Goal: Communication & Community: Share content

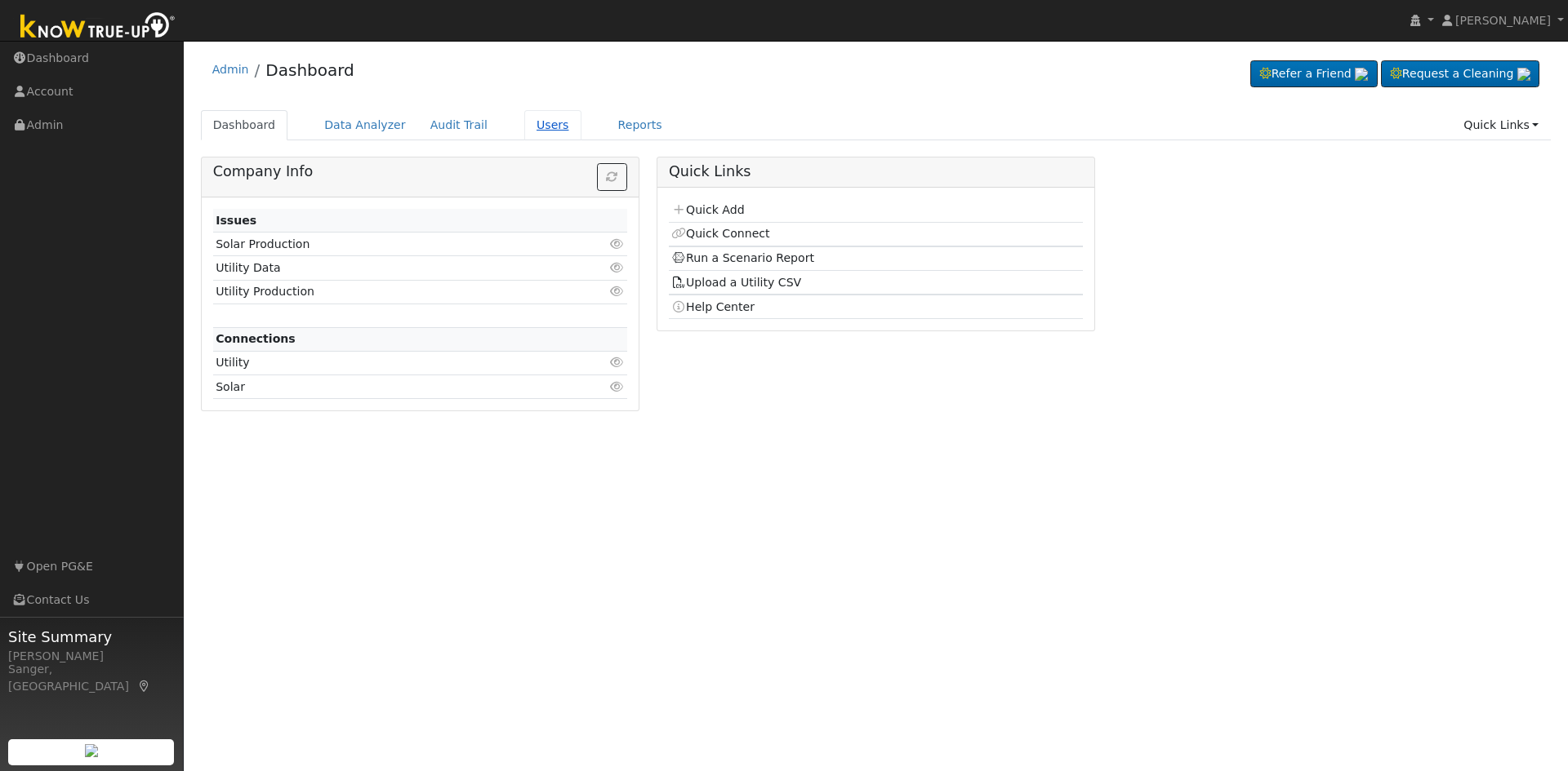
click at [527, 124] on link "Users" at bounding box center [552, 125] width 57 height 30
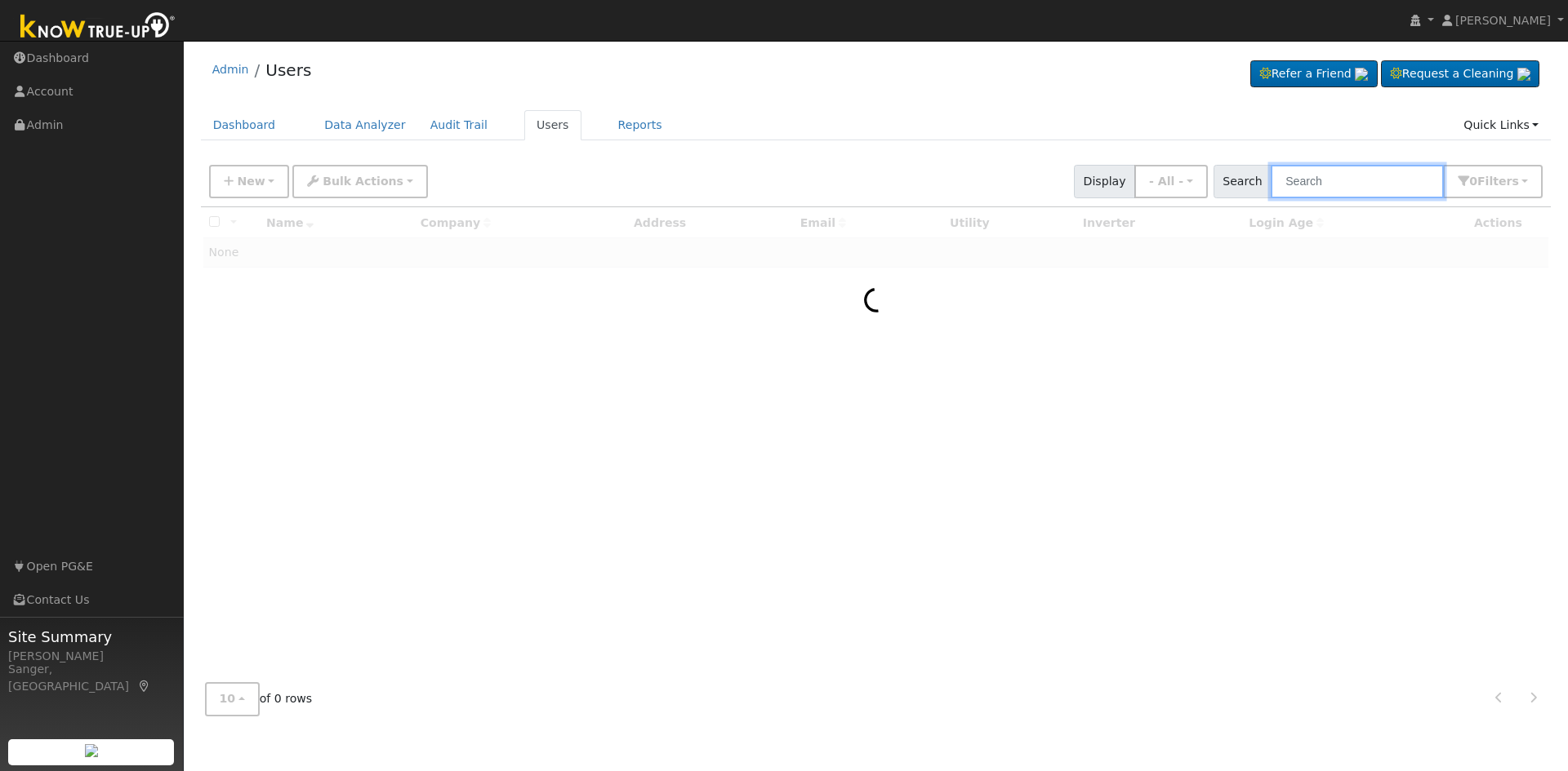
click at [1389, 176] on input "text" at bounding box center [1358, 182] width 173 height 34
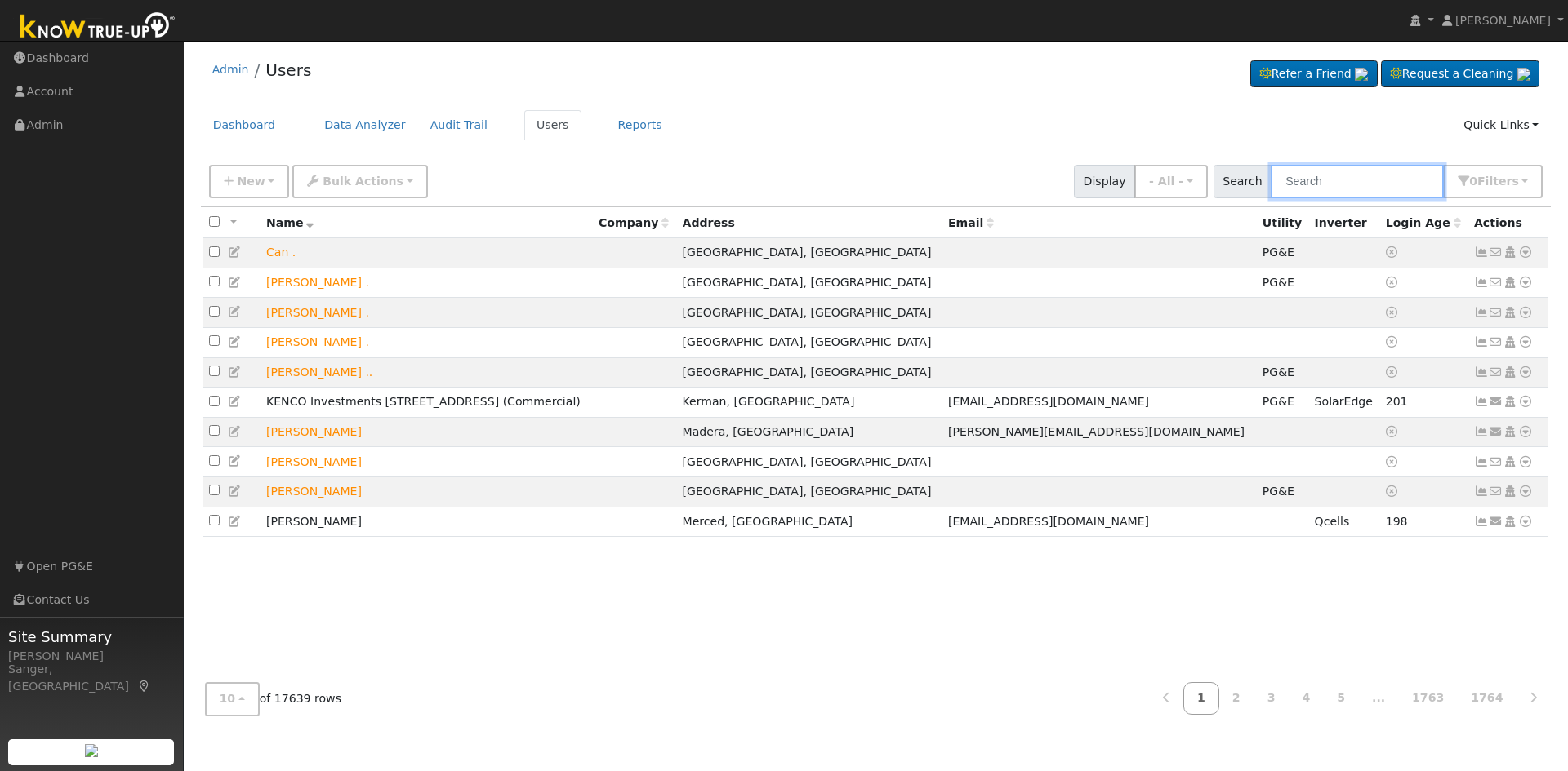
paste input "[PERSON_NAME] & [PERSON_NAME]"
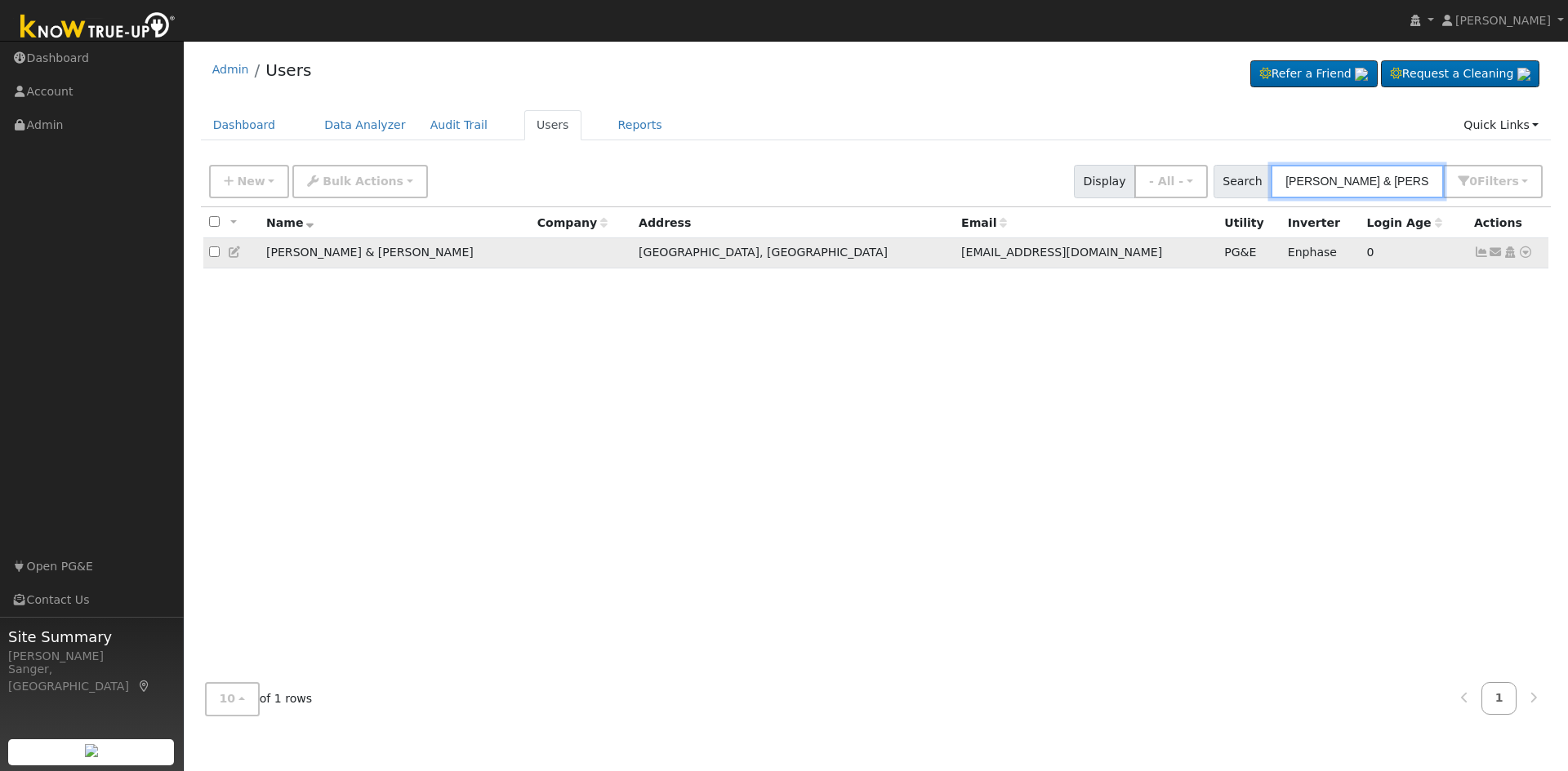
type input "[PERSON_NAME] & [PERSON_NAME]"
click at [1526, 255] on icon at bounding box center [1526, 252] width 15 height 11
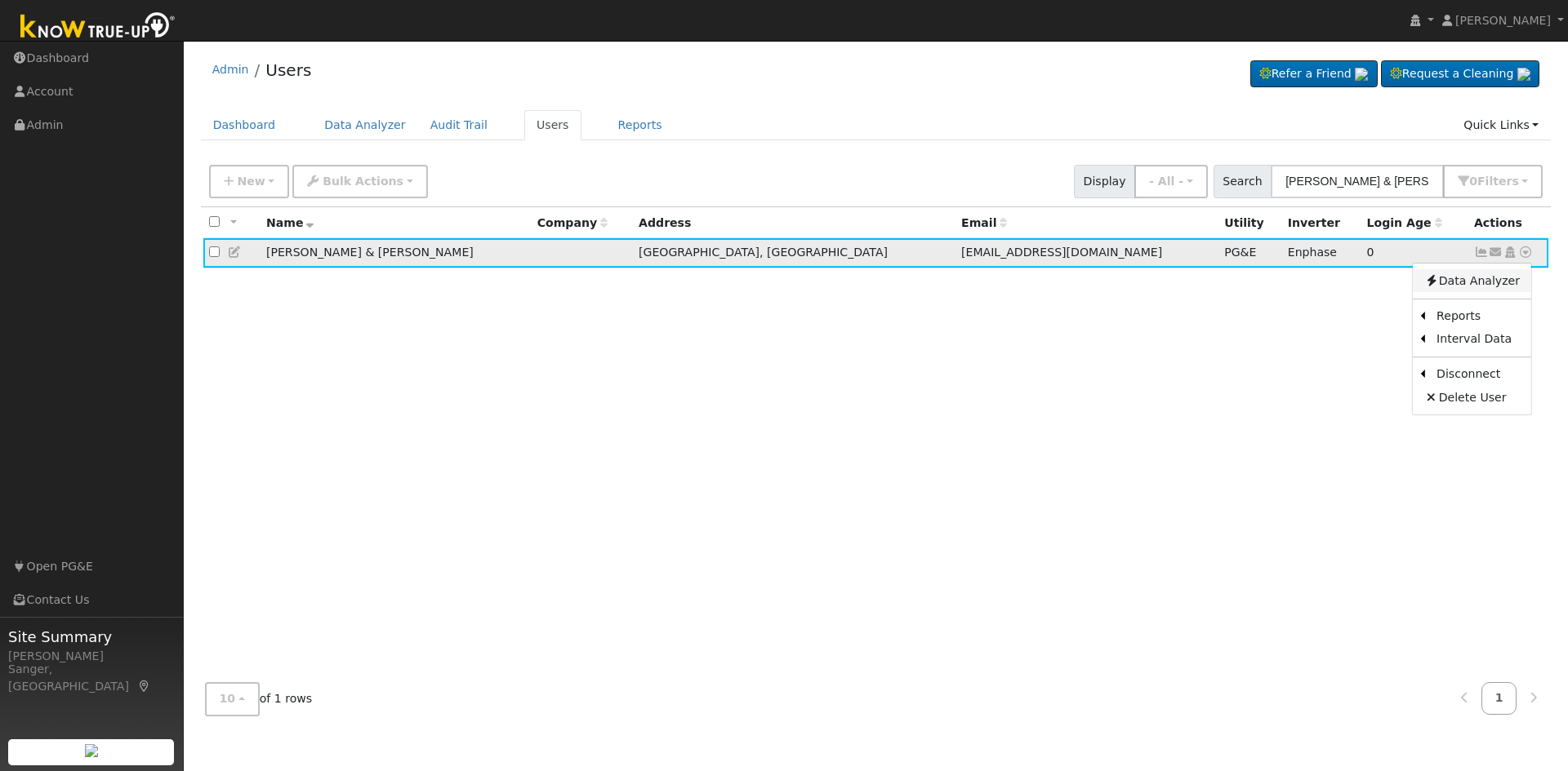
click at [1495, 283] on link "Data Analyzer" at bounding box center [1472, 281] width 118 height 23
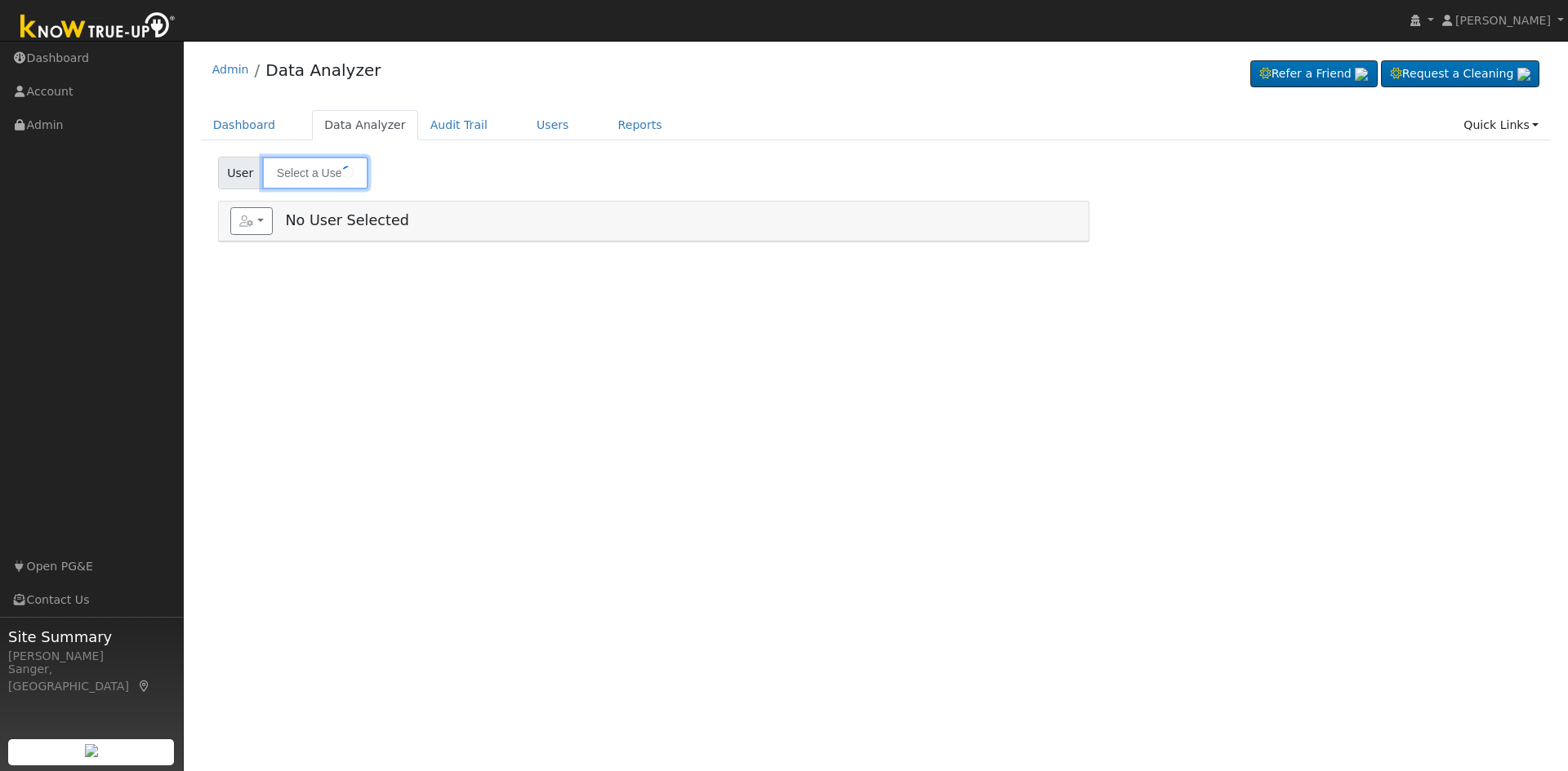
type input "[PERSON_NAME] & [PERSON_NAME]"
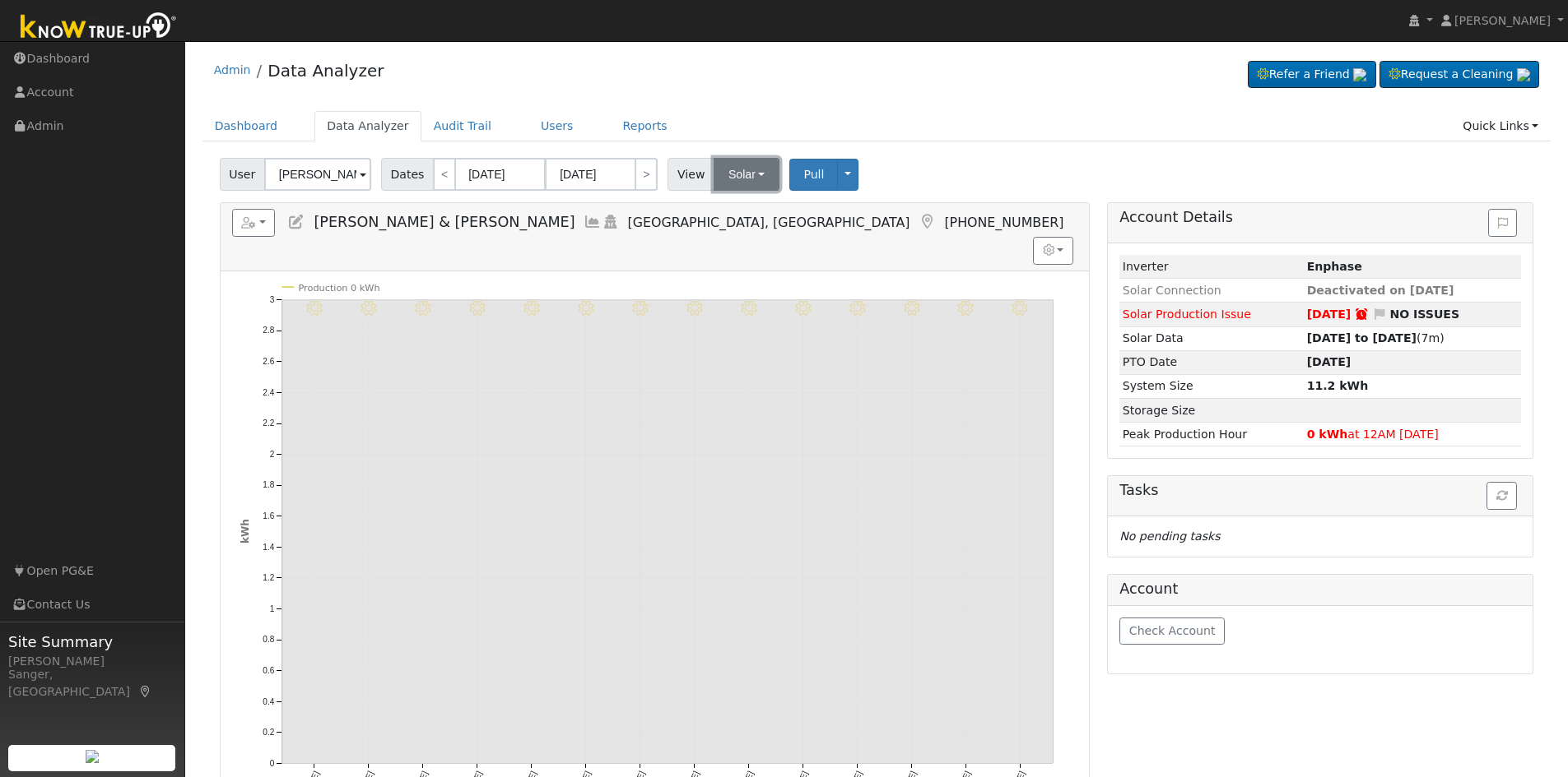
click at [726, 173] on button "Solar" at bounding box center [746, 174] width 66 height 33
click at [892, 148] on div "Dashboard Data Analyzer Audit Trail Users Reports Quick Links Quick Add Quick C…" at bounding box center [876, 134] width 1349 height 47
click at [584, 216] on icon at bounding box center [592, 223] width 18 height 15
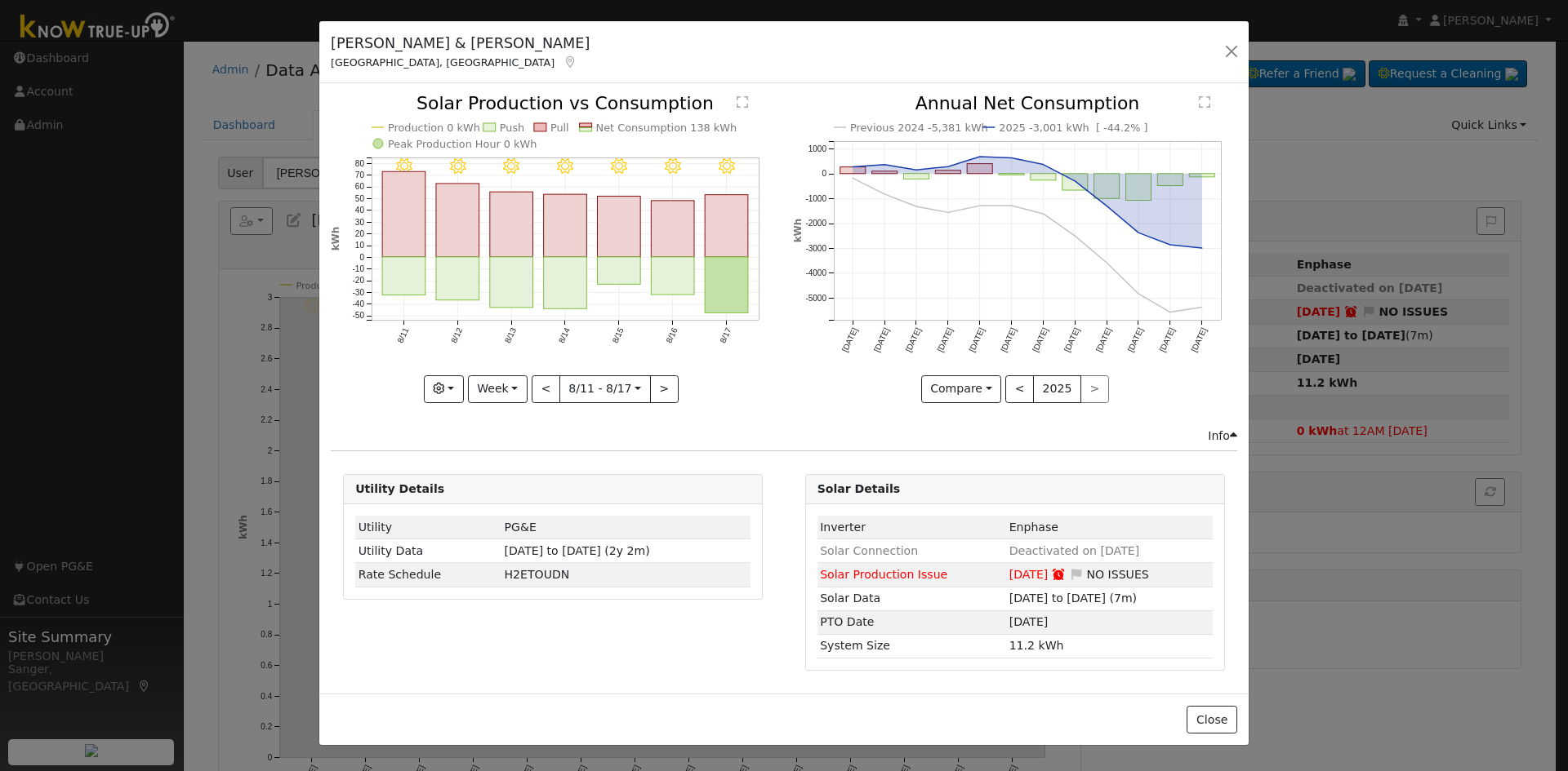
click at [752, 265] on icon "8/17 - Clear 8/16 - Clear 8/15 - Clear 8/14 - Clear 8/13 - Clear 8/12 - Clear 8…" at bounding box center [553, 248] width 444 height 306
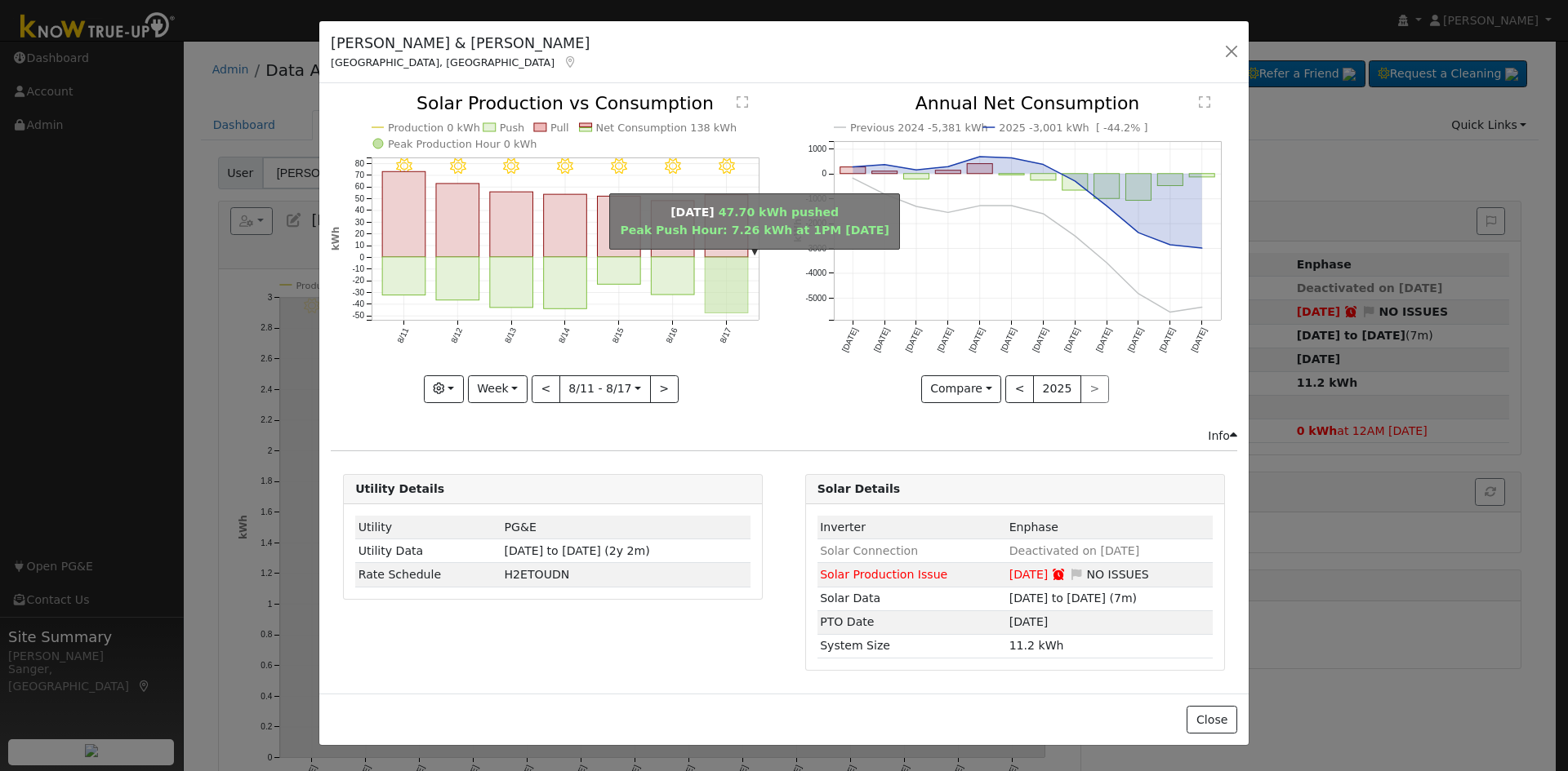
click at [735, 268] on rect "onclick=""" at bounding box center [728, 285] width 43 height 56
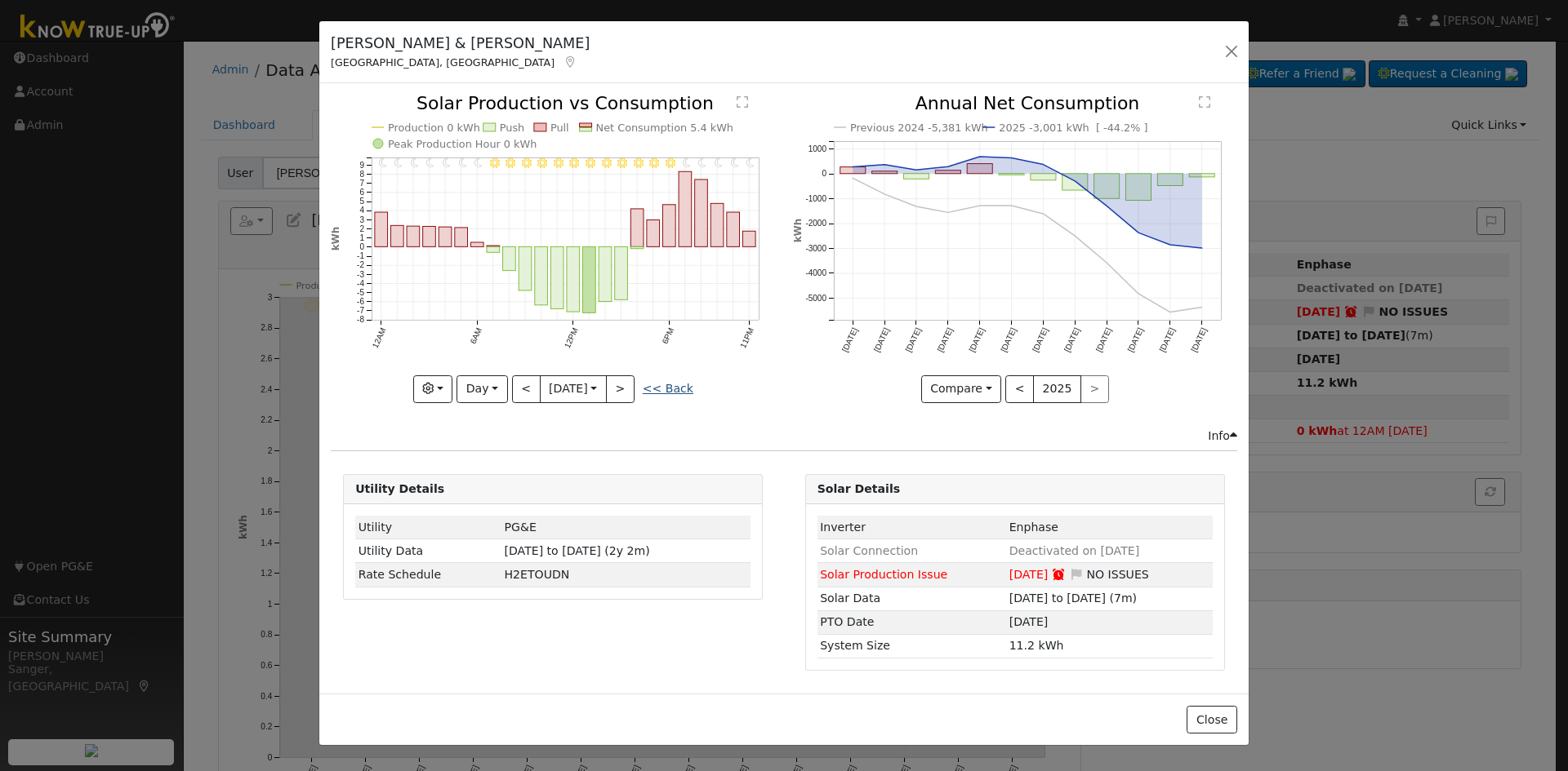
click at [674, 390] on link "<< Back" at bounding box center [668, 389] width 50 height 13
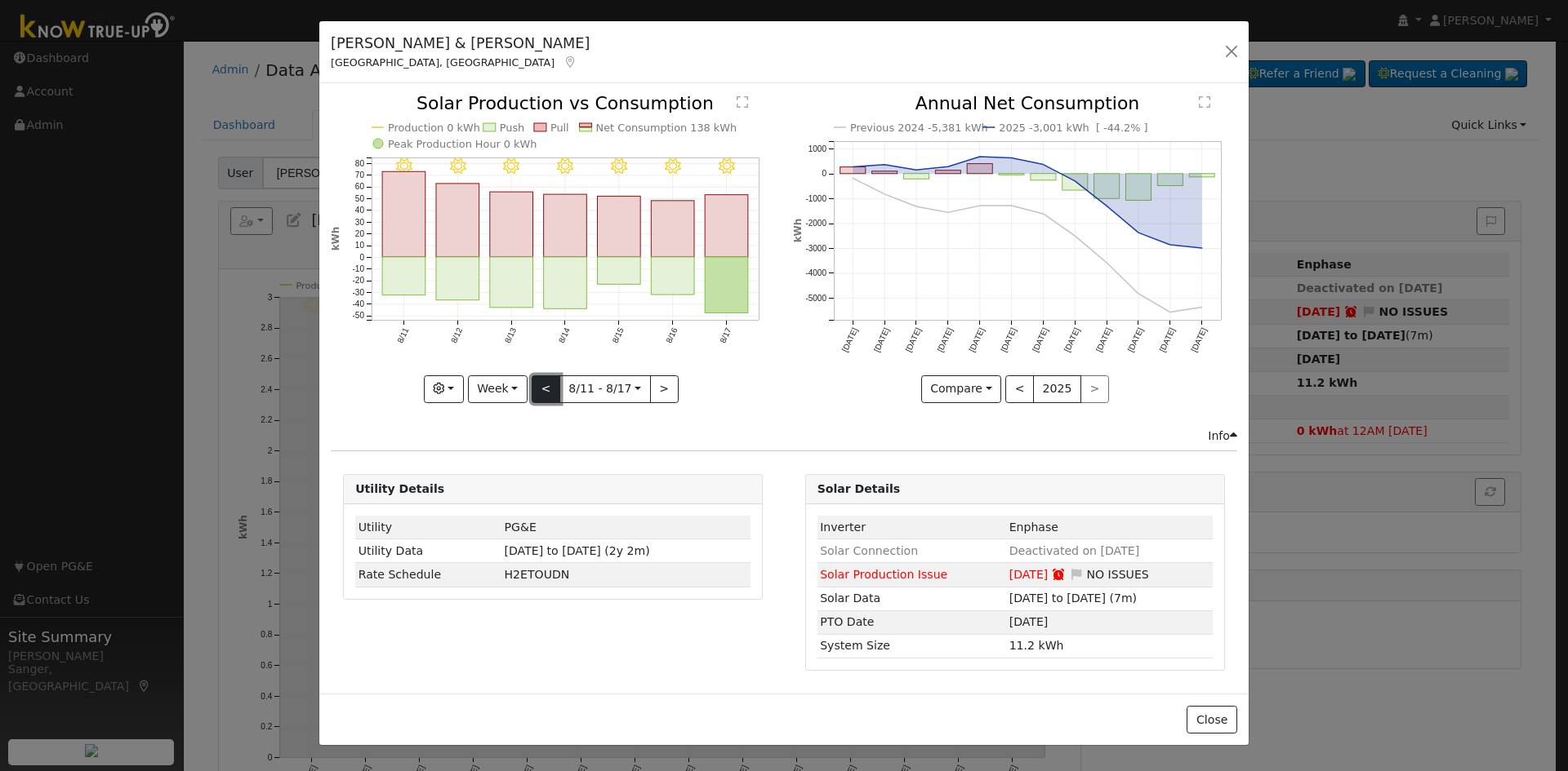
click at [542, 390] on button "<" at bounding box center [546, 390] width 29 height 28
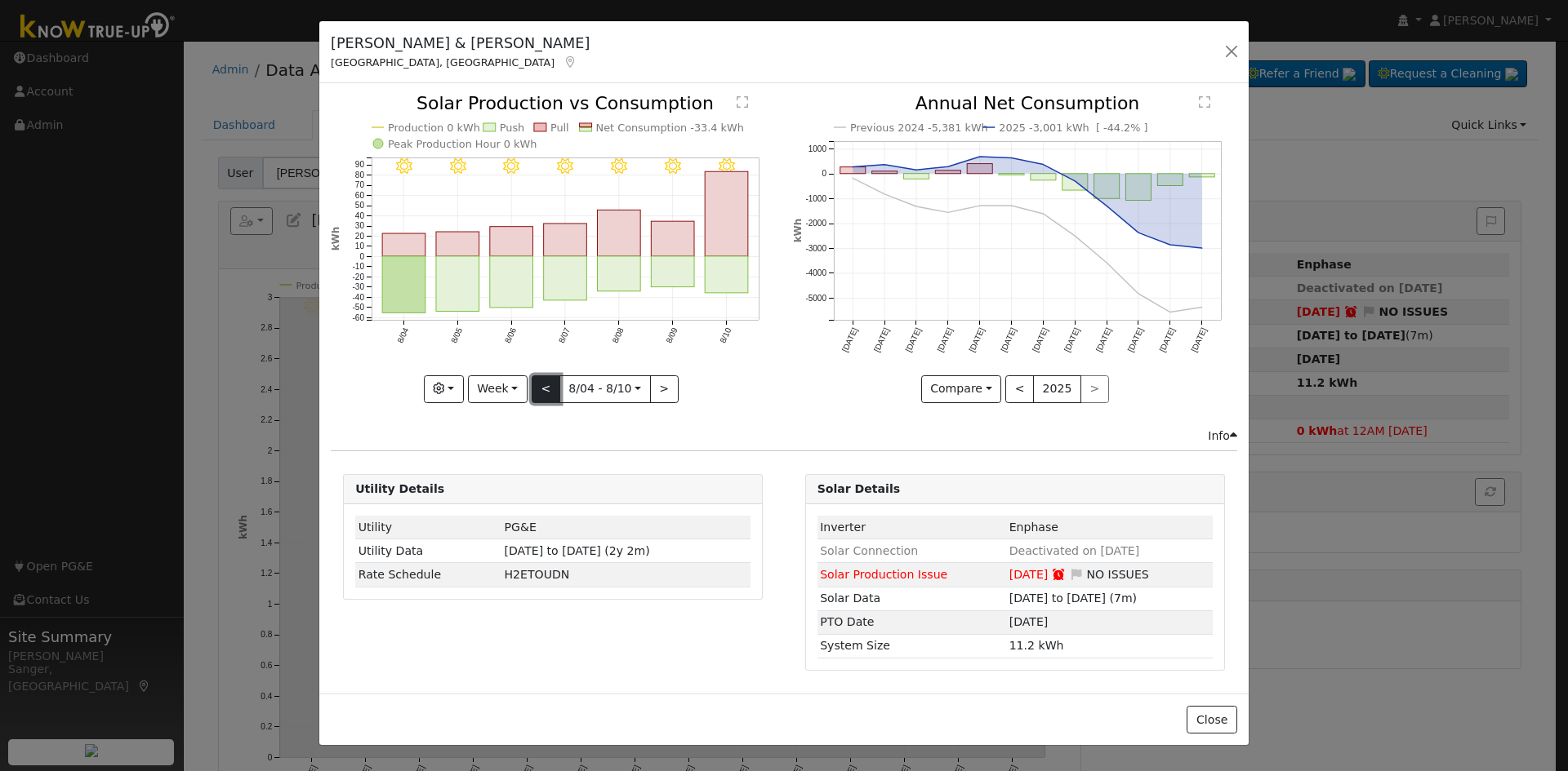
click at [548, 385] on button "<" at bounding box center [546, 390] width 29 height 28
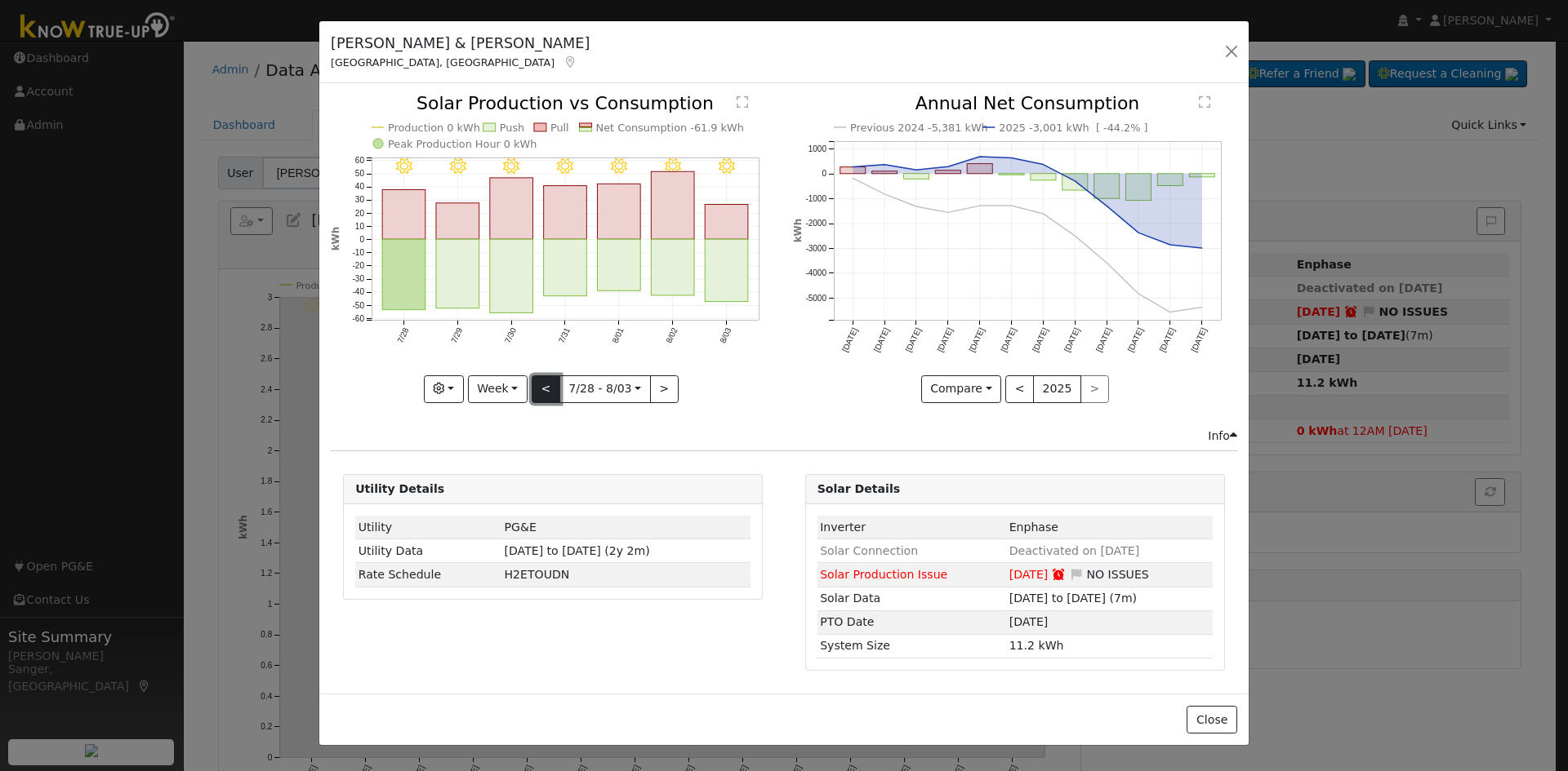
click at [539, 385] on button "<" at bounding box center [546, 390] width 29 height 28
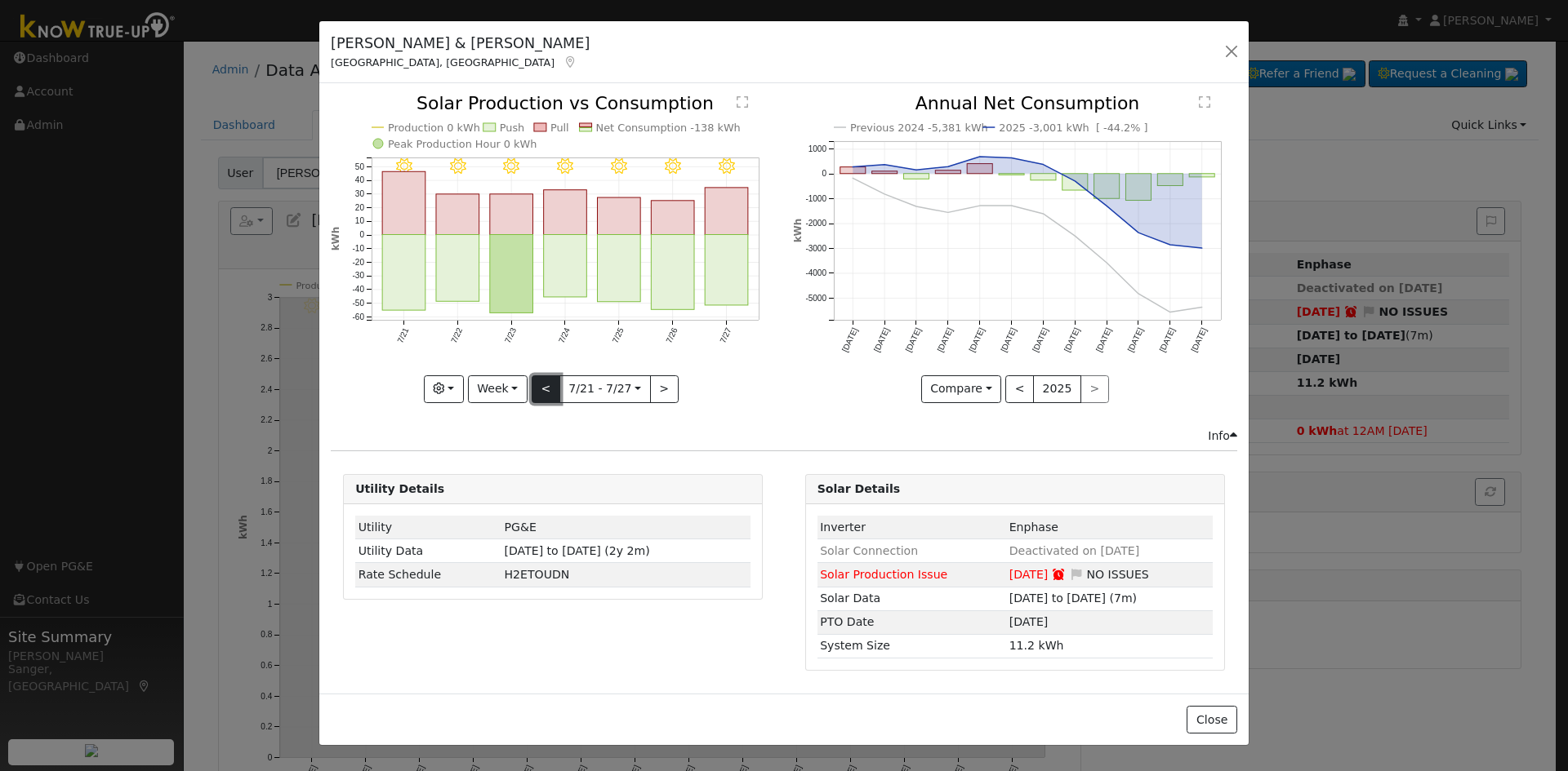
click at [539, 385] on button "<" at bounding box center [546, 390] width 29 height 28
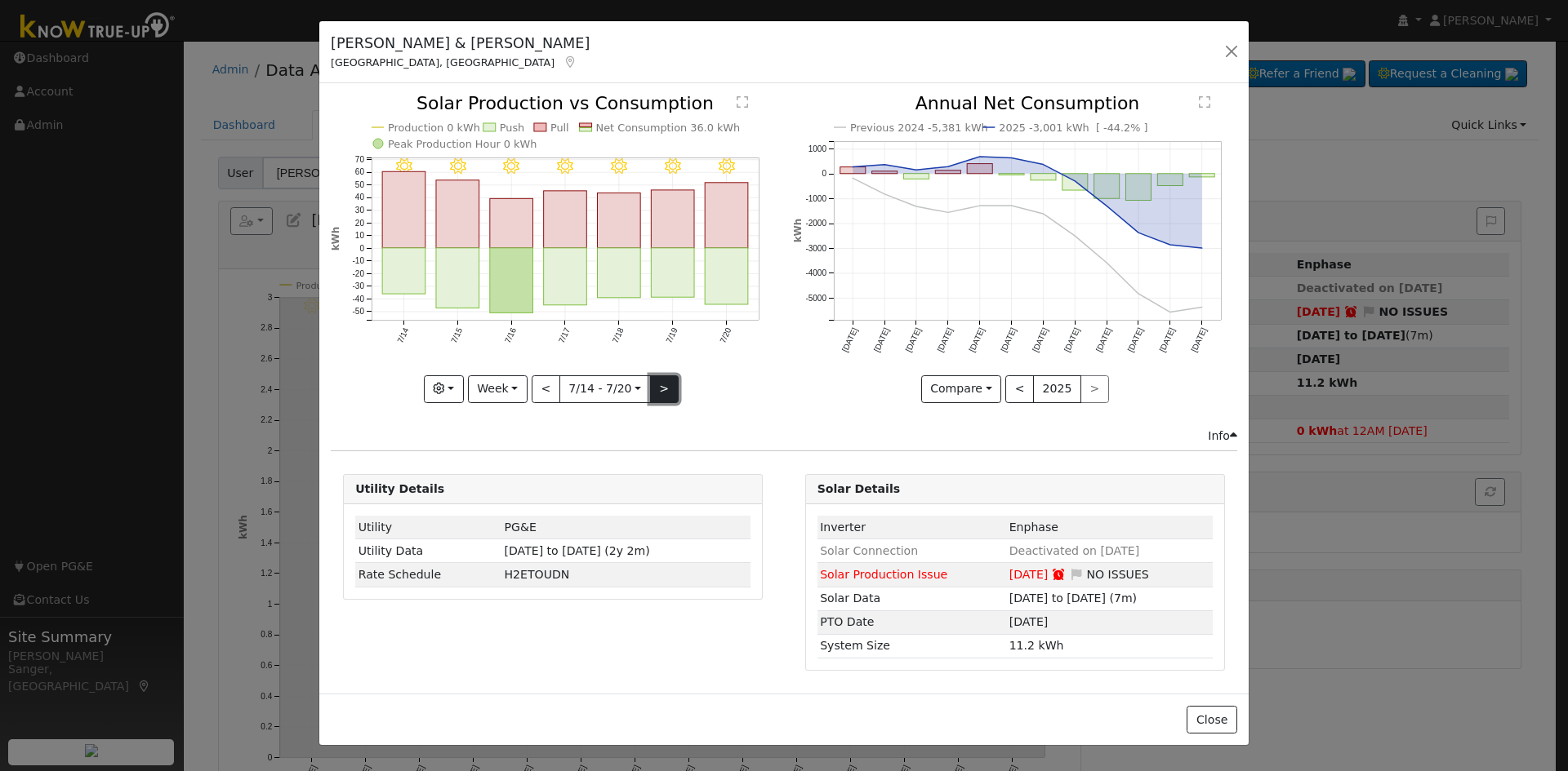
click at [656, 390] on button ">" at bounding box center [664, 390] width 29 height 28
click at [661, 386] on button ">" at bounding box center [664, 390] width 29 height 28
type input "[DATE]"
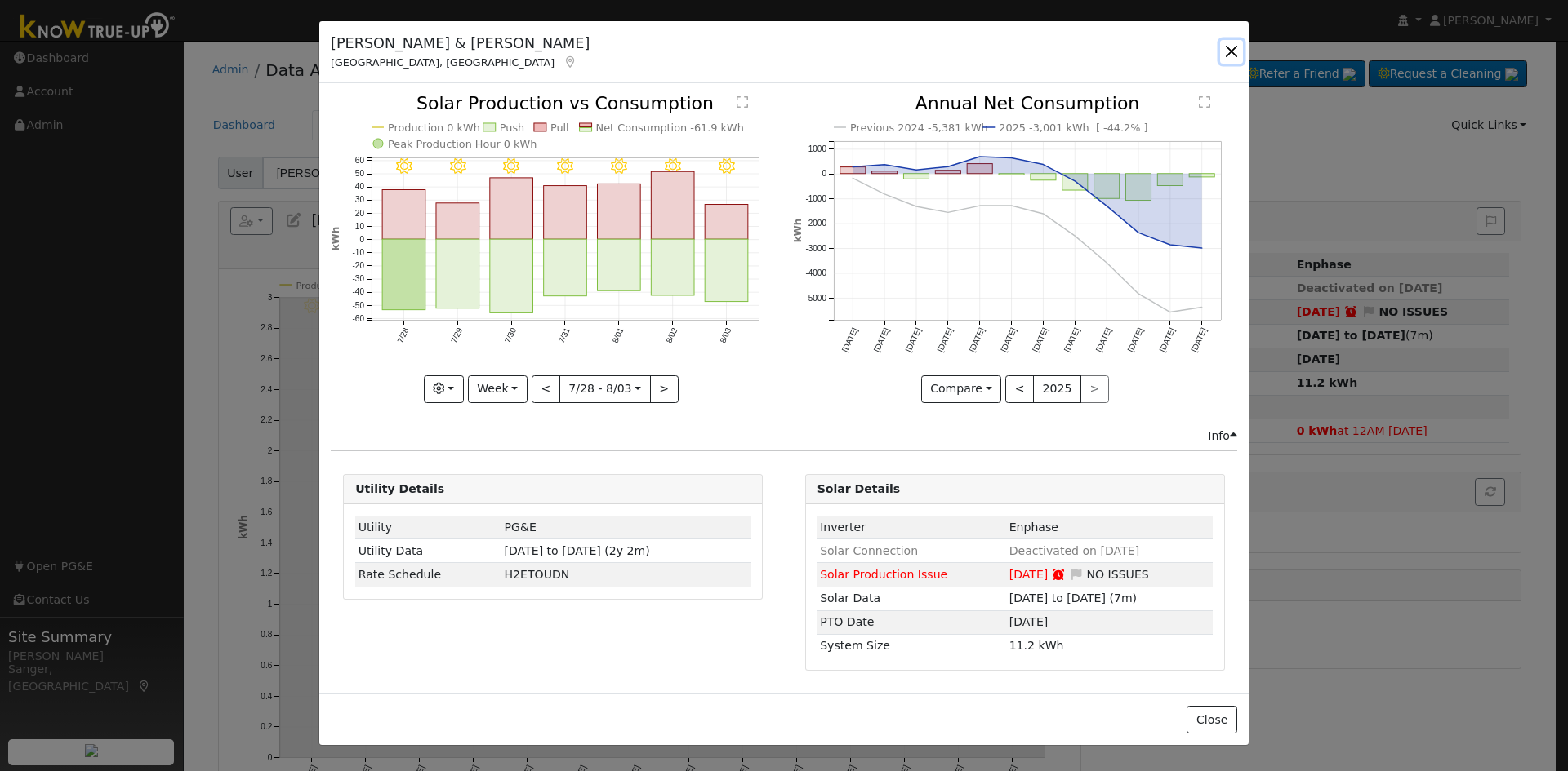
click at [1232, 49] on button "button" at bounding box center [1231, 51] width 23 height 23
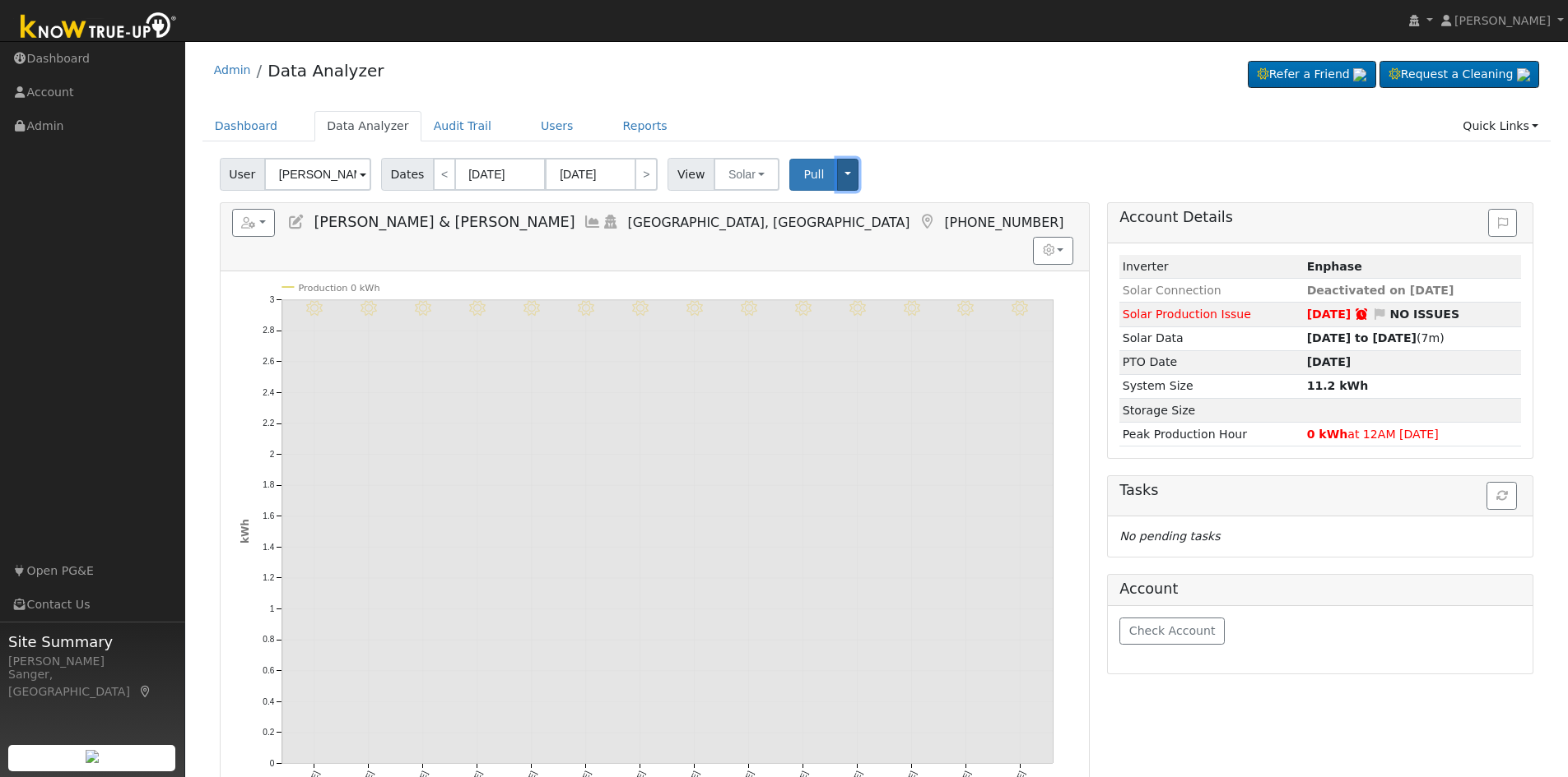
click at [838, 168] on button "Toggle Dropdown" at bounding box center [848, 175] width 22 height 32
click at [880, 311] on link "Disconnect Solar" at bounding box center [897, 304] width 121 height 23
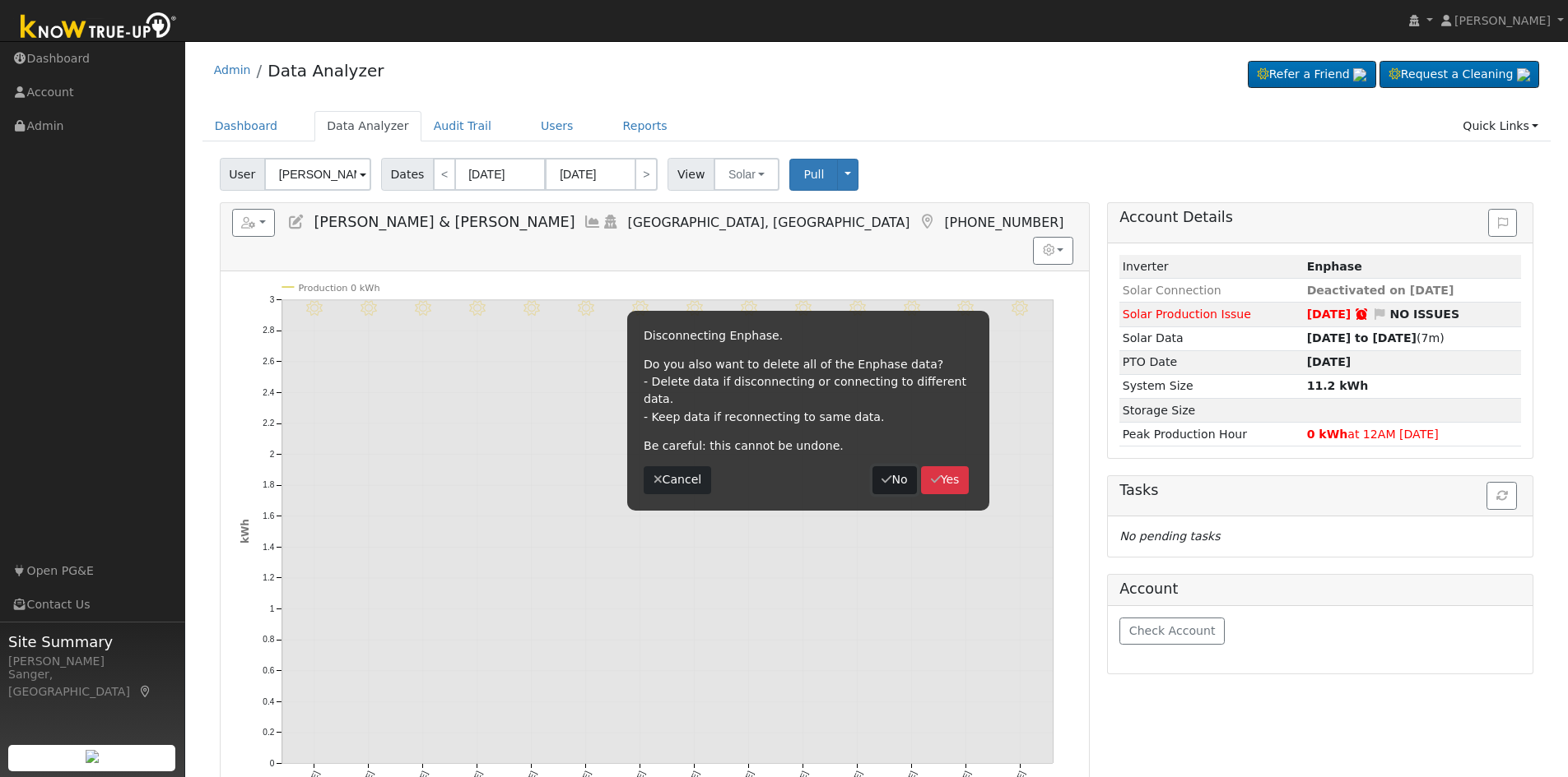
click at [890, 466] on button "No" at bounding box center [894, 480] width 44 height 28
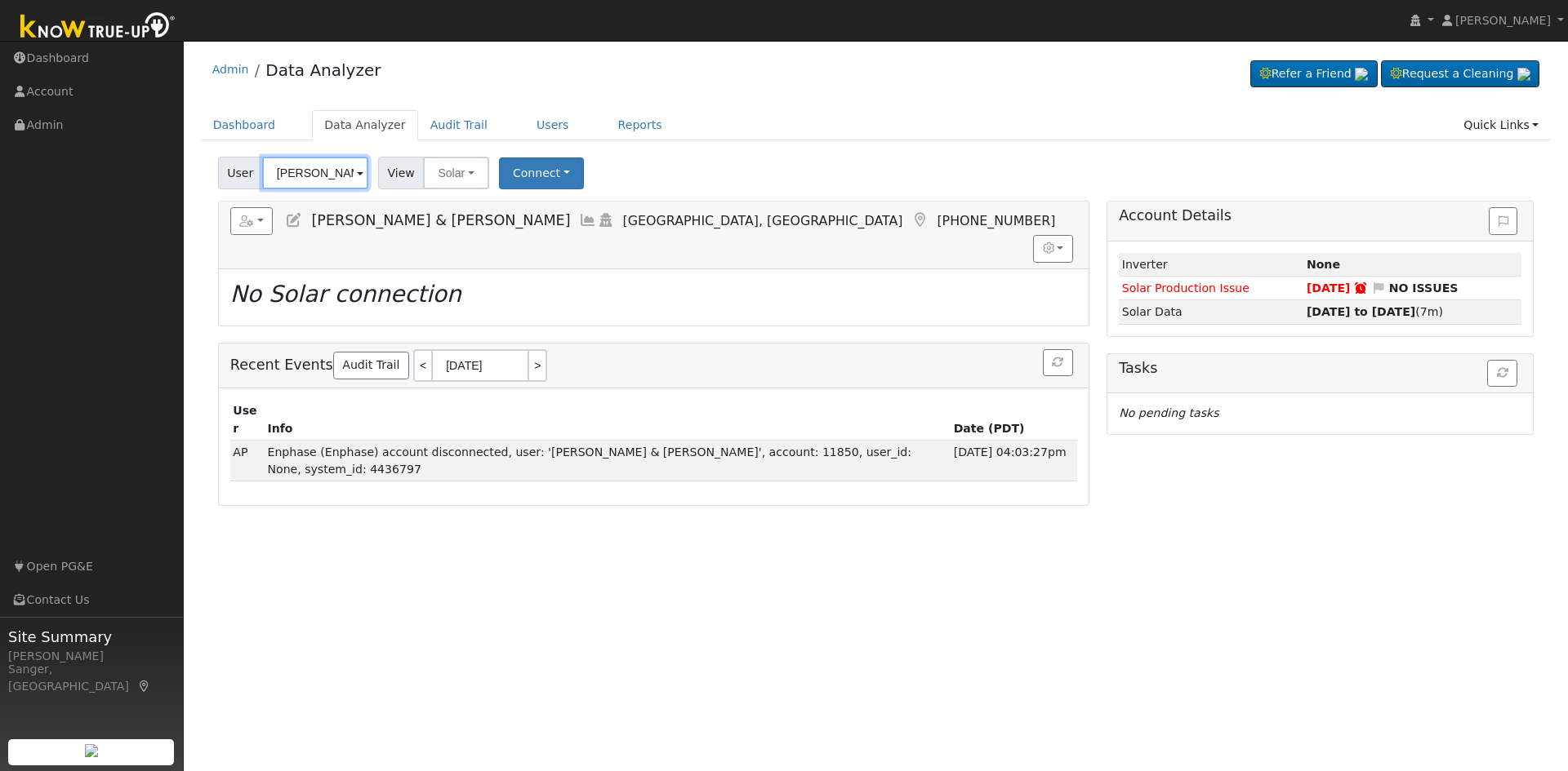
click at [303, 176] on input "[PERSON_NAME] & [PERSON_NAME]" at bounding box center [315, 172] width 106 height 33
click at [303, 175] on input "[PERSON_NAME] & [PERSON_NAME]" at bounding box center [315, 172] width 106 height 33
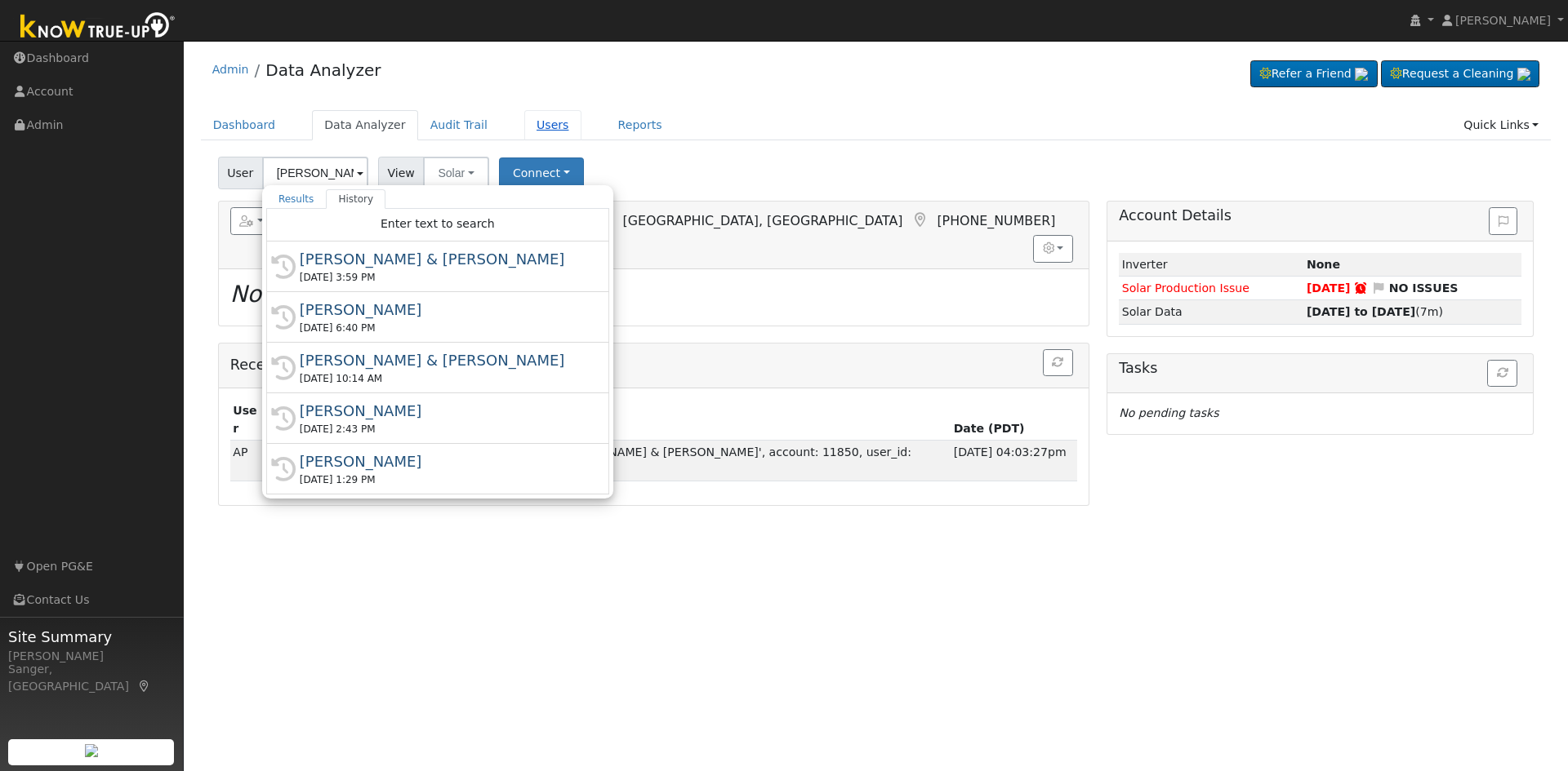
click at [524, 120] on link "Users" at bounding box center [552, 125] width 57 height 30
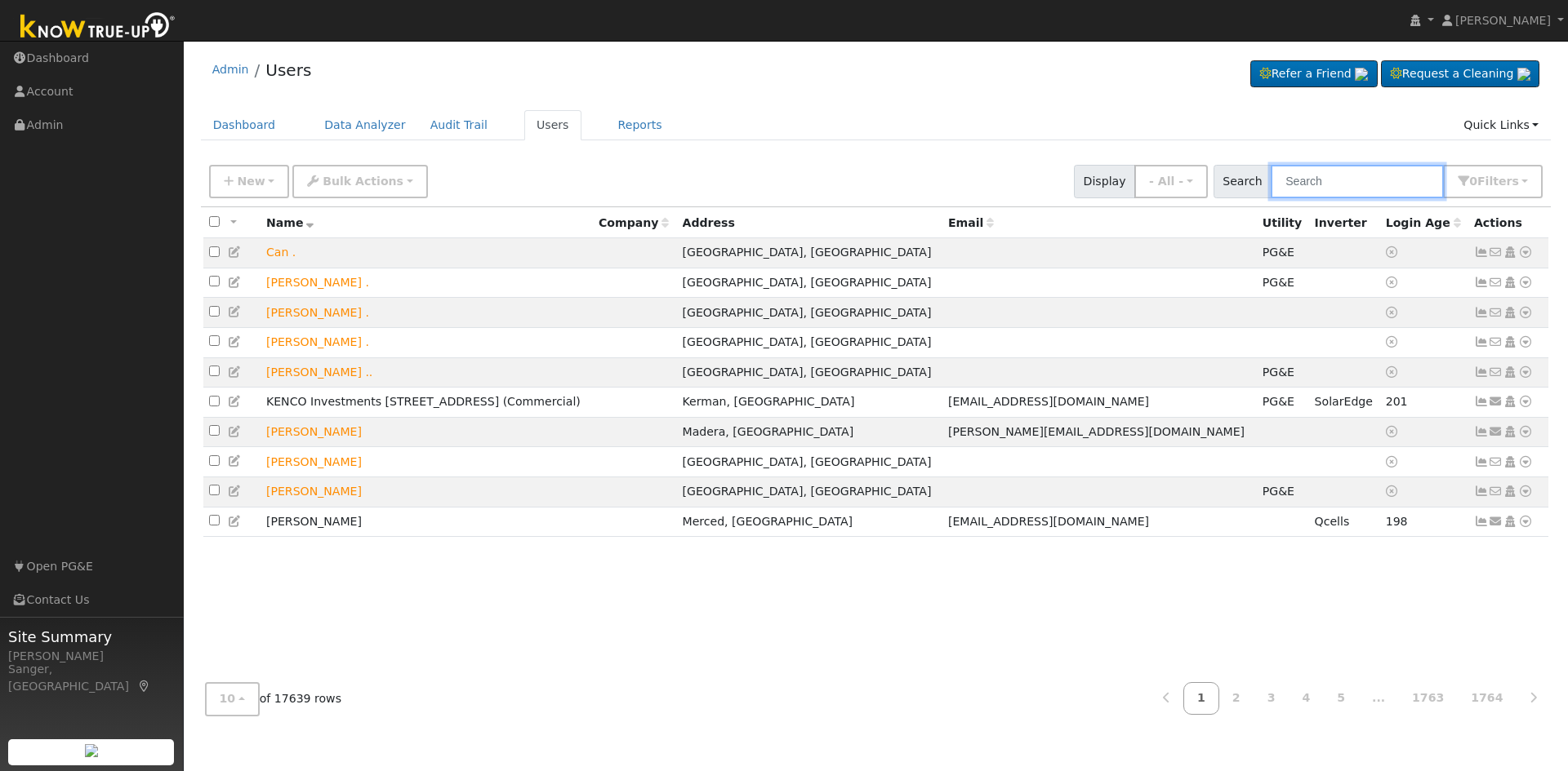
click at [1406, 180] on input "text" at bounding box center [1358, 182] width 173 height 34
paste input "Stephanie & Zane Fisher"
type input "Stephanie & Zane Fisher"
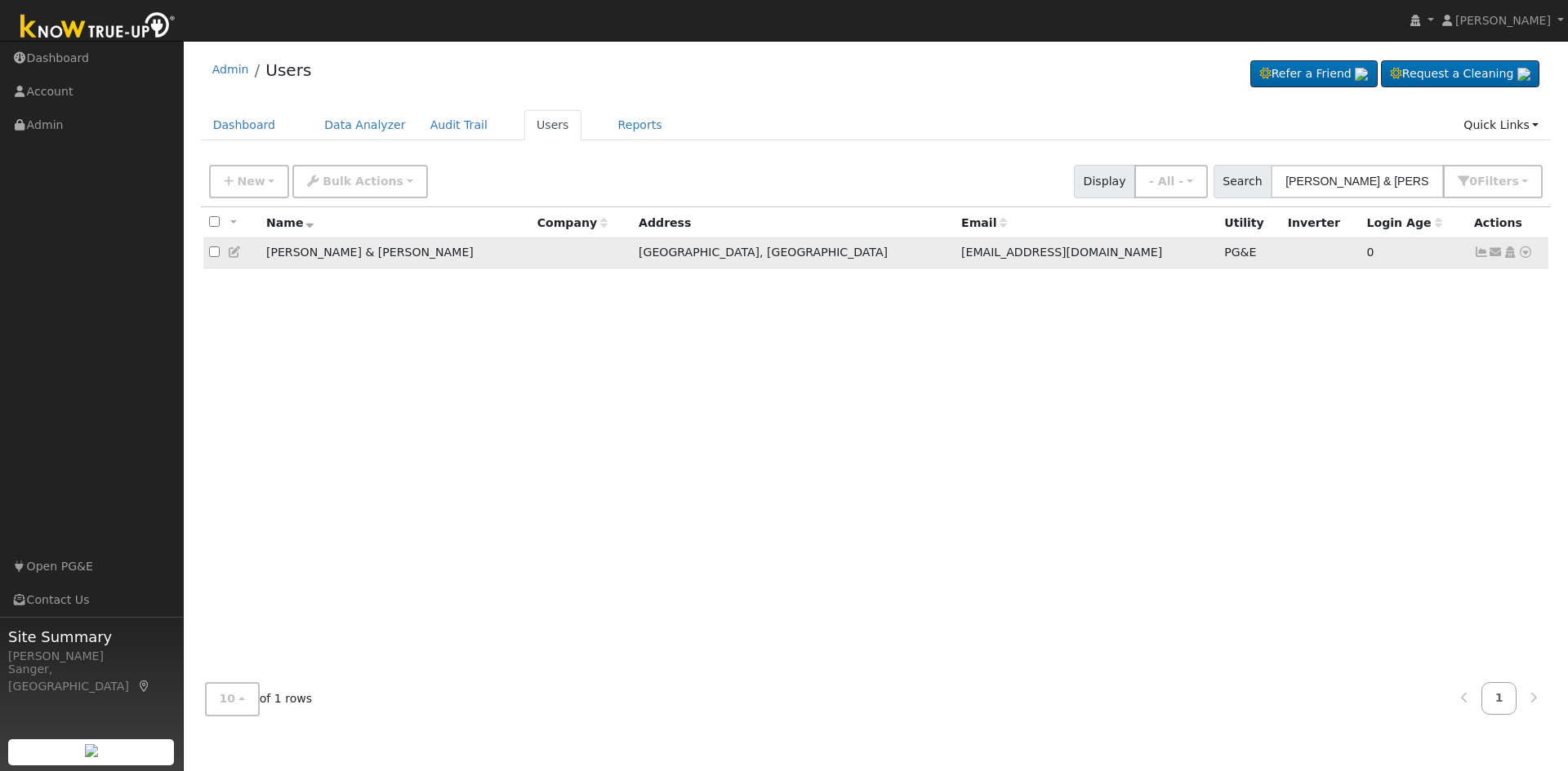
click at [1494, 256] on icon at bounding box center [1496, 252] width 15 height 11
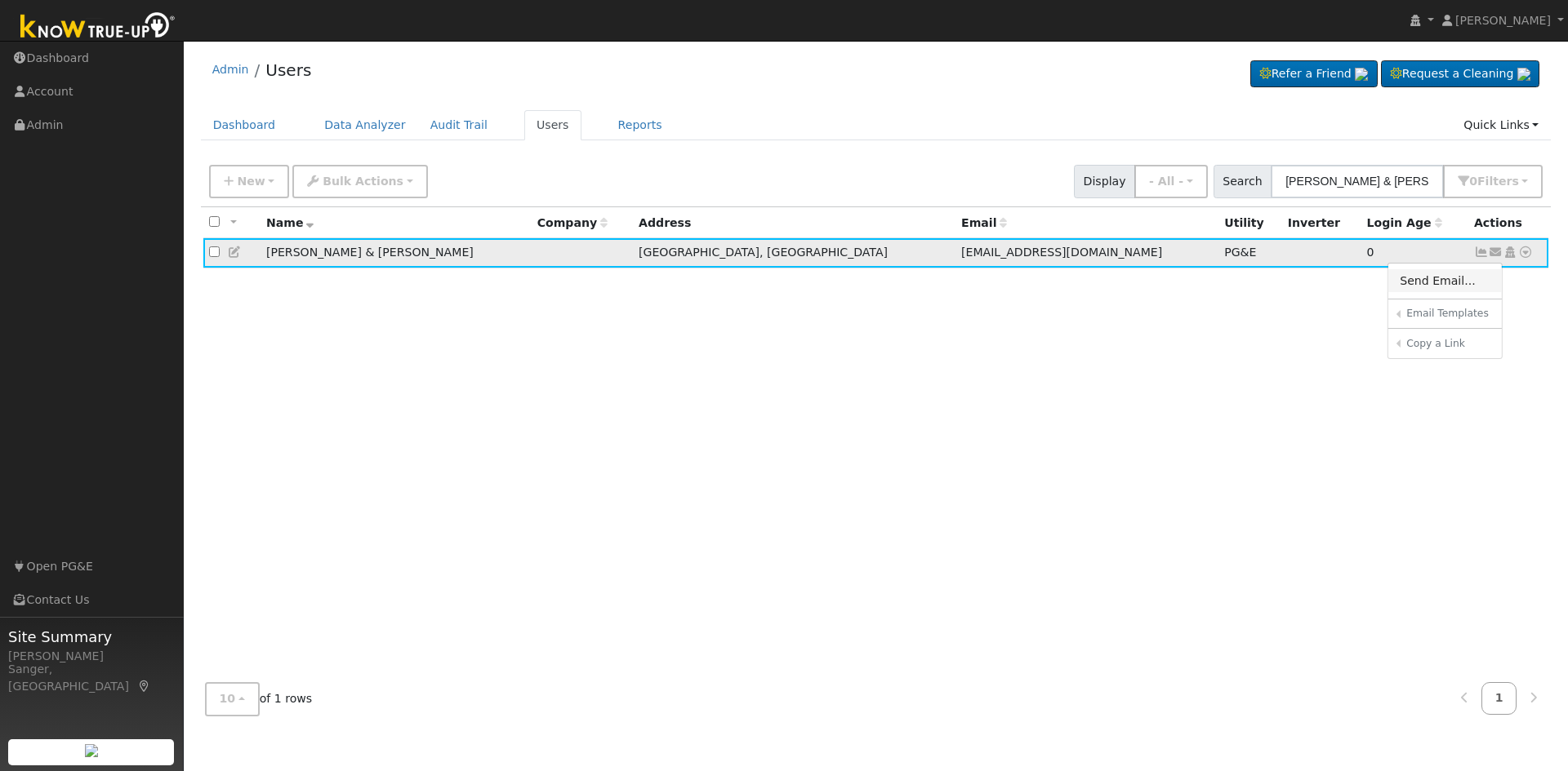
click at [1430, 289] on link "Send Email..." at bounding box center [1446, 281] width 114 height 23
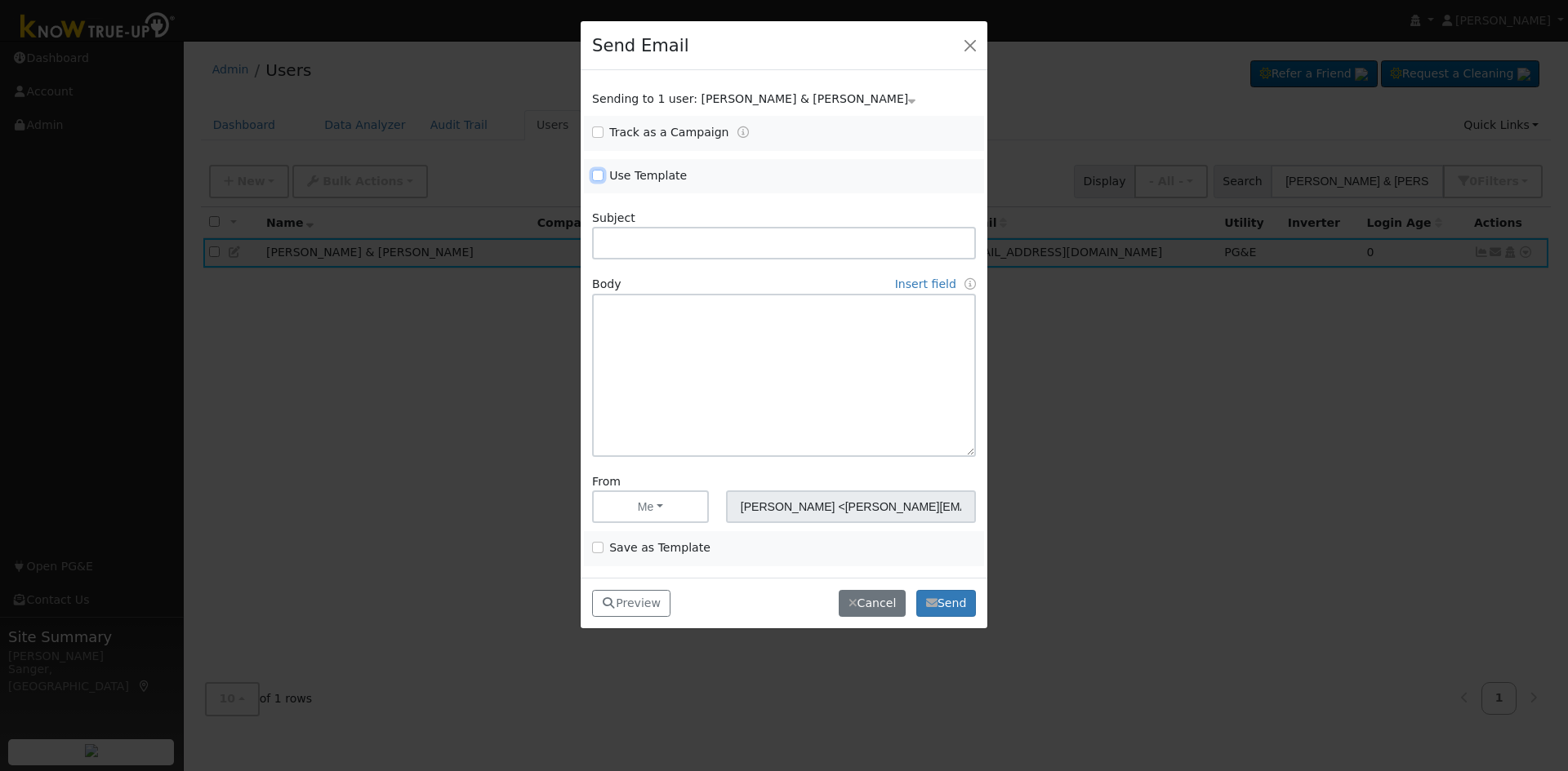
click at [598, 172] on input "Use Template" at bounding box center [598, 175] width 11 height 11
checkbox input "true"
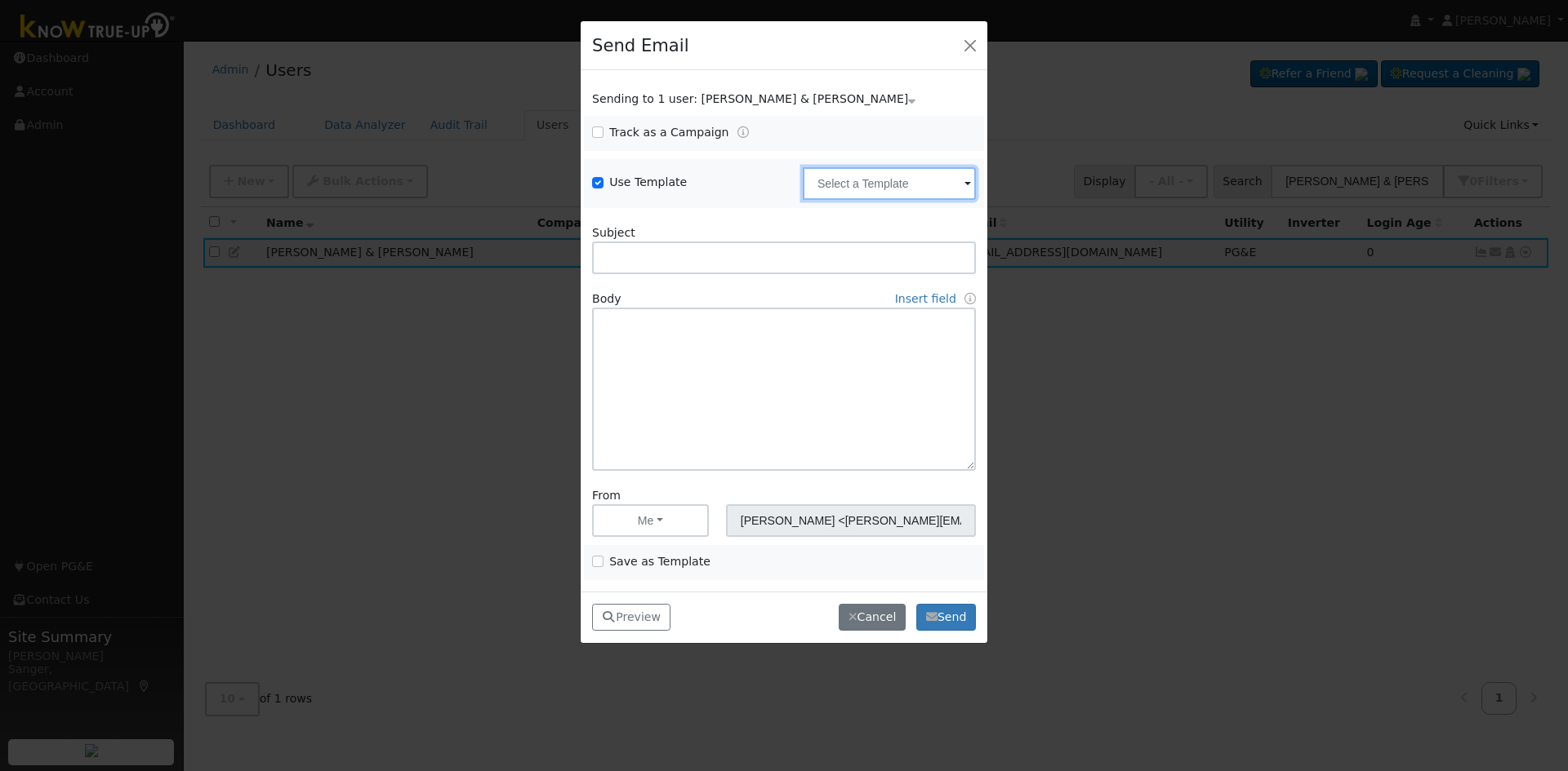
click at [866, 197] on input "text" at bounding box center [890, 184] width 173 height 33
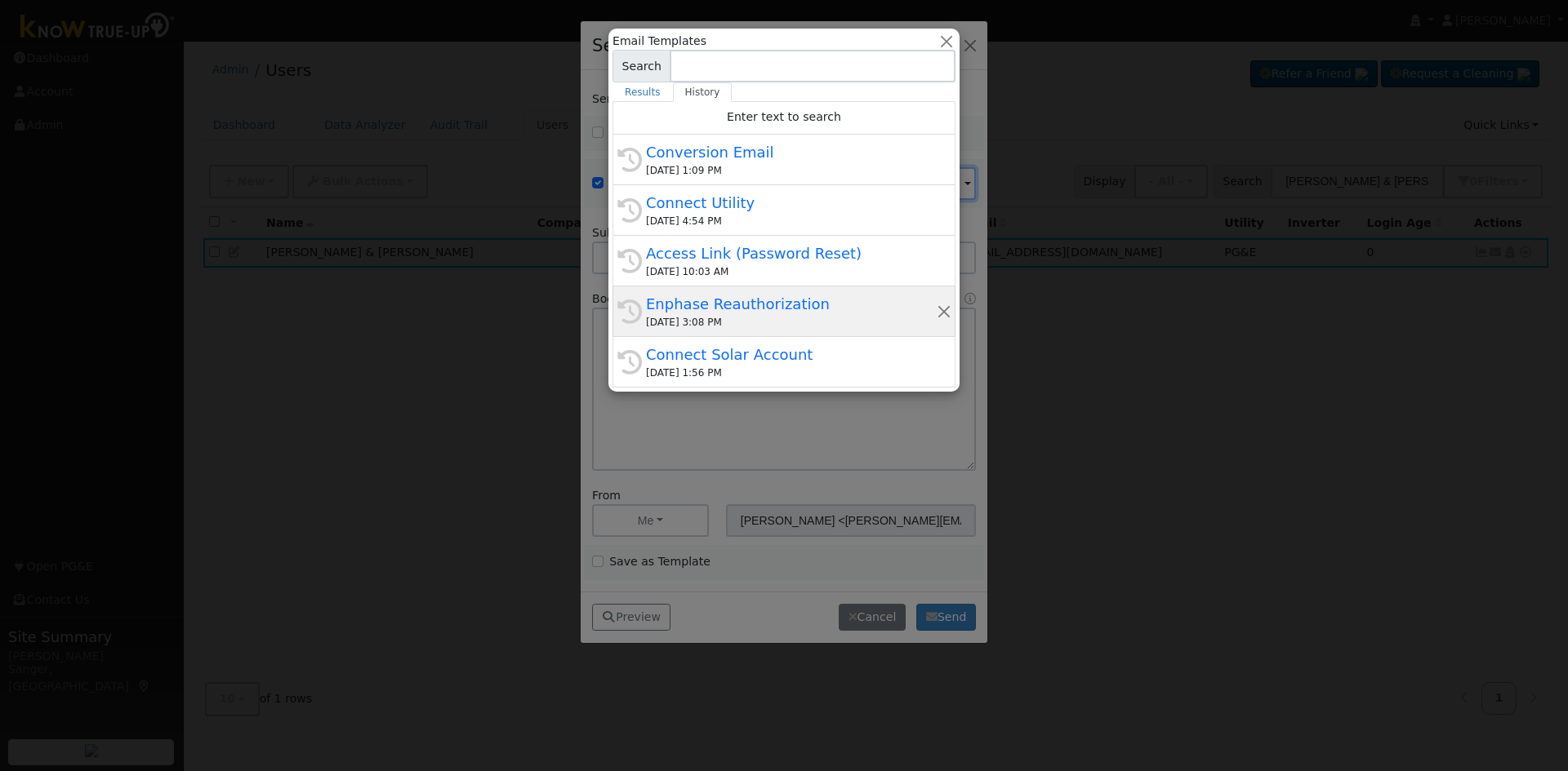
click at [779, 311] on div "Enphase Reauthorization" at bounding box center [792, 304] width 291 height 22
type input "Enphase Reauthorization"
type input "IMPORTANT: Update to Enphase Data Sharing, Action Required"
type textarea "Dear {user_fname}, Enphase recently changed their process for sending your sola…"
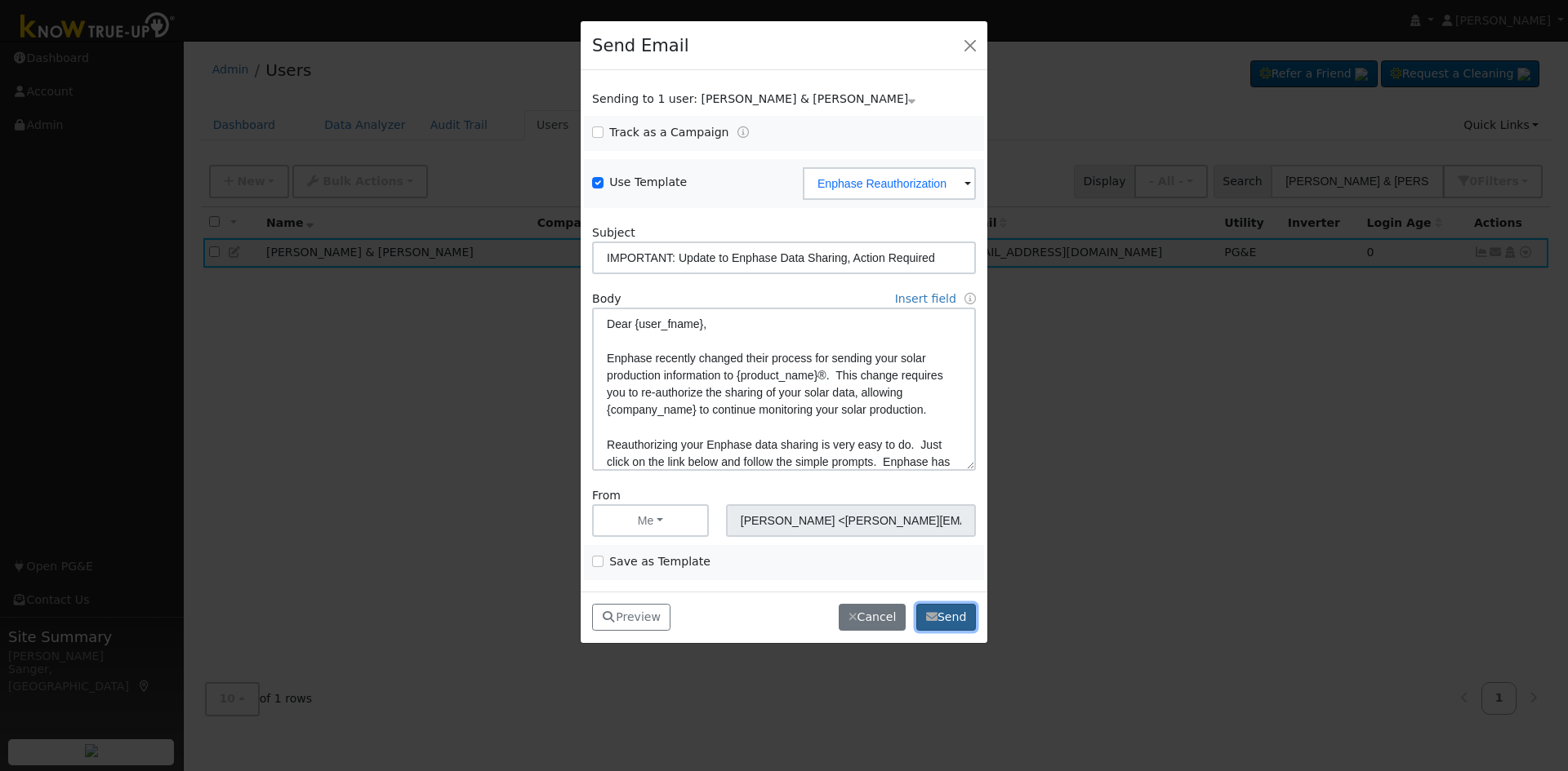
click at [941, 618] on button "Send" at bounding box center [946, 618] width 60 height 28
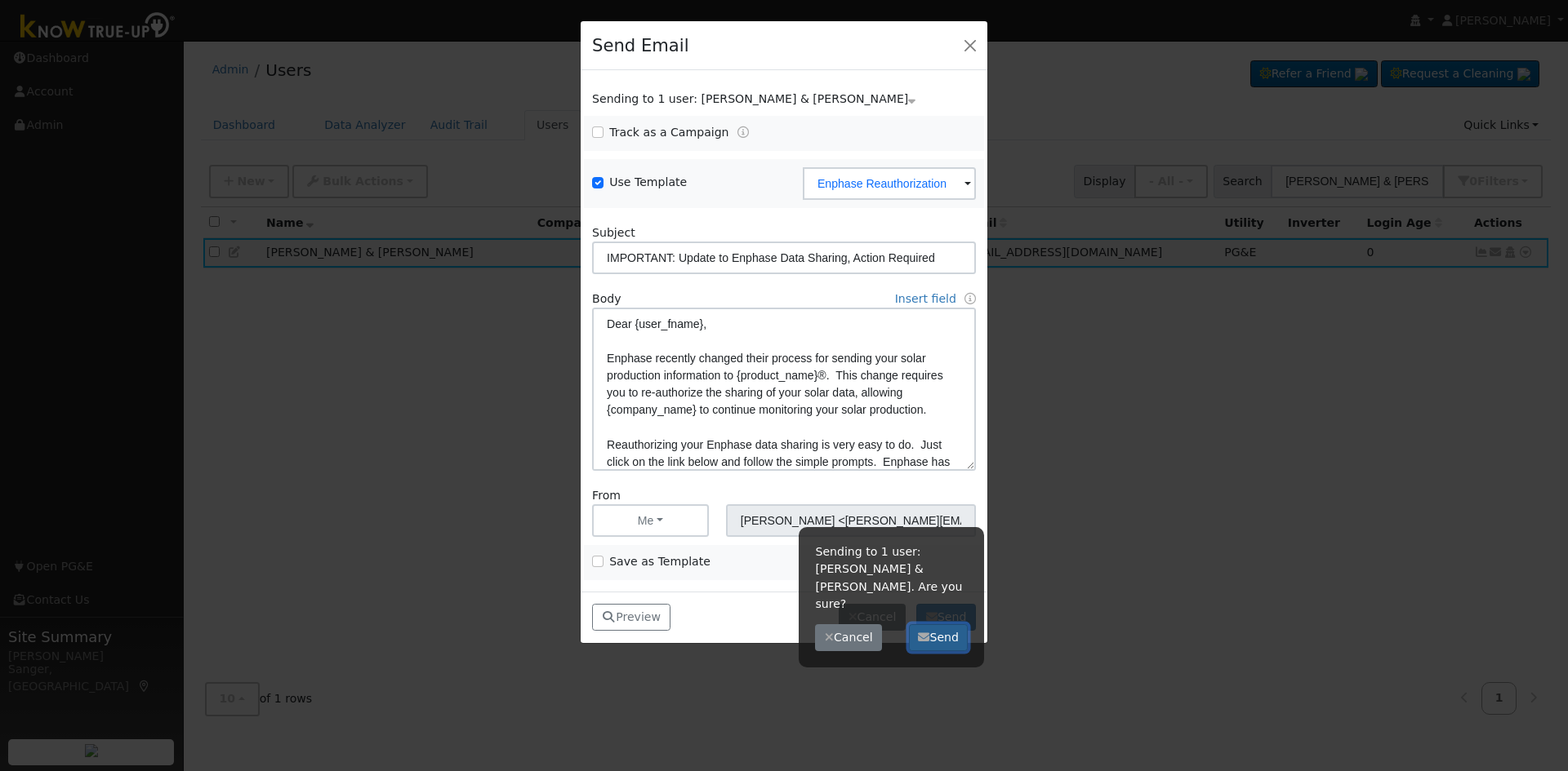
click at [936, 625] on button "Send" at bounding box center [939, 639] width 60 height 28
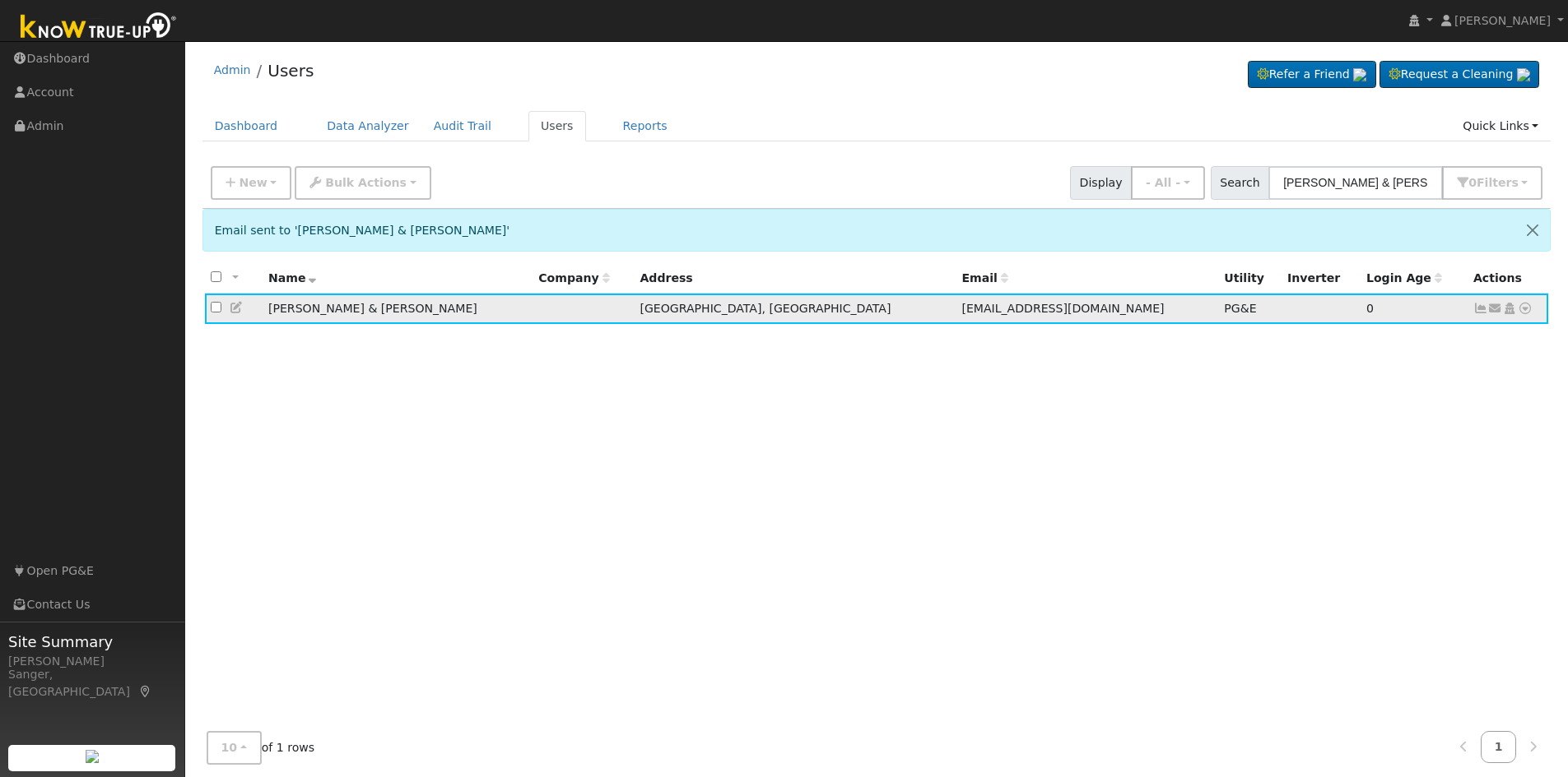
click at [1477, 311] on icon at bounding box center [1481, 308] width 15 height 11
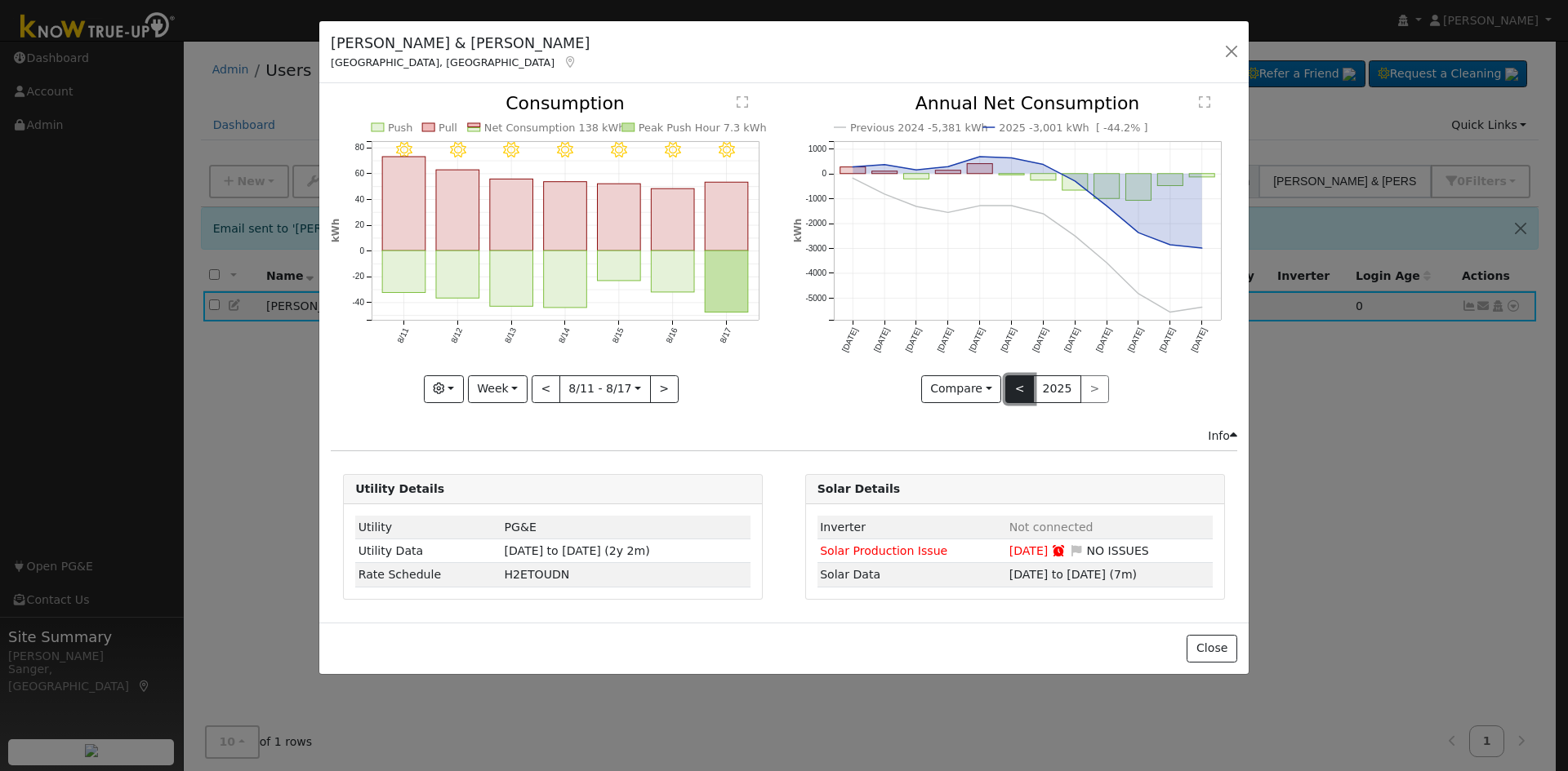
click at [1016, 392] on button "<" at bounding box center [1020, 390] width 29 height 28
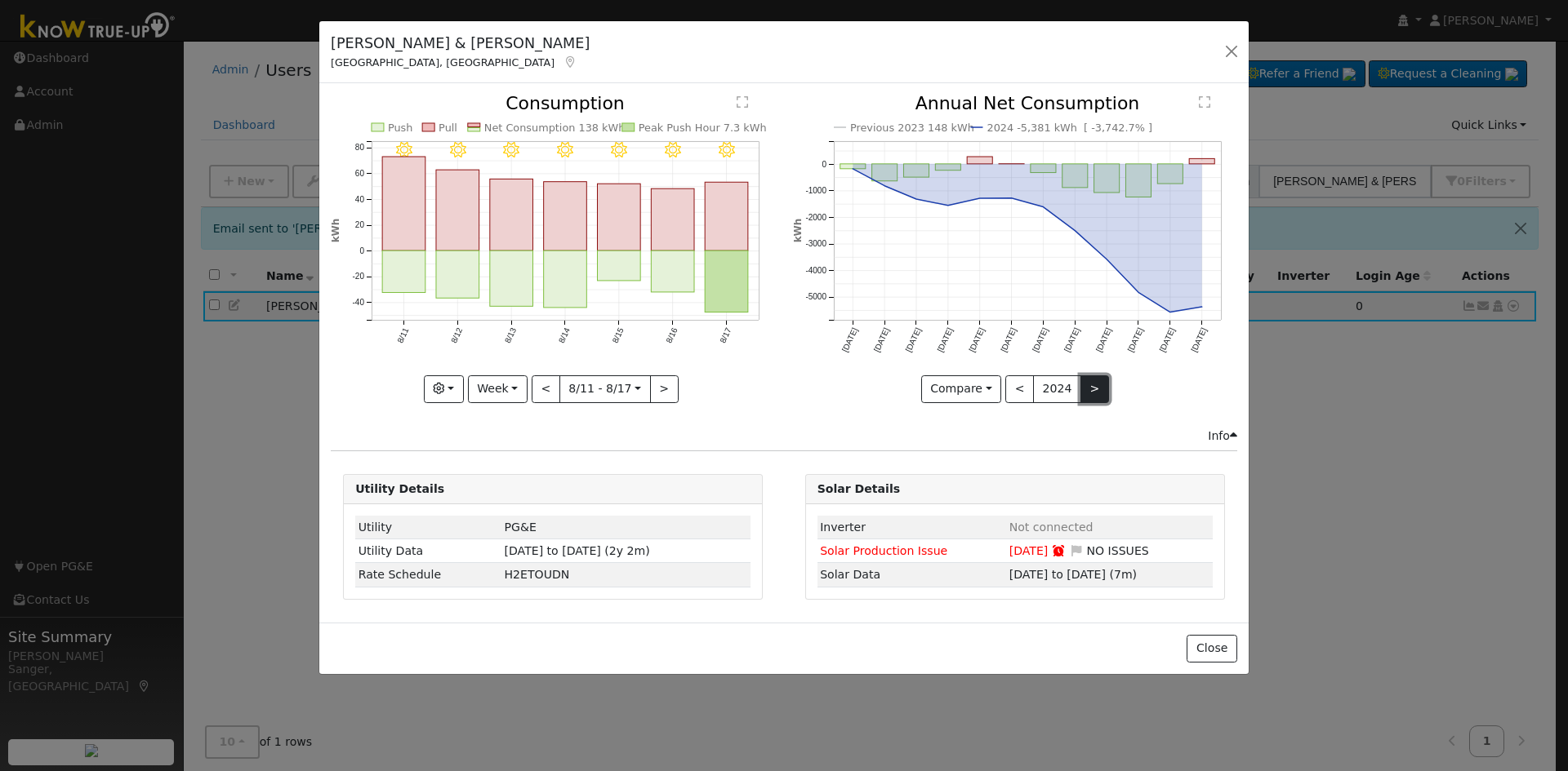
click at [1090, 390] on button ">" at bounding box center [1094, 390] width 29 height 28
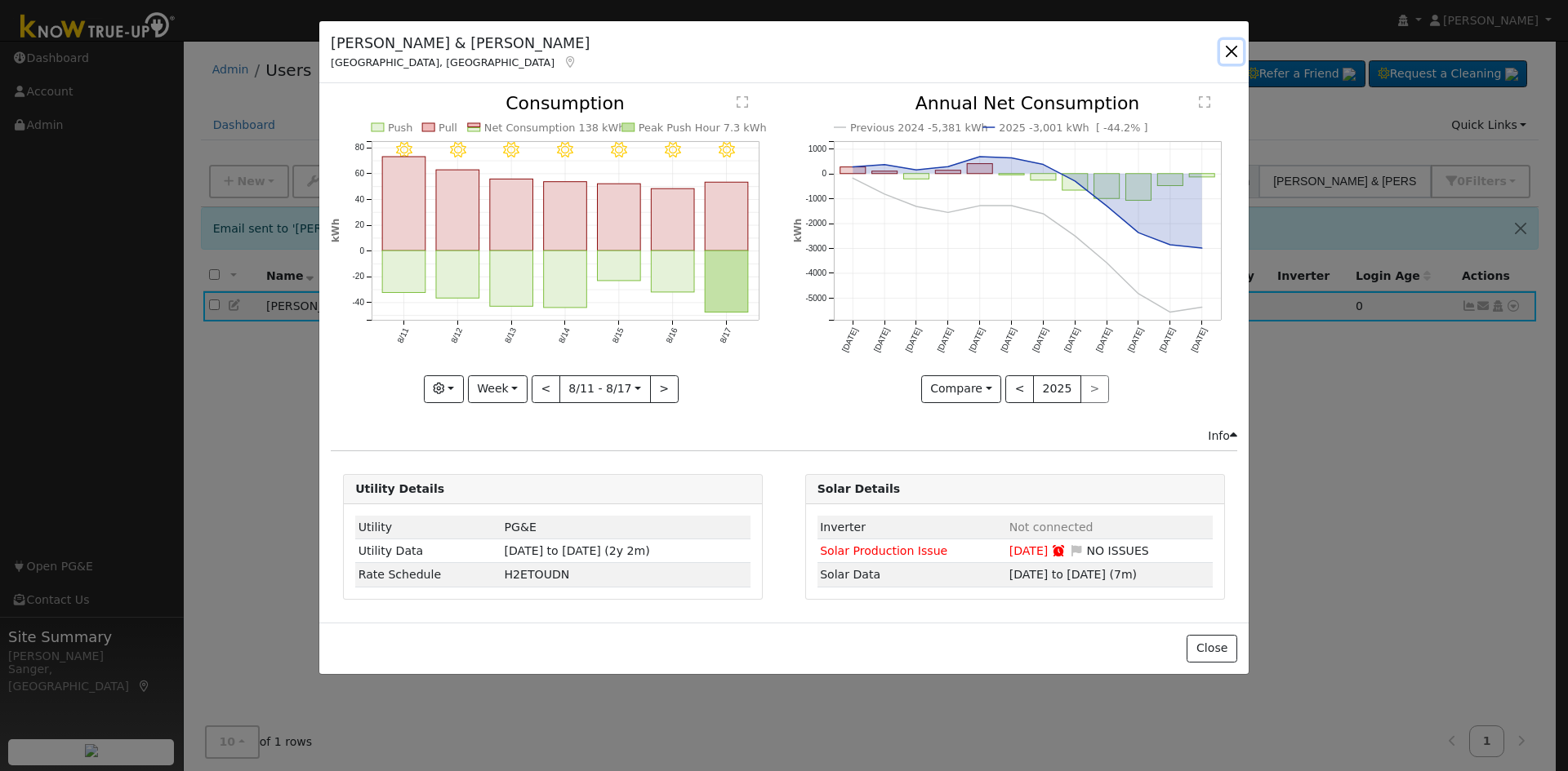
click at [1229, 48] on button "button" at bounding box center [1231, 51] width 23 height 23
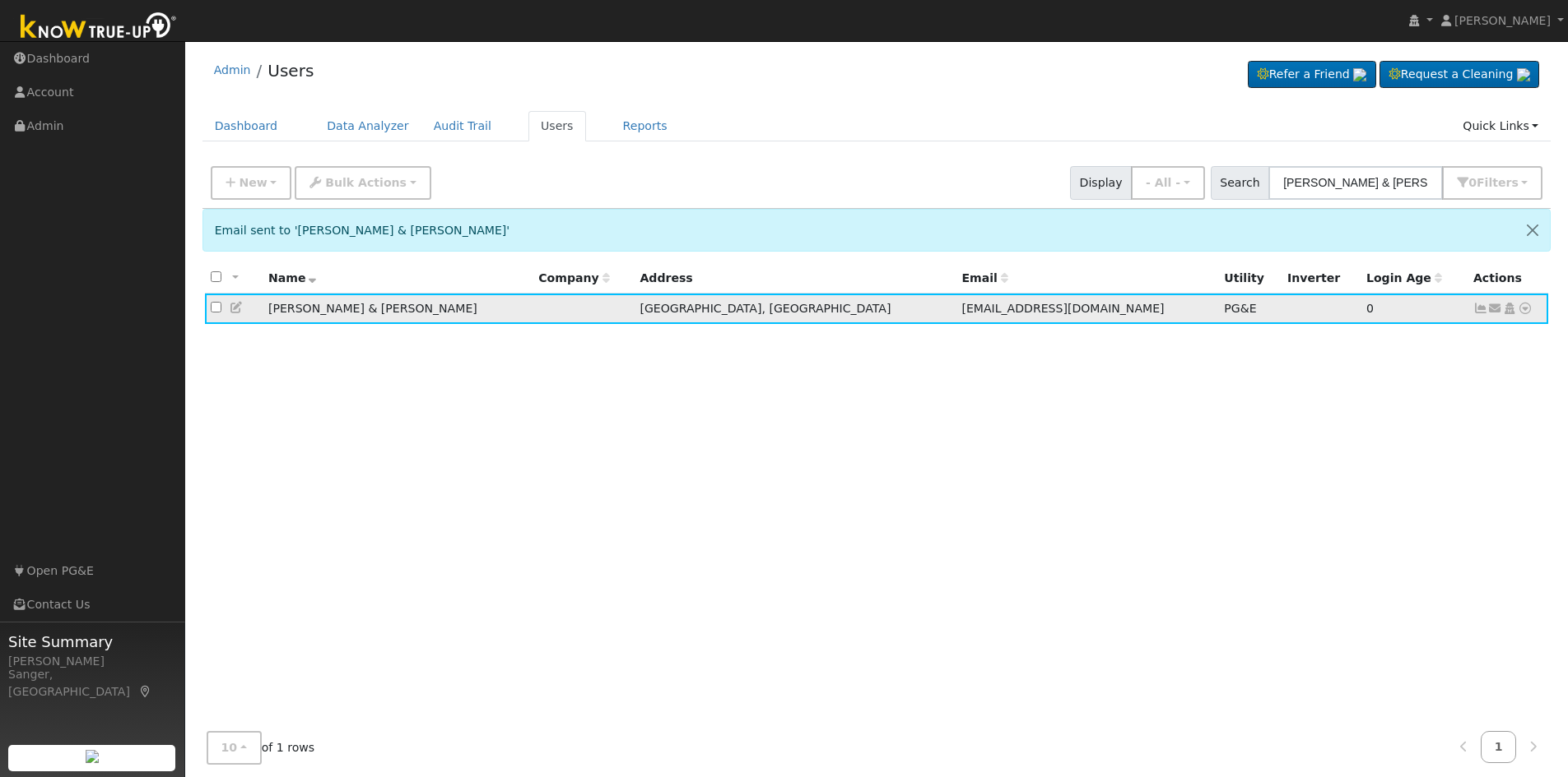
click at [230, 307] on icon at bounding box center [237, 307] width 15 height 11
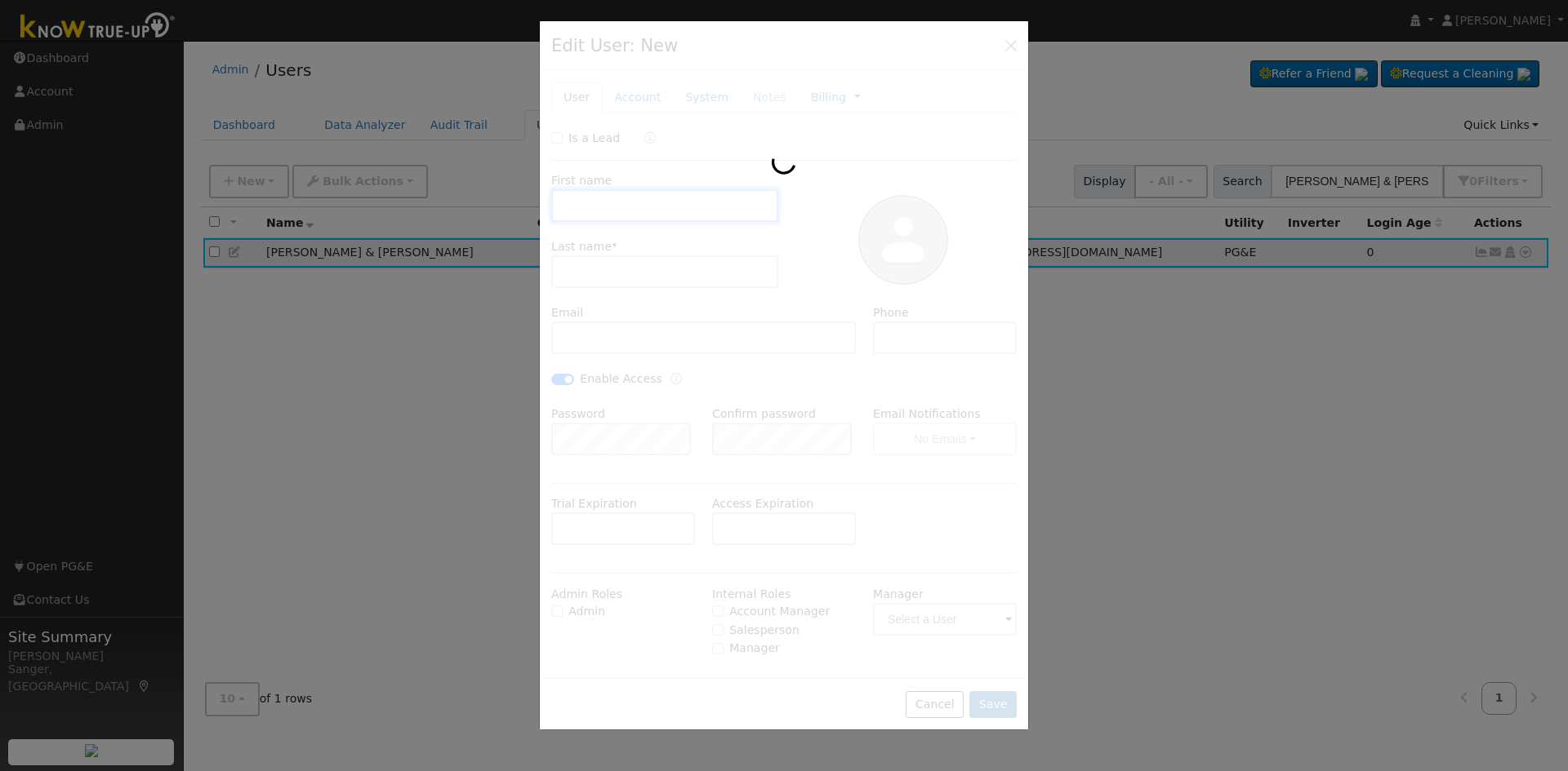
type input "07/17/2023"
type input "07/25/2023"
type input "Stephanie & Zane"
type input "Fisher"
type input "zanefisher@comcast.net"
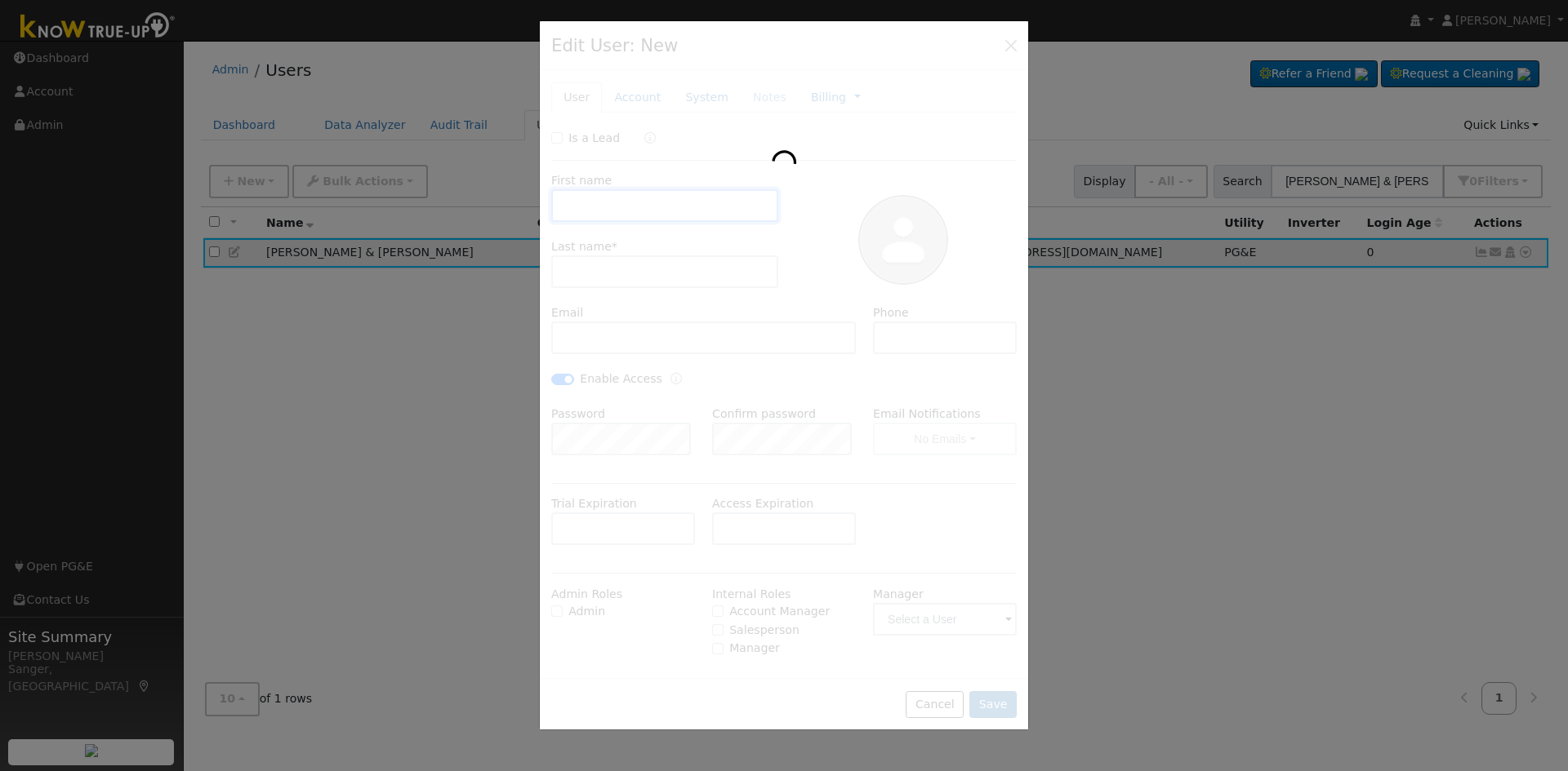
type input "[PHONE_NUMBER]"
checkbox input "true"
type input "Enphase Energy"
type input "11.2"
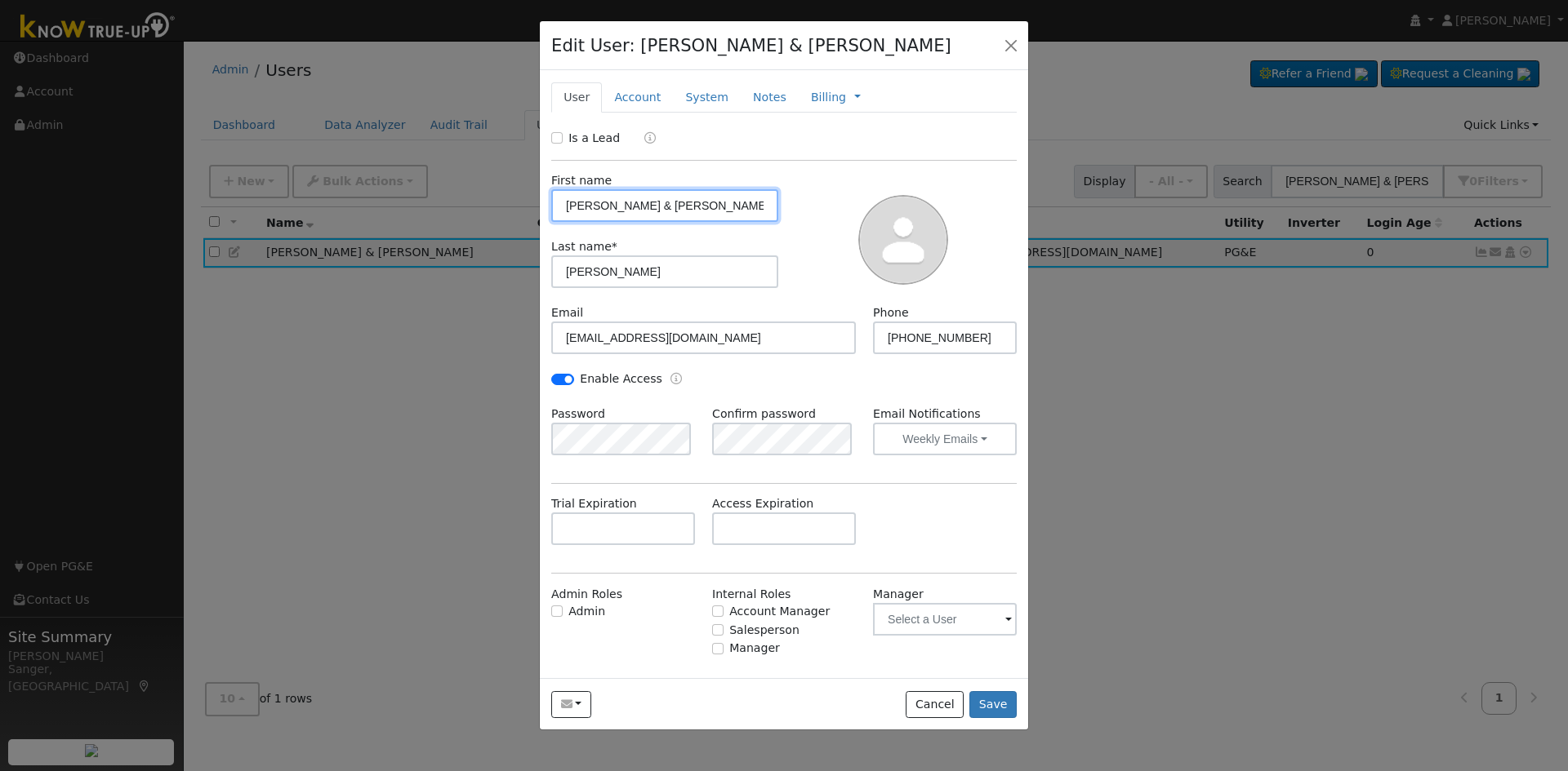
type input "PG&E"
click at [641, 98] on link "Account" at bounding box center [637, 97] width 71 height 30
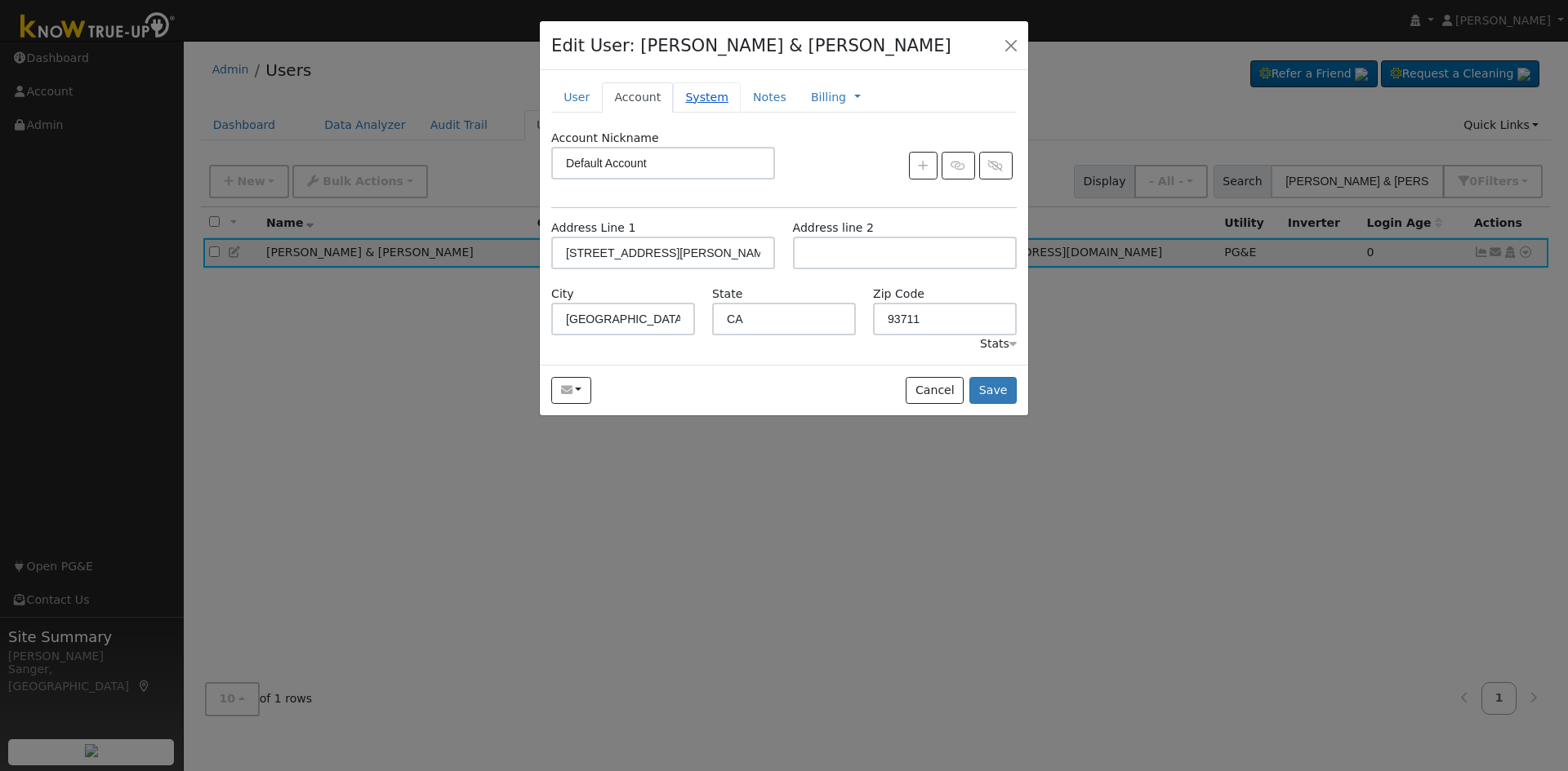
click at [680, 98] on link "System" at bounding box center [707, 97] width 68 height 30
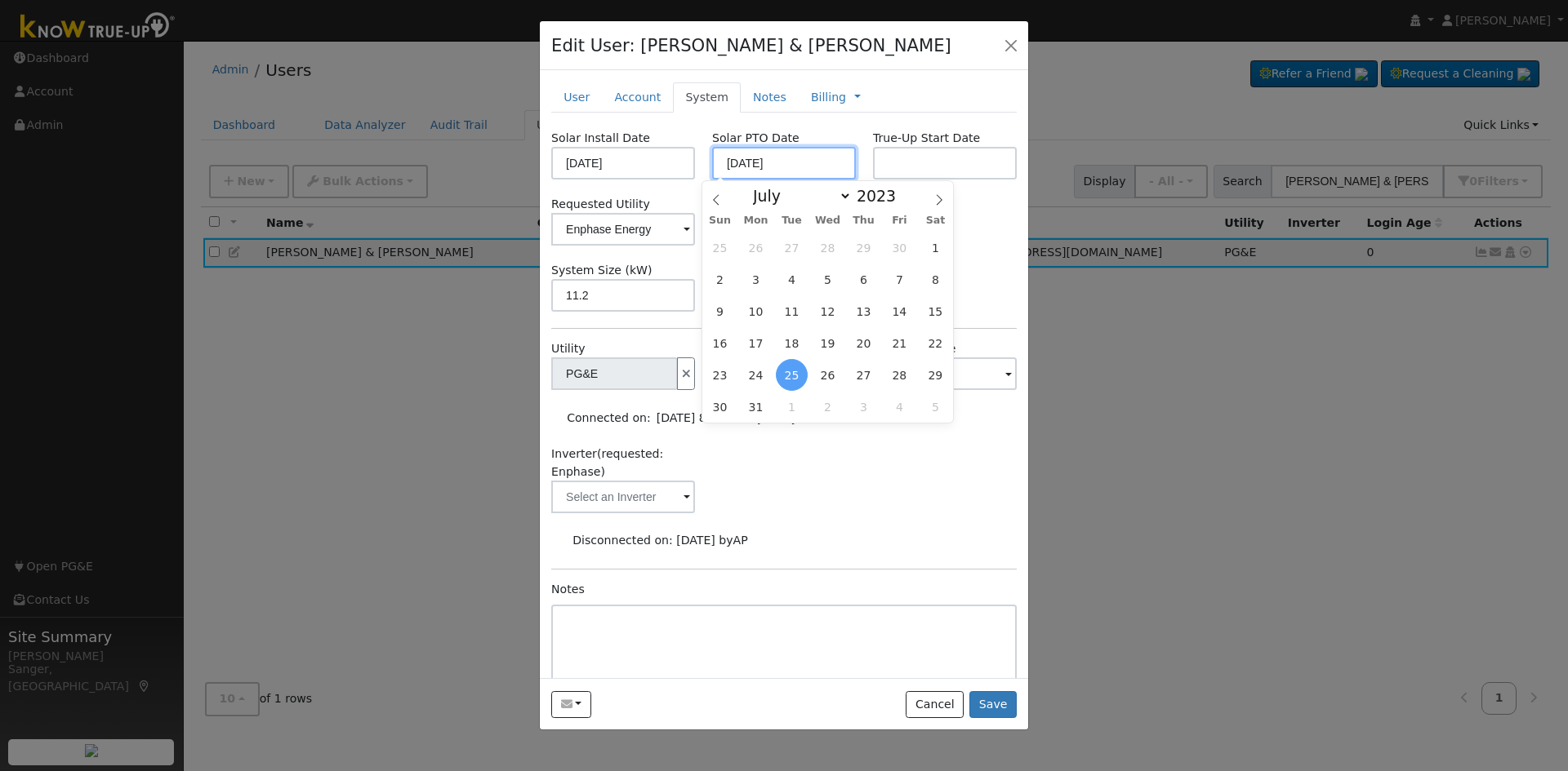
drag, startPoint x: 794, startPoint y: 165, endPoint x: 704, endPoint y: 165, distance: 90.0
click at [704, 165] on div "Solar PTO Date 07/25/2023" at bounding box center [784, 154] width 161 height 49
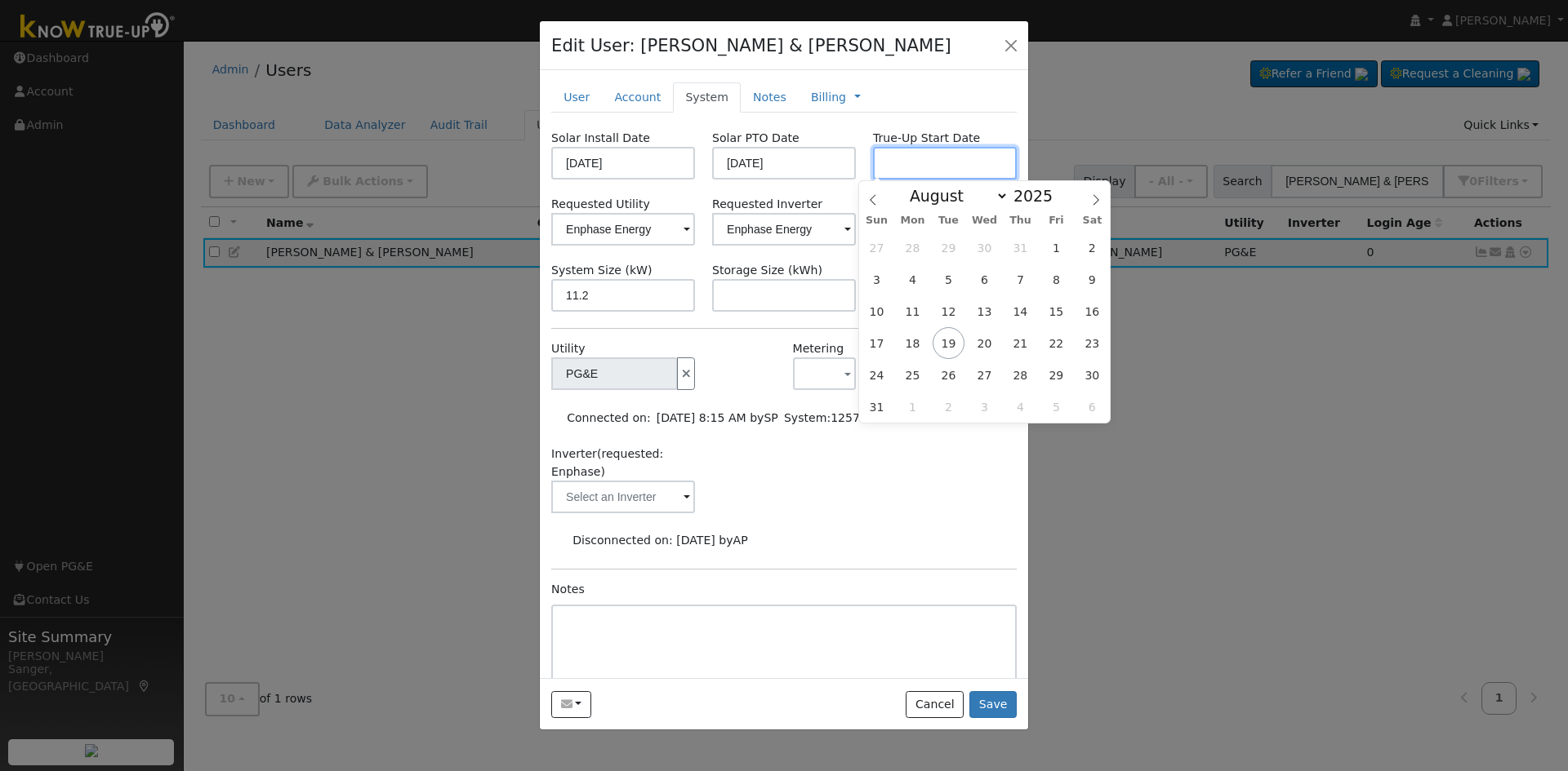
click at [909, 166] on input "text" at bounding box center [945, 163] width 144 height 33
paste input "07/25/2023"
type input "07/25/2023"
click at [930, 488] on div "Inverter (requested: Enphase)" at bounding box center [784, 487] width 483 height 83
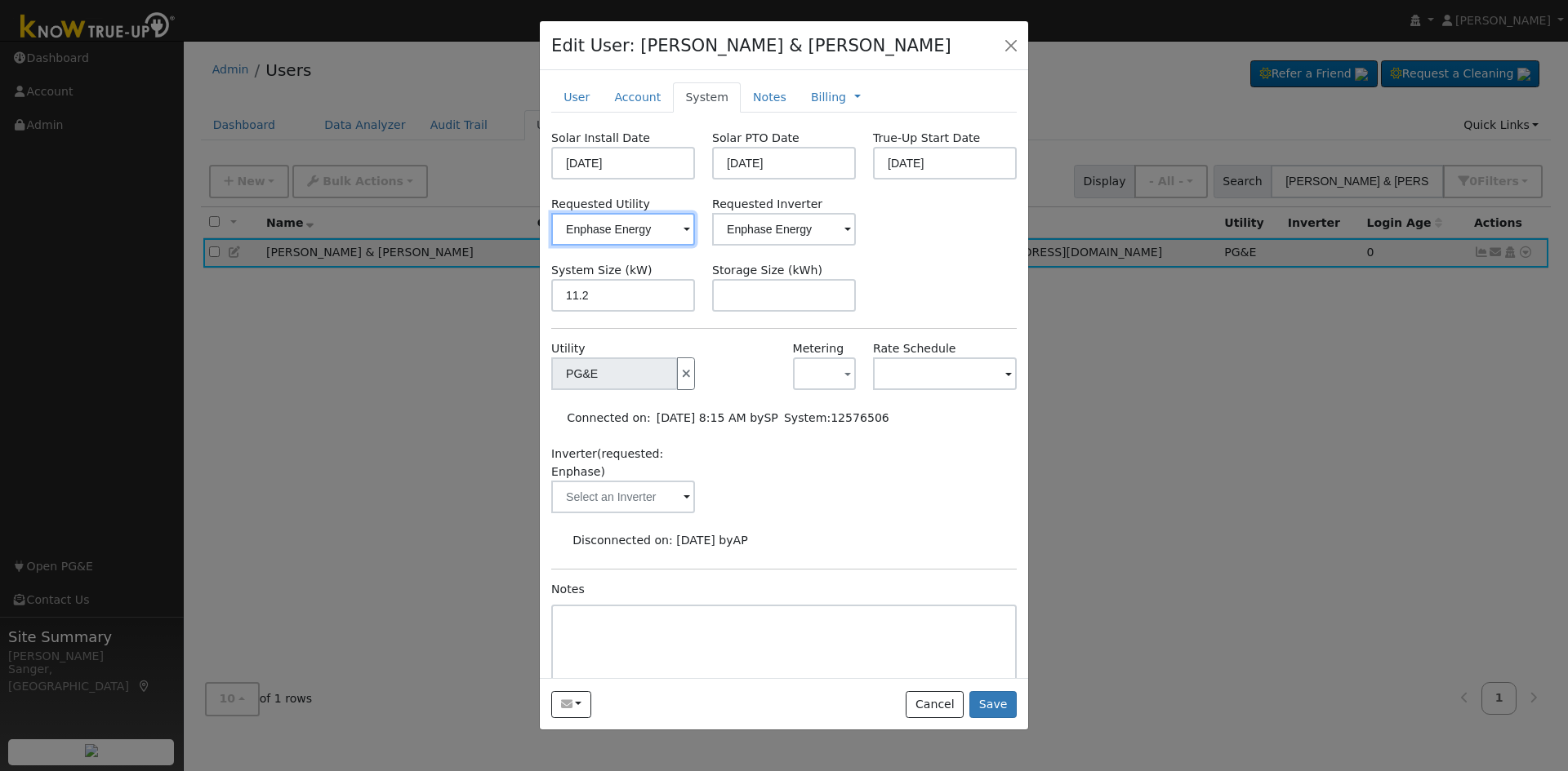
click at [630, 232] on input "Enphase Energy" at bounding box center [623, 229] width 144 height 33
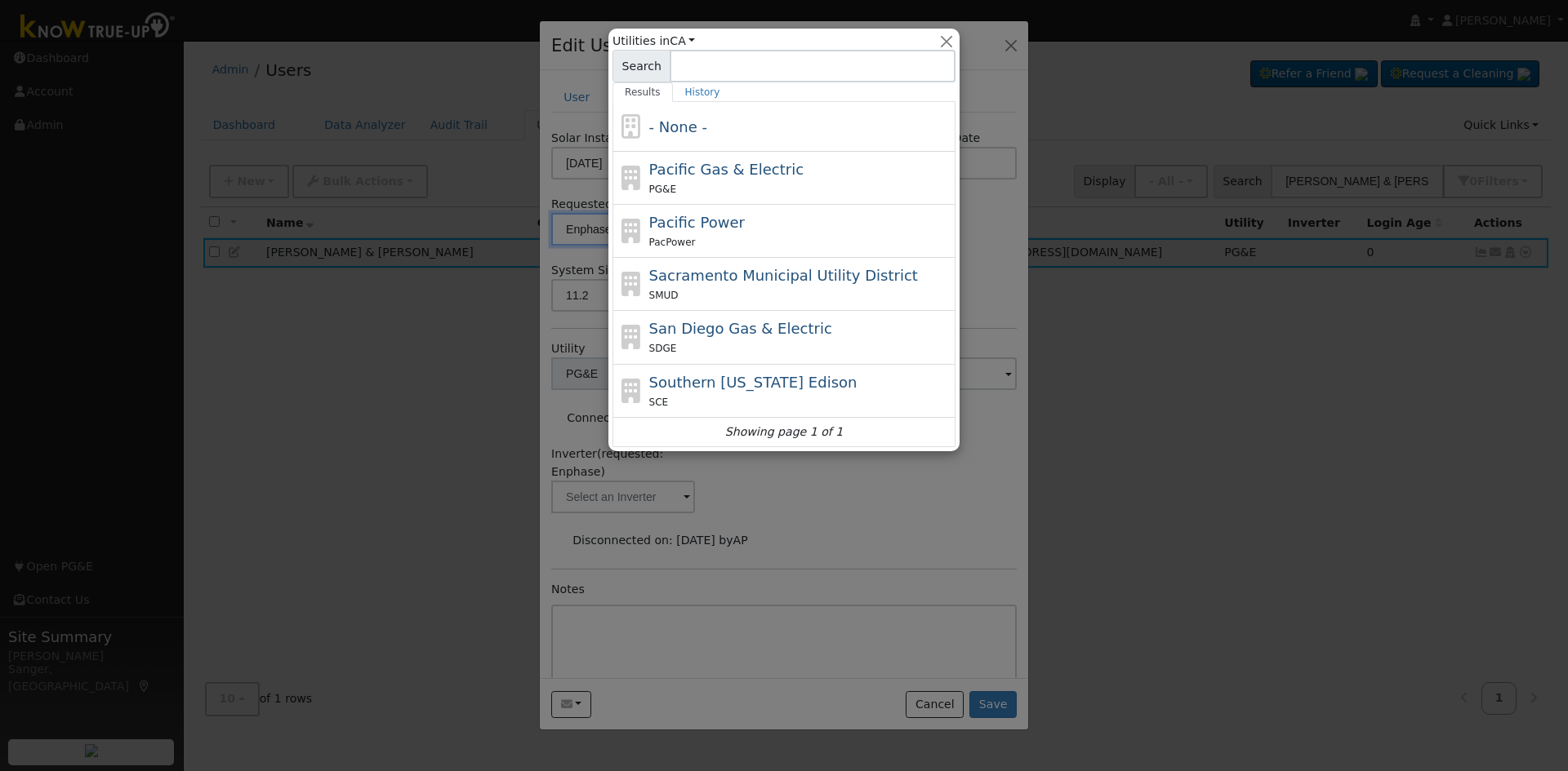
drag, startPoint x: 673, startPoint y: 169, endPoint x: 679, endPoint y: 180, distance: 12.5
click at [673, 169] on span "Pacific Gas & Electric" at bounding box center [726, 170] width 154 height 17
type input "Pacific Gas & Electric"
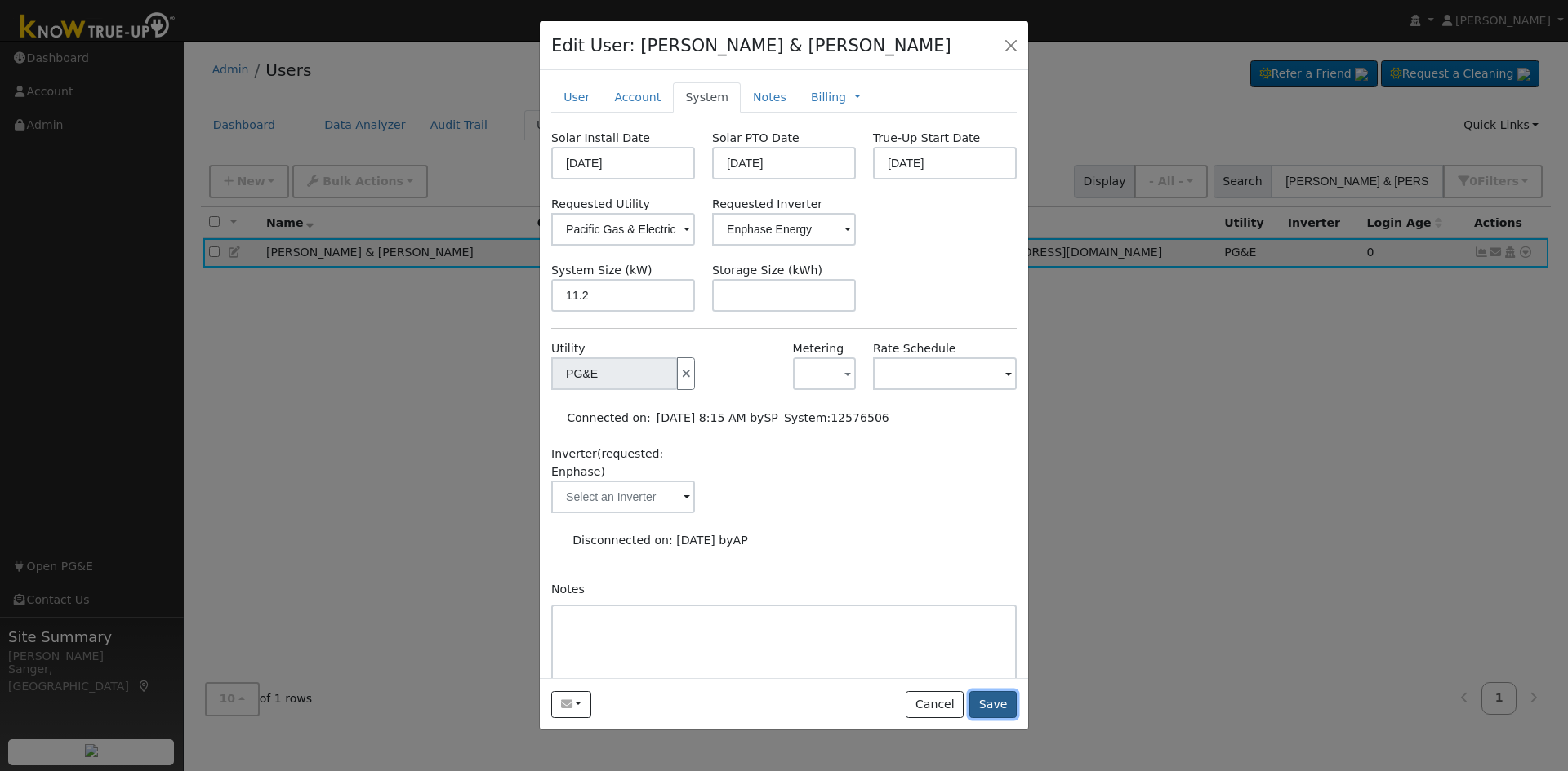
click at [996, 712] on button "Save" at bounding box center [992, 706] width 48 height 28
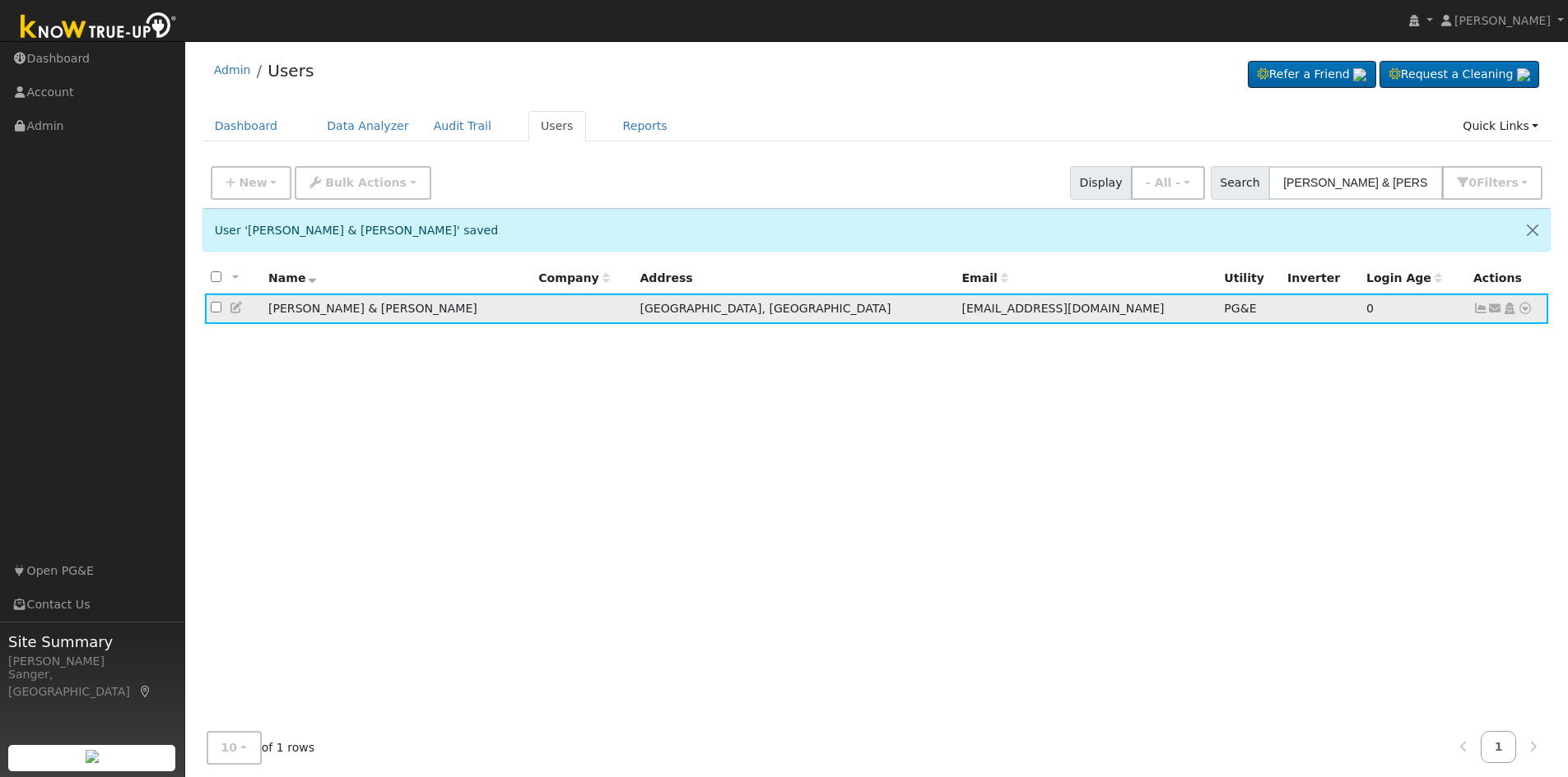
click at [236, 308] on icon at bounding box center [237, 307] width 15 height 11
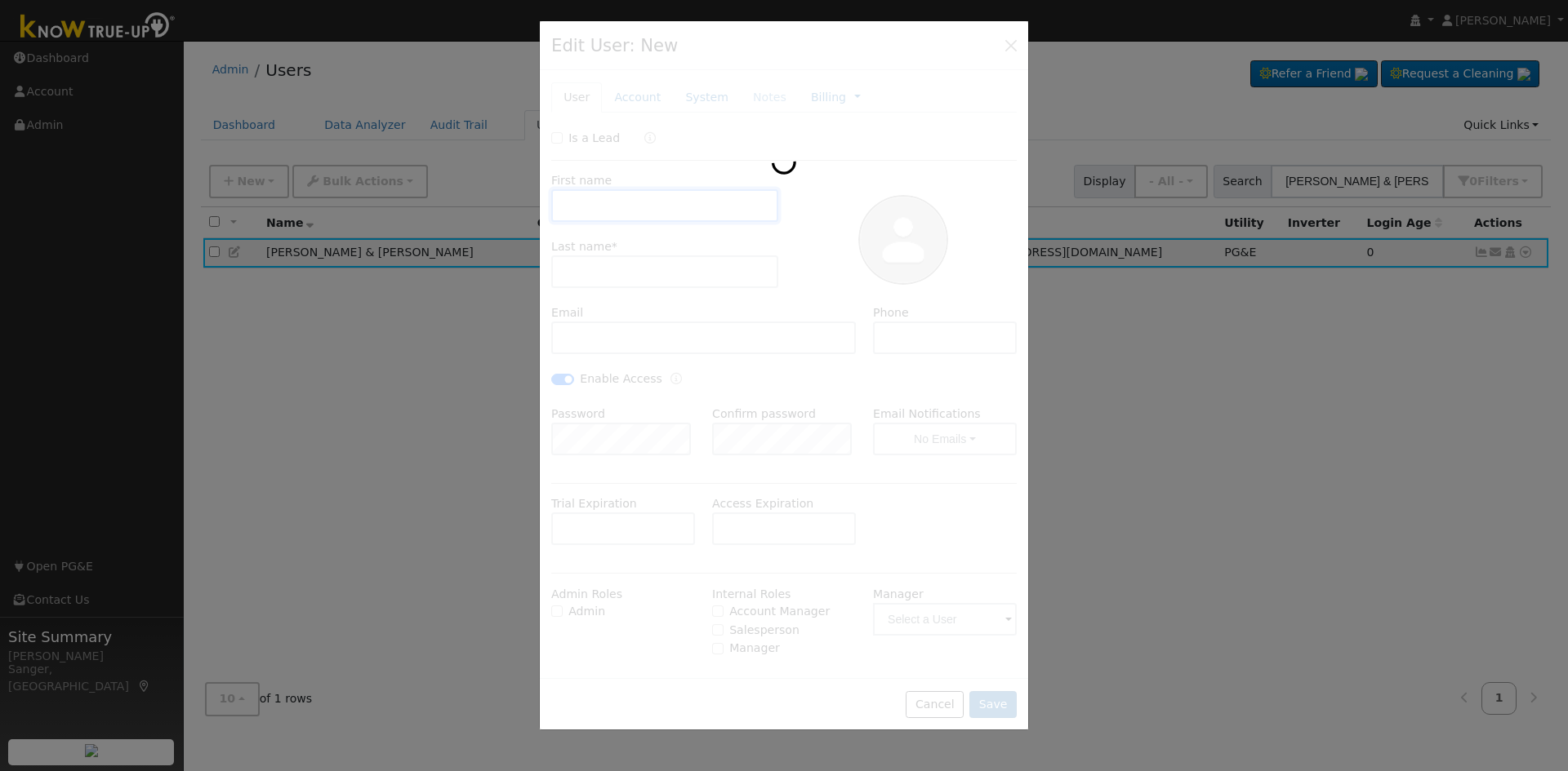
type input "Stephanie & Zane"
type input "Fisher"
type input "zanefisher@comcast.net"
type input "[PHONE_NUMBER]"
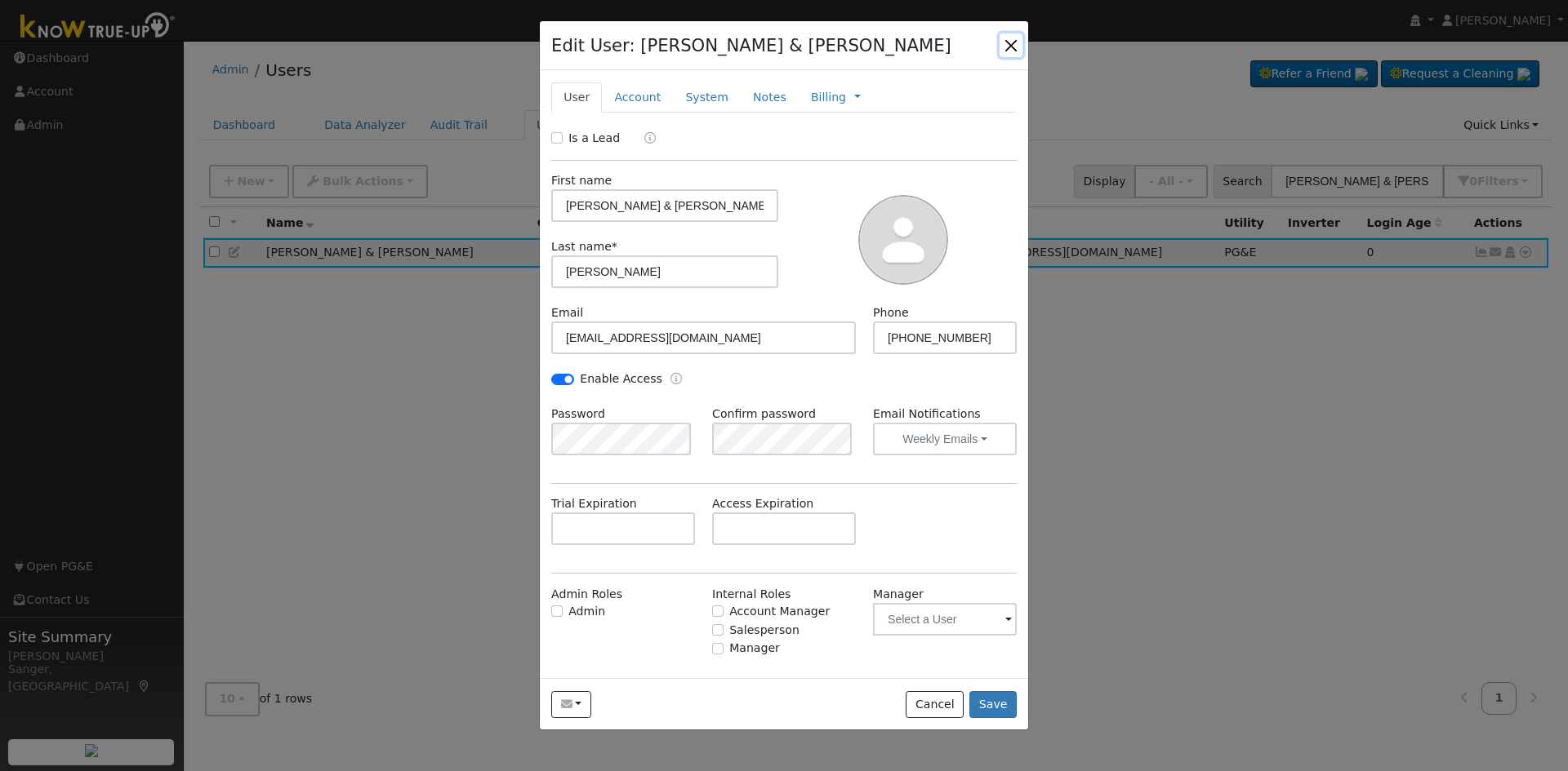
click at [1008, 39] on button "button" at bounding box center [1011, 45] width 23 height 23
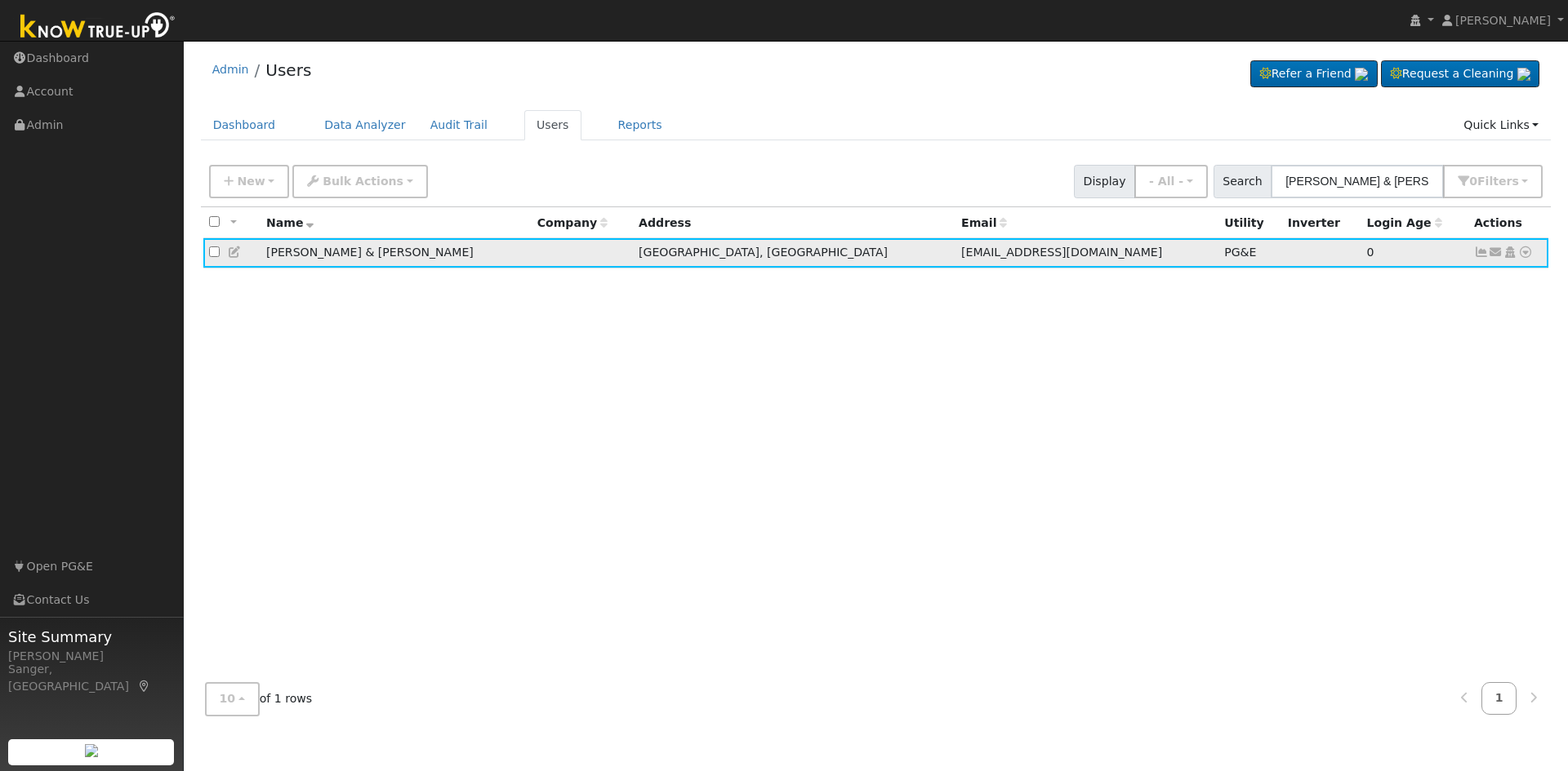
click at [1477, 257] on icon at bounding box center [1482, 252] width 15 height 11
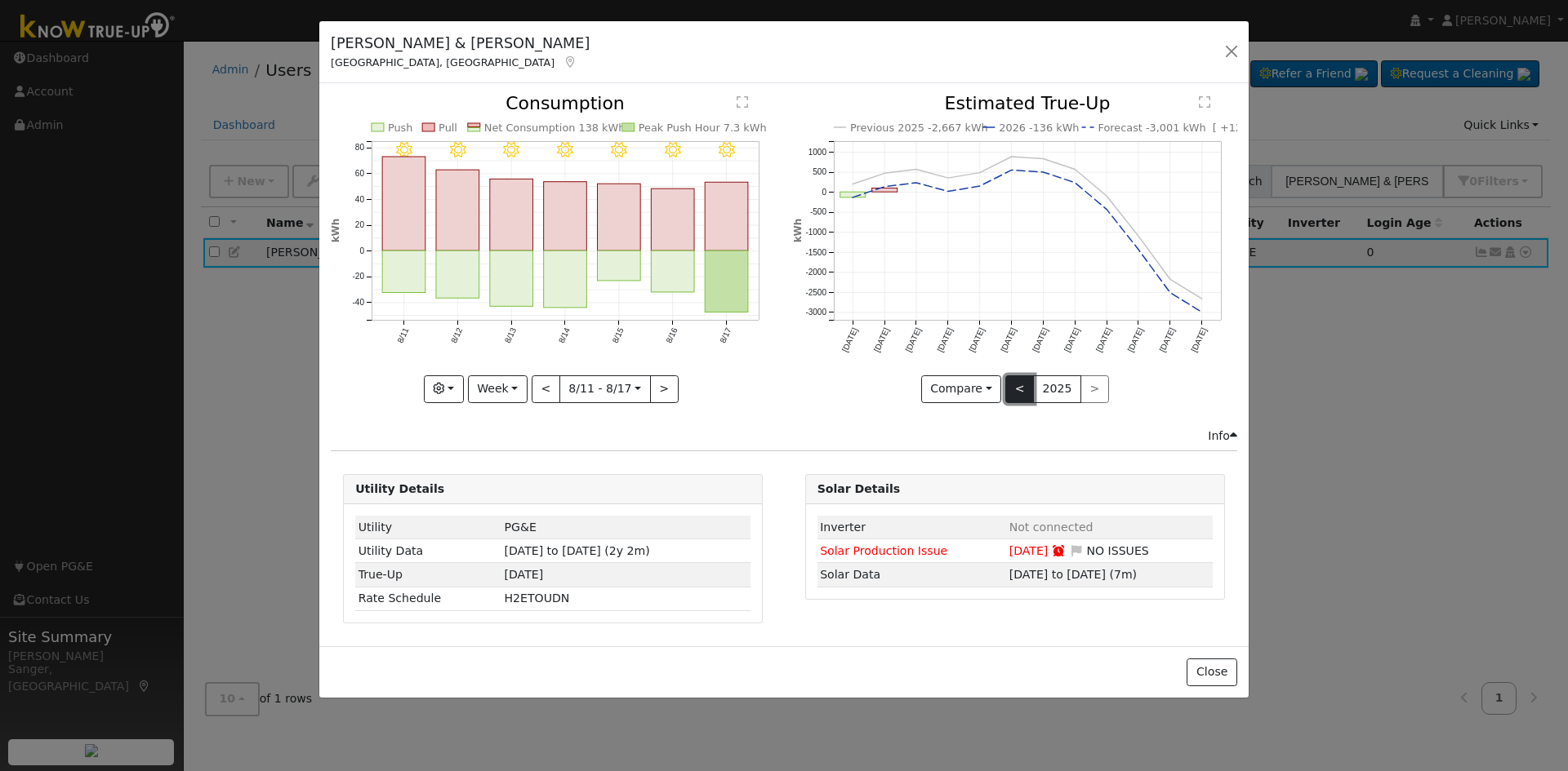
click at [1017, 391] on button "<" at bounding box center [1020, 390] width 29 height 28
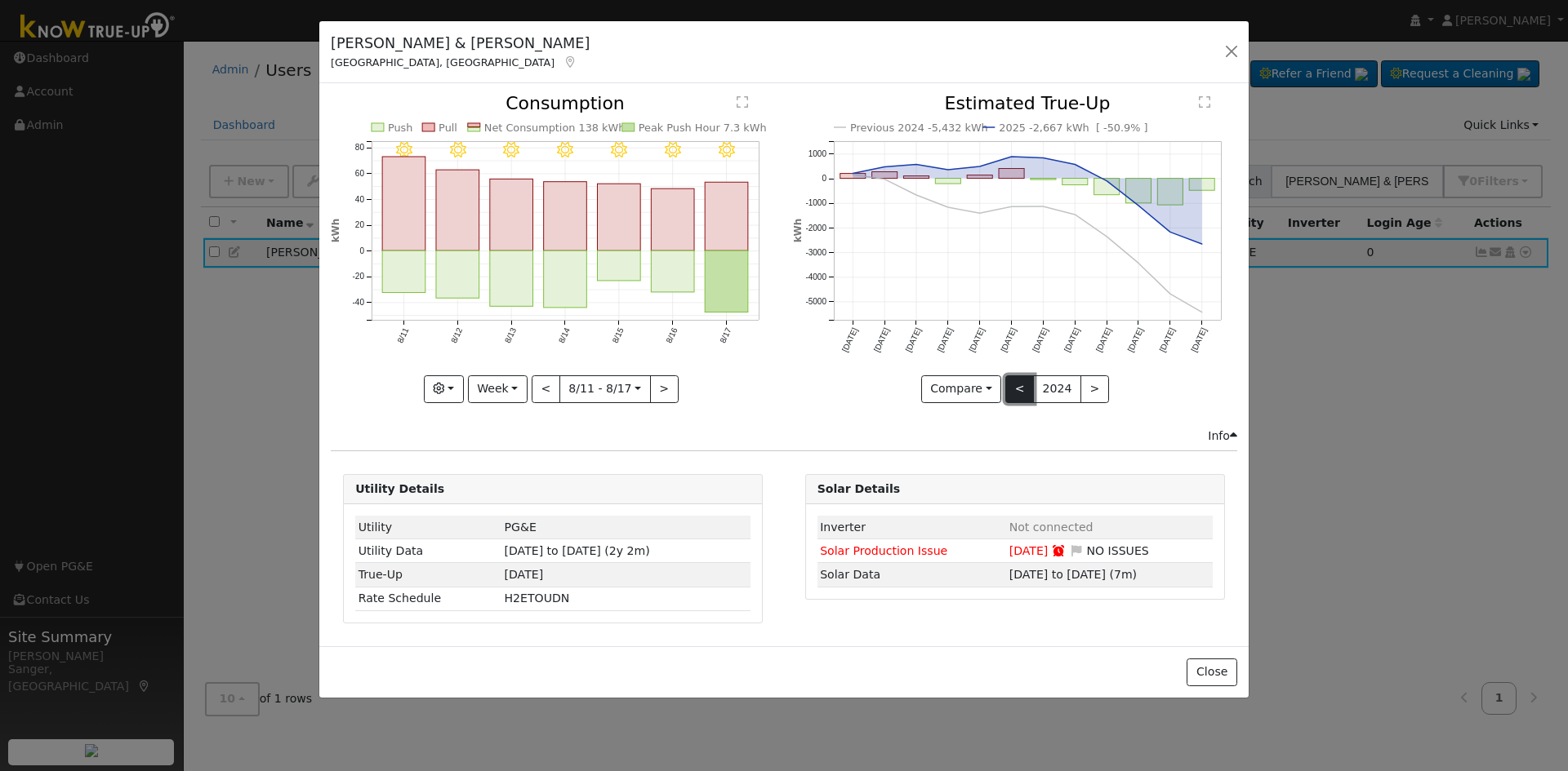
click at [1017, 391] on button "<" at bounding box center [1020, 390] width 29 height 28
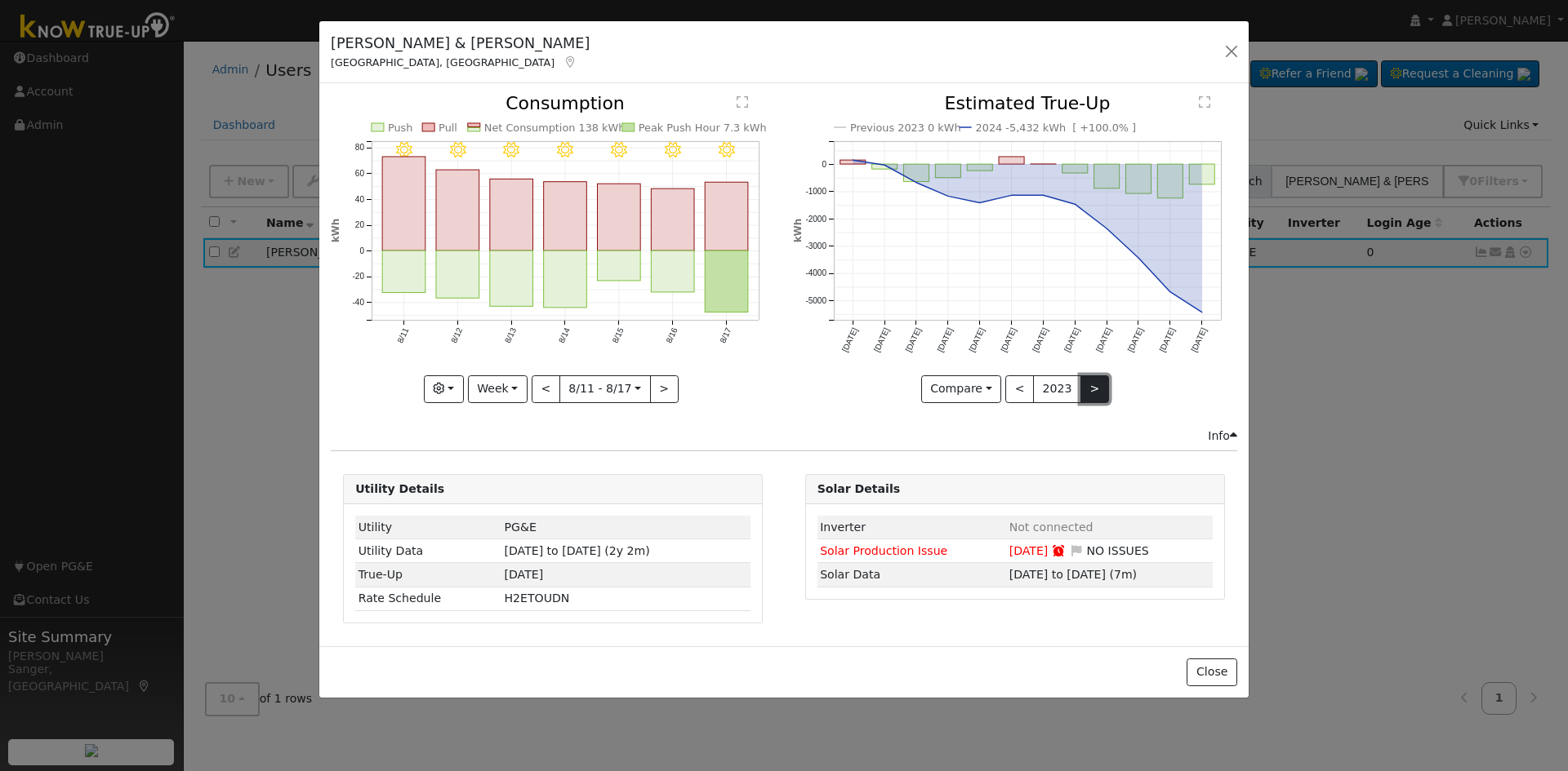
click at [1097, 391] on button ">" at bounding box center [1094, 390] width 29 height 28
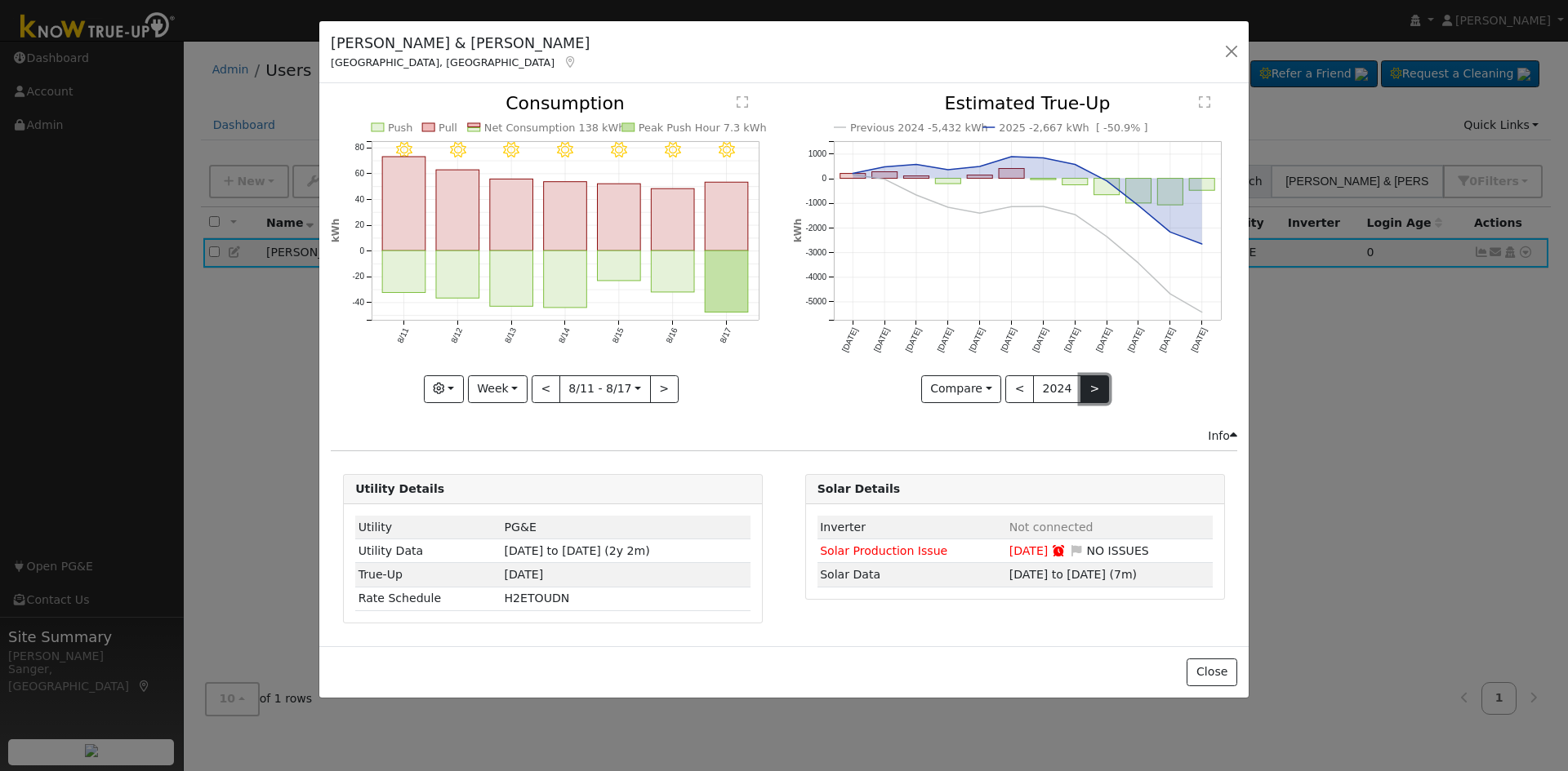
click at [1097, 391] on button ">" at bounding box center [1094, 390] width 29 height 28
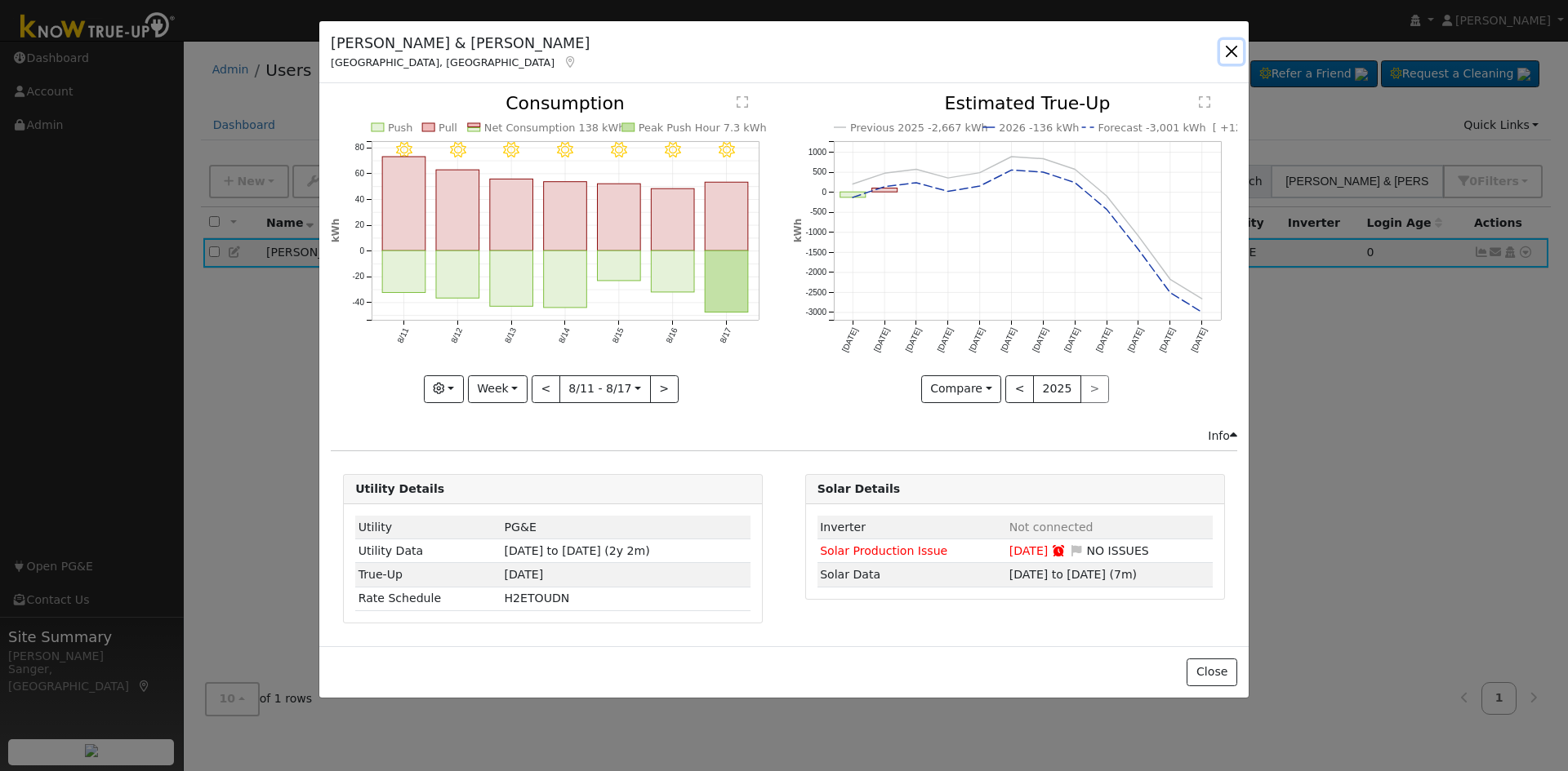
click at [1238, 48] on button "button" at bounding box center [1231, 51] width 23 height 23
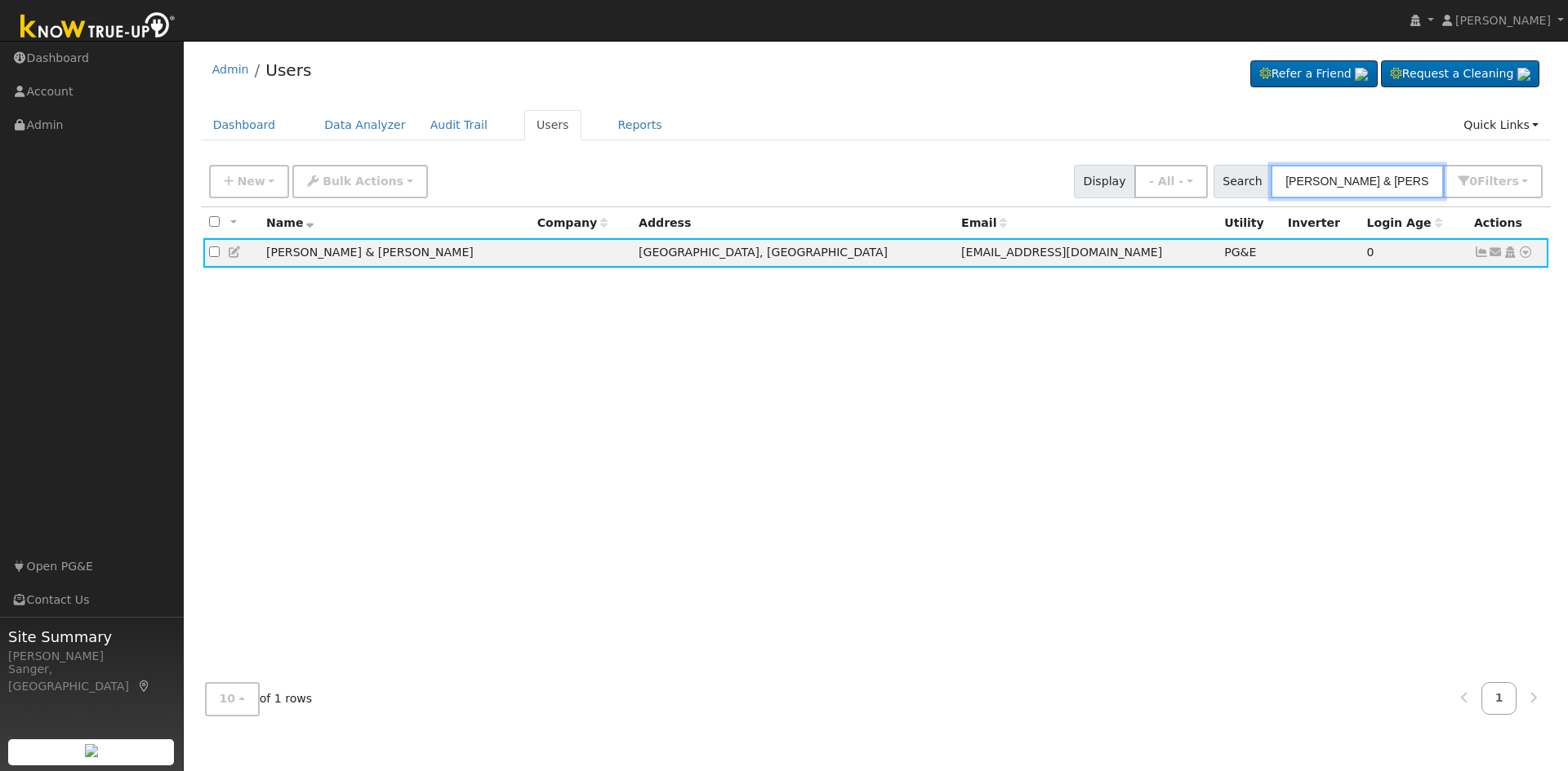
drag, startPoint x: 1425, startPoint y: 179, endPoint x: 1271, endPoint y: 187, distance: 154.2
click at [1271, 187] on div "Search Stephanie & Zane Fisher 0 Filter s My accounts Role Show - All - Show Le…" at bounding box center [1379, 182] width 330 height 34
paste input "Bradley & Laurel Garv"
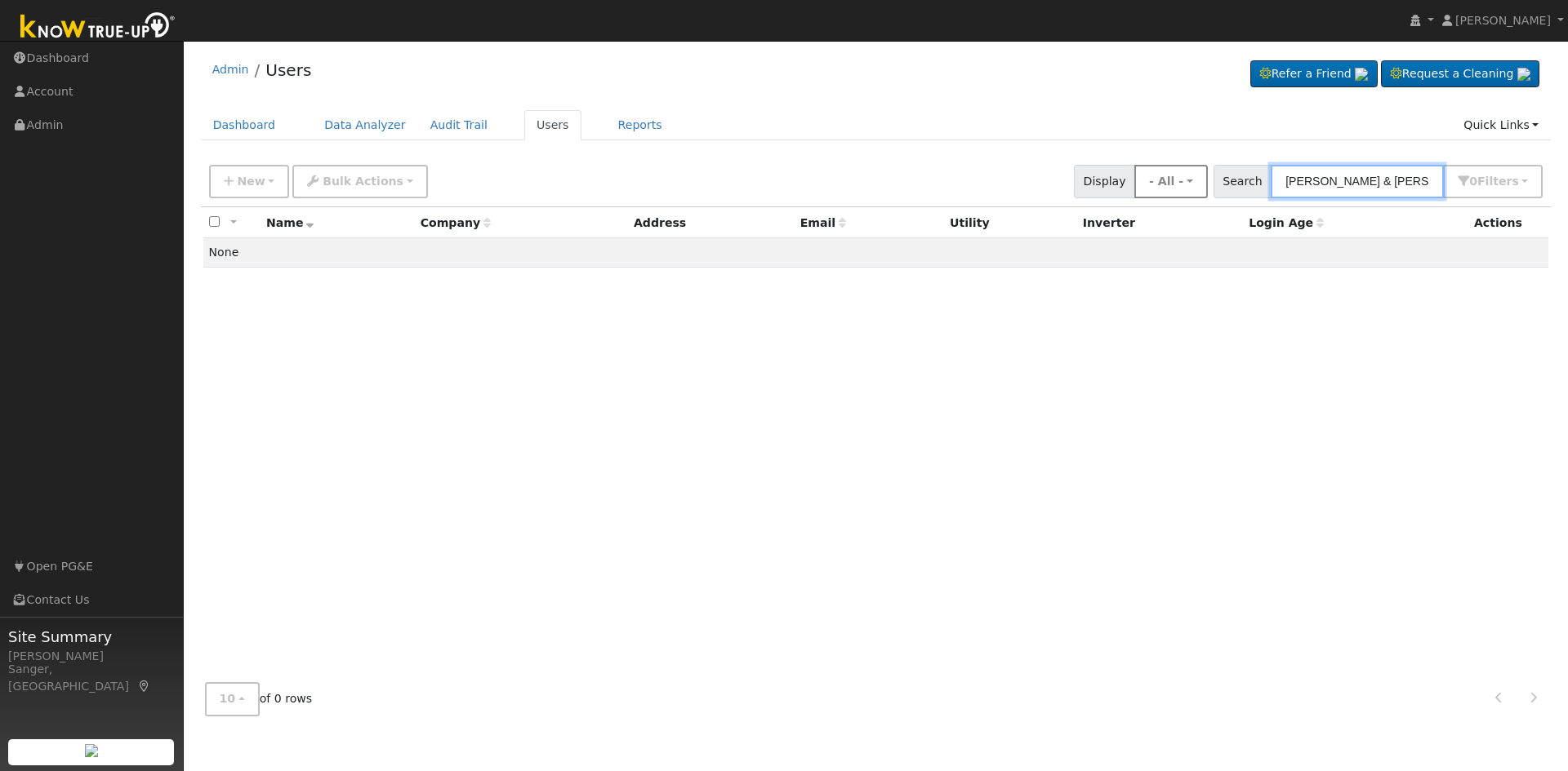
drag, startPoint x: 1383, startPoint y: 181, endPoint x: 1208, endPoint y: 187, distance: 175.1
click at [1208, 187] on div "New Add User Quick Add Quick Connect Quick Convert Lead Bulk Actions Send Email…" at bounding box center [876, 179] width 1340 height 39
type input "Garver"
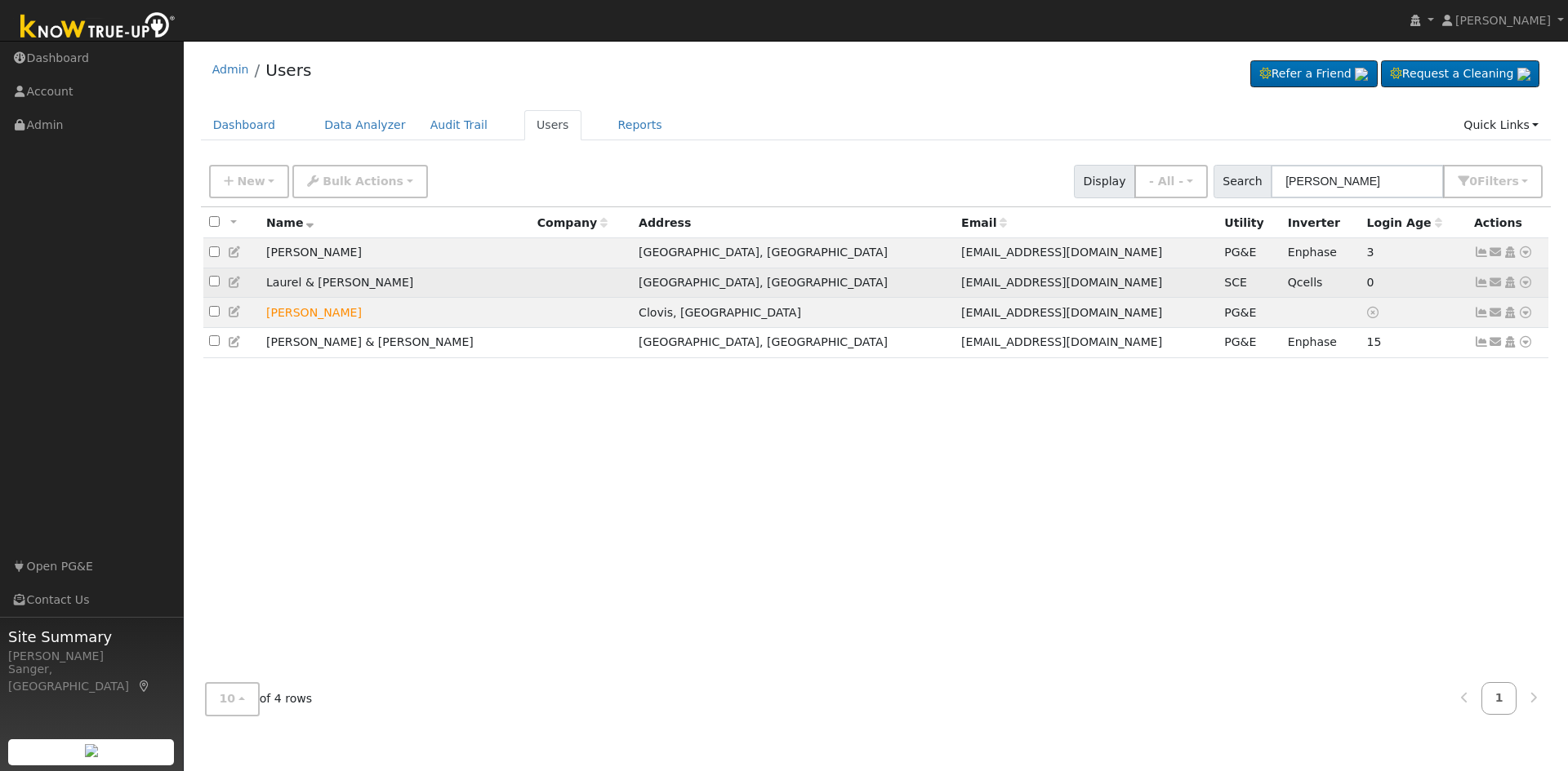
click at [1483, 284] on icon at bounding box center [1482, 282] width 15 height 11
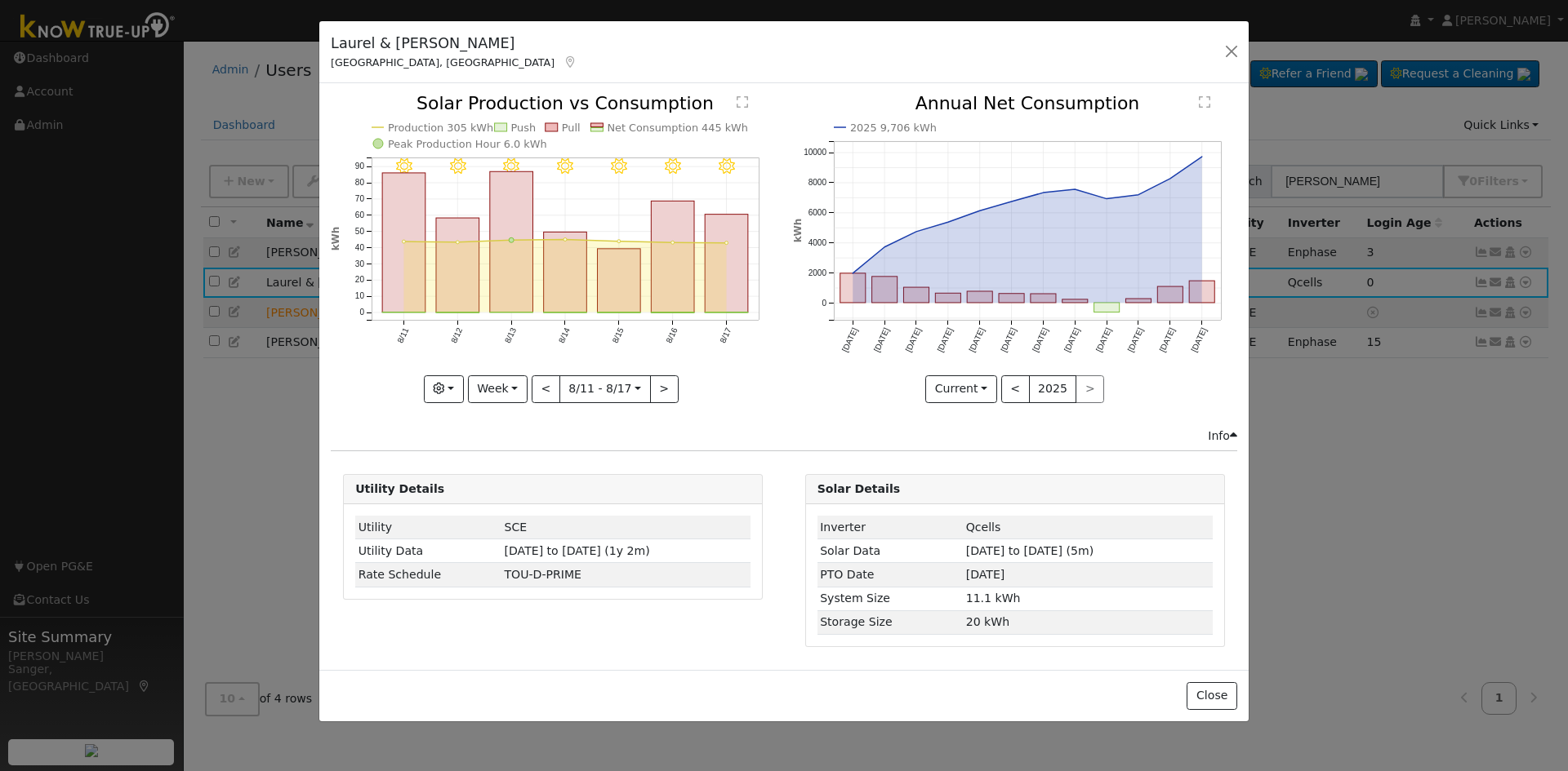
click at [702, 288] on icon "8/17 - Clear 8/16 - Clear 8/15 - Clear 8/14 - Clear 8/13 - Clear 8/12 - Clear 8…" at bounding box center [553, 248] width 444 height 306
click at [713, 285] on rect "onclick=""" at bounding box center [728, 263] width 43 height 98
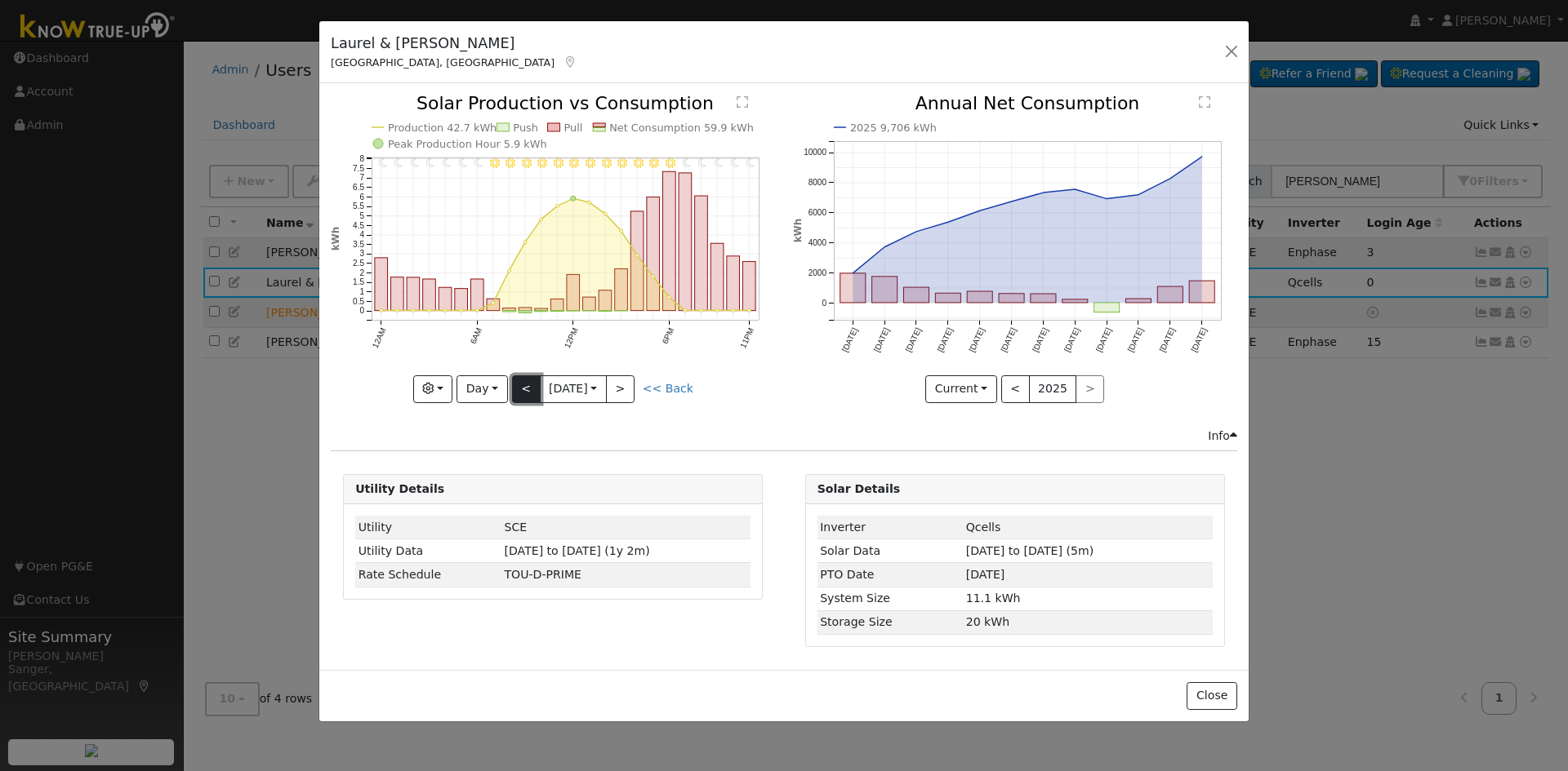
click at [524, 392] on button "<" at bounding box center [526, 390] width 29 height 28
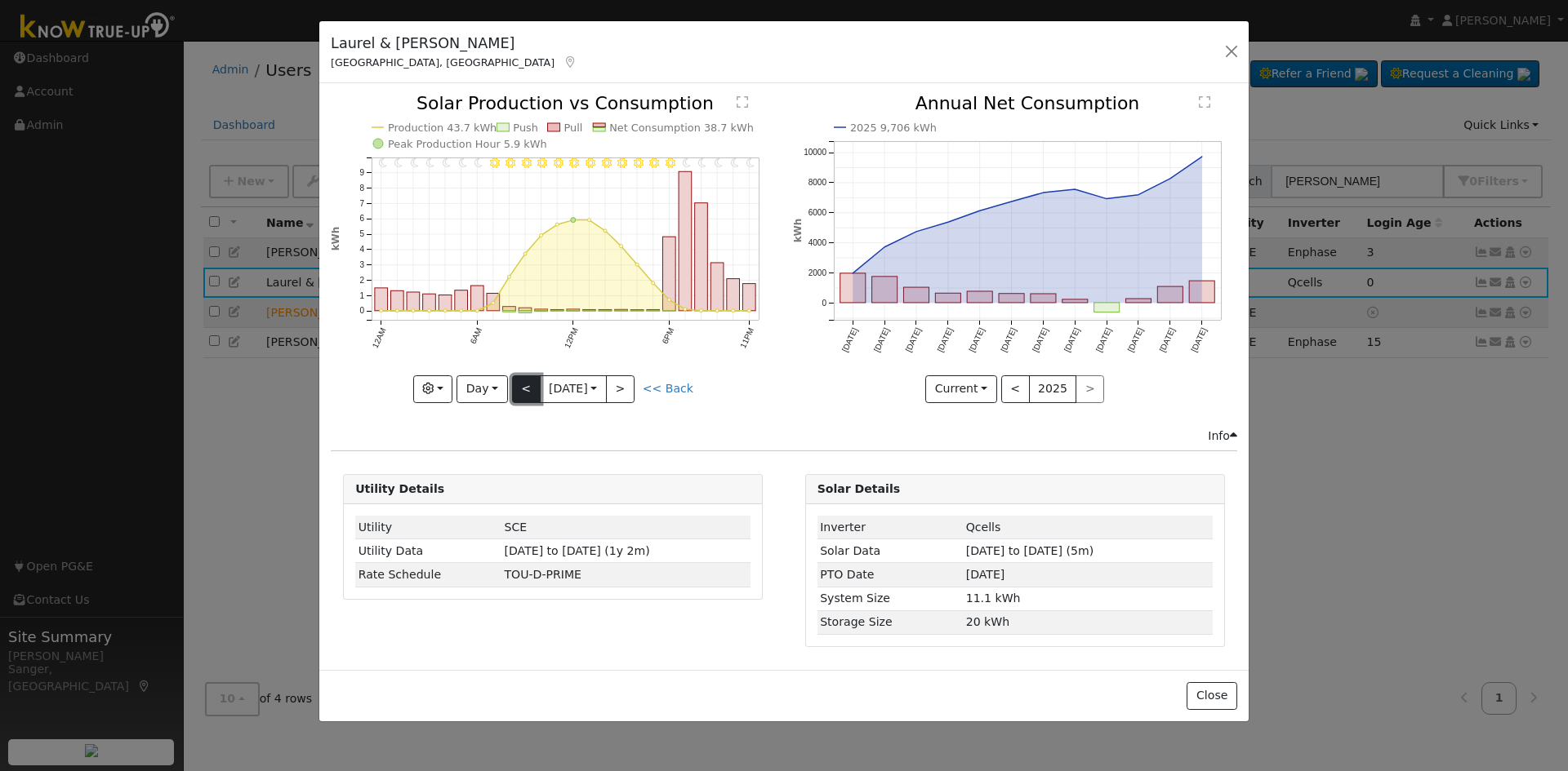
click at [524, 392] on button "<" at bounding box center [526, 390] width 29 height 28
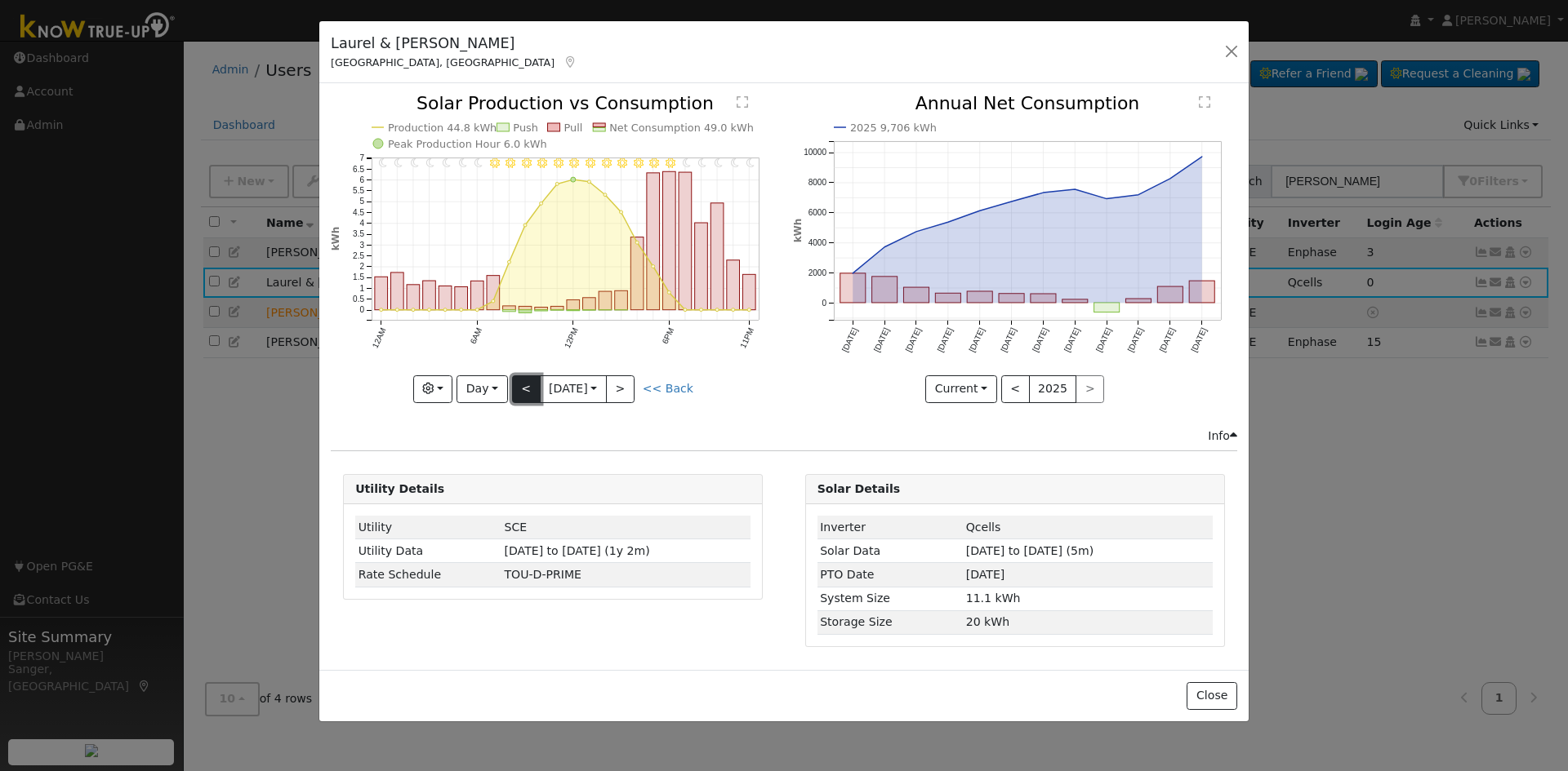
click at [524, 392] on button "<" at bounding box center [526, 390] width 29 height 28
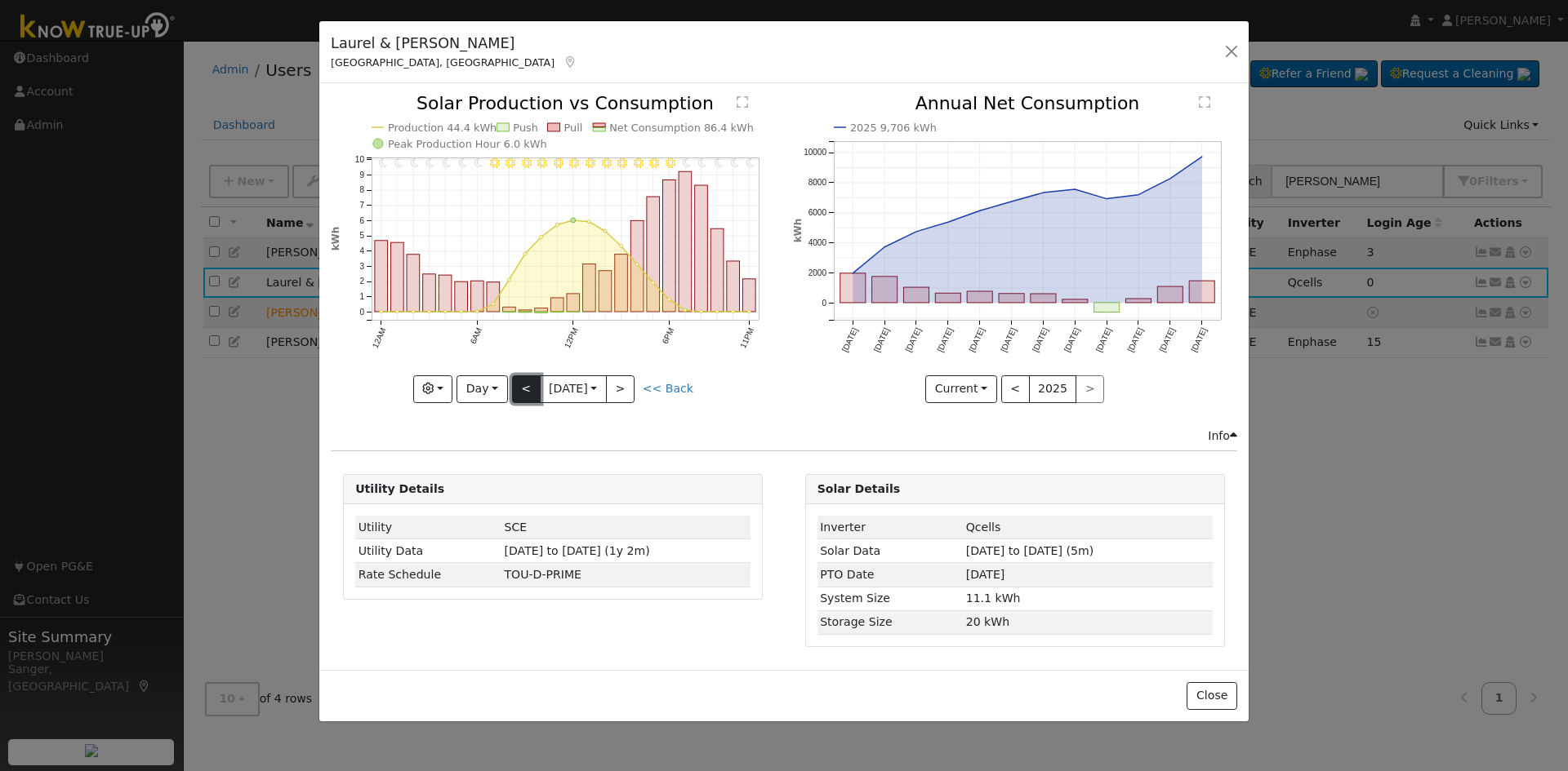
click at [527, 390] on button "<" at bounding box center [526, 390] width 29 height 28
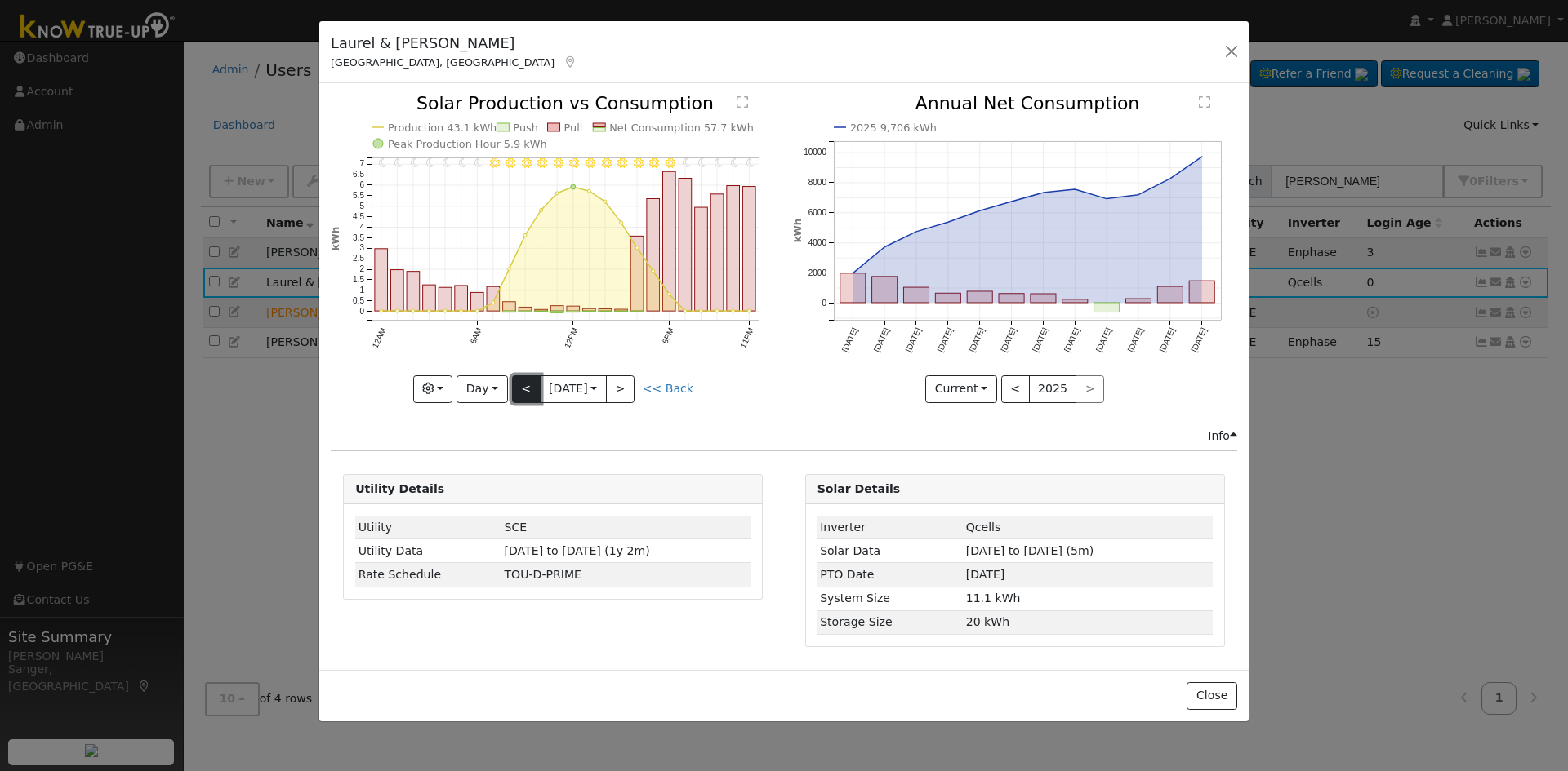
click at [527, 390] on button "<" at bounding box center [526, 390] width 29 height 28
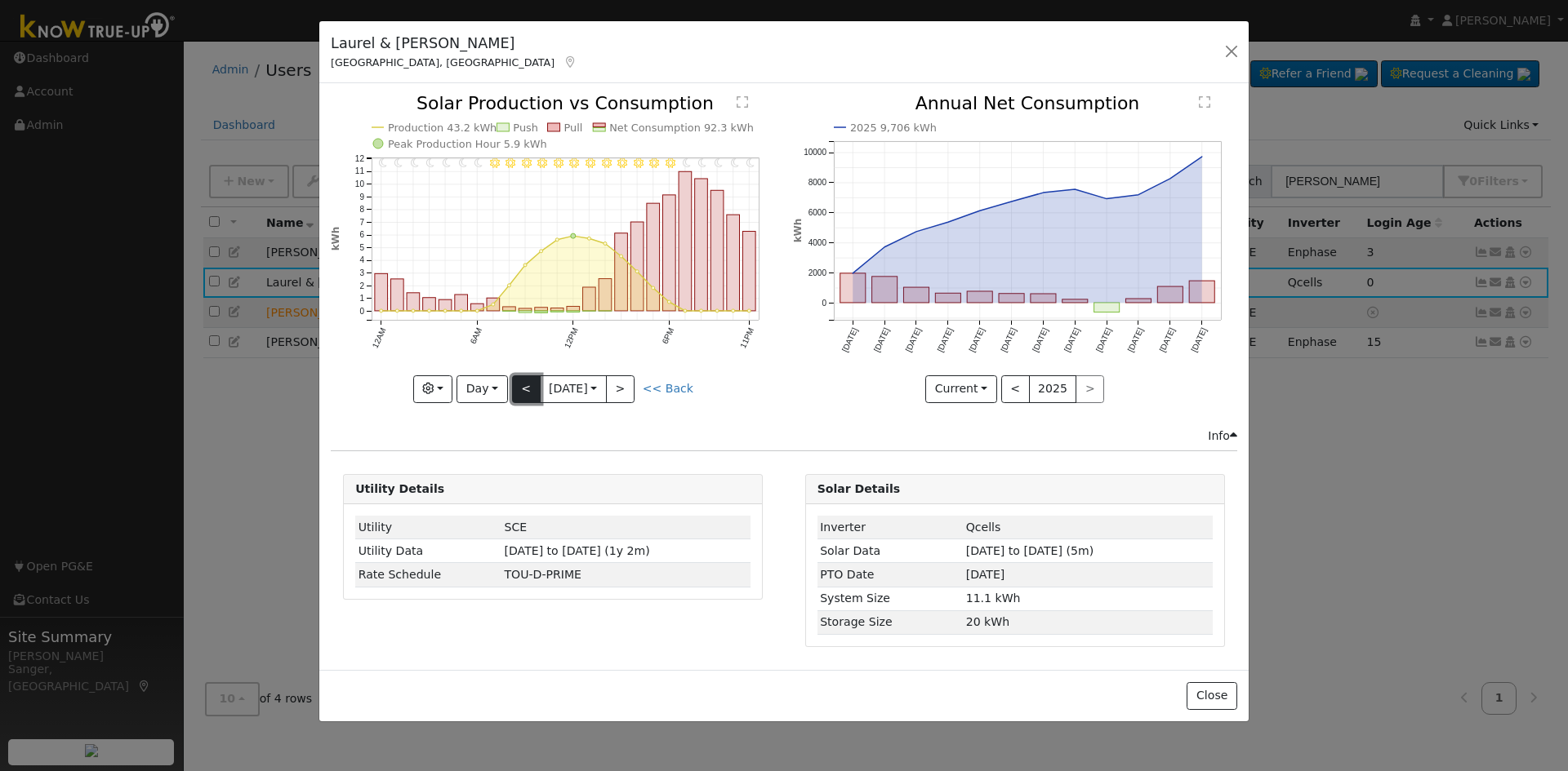
click at [527, 390] on button "<" at bounding box center [526, 390] width 29 height 28
click at [479, 389] on button "Day" at bounding box center [481, 390] width 50 height 28
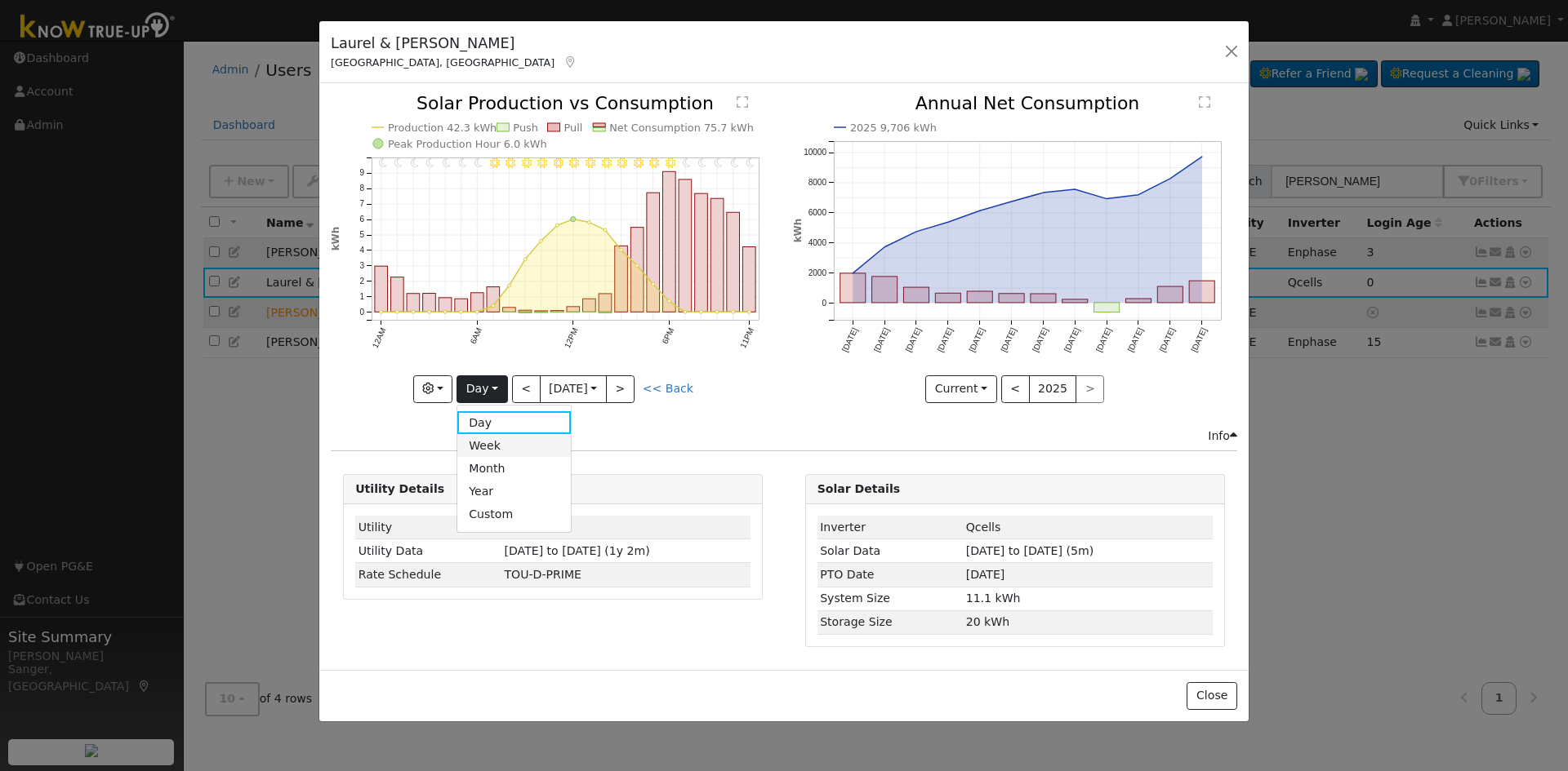
click at [488, 446] on link "Week" at bounding box center [514, 446] width 114 height 23
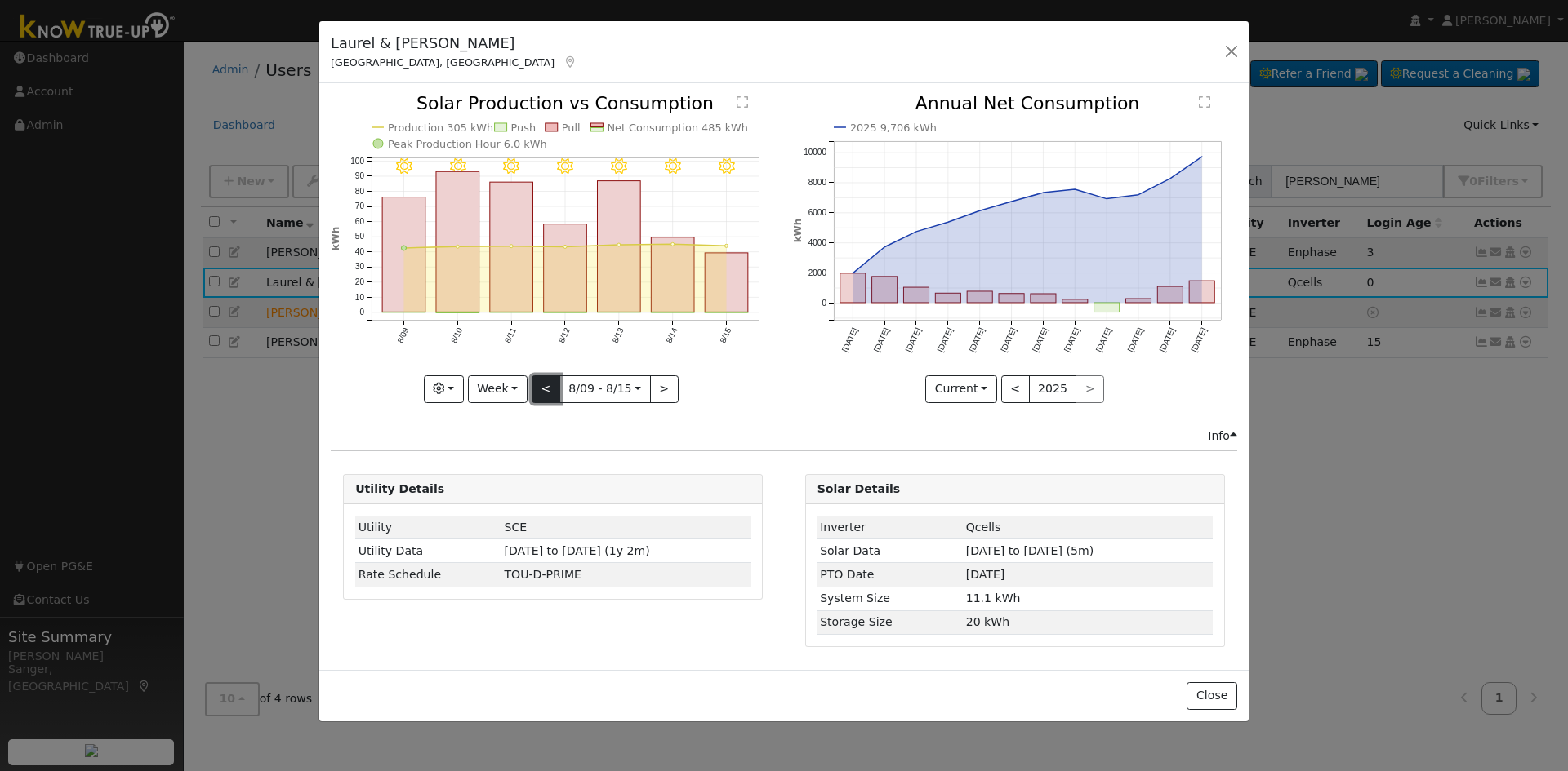
click at [544, 387] on button "<" at bounding box center [546, 390] width 29 height 28
type input "2025-08-02"
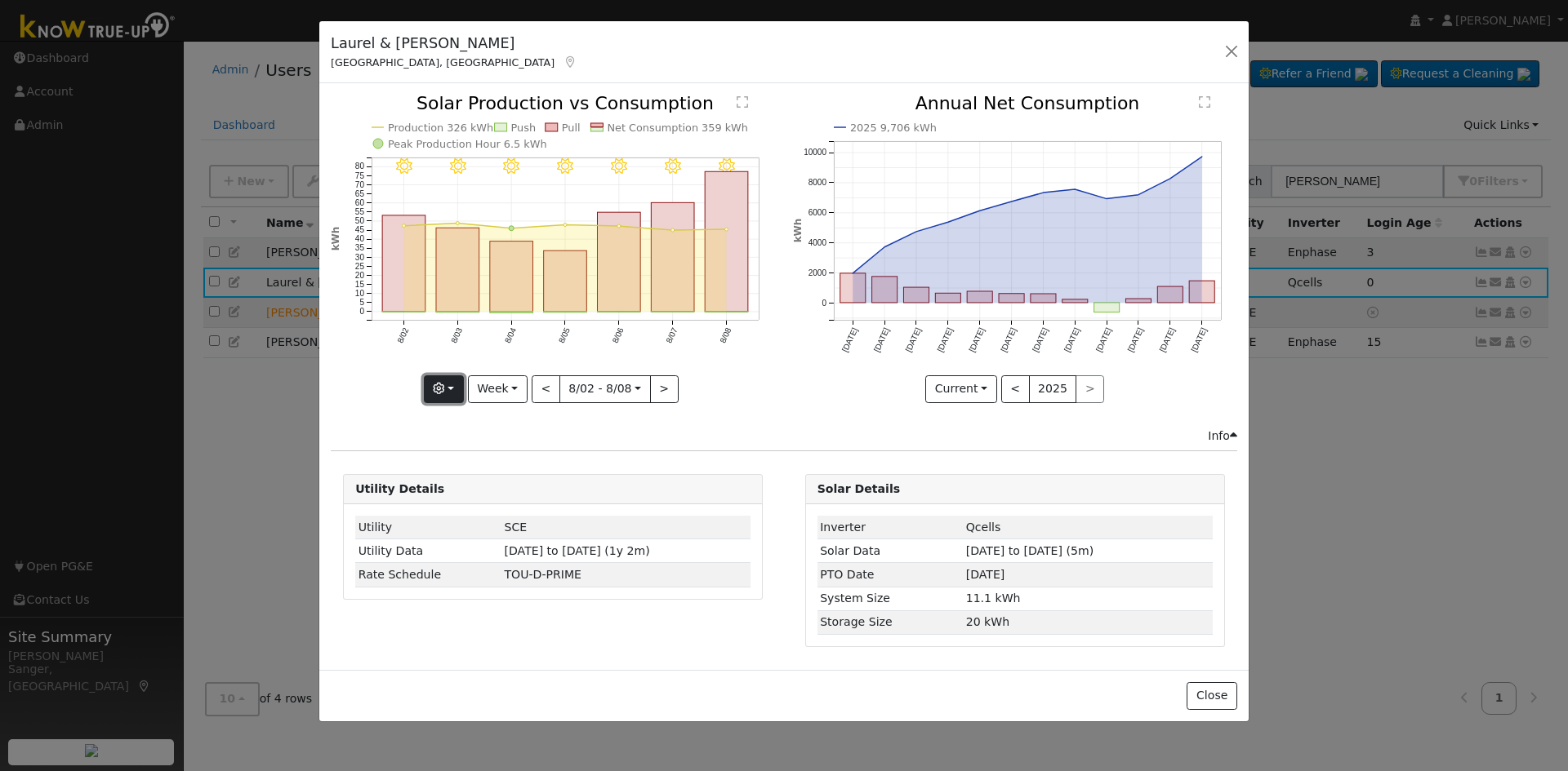
click at [443, 391] on icon "button" at bounding box center [438, 389] width 11 height 11
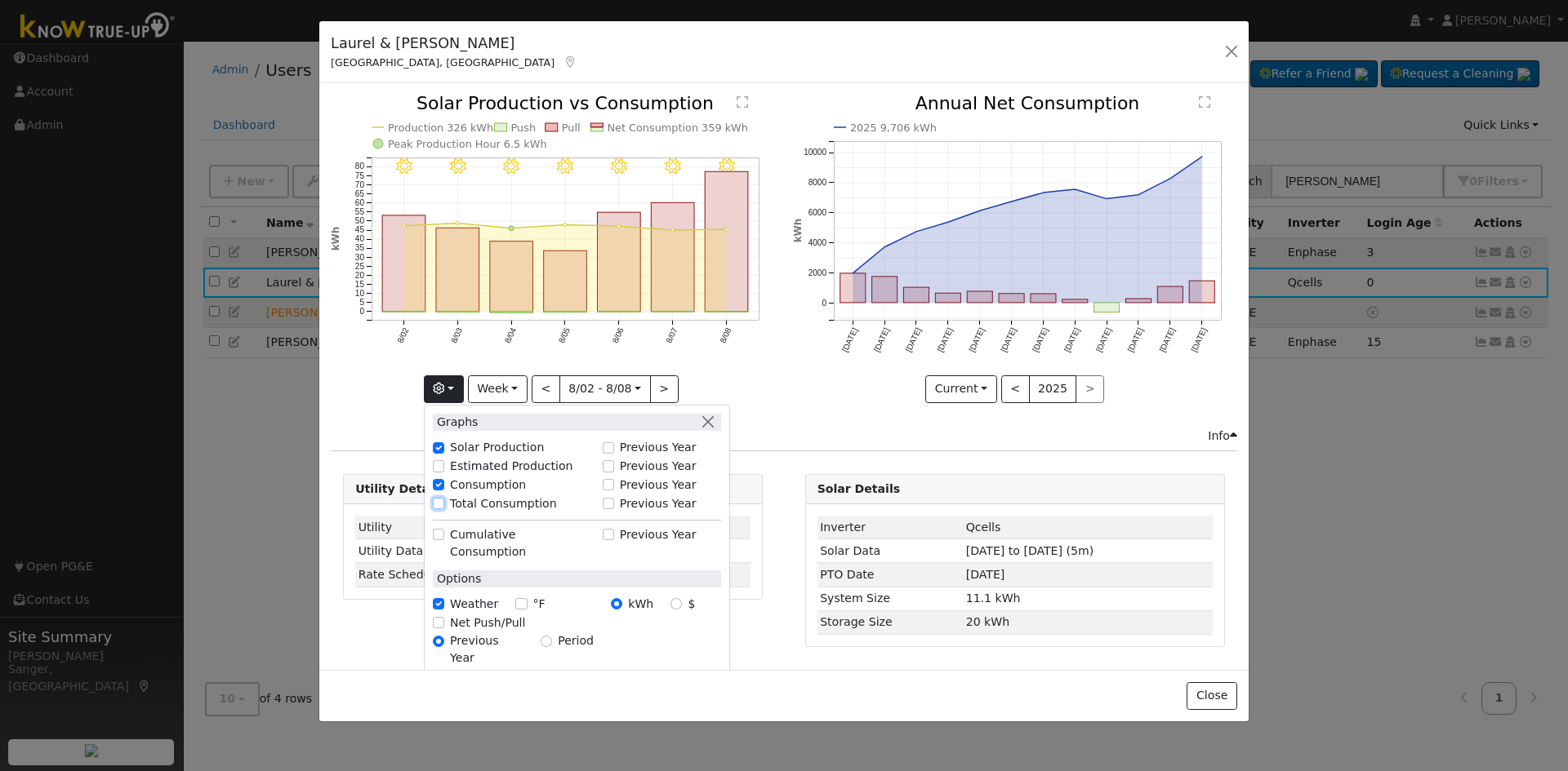
click at [444, 500] on input "Total Consumption" at bounding box center [438, 503] width 11 height 11
checkbox input "true"
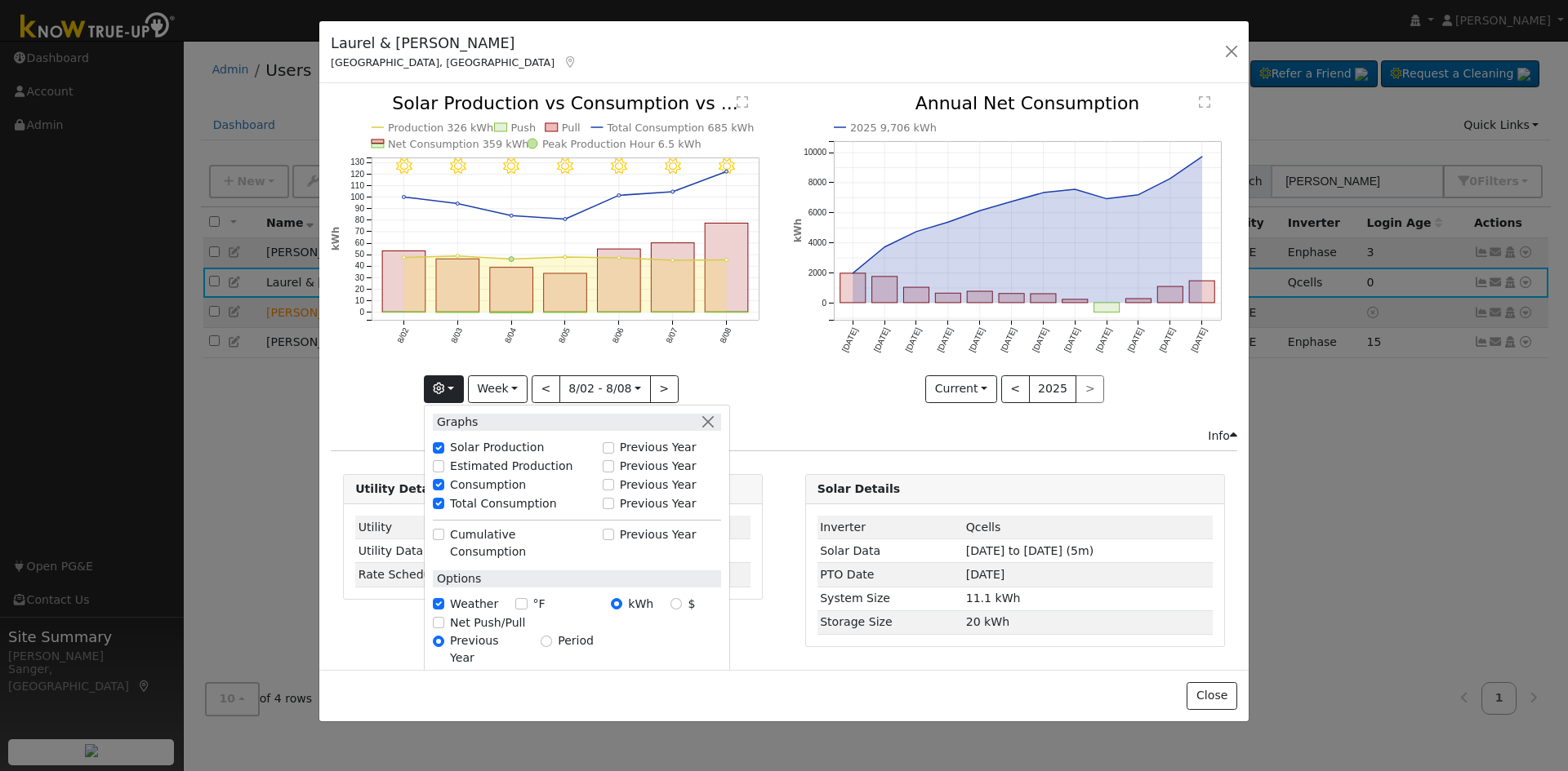
click at [741, 357] on icon "8/08 - Clear 8/07 - MostlyClear 8/06 - MostlyClear 8/05 - MostlyClear 8/04 - Mo…" at bounding box center [553, 248] width 444 height 306
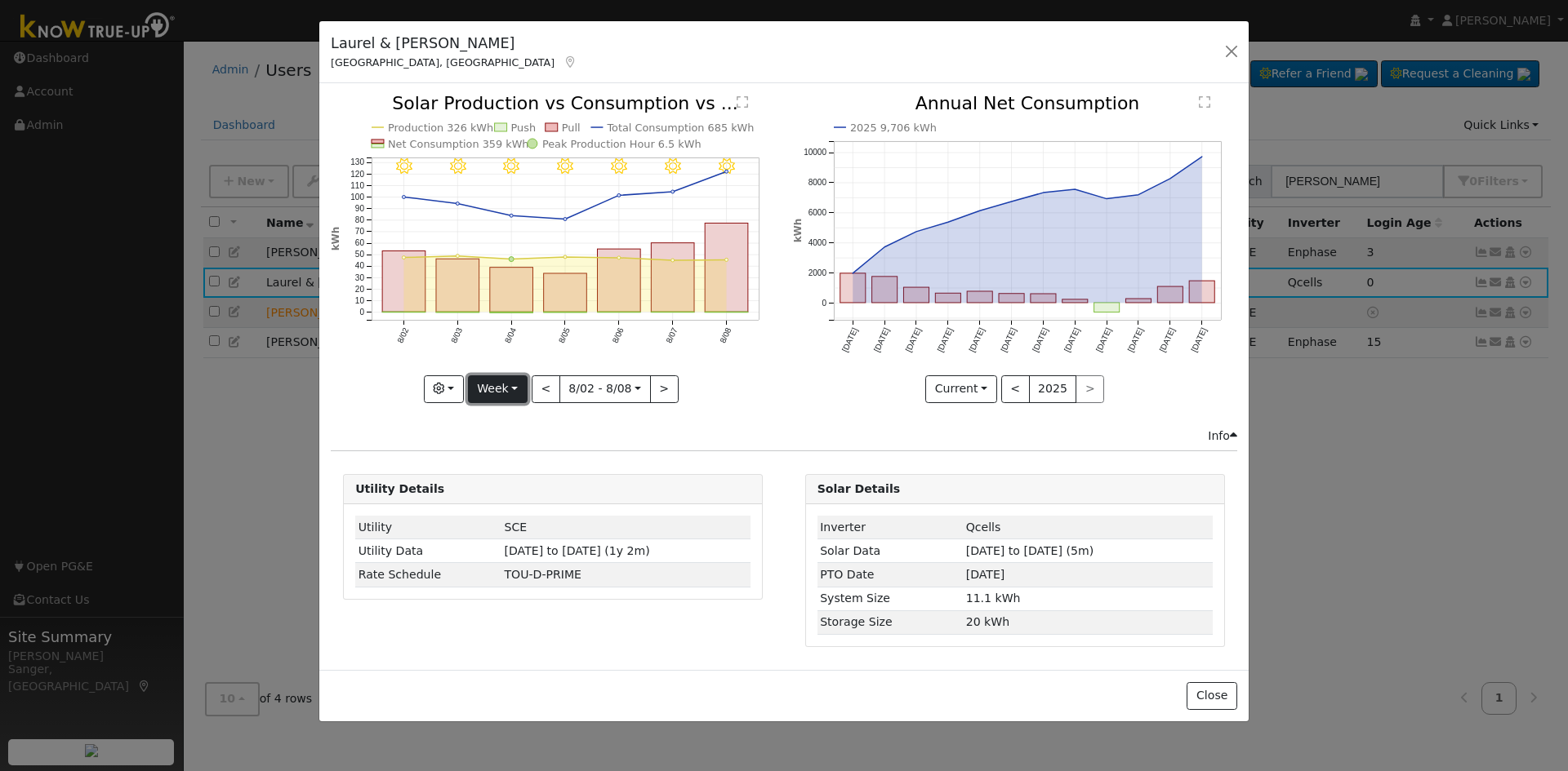
click at [491, 389] on button "Week" at bounding box center [498, 390] width 60 height 28
click at [504, 459] on link "Month" at bounding box center [526, 468] width 114 height 23
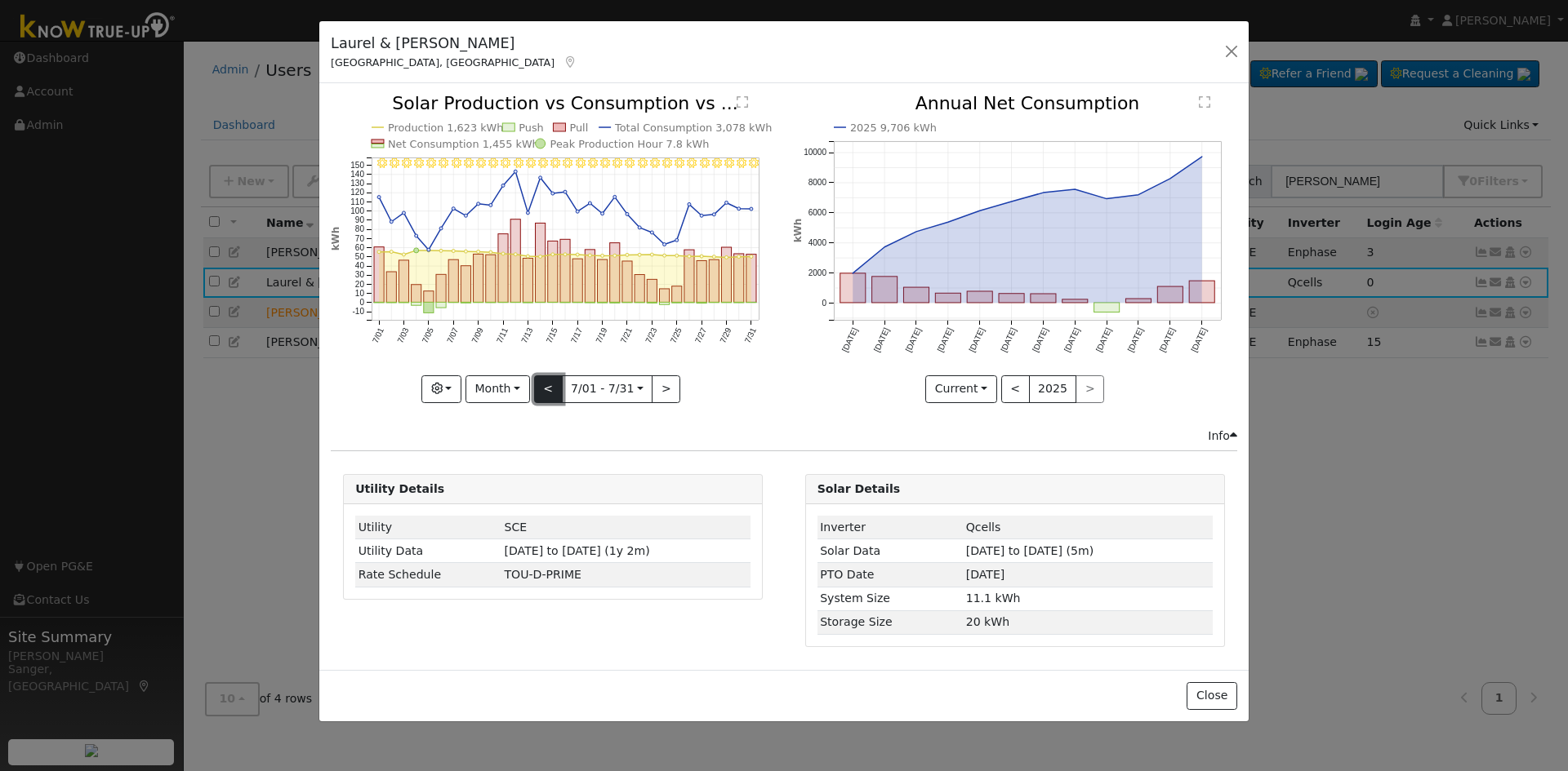
click at [548, 389] on button "<" at bounding box center [548, 390] width 29 height 28
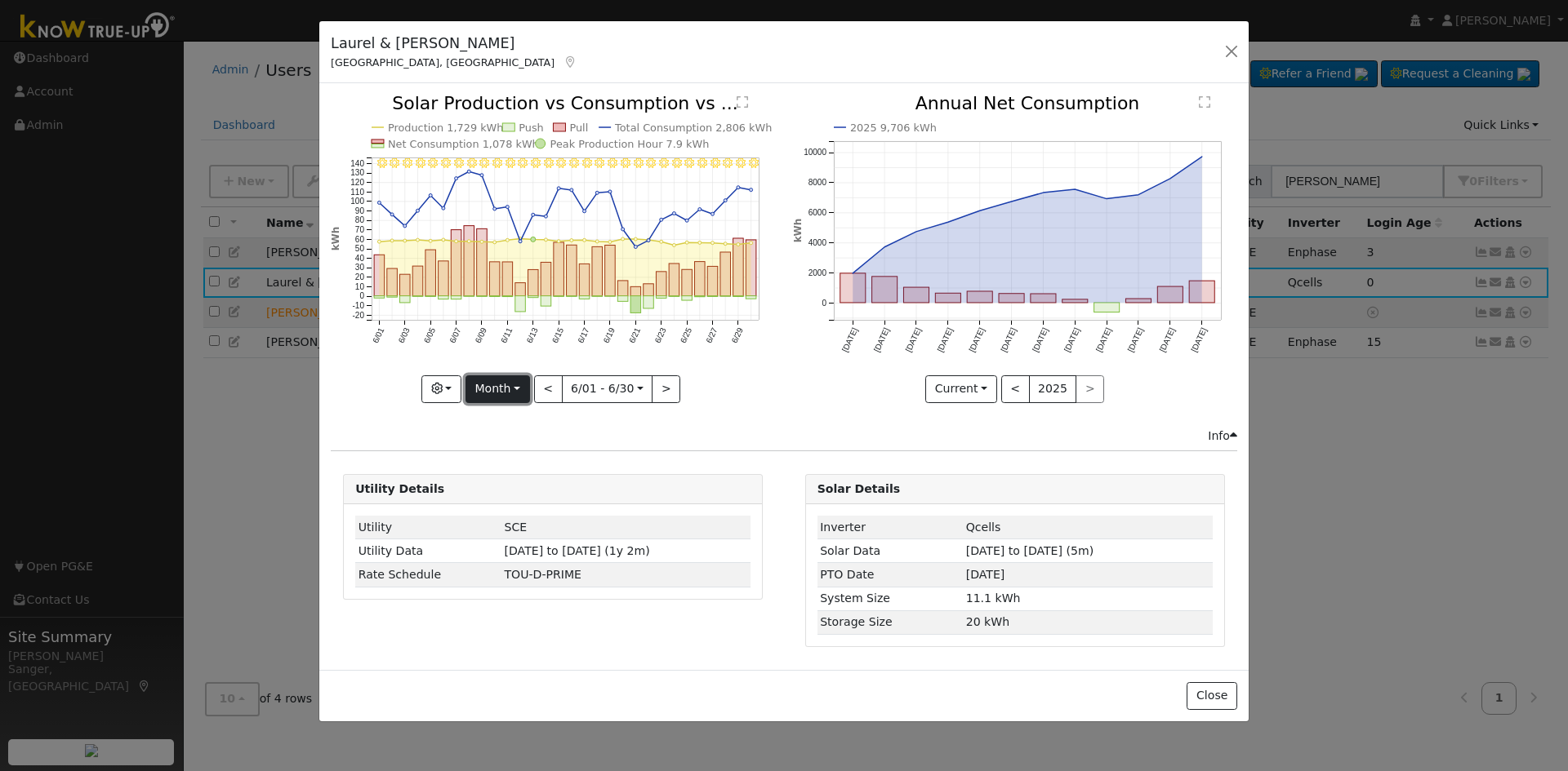
click at [484, 384] on button "Month" at bounding box center [497, 390] width 64 height 28
click at [504, 488] on link "Year" at bounding box center [523, 491] width 114 height 23
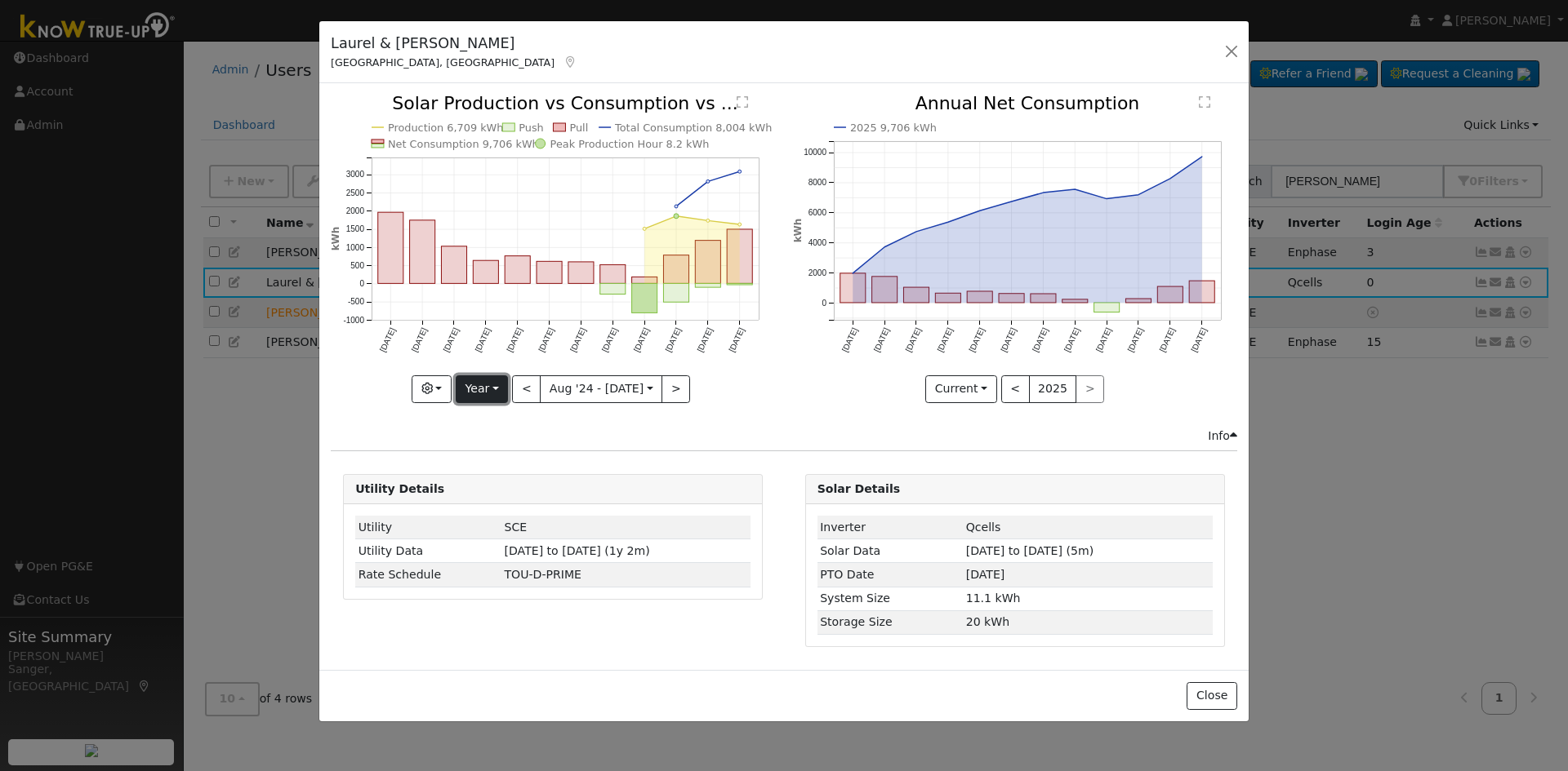
click at [479, 386] on button "Year" at bounding box center [482, 390] width 52 height 28
click at [501, 467] on link "Month" at bounding box center [513, 468] width 114 height 23
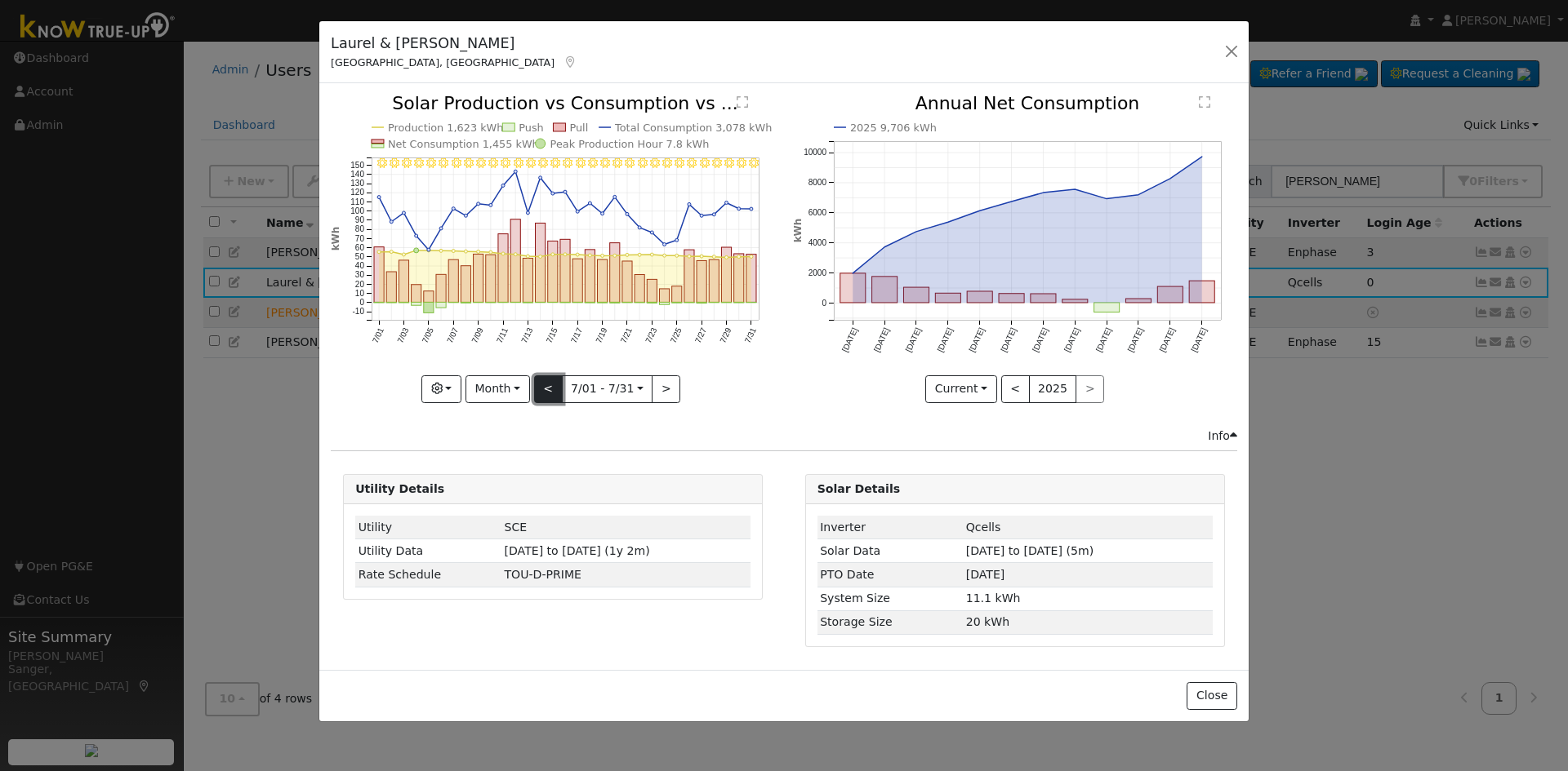
click at [548, 388] on button "<" at bounding box center [548, 390] width 29 height 28
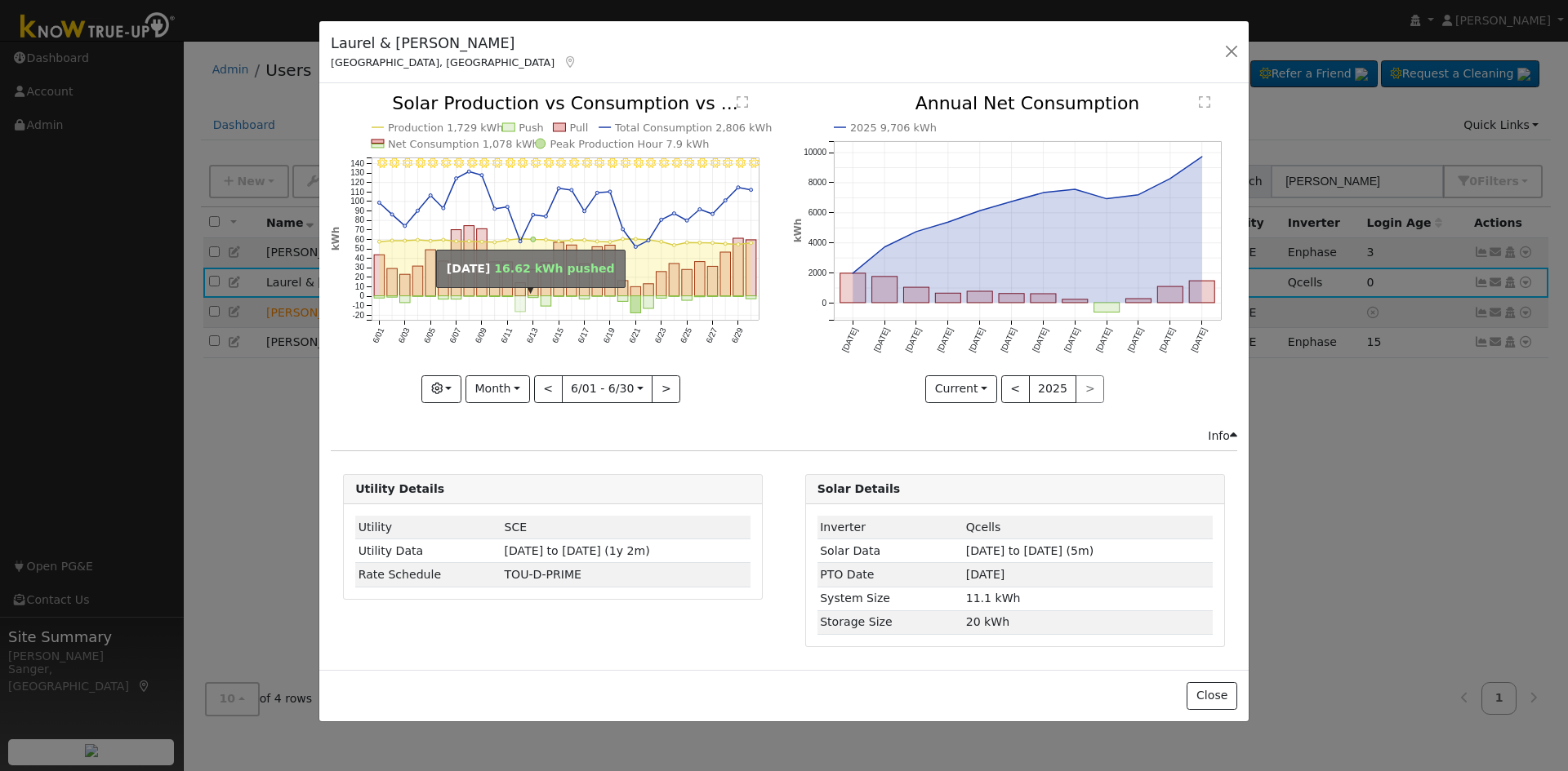
click at [519, 302] on rect "onclick=""" at bounding box center [520, 304] width 10 height 16
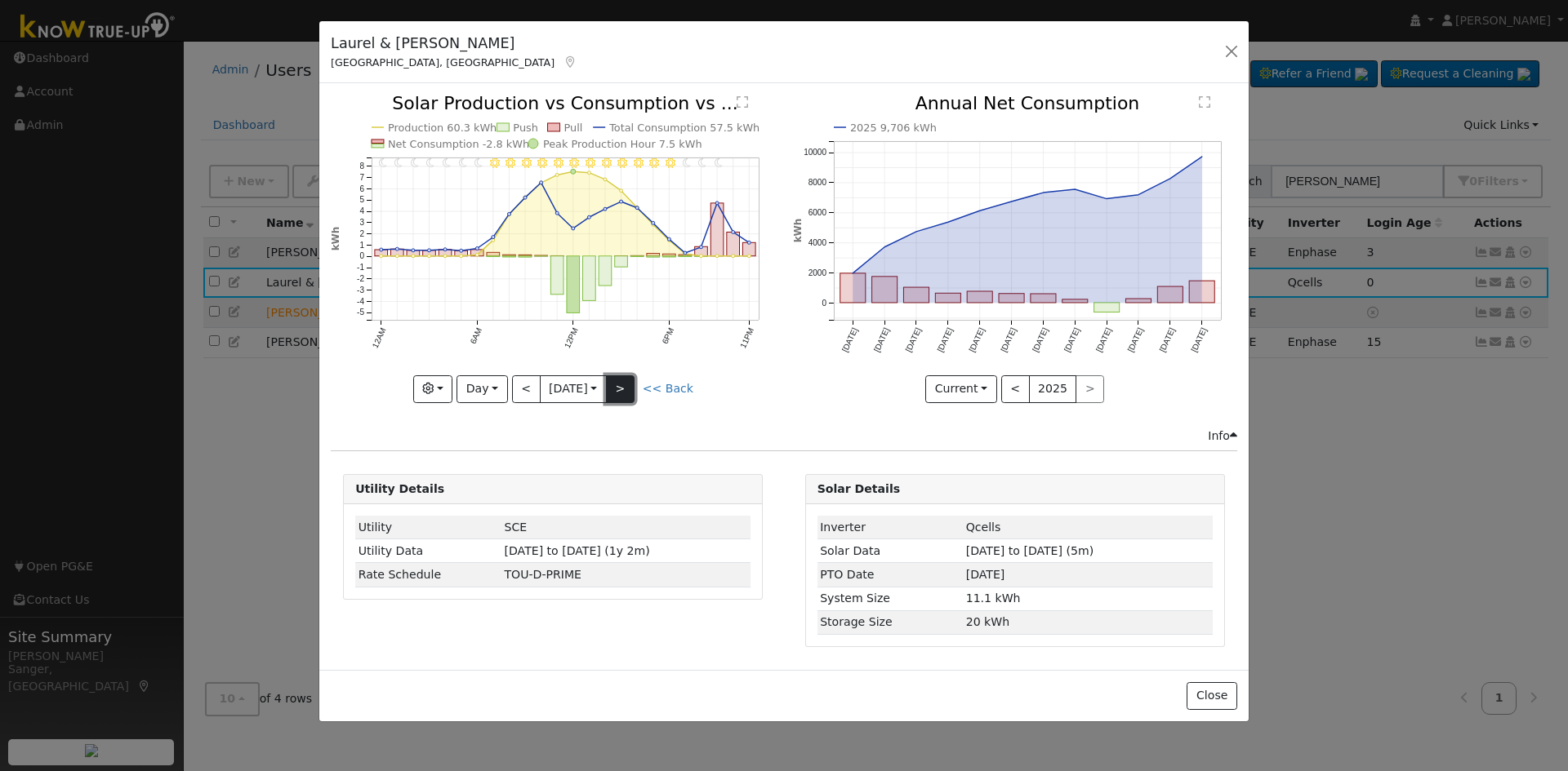
click at [631, 381] on button ">" at bounding box center [620, 390] width 29 height 28
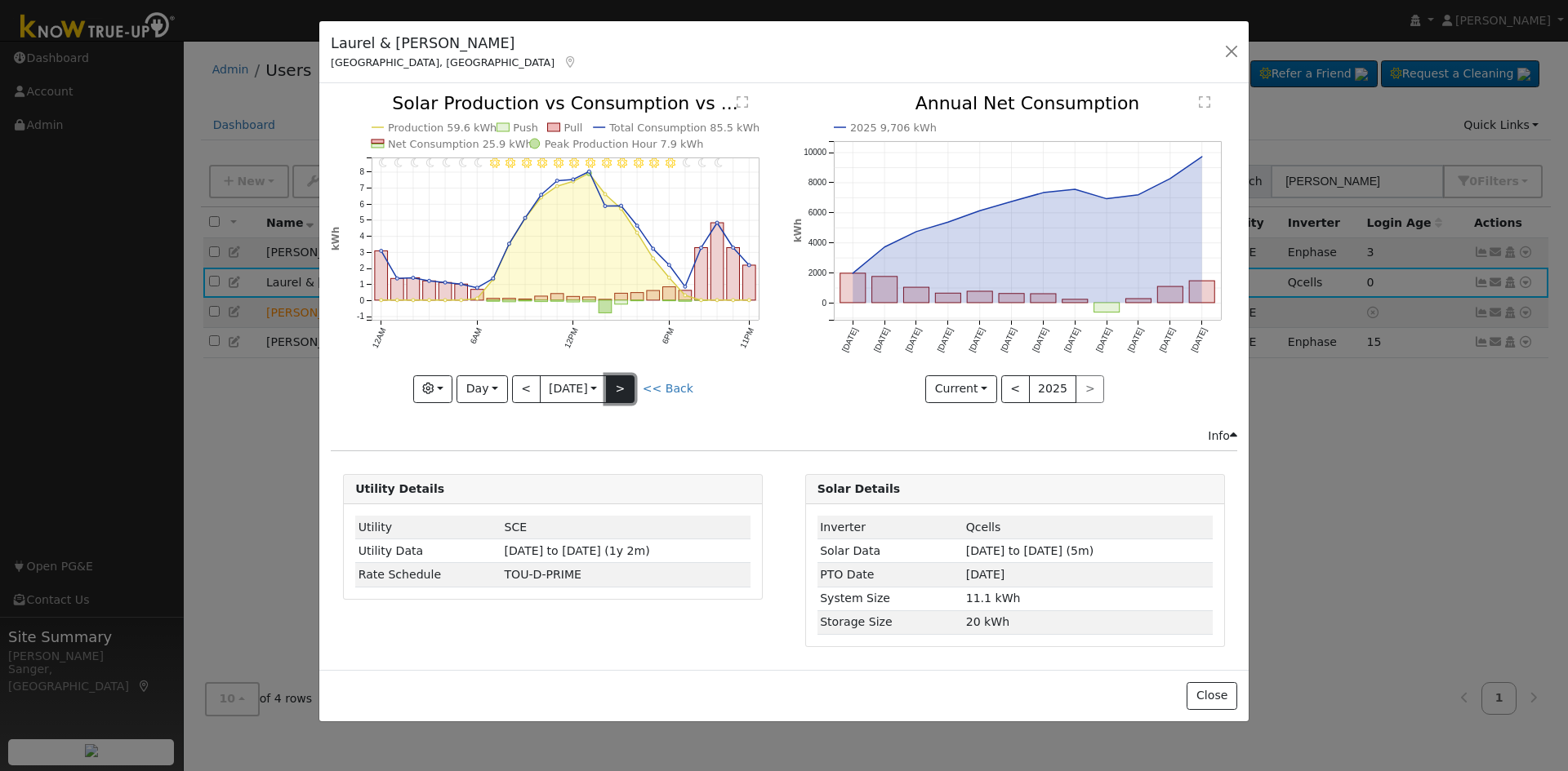
click at [632, 385] on button ">" at bounding box center [620, 390] width 29 height 28
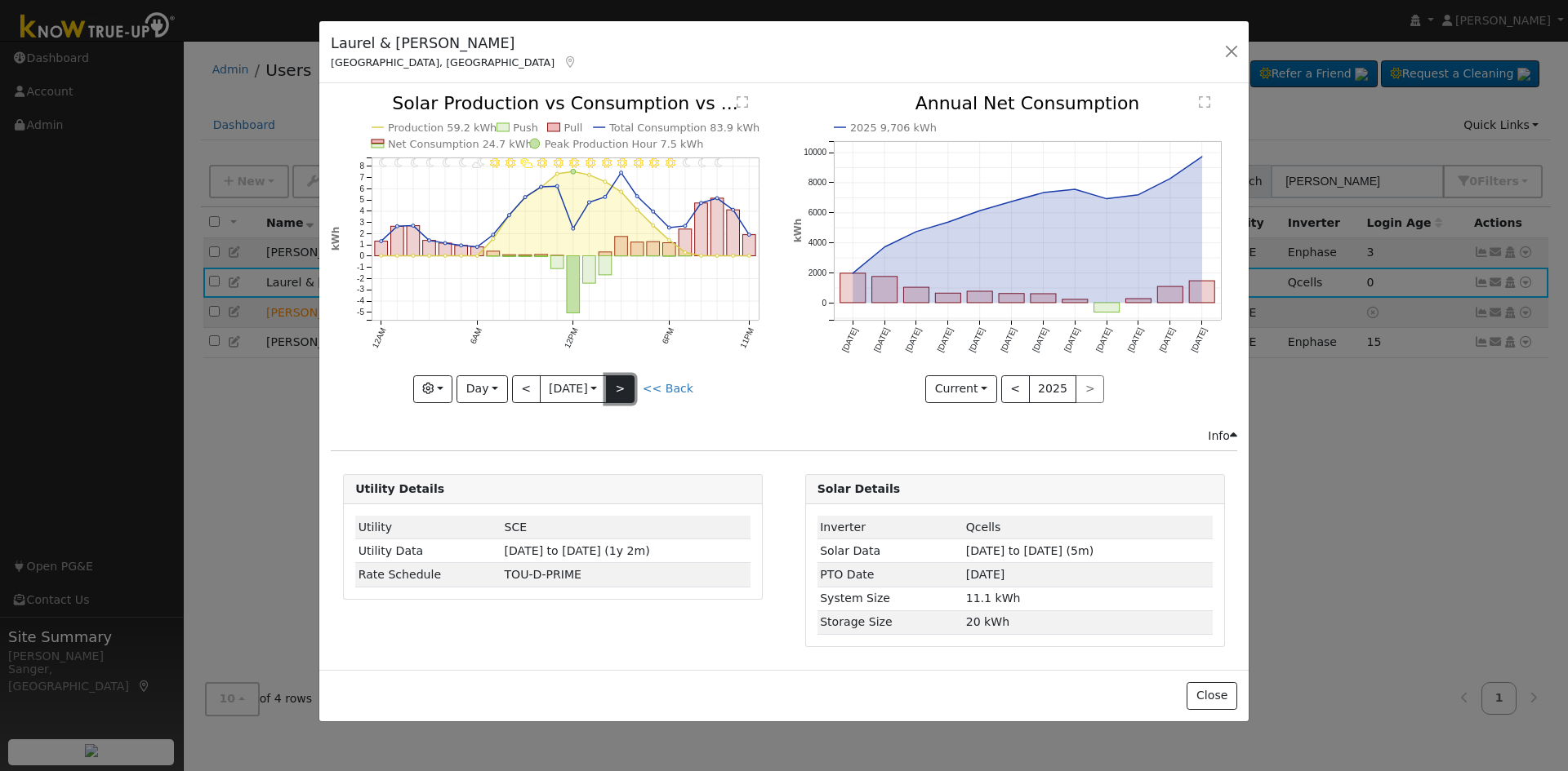
click at [632, 385] on button ">" at bounding box center [620, 390] width 29 height 28
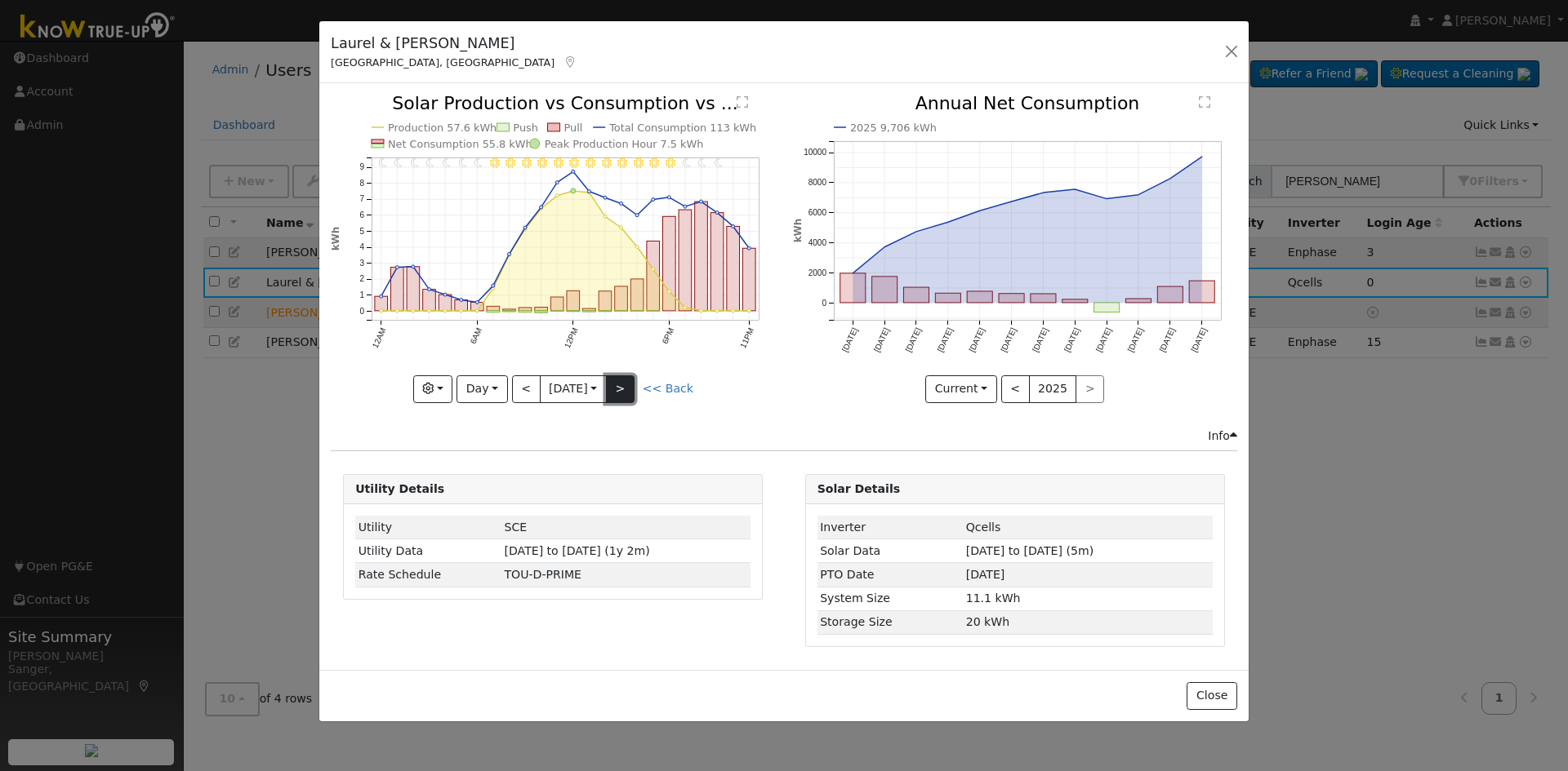
click at [630, 383] on button ">" at bounding box center [620, 390] width 29 height 28
click at [470, 389] on button "Day" at bounding box center [481, 390] width 50 height 28
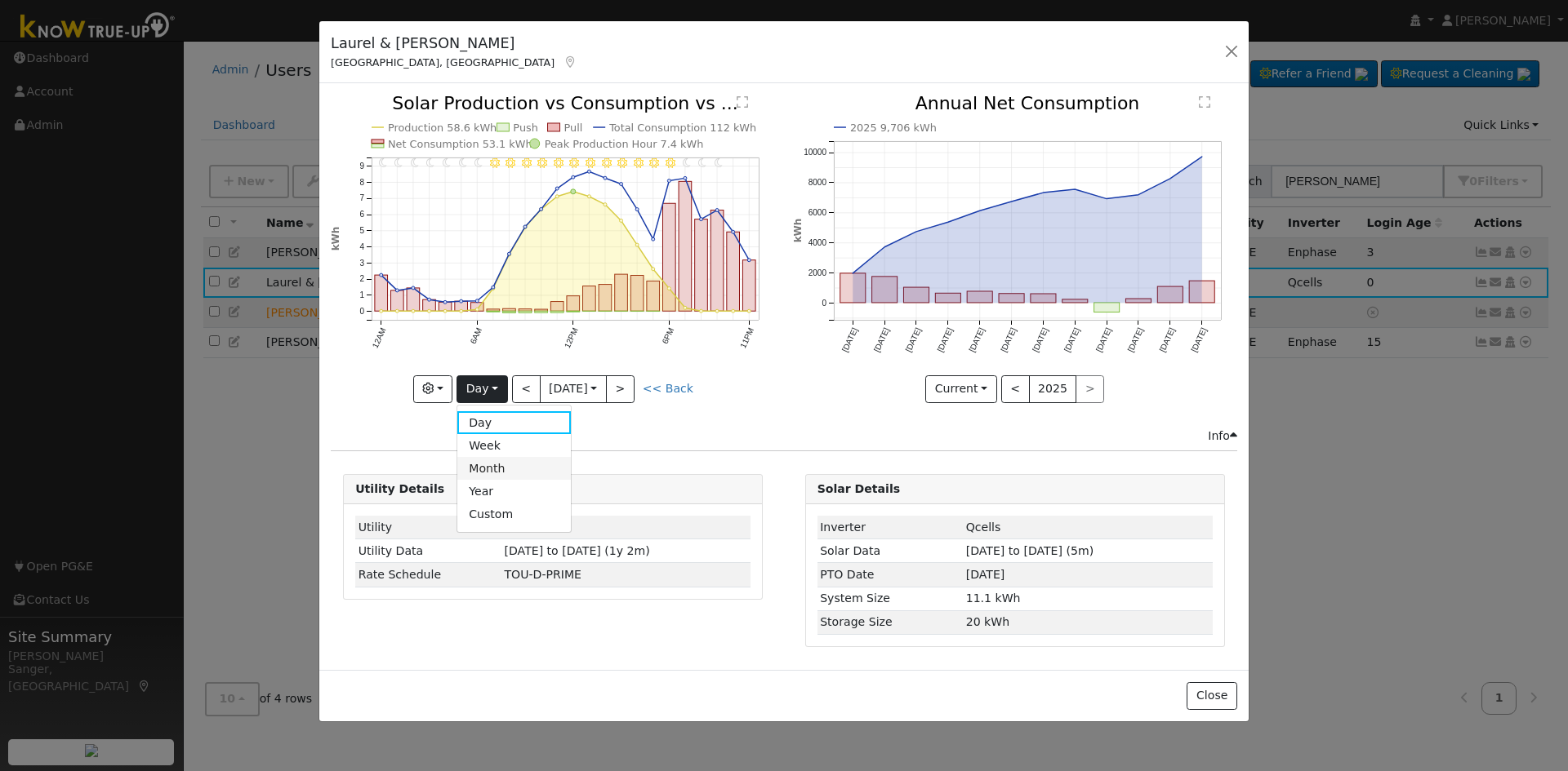
click at [478, 460] on link "Month" at bounding box center [514, 468] width 114 height 23
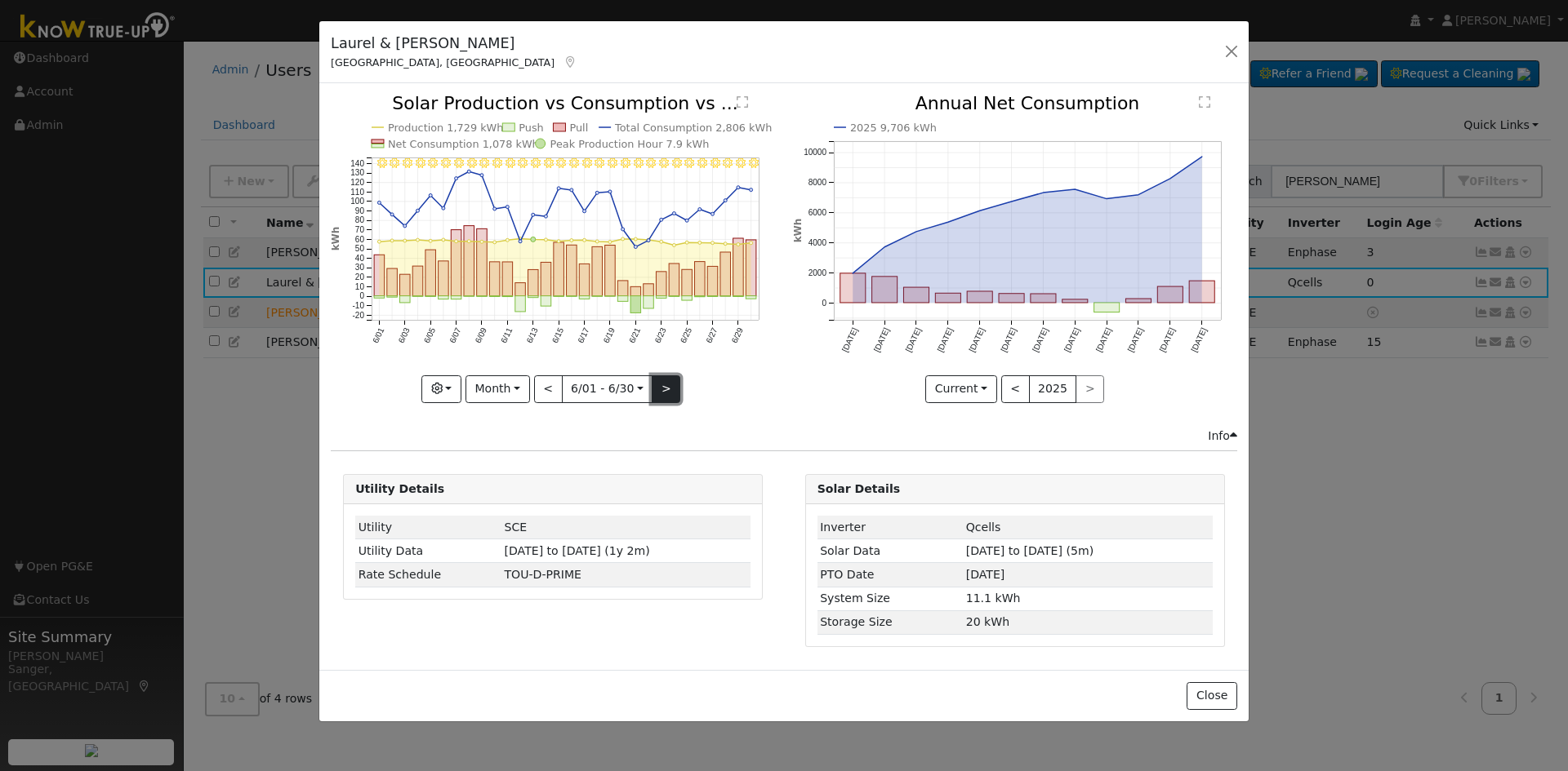
click at [666, 390] on button ">" at bounding box center [666, 390] width 29 height 28
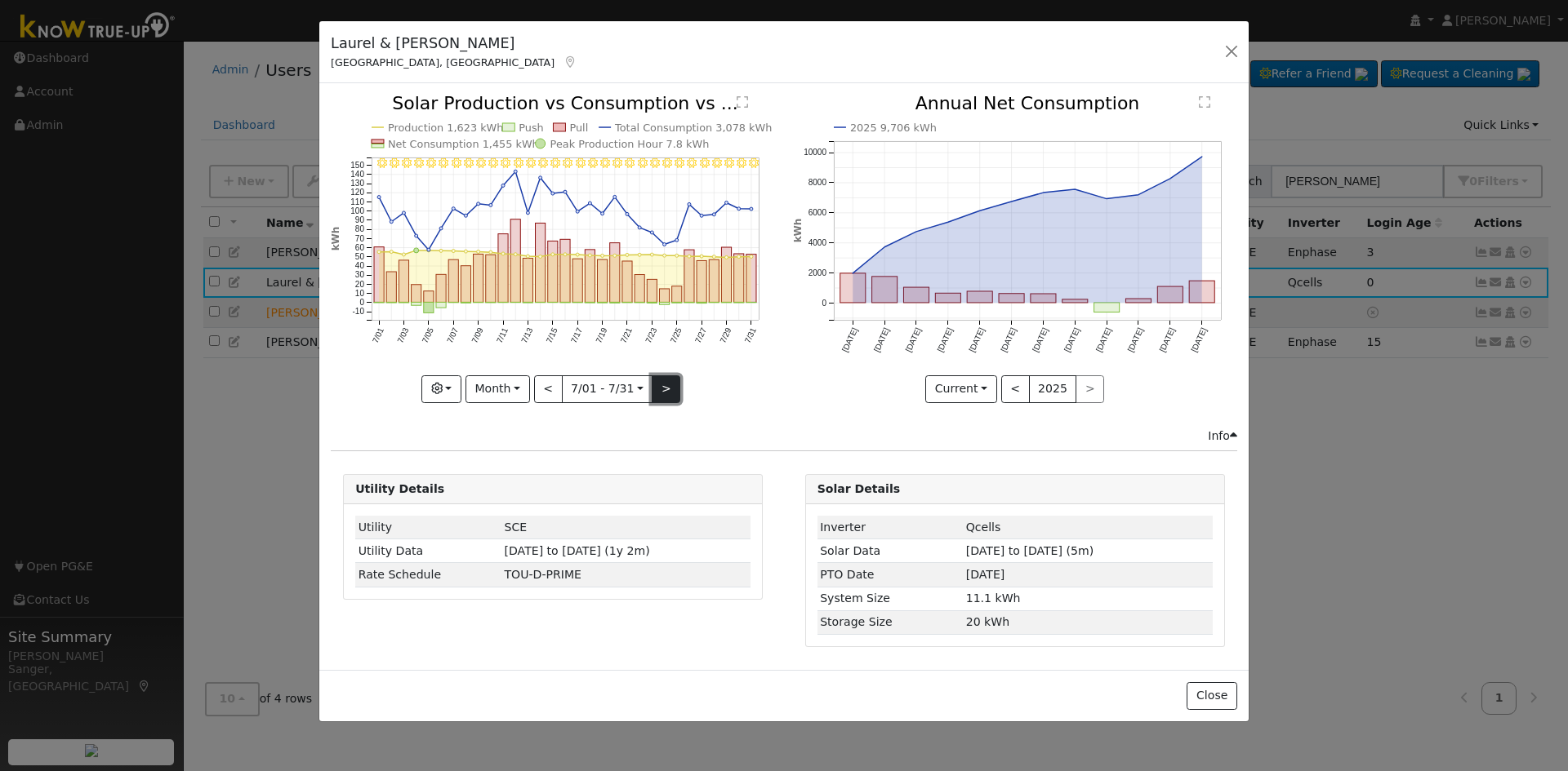
click at [666, 390] on button ">" at bounding box center [666, 390] width 29 height 28
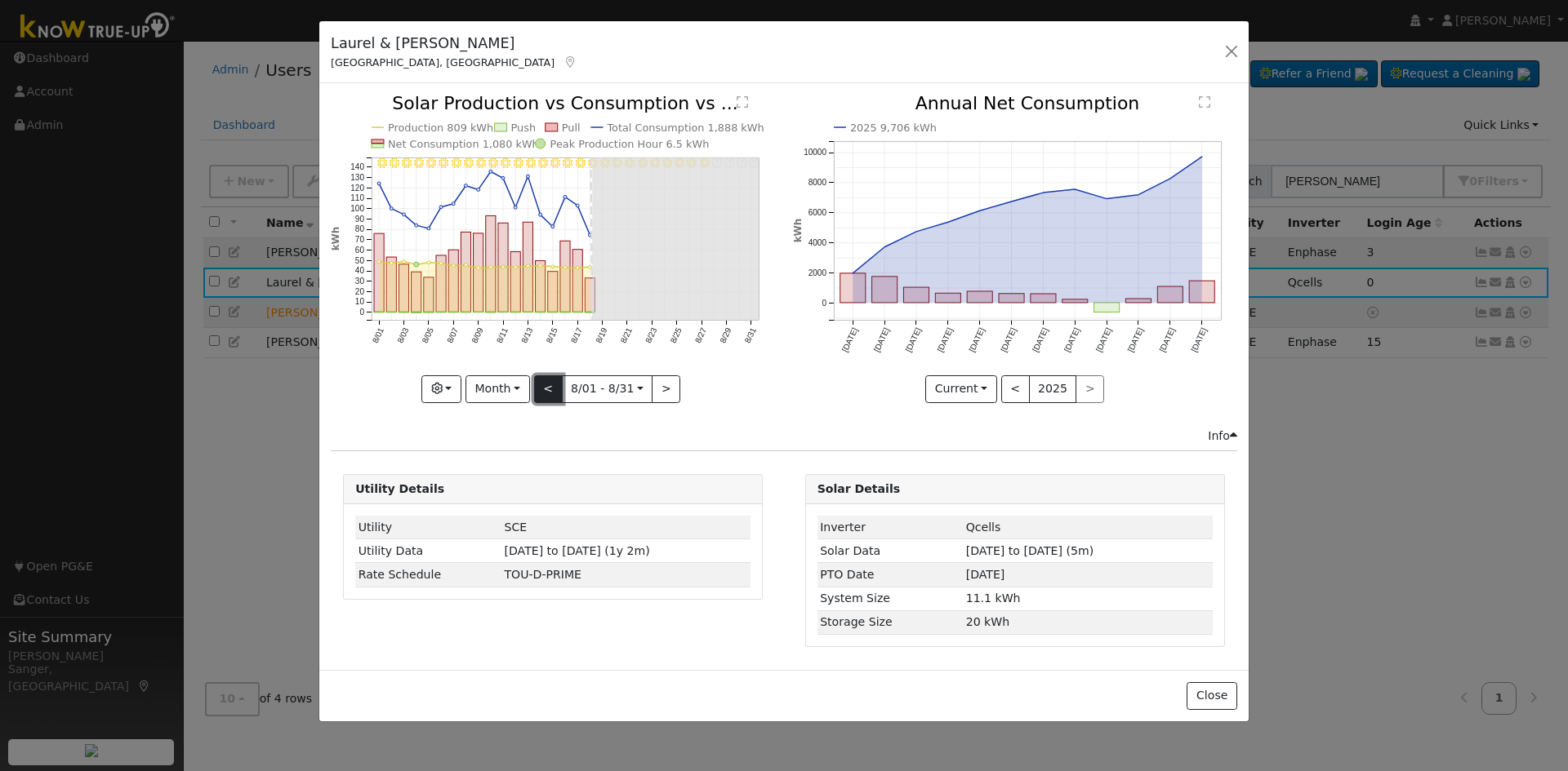
click at [551, 388] on button "<" at bounding box center [548, 390] width 29 height 28
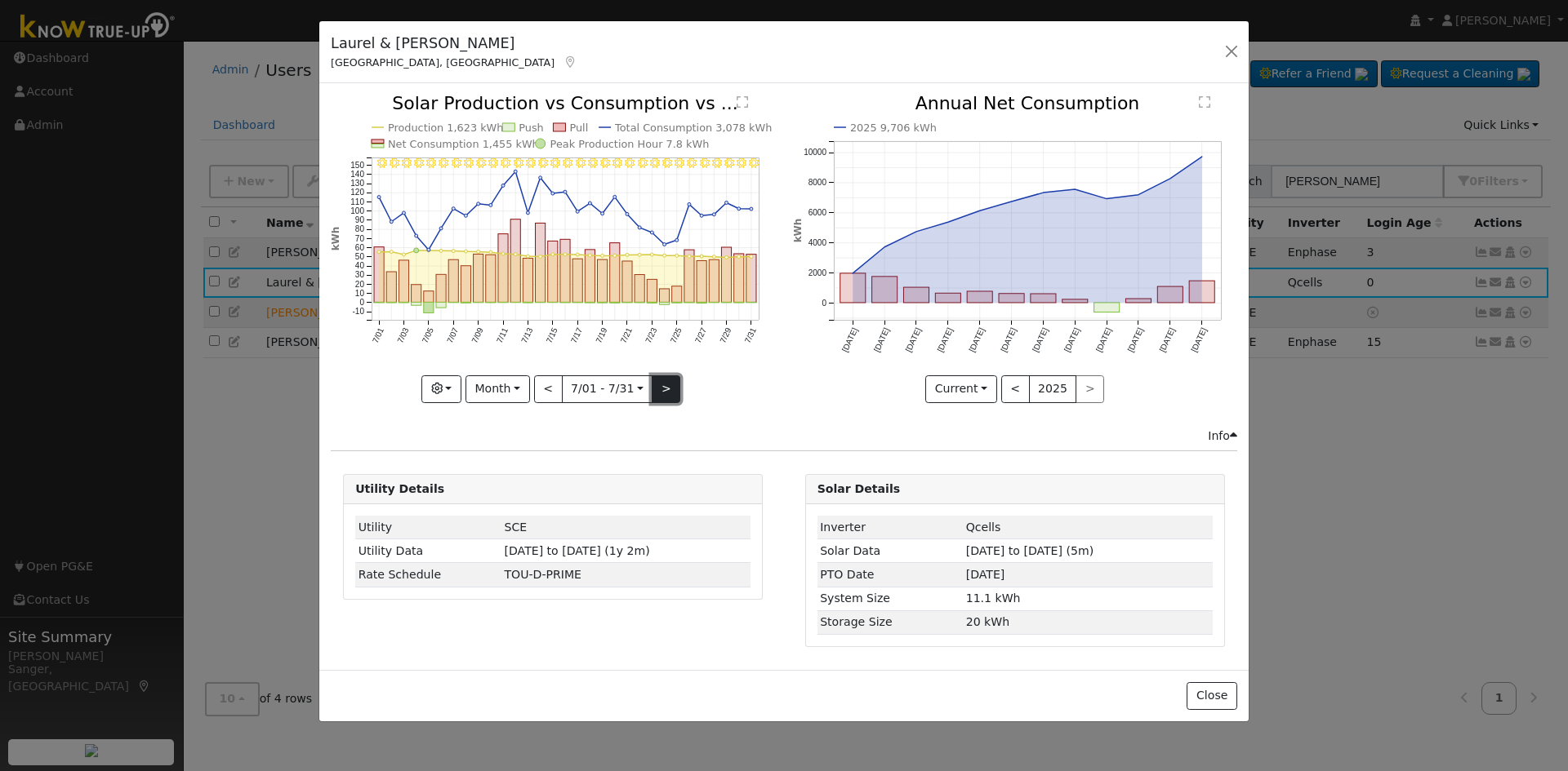
click at [664, 384] on button ">" at bounding box center [666, 390] width 29 height 28
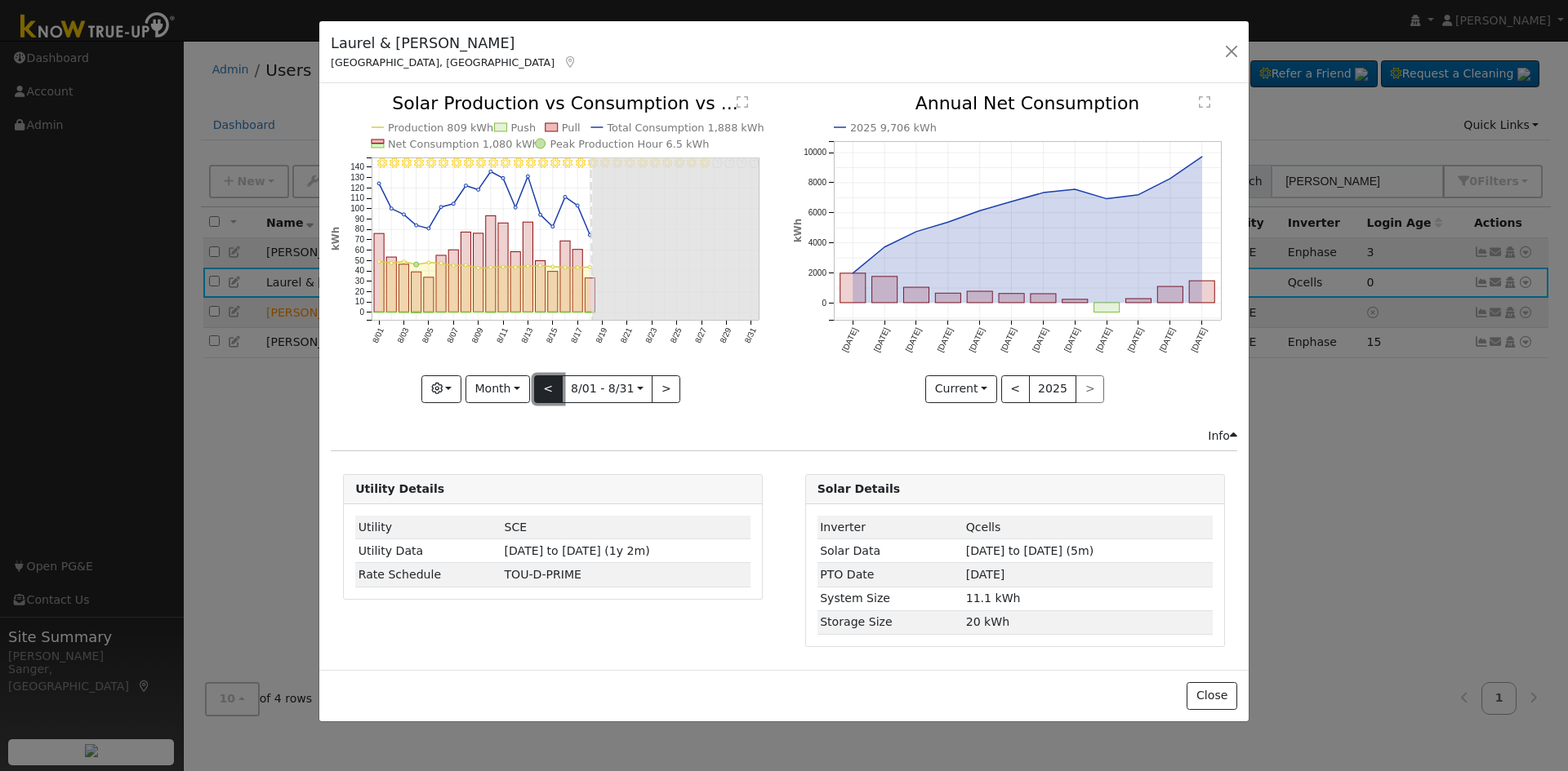
click at [548, 392] on button "<" at bounding box center [548, 390] width 29 height 28
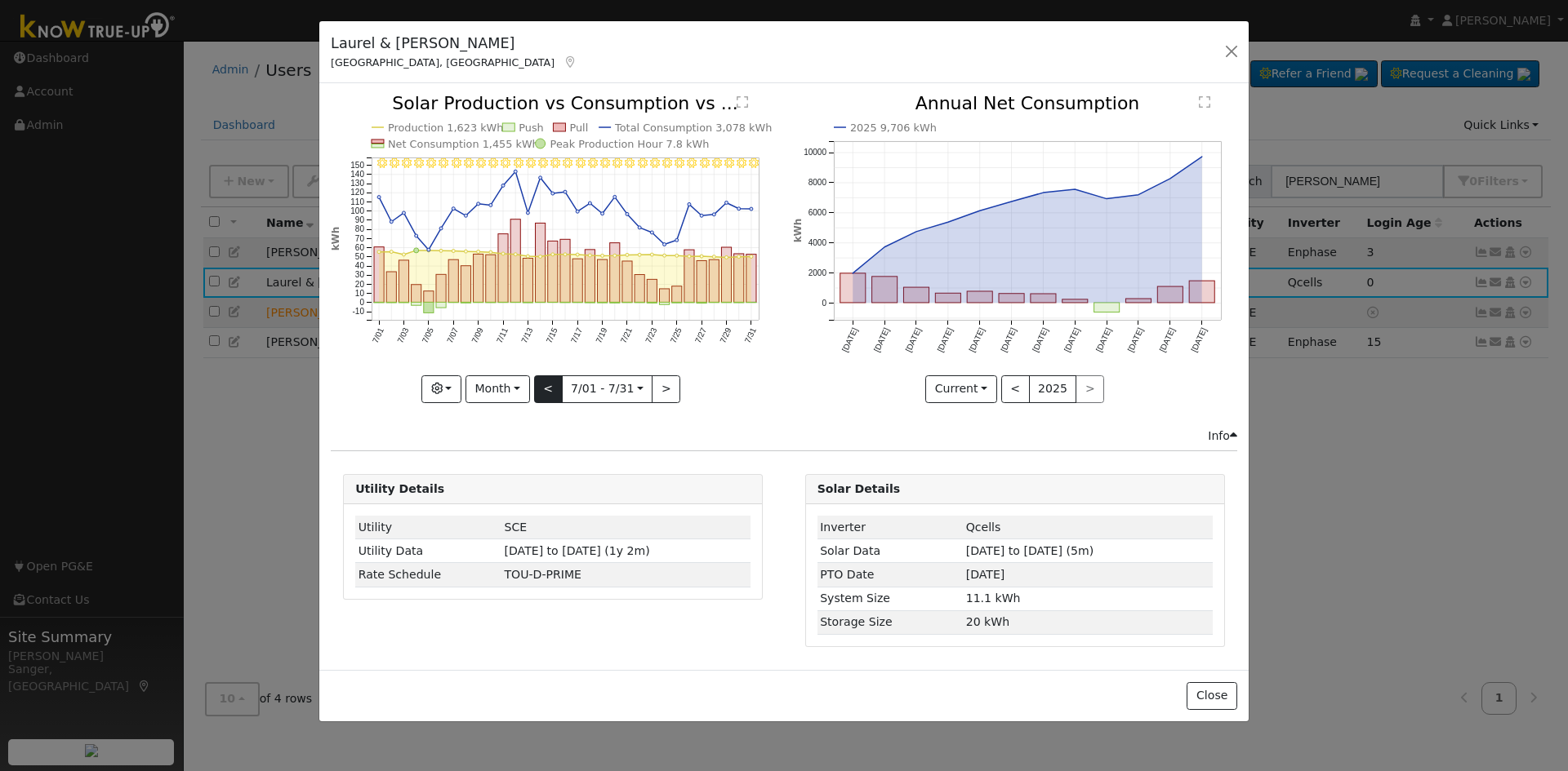
click at [548, 392] on div at bounding box center [553, 249] width 444 height 308
click at [548, 392] on button "<" at bounding box center [548, 390] width 29 height 28
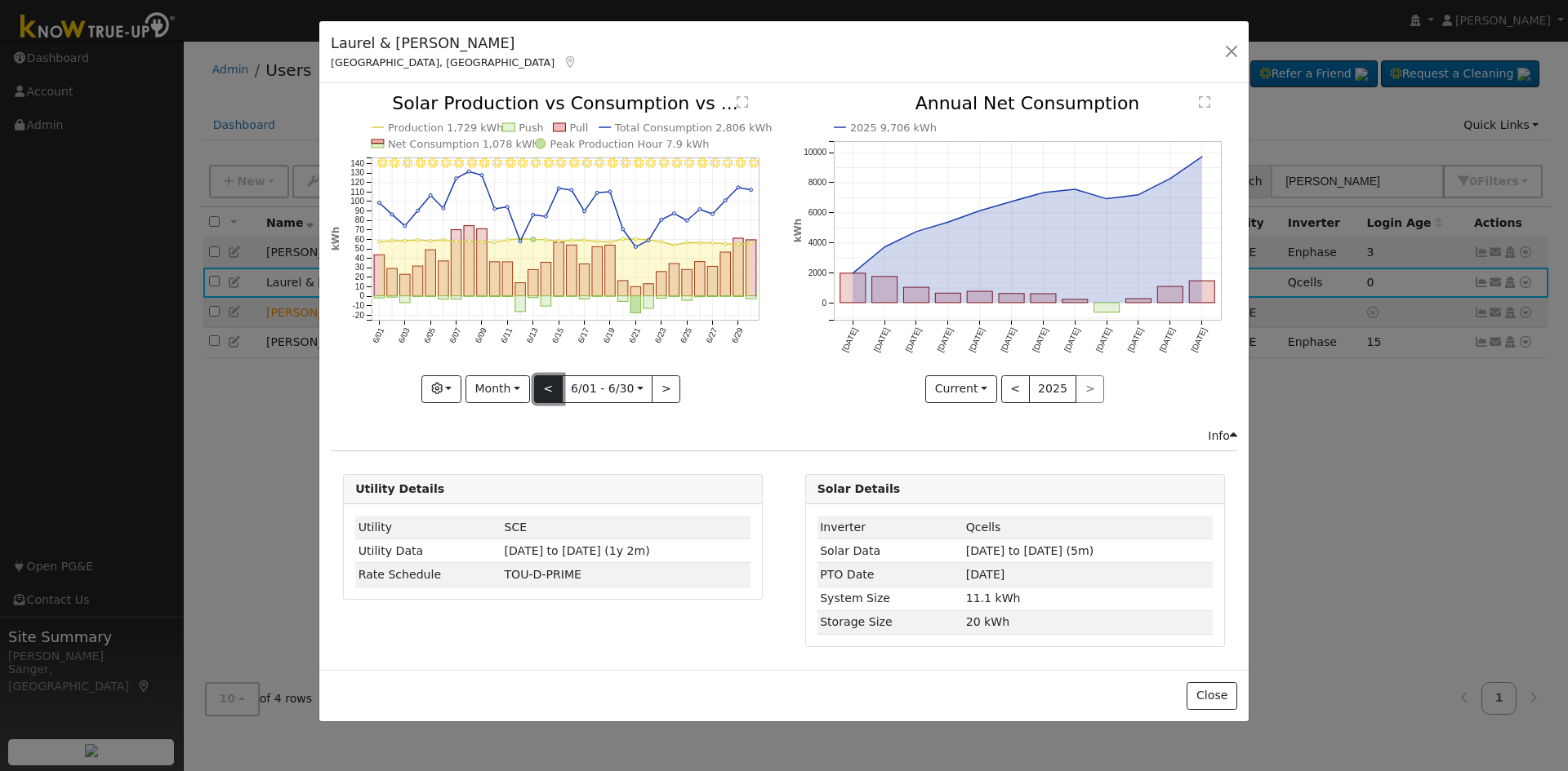
click at [548, 392] on button "<" at bounding box center [548, 390] width 29 height 28
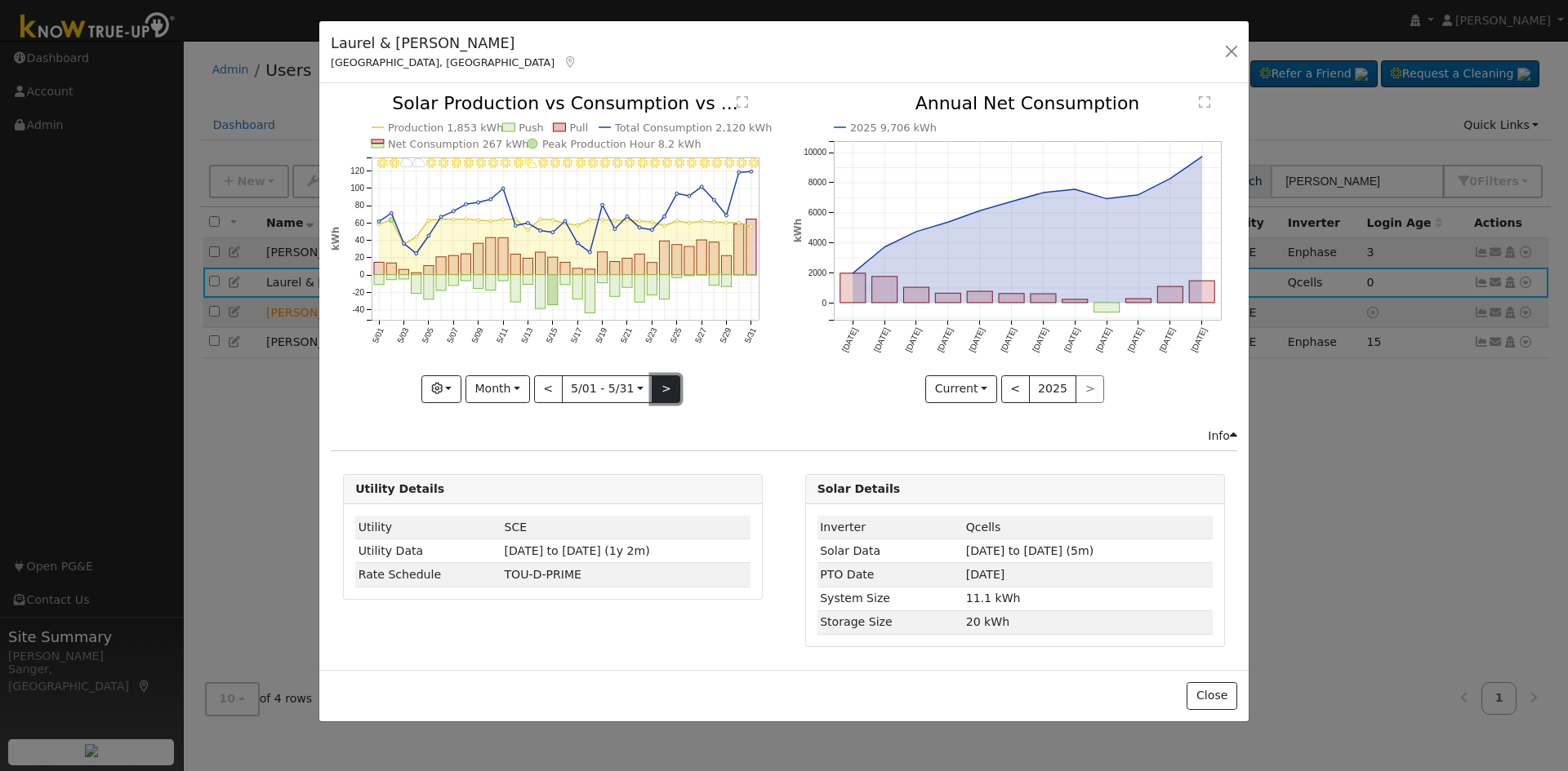
click at [656, 384] on button ">" at bounding box center [666, 390] width 29 height 28
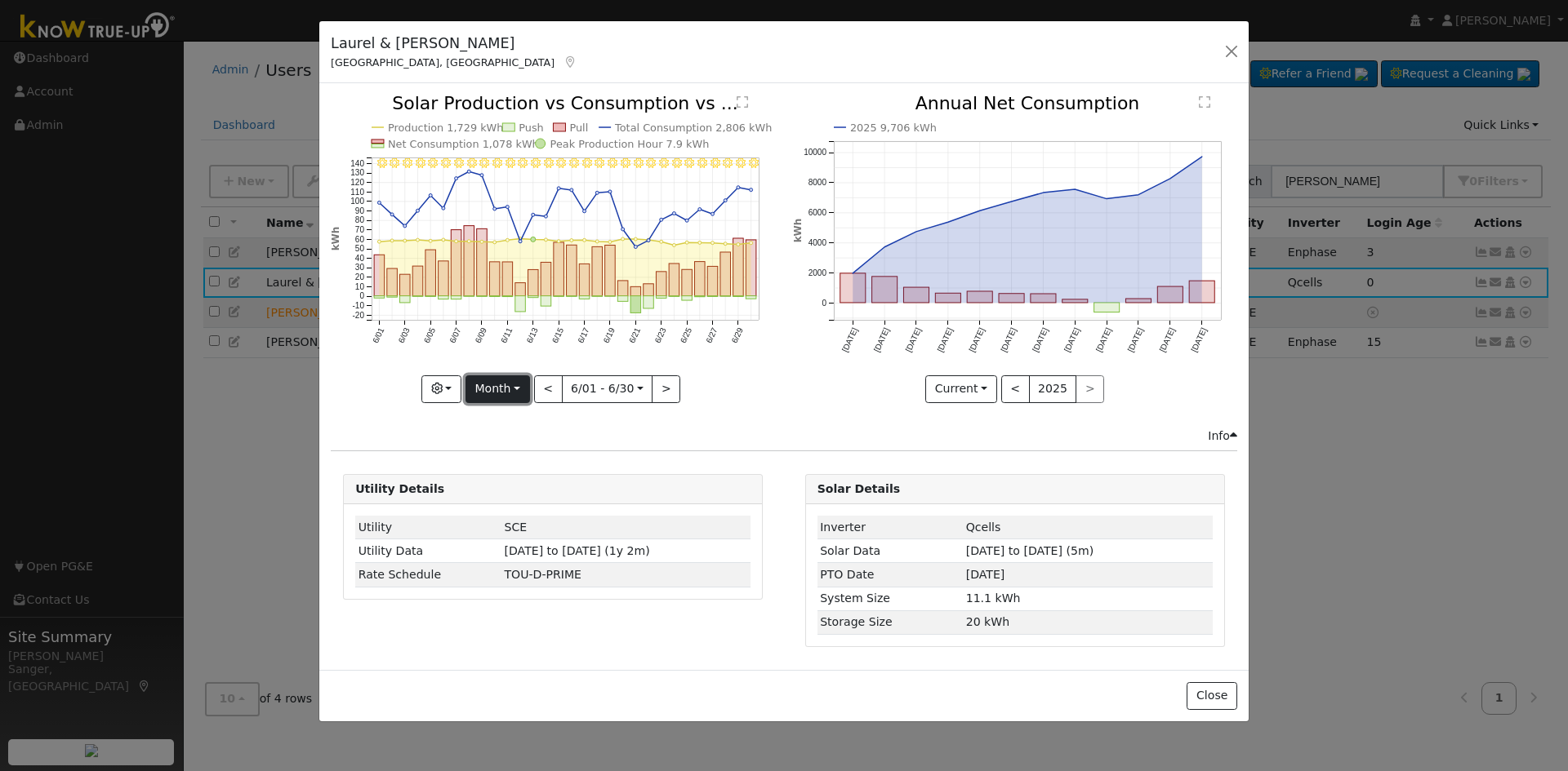
click at [491, 389] on button "Month" at bounding box center [497, 390] width 64 height 28
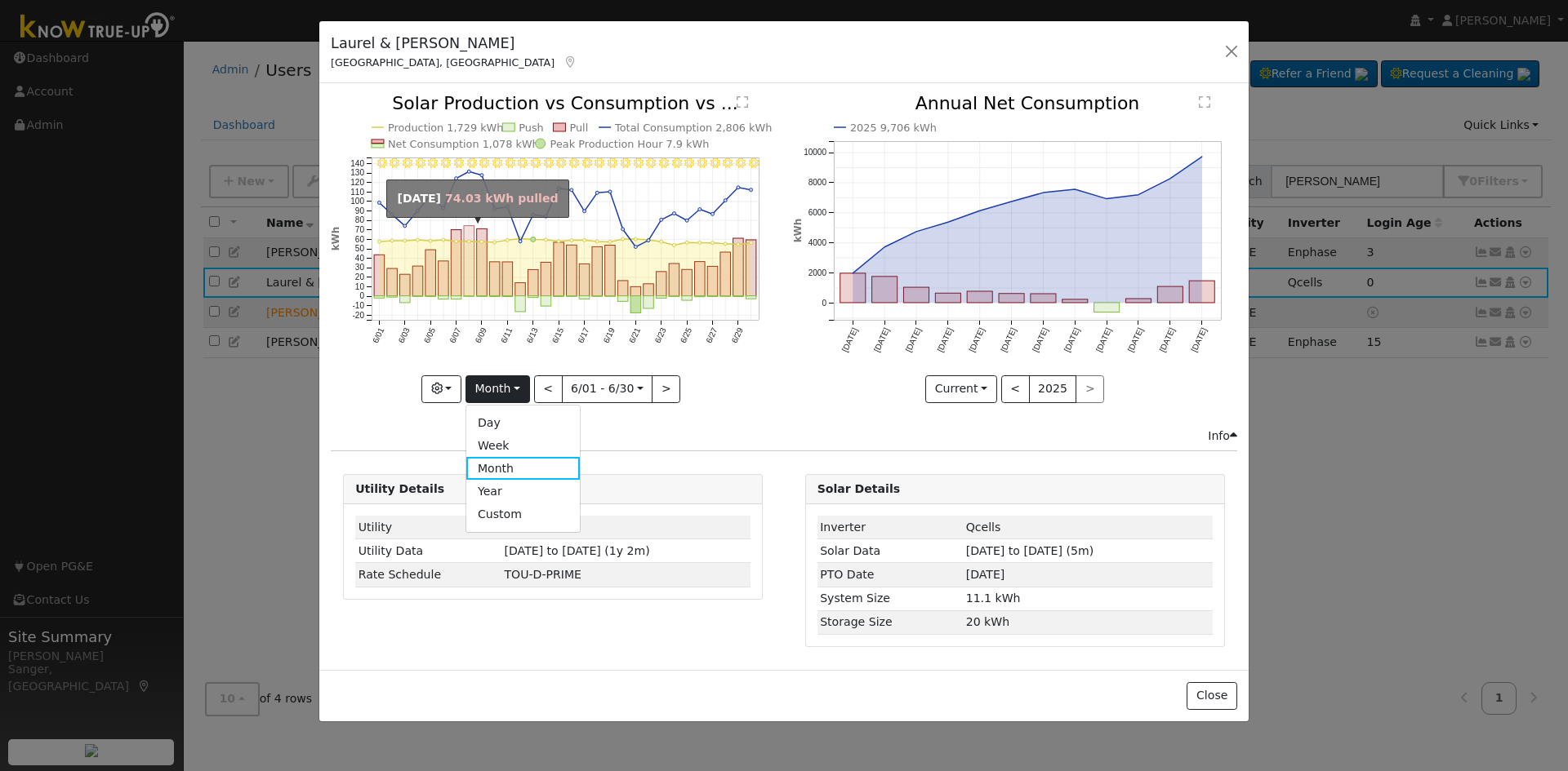
click at [466, 230] on rect "onclick=""" at bounding box center [468, 261] width 10 height 70
type input "2025-06-08"
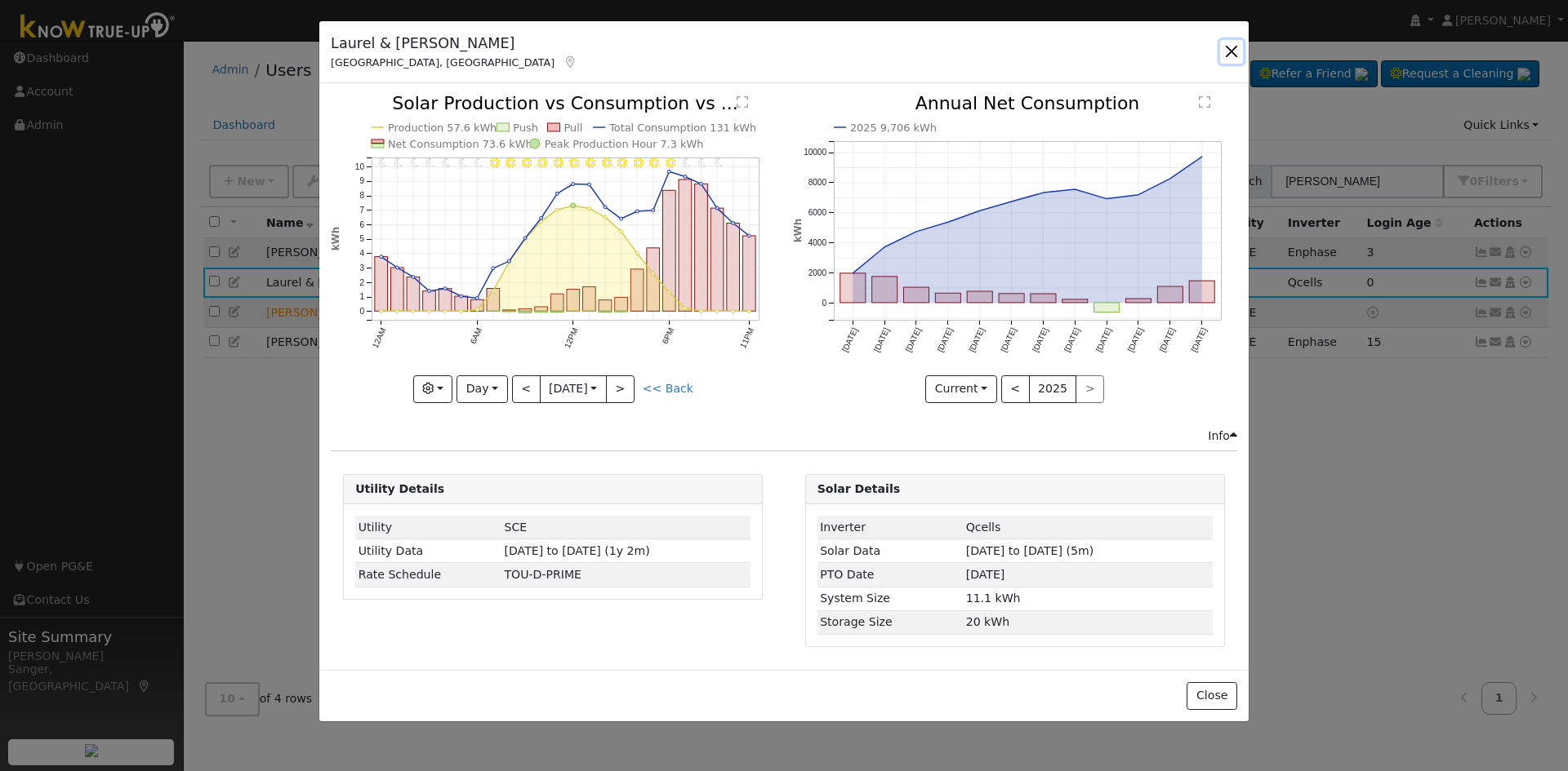
drag, startPoint x: 1229, startPoint y: 51, endPoint x: 1450, endPoint y: 138, distance: 237.5
click at [1230, 52] on button "button" at bounding box center [1231, 51] width 23 height 23
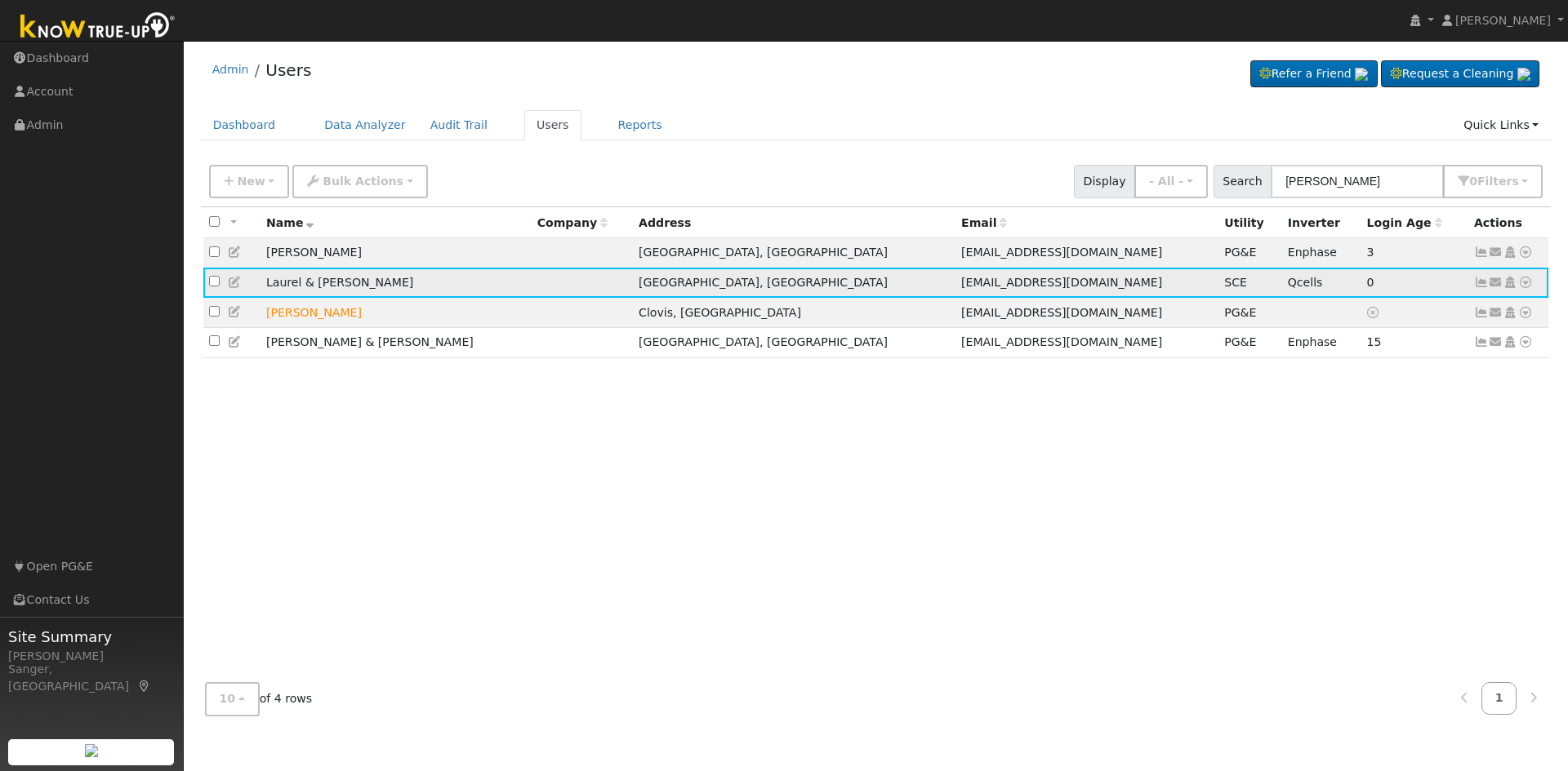
click at [1481, 287] on icon at bounding box center [1482, 282] width 15 height 11
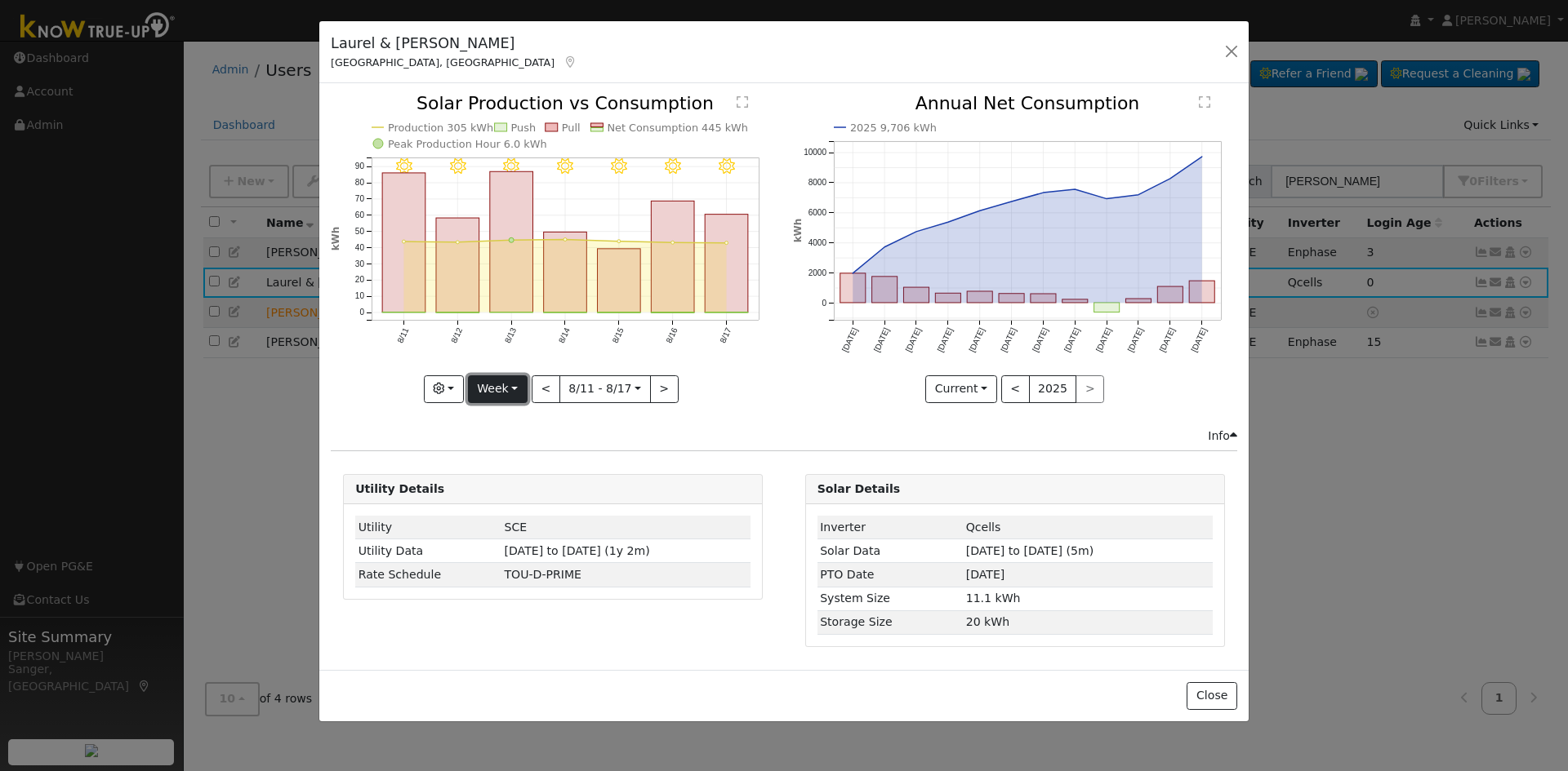
click at [499, 385] on button "Week" at bounding box center [498, 390] width 60 height 28
click at [499, 511] on link "Custom" at bounding box center [526, 515] width 114 height 23
click at [560, 391] on input "[DATE]" at bounding box center [557, 390] width 52 height 26
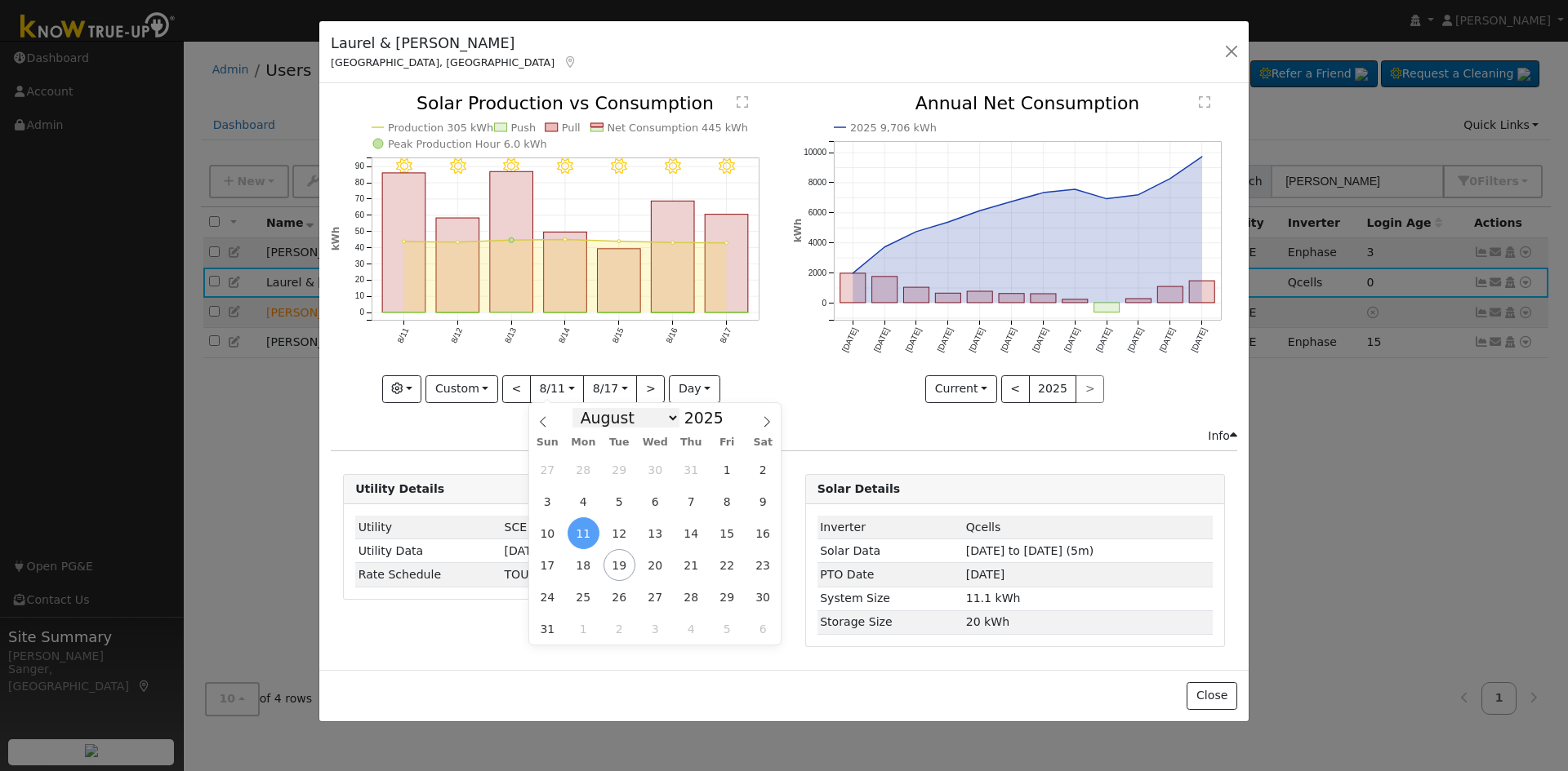
click at [615, 420] on select "January February March April May June July August September October November De…" at bounding box center [626, 418] width 107 height 20
select select "4"
click at [586, 408] on select "January February March April May June July August September October November De…" at bounding box center [626, 418] width 107 height 20
click at [727, 537] on span "16" at bounding box center [728, 533] width 32 height 32
type input "2025-05-16"
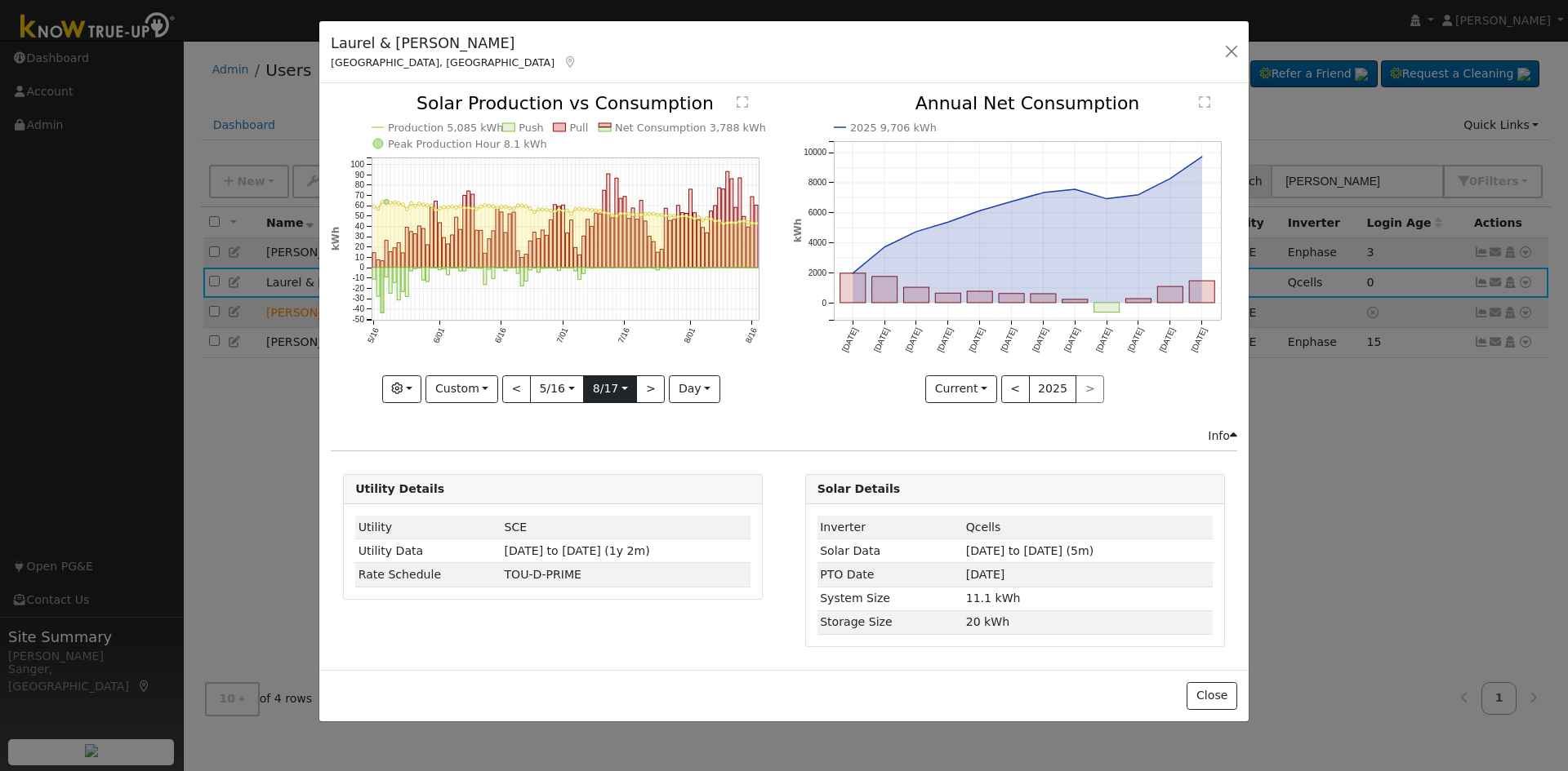
click at [613, 385] on input "[DATE]" at bounding box center [610, 390] width 52 height 26
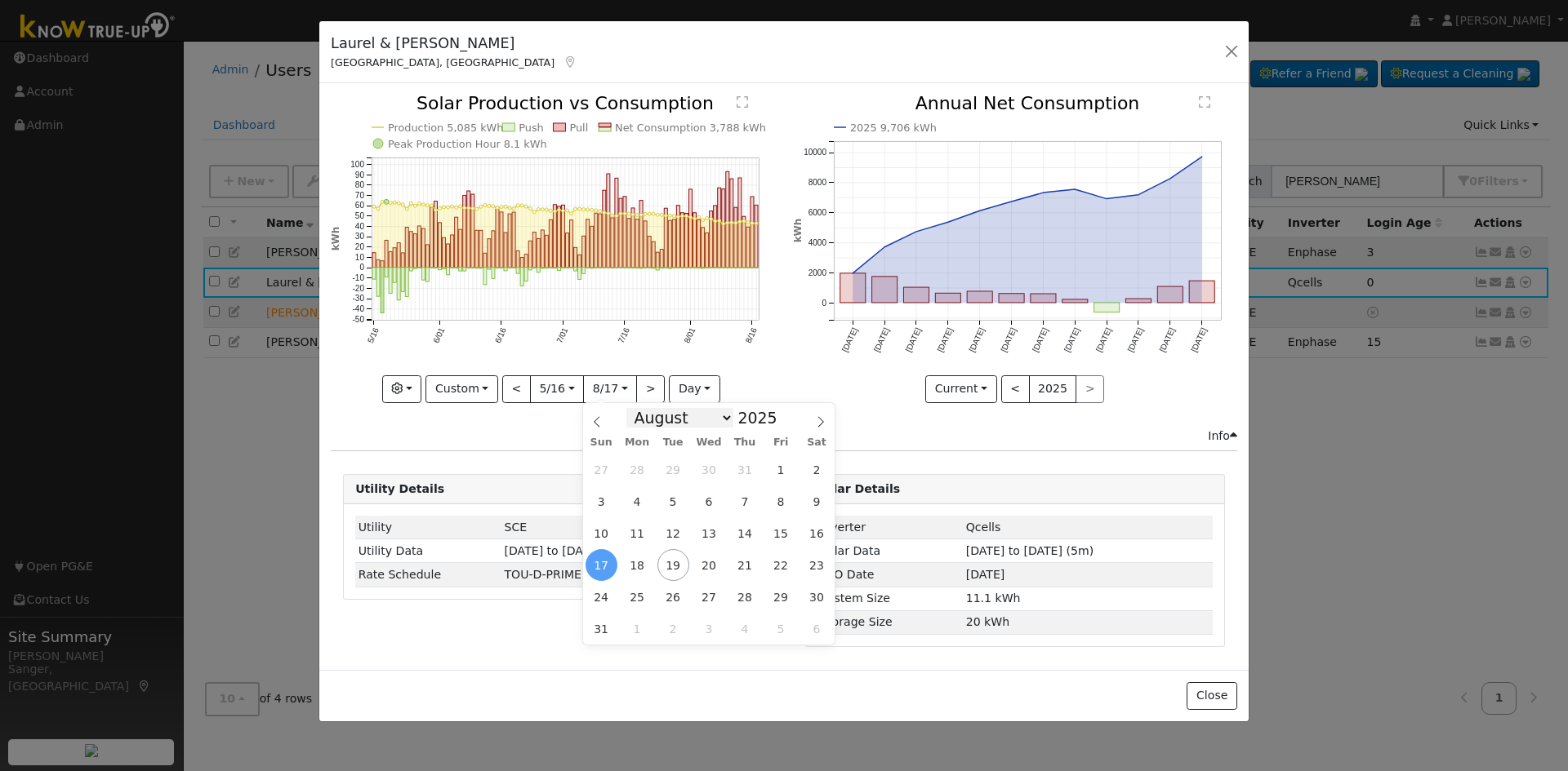
click at [669, 420] on select "January February March April May June July August September October November De…" at bounding box center [680, 418] width 107 height 20
select select "5"
click at [639, 408] on select "January February March April May June July August September October November De…" at bounding box center [680, 418] width 107 height 20
click at [647, 529] on span "16" at bounding box center [637, 533] width 32 height 32
type input "2025-06-16"
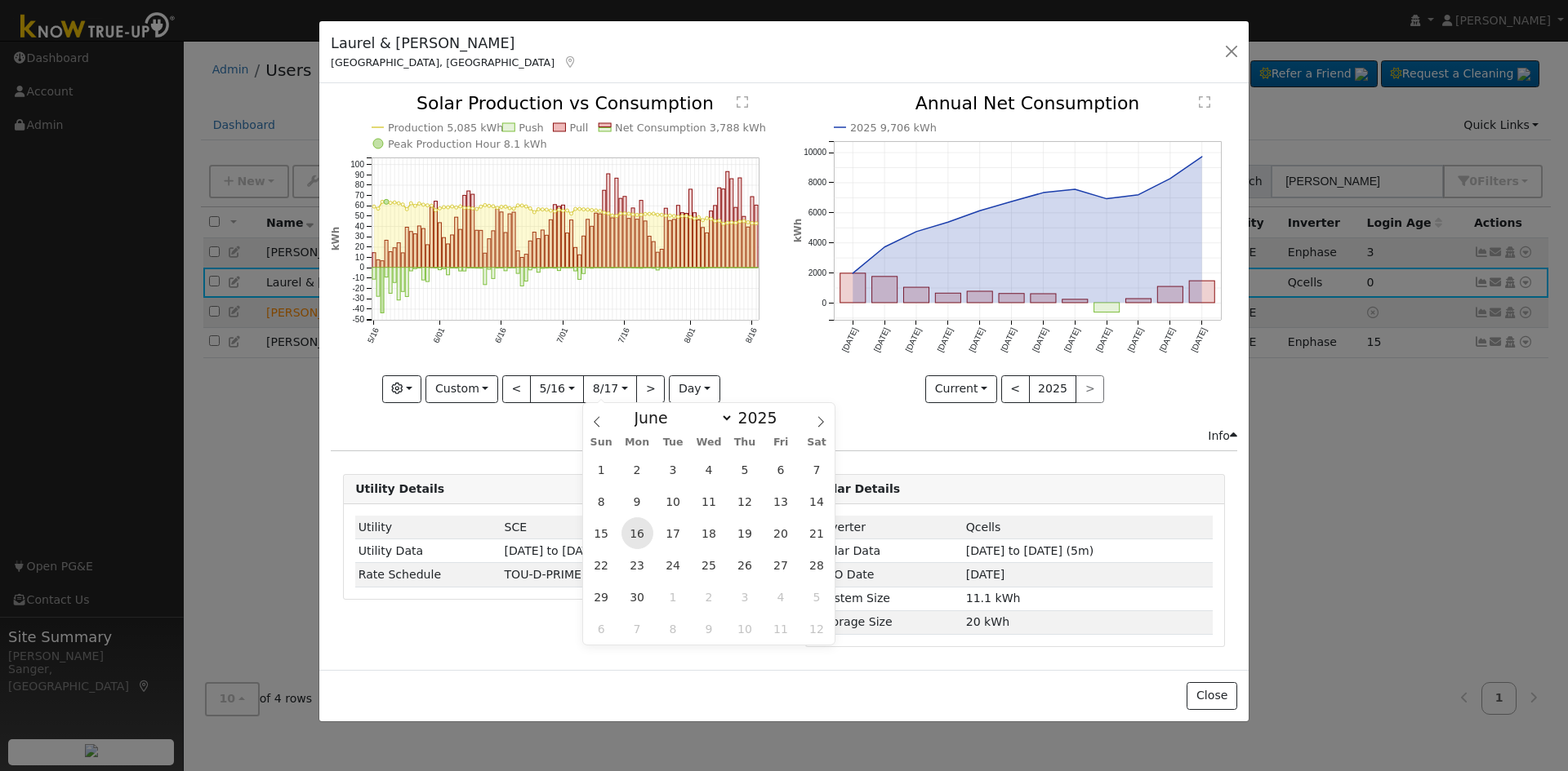
scroll to position [0, 12]
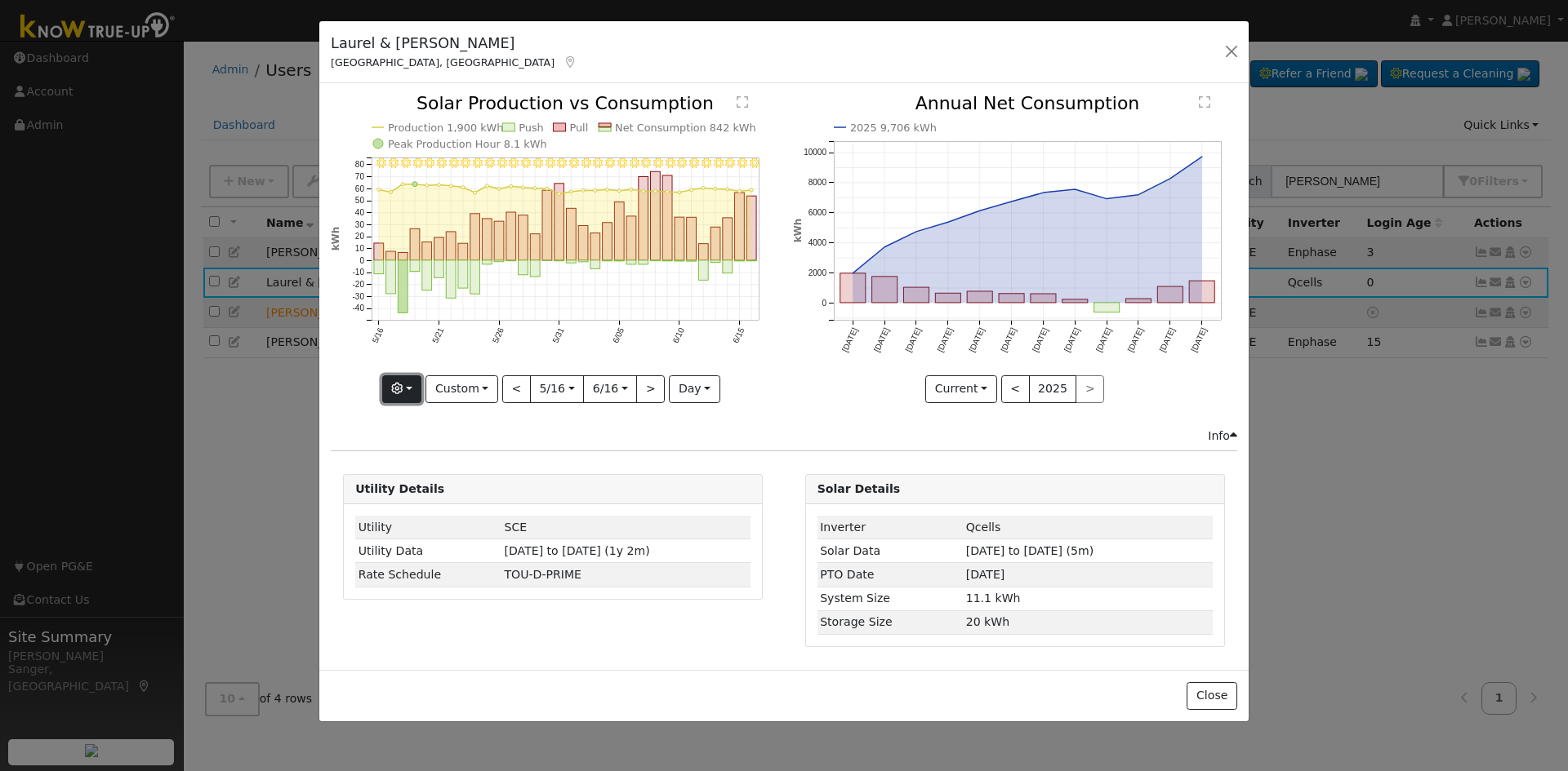
click at [397, 384] on icon "button" at bounding box center [396, 389] width 11 height 11
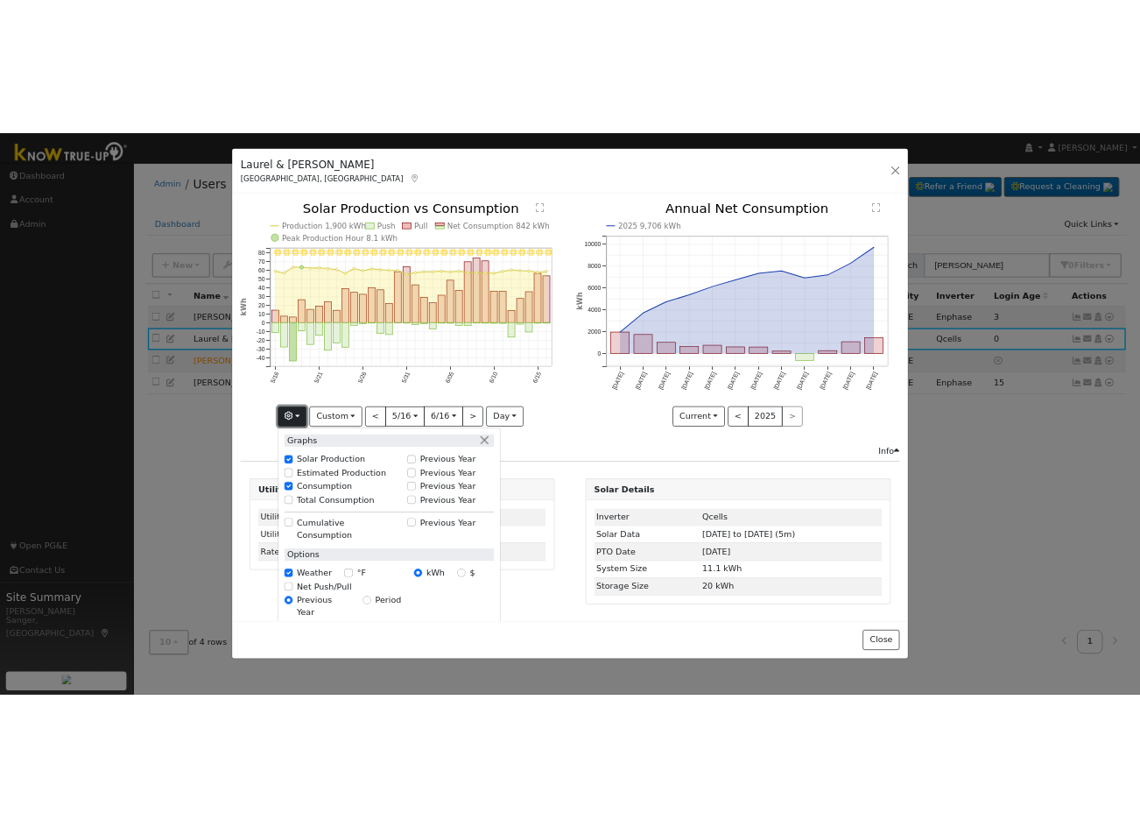
scroll to position [0, 0]
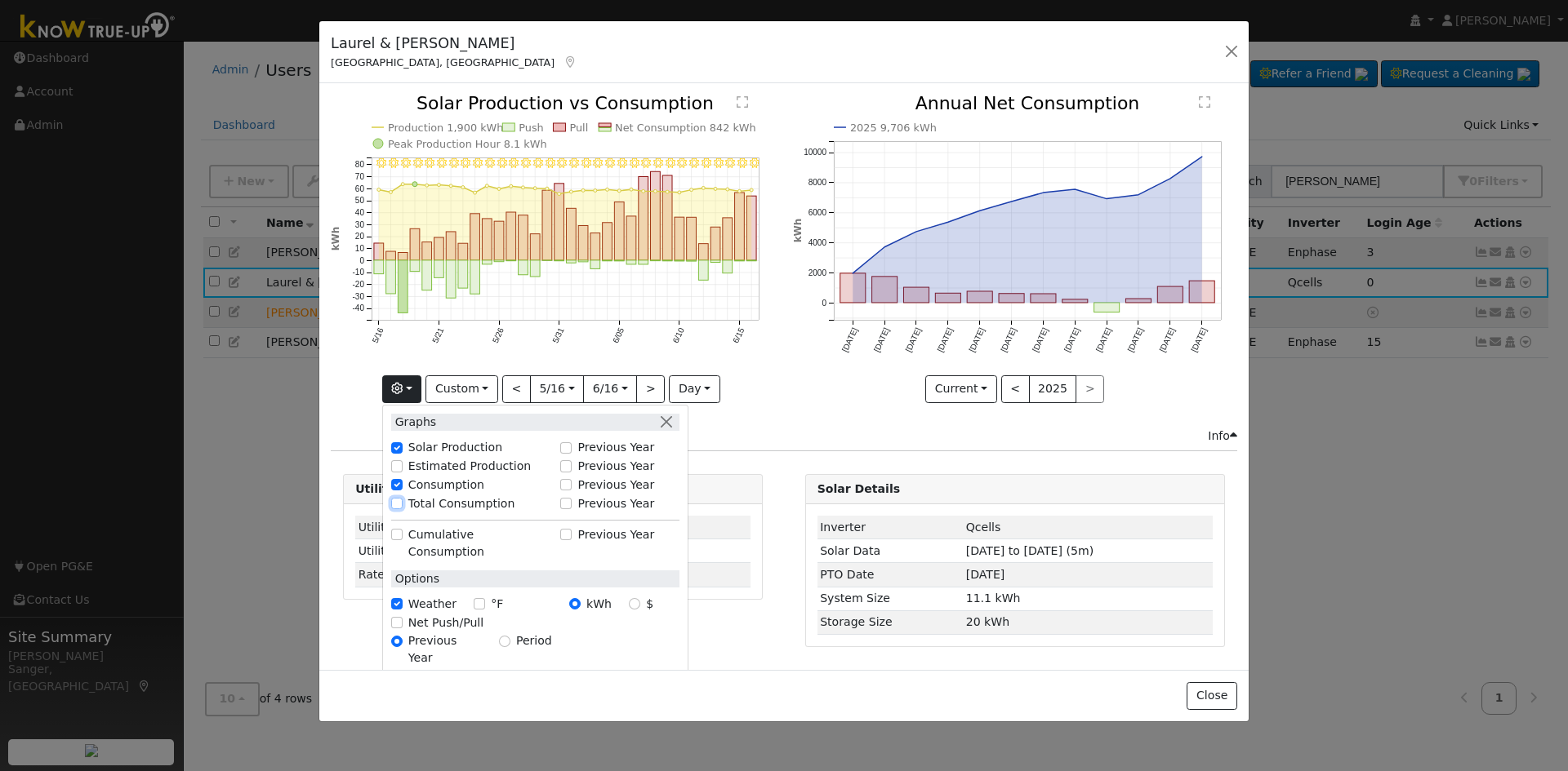
click at [402, 502] on input "Total Consumption" at bounding box center [396, 503] width 11 height 11
checkbox input "true"
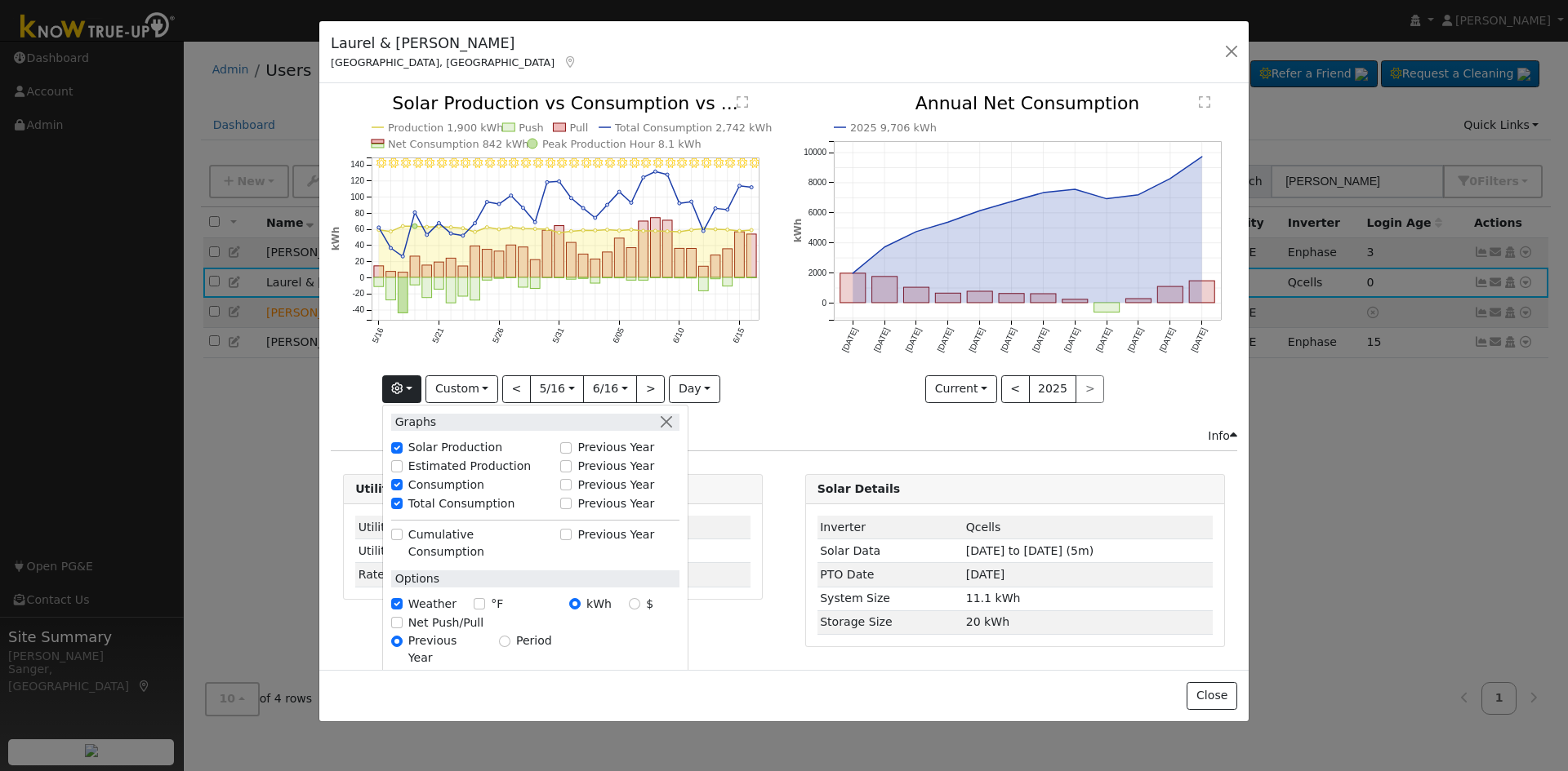
click at [782, 379] on div "6/16 - Clear 6/15 - Clear 6/14 - MostlyClear 6/13 - Clear 6/12 - Clear 6/11 - C…" at bounding box center [553, 261] width 462 height 332
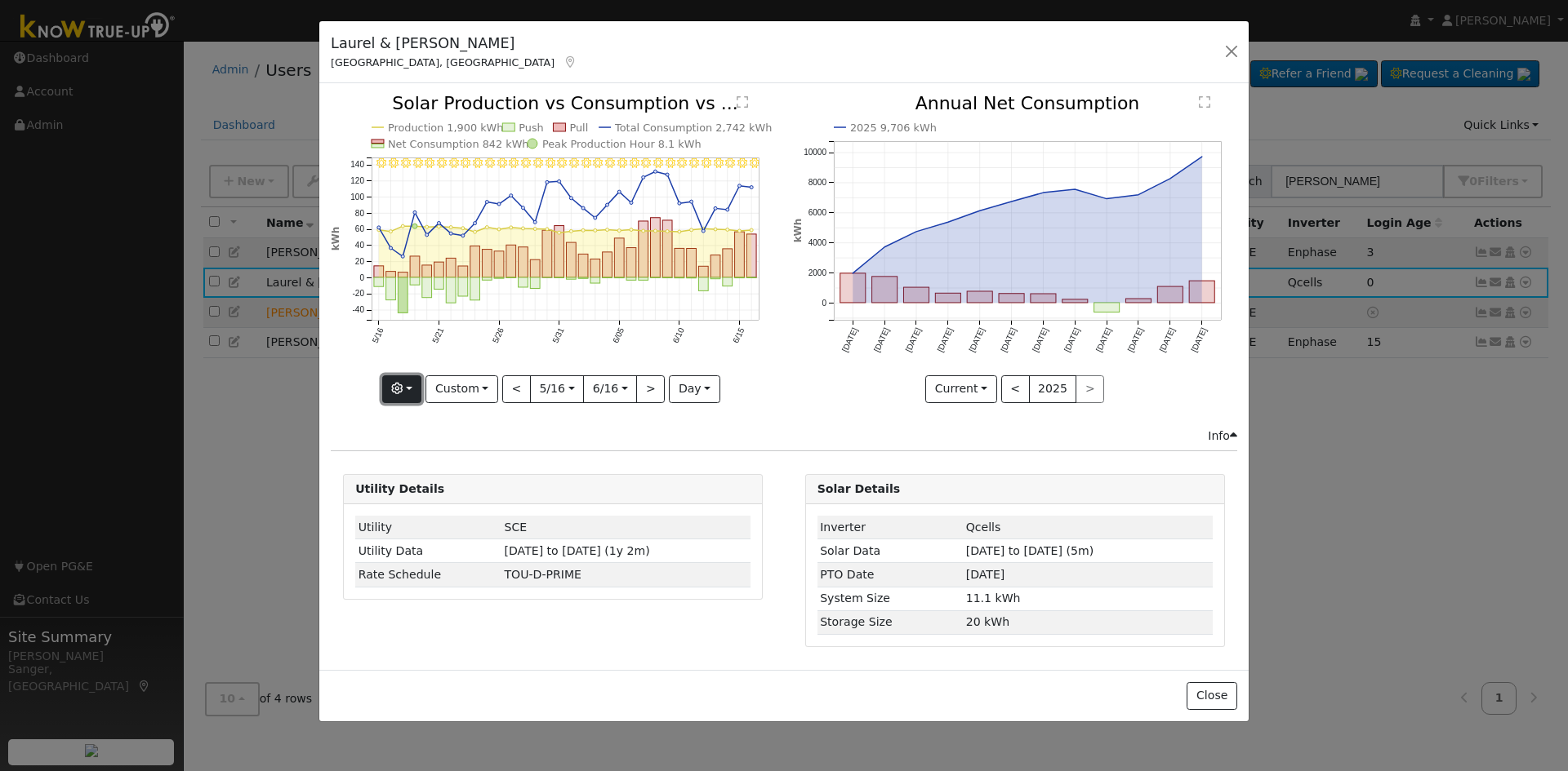
click at [403, 391] on icon "button" at bounding box center [396, 389] width 11 height 11
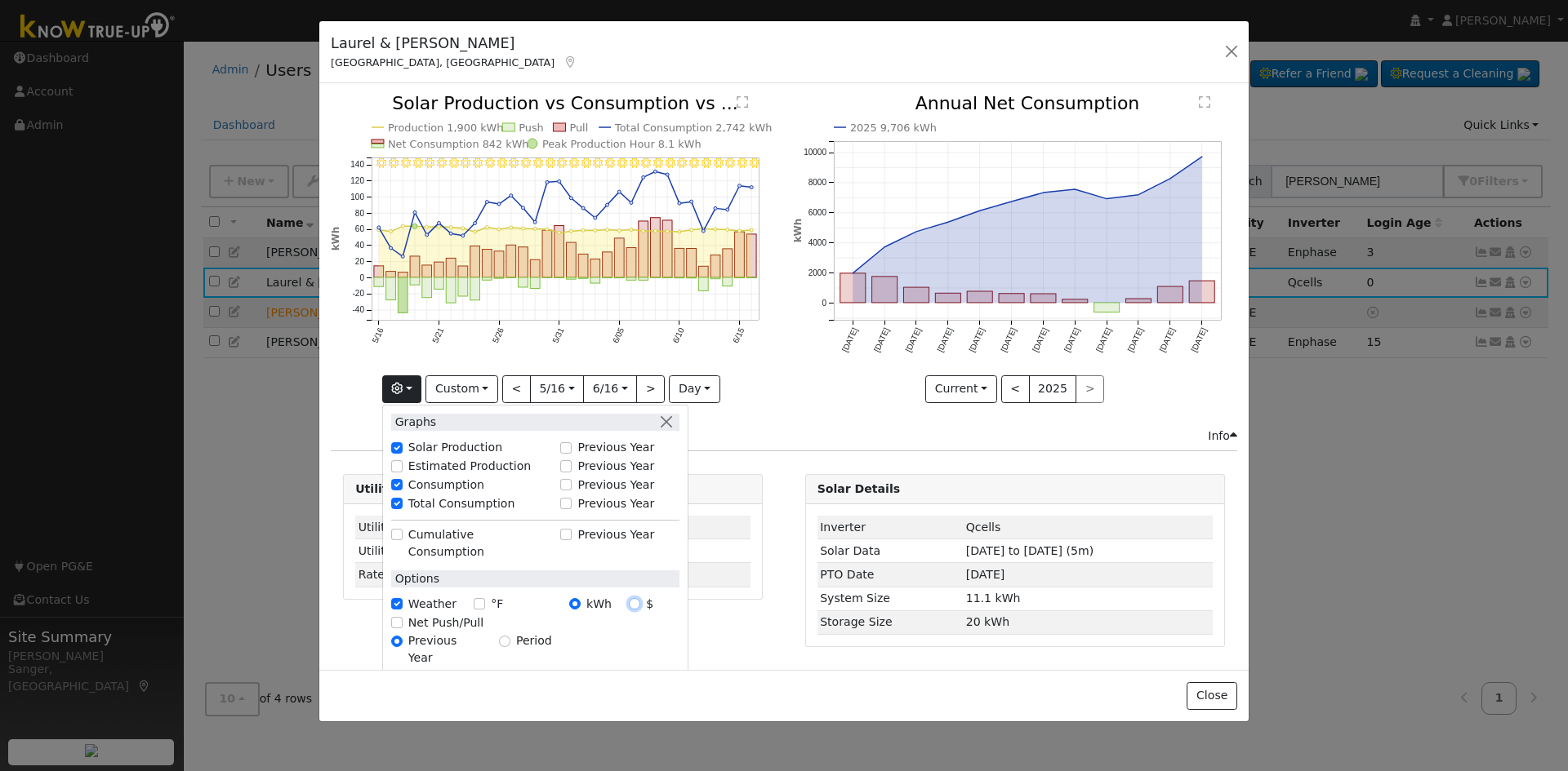
click at [637, 599] on input "$" at bounding box center [634, 604] width 11 height 11
radio input "true"
click at [579, 599] on input "kWh" at bounding box center [575, 604] width 11 height 11
radio input "true"
click at [636, 599] on input "$" at bounding box center [634, 604] width 11 height 11
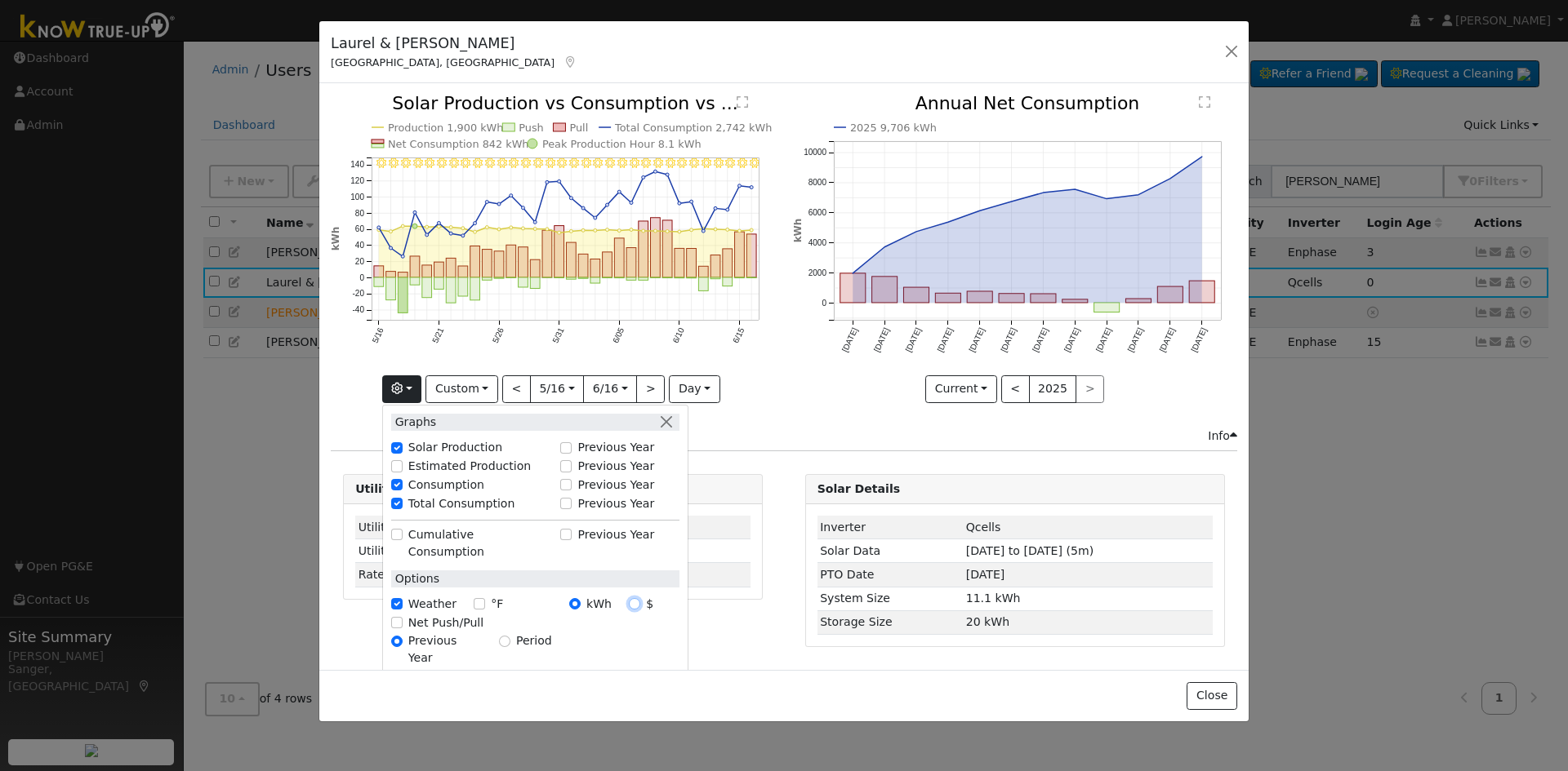
radio input "true"
click at [581, 599] on input "kWh" at bounding box center [575, 604] width 11 height 11
radio input "true"
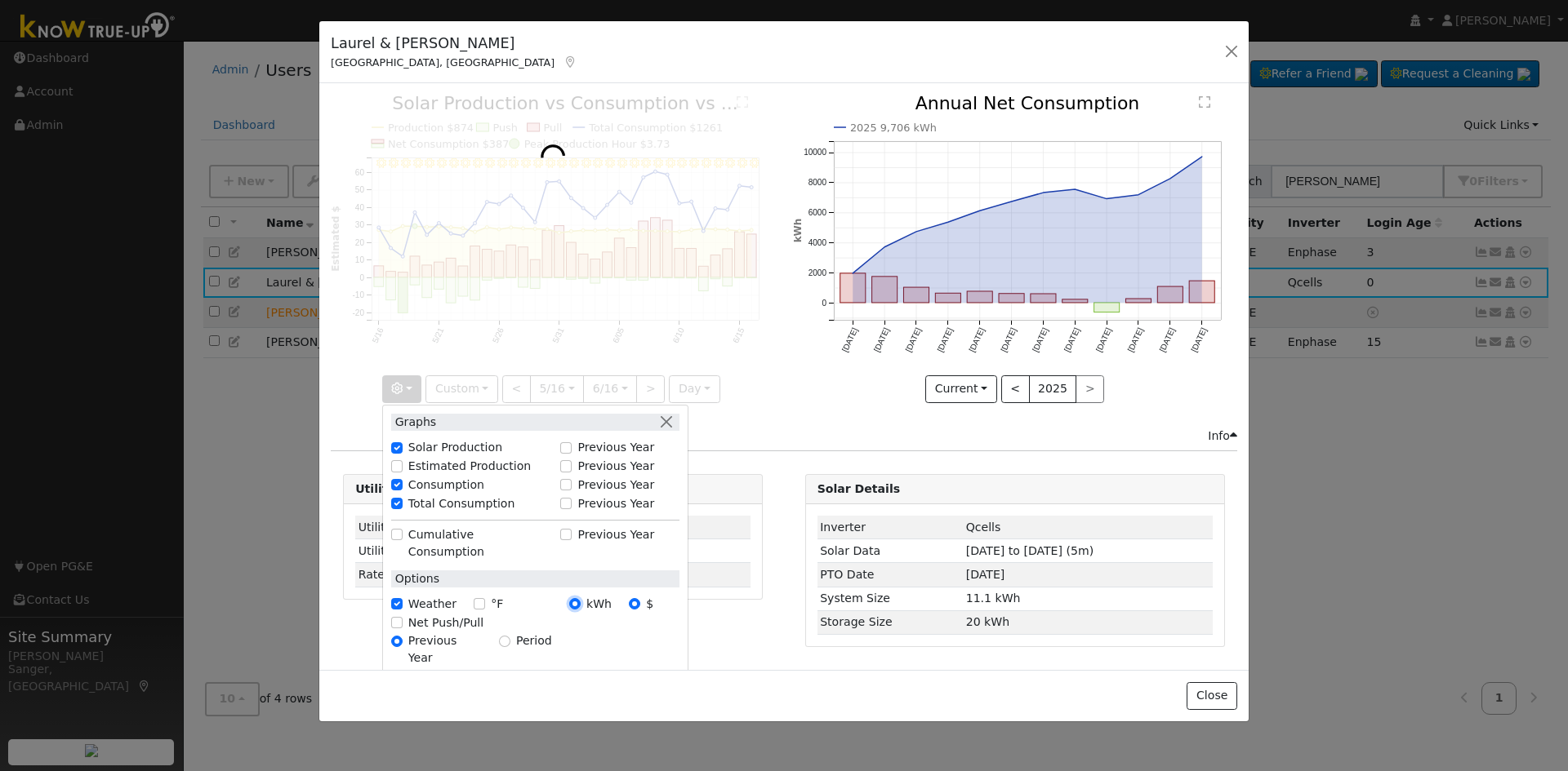
radio input "false"
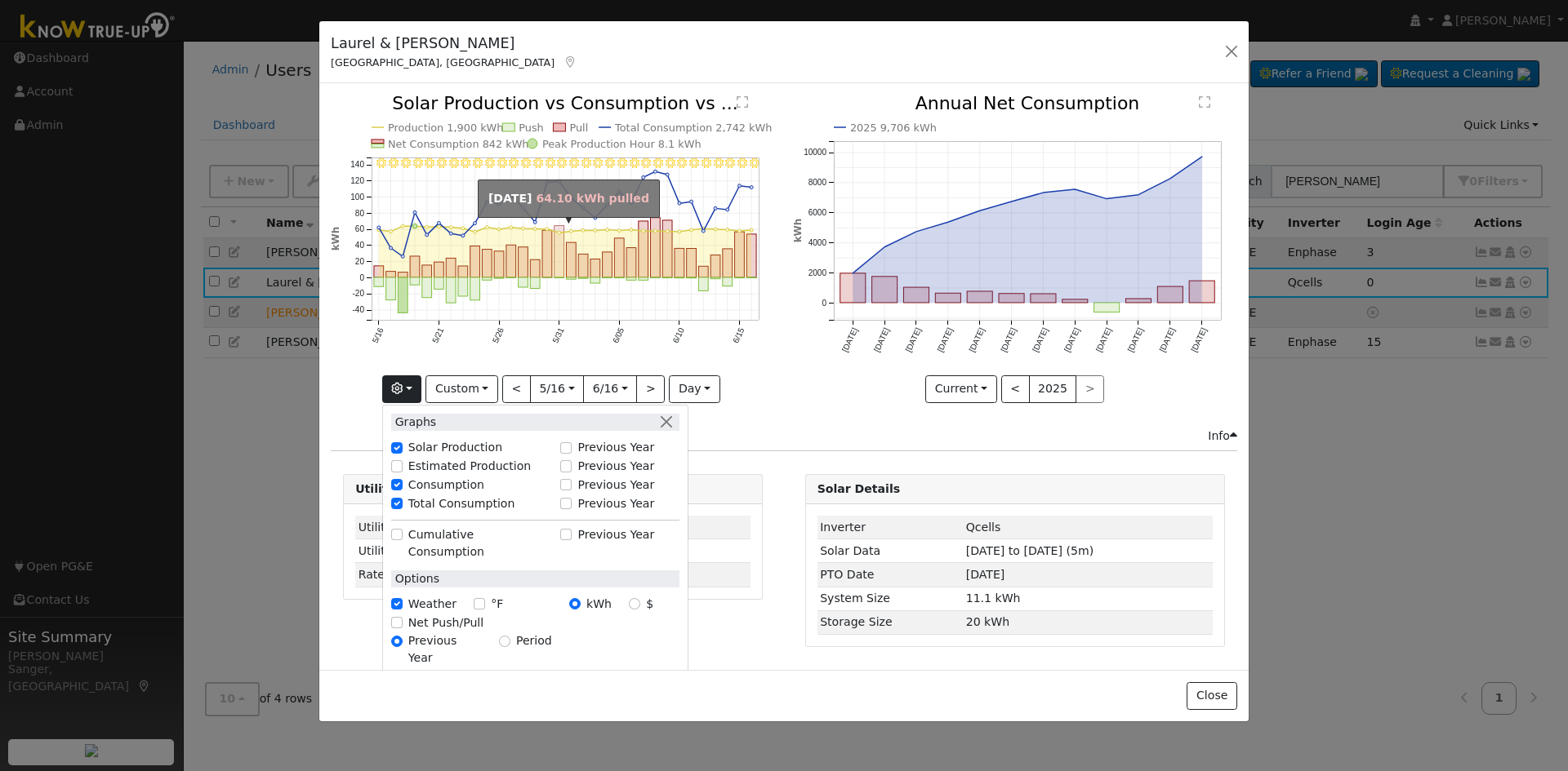
click at [561, 246] on rect "onclick=""" at bounding box center [560, 252] width 10 height 51
type input "2025-05-31"
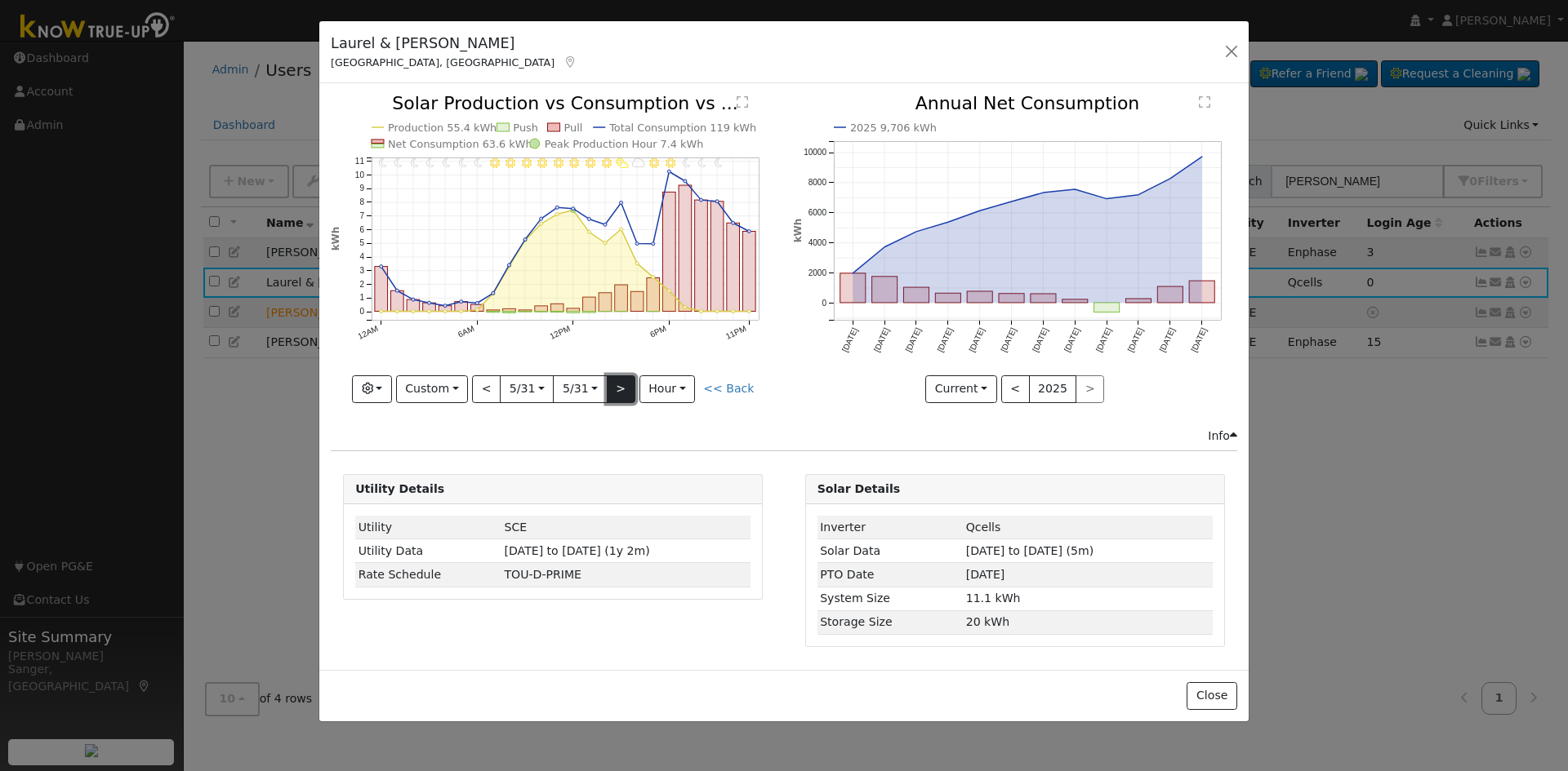
click at [619, 388] on button ">" at bounding box center [621, 390] width 29 height 28
type input "2025-06-01"
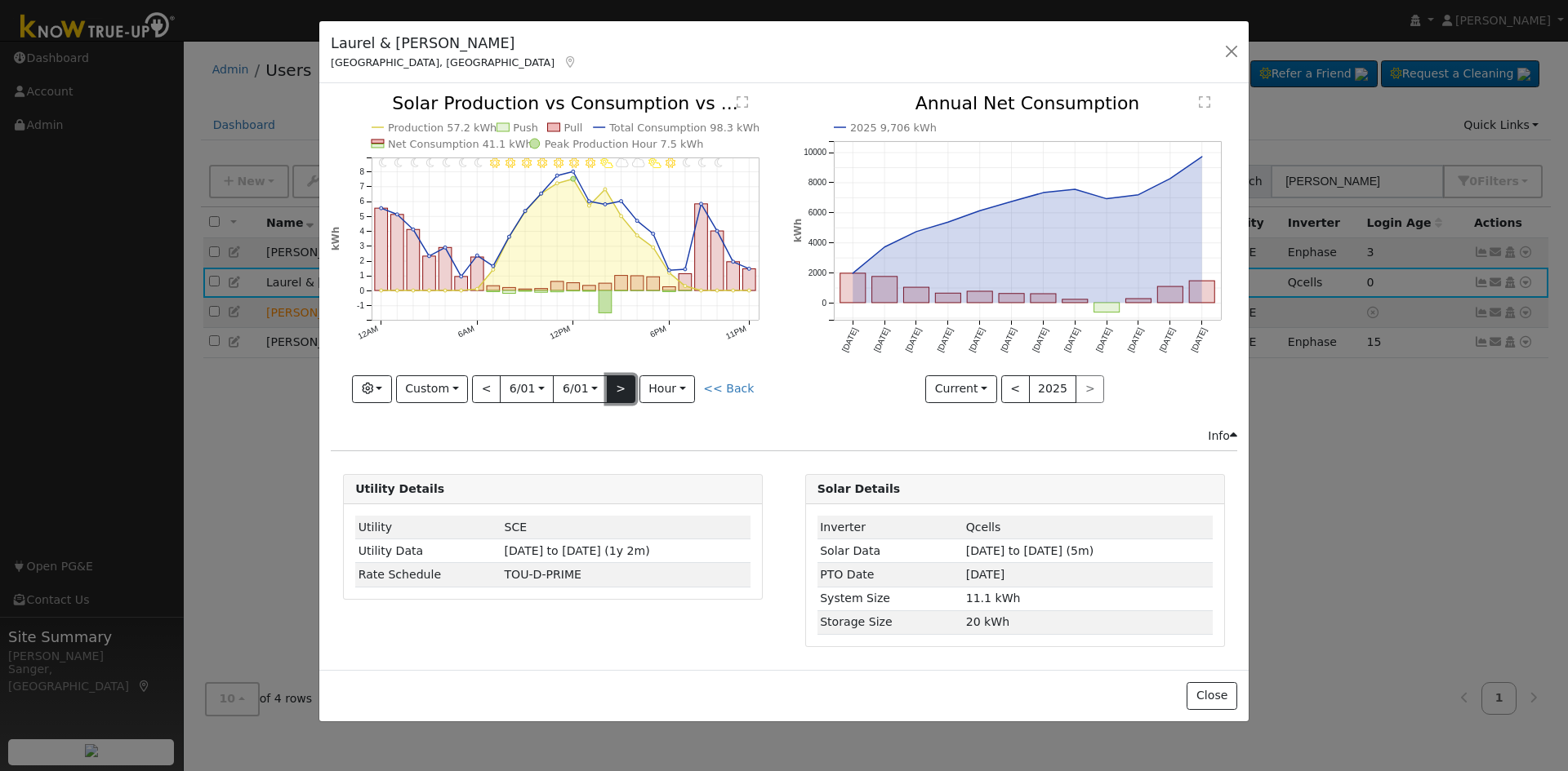
click at [621, 387] on button ">" at bounding box center [621, 390] width 29 height 28
type input "2025-06-02"
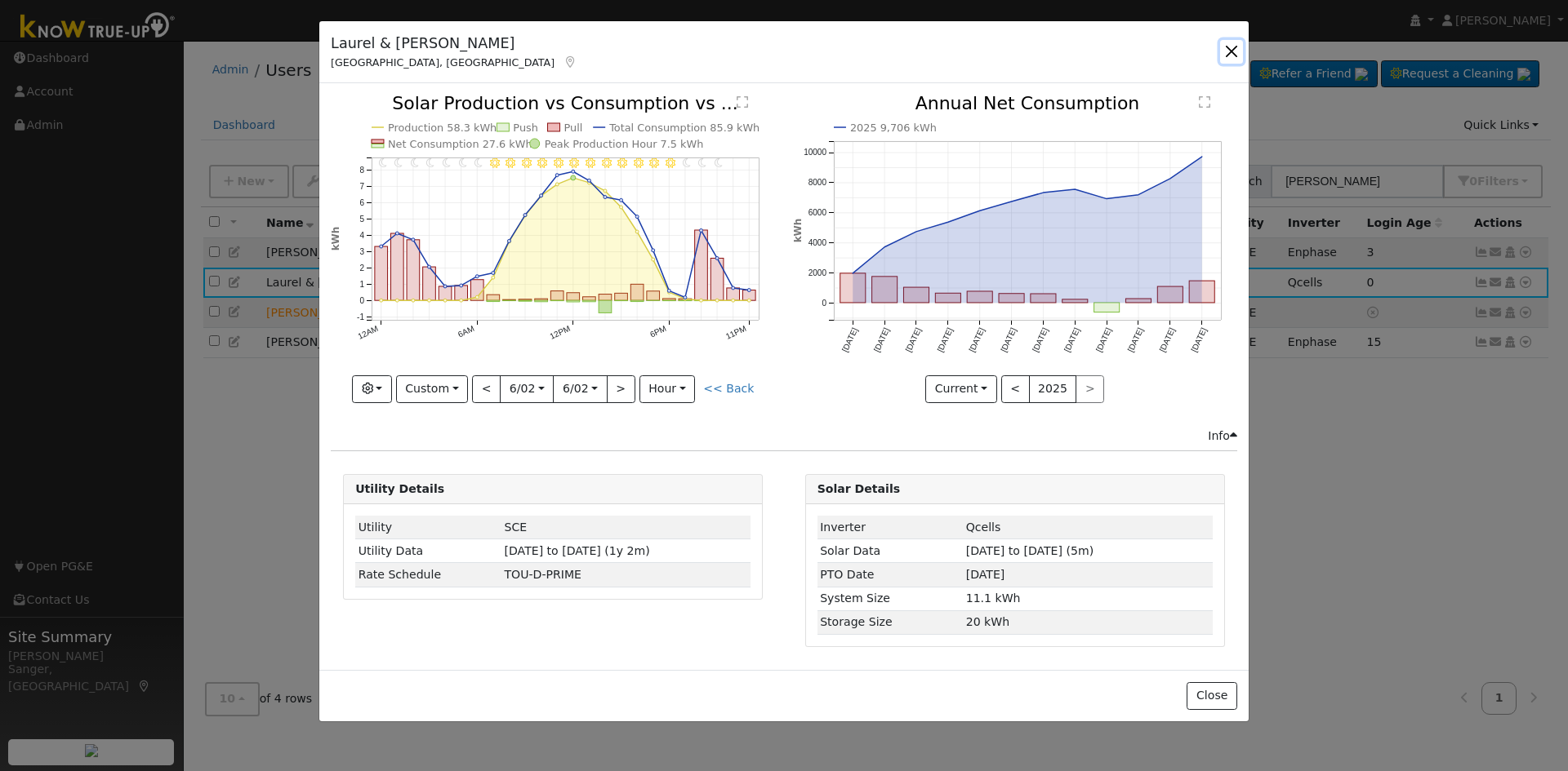
click at [1234, 51] on button "button" at bounding box center [1231, 51] width 23 height 23
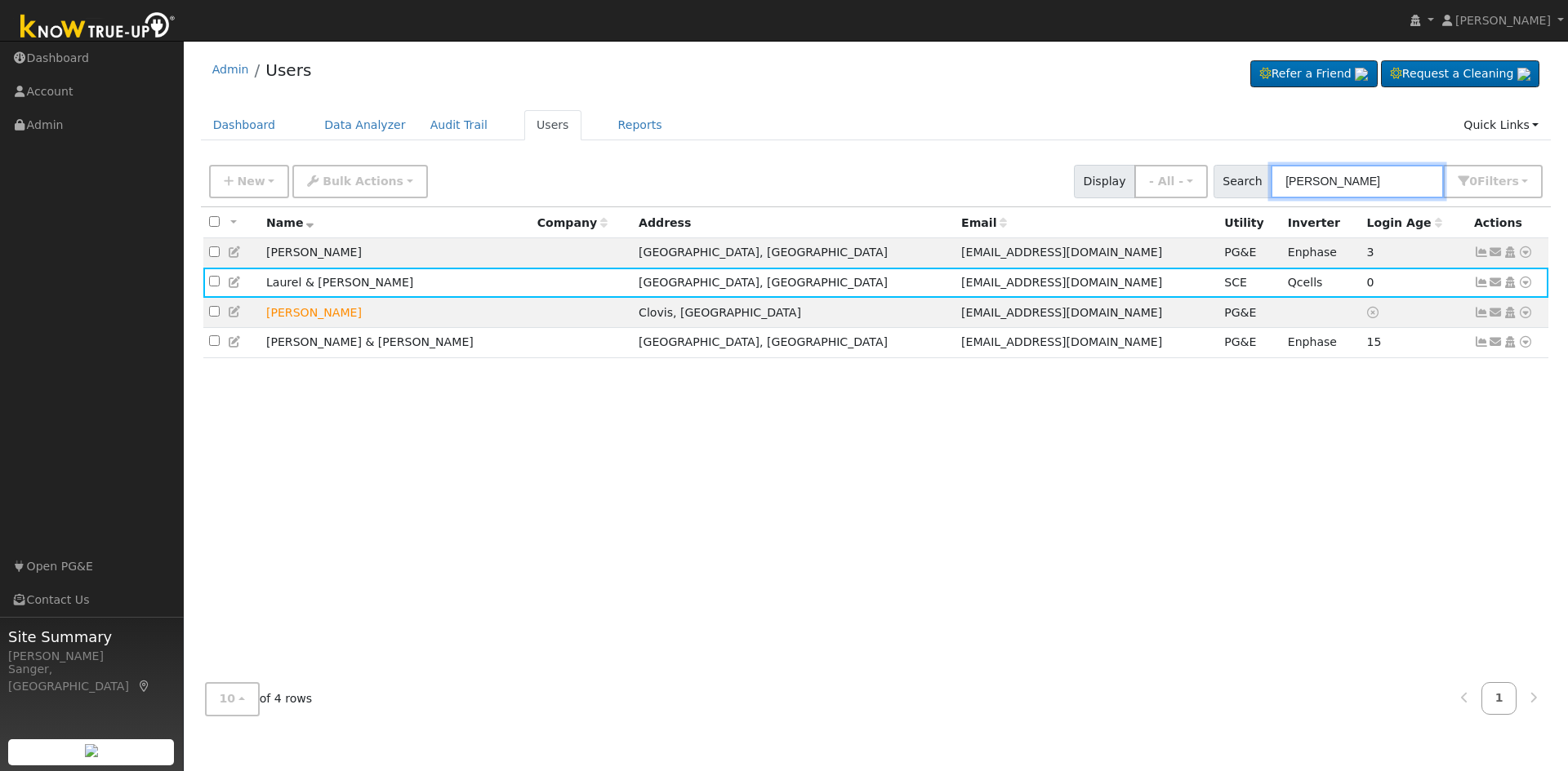
drag, startPoint x: 1285, startPoint y: 180, endPoint x: 1263, endPoint y: 183, distance: 22.2
click at [1263, 183] on div "Search Garver 0 Filter s My accounts Role Show - All - Show Leads Admin Billing…" at bounding box center [1379, 182] width 330 height 34
paste input "Tom Aubin"
type input "Tom Aubin"
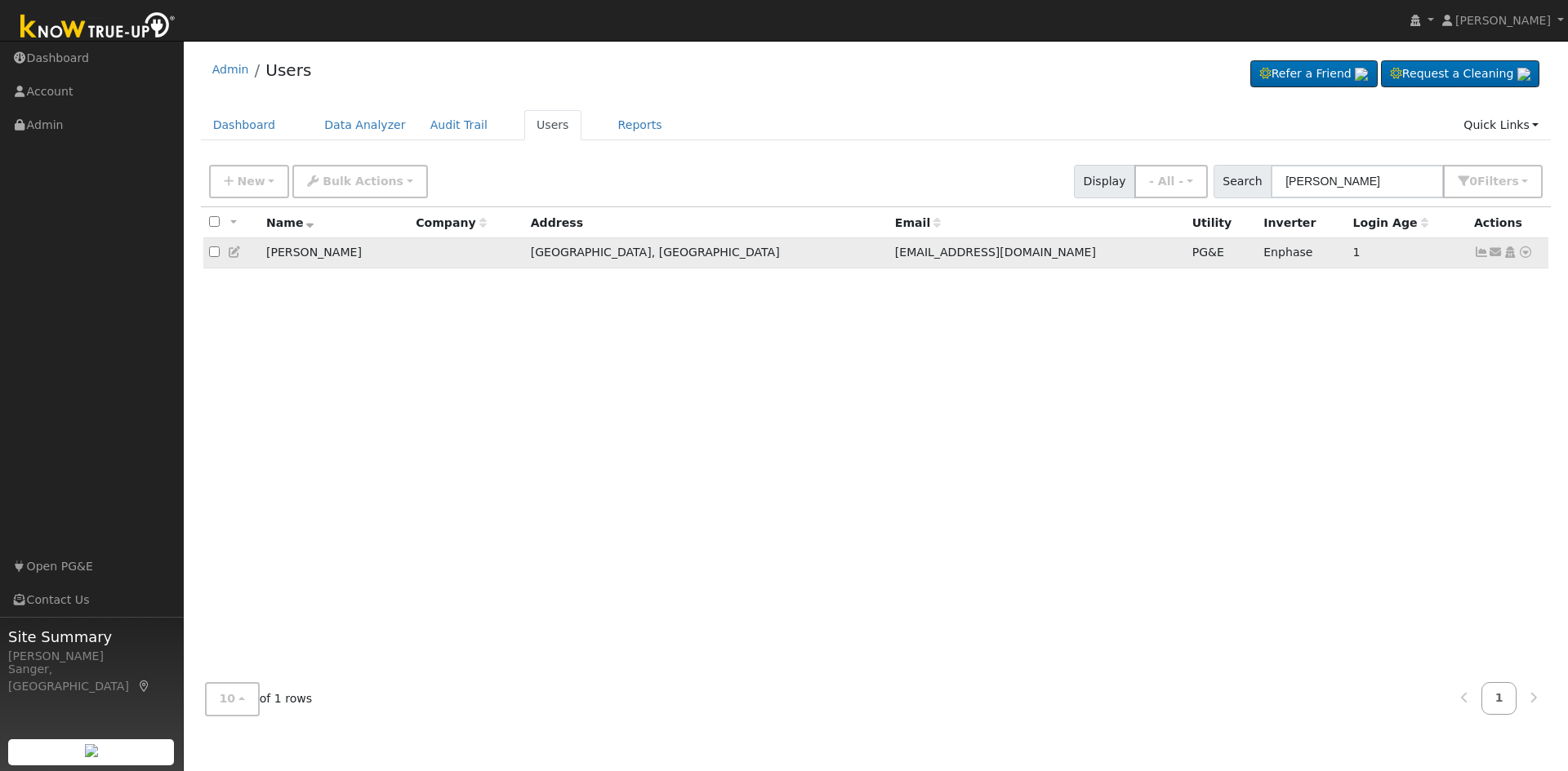
click at [1486, 257] on icon at bounding box center [1482, 252] width 15 height 11
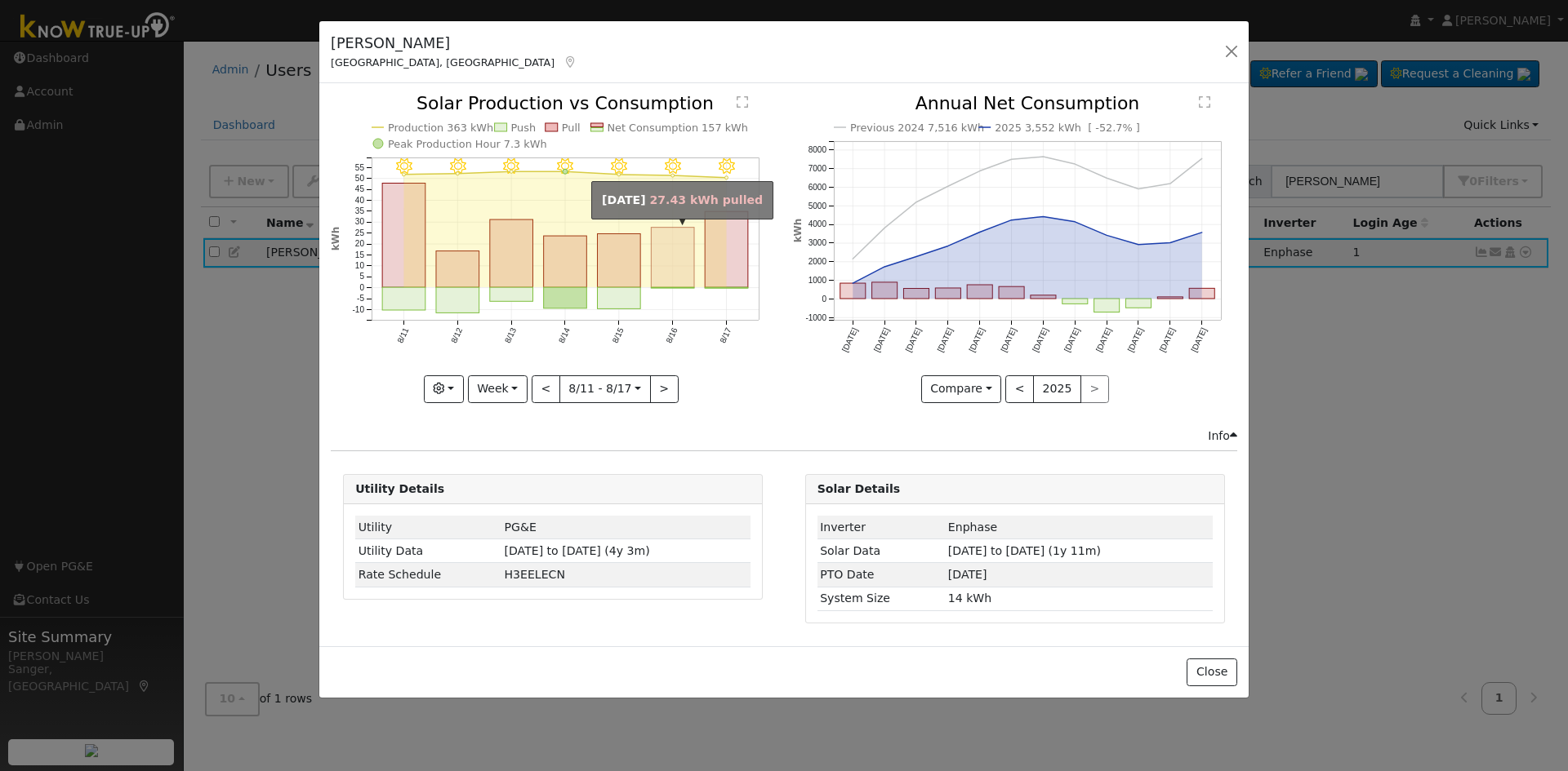
click at [672, 271] on rect "onclick=""" at bounding box center [673, 257] width 43 height 61
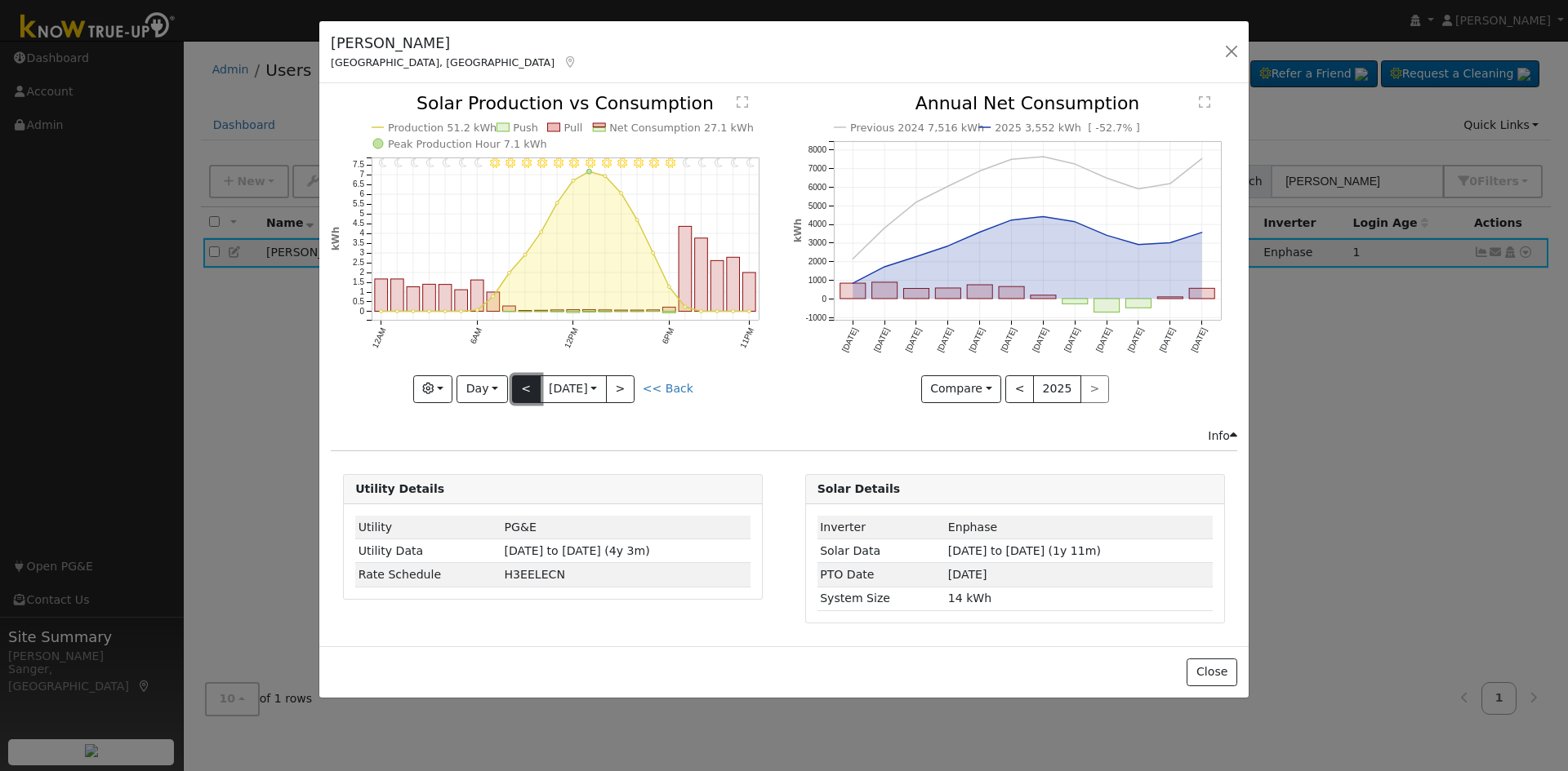
click at [528, 392] on button "<" at bounding box center [526, 390] width 29 height 28
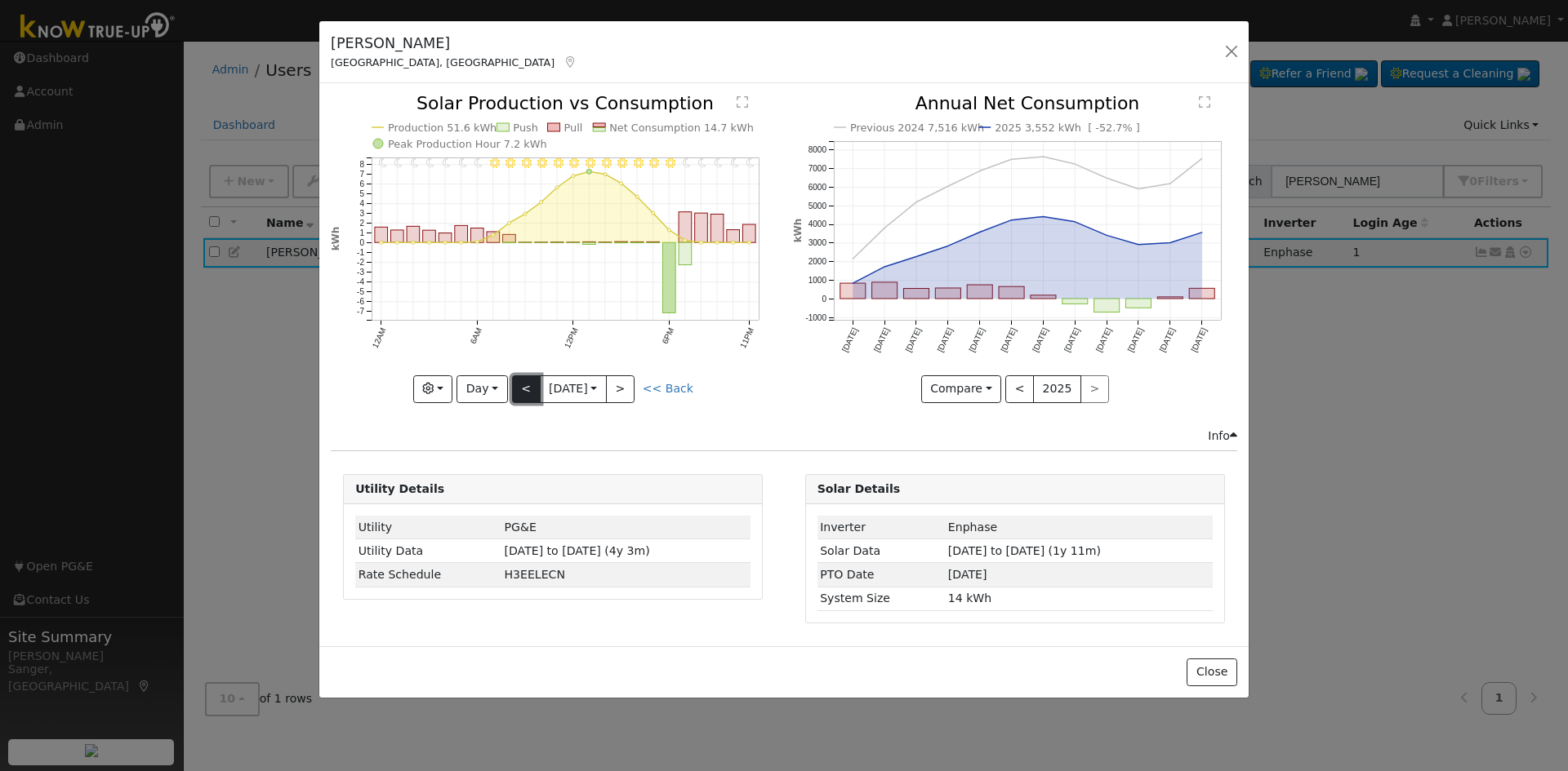
click at [526, 387] on button "<" at bounding box center [526, 390] width 29 height 28
click at [526, 387] on div "11PM - Clear 10PM - Clear 9PM - Clear 8PM - Clear 7PM - Clear 6PM - Clear 5PM -…" at bounding box center [553, 249] width 444 height 308
click at [526, 387] on button "<" at bounding box center [526, 390] width 29 height 28
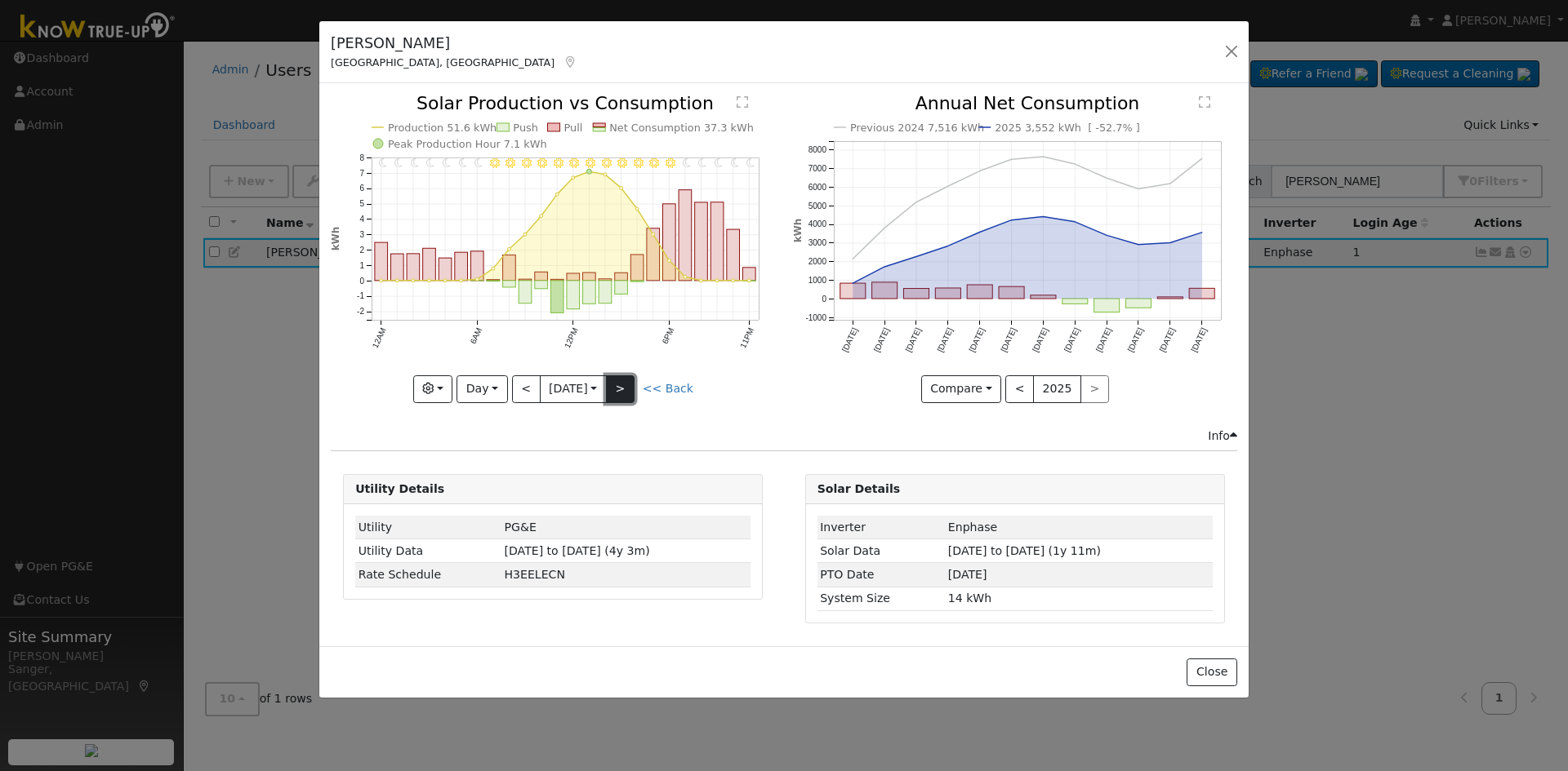
click at [617, 384] on button ">" at bounding box center [620, 390] width 29 height 28
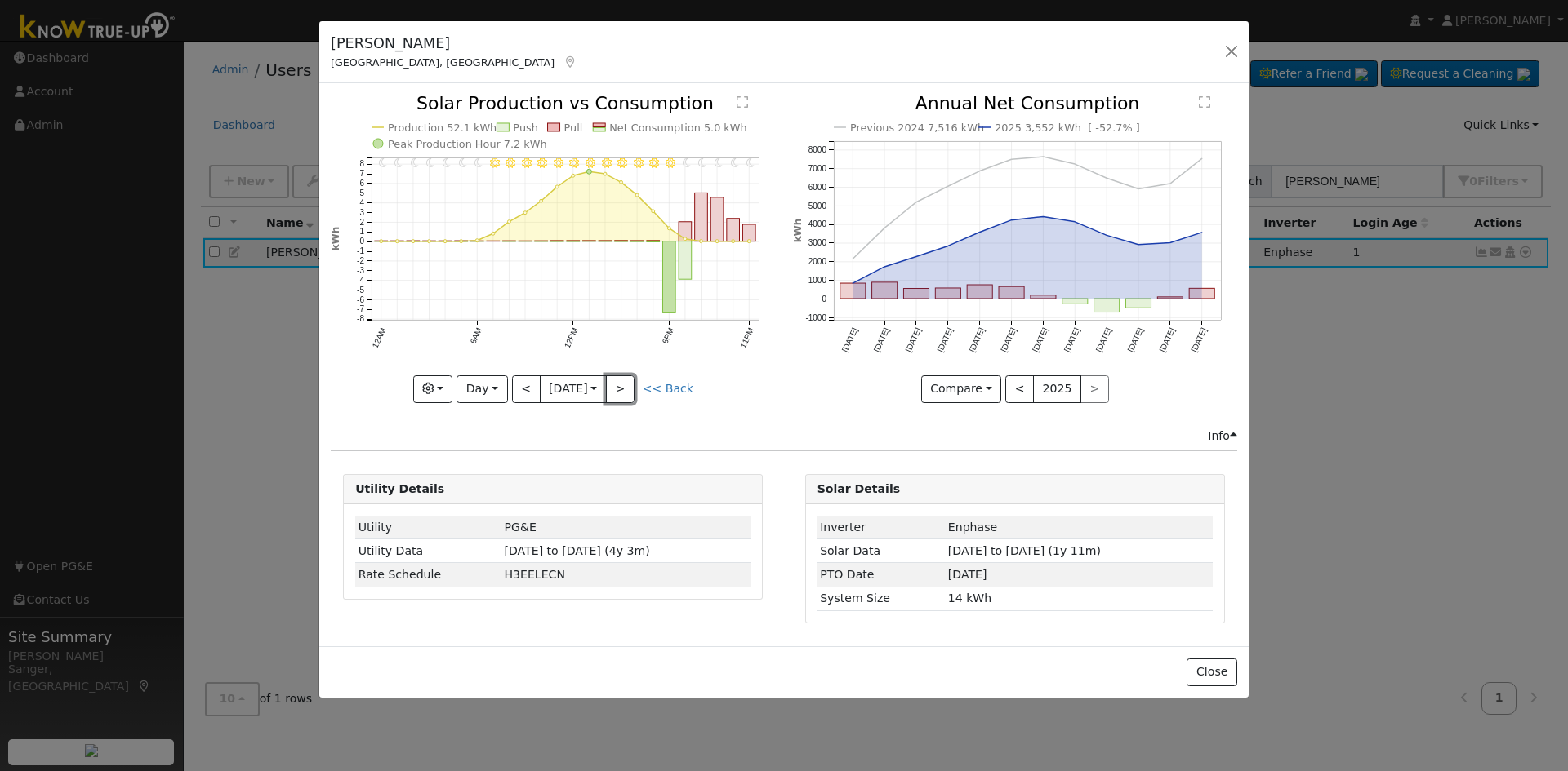
click at [626, 384] on button ">" at bounding box center [620, 390] width 29 height 28
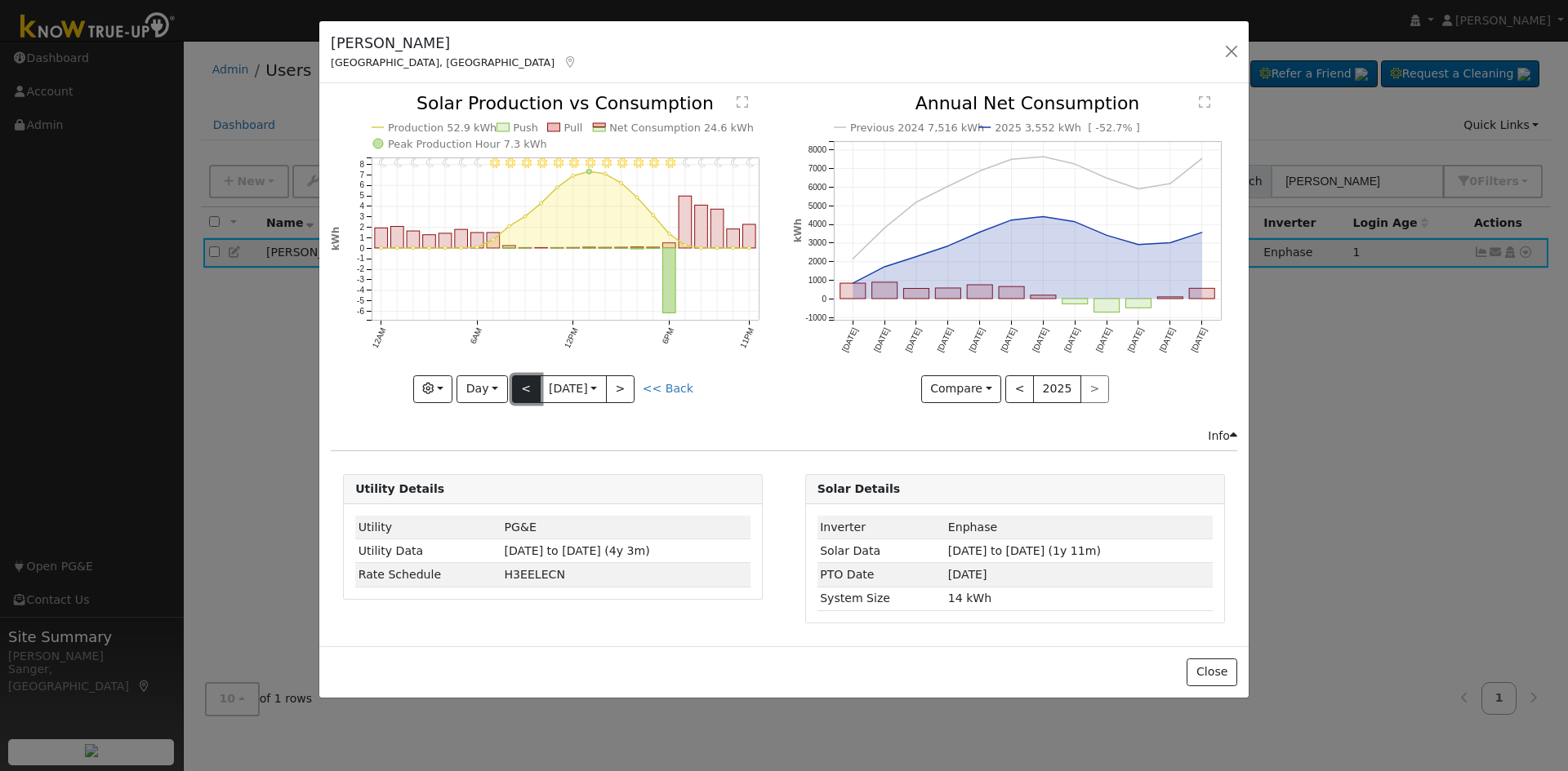
click at [518, 392] on button "<" at bounding box center [526, 390] width 29 height 28
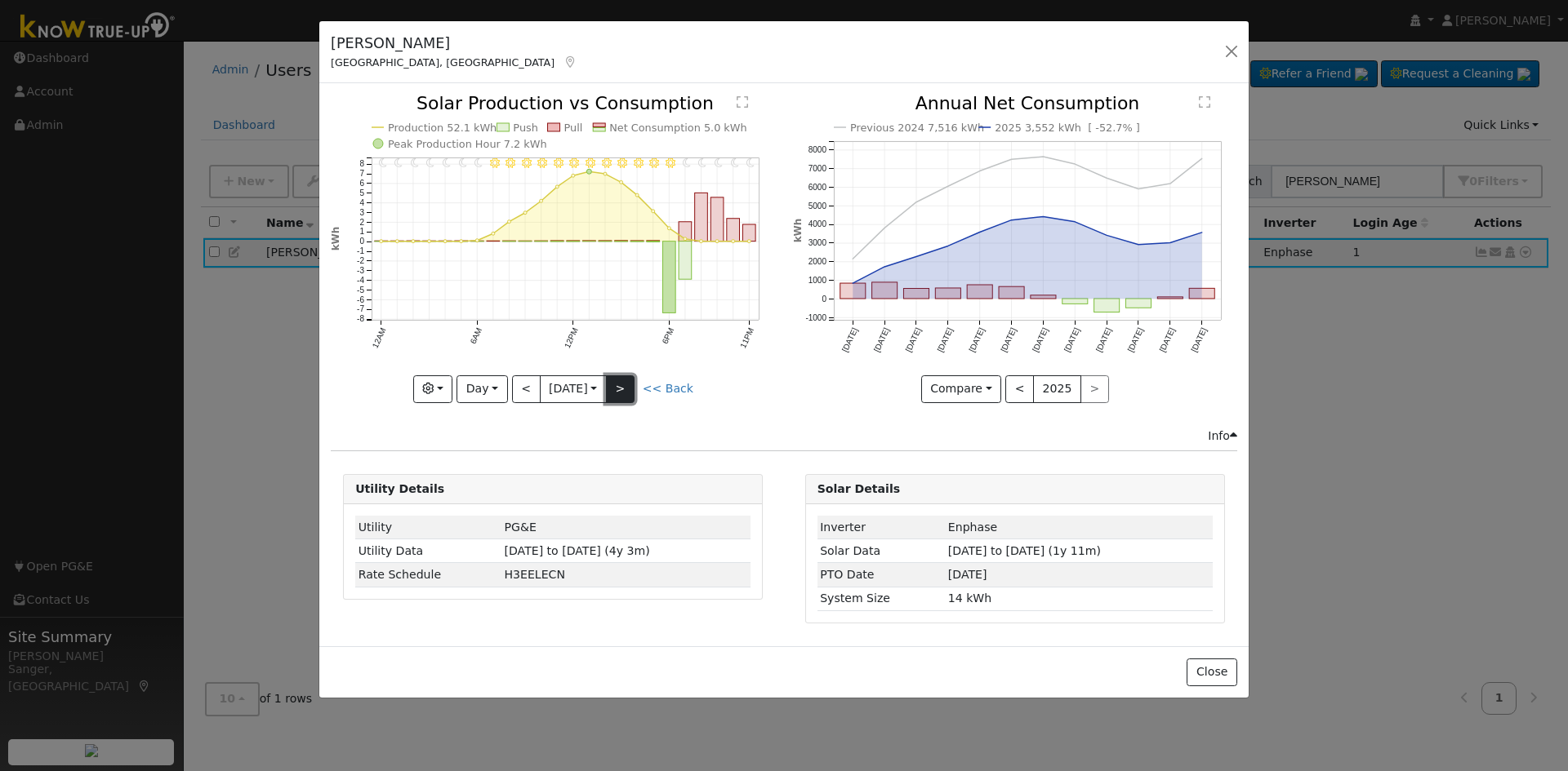
click at [624, 390] on button ">" at bounding box center [620, 390] width 29 height 28
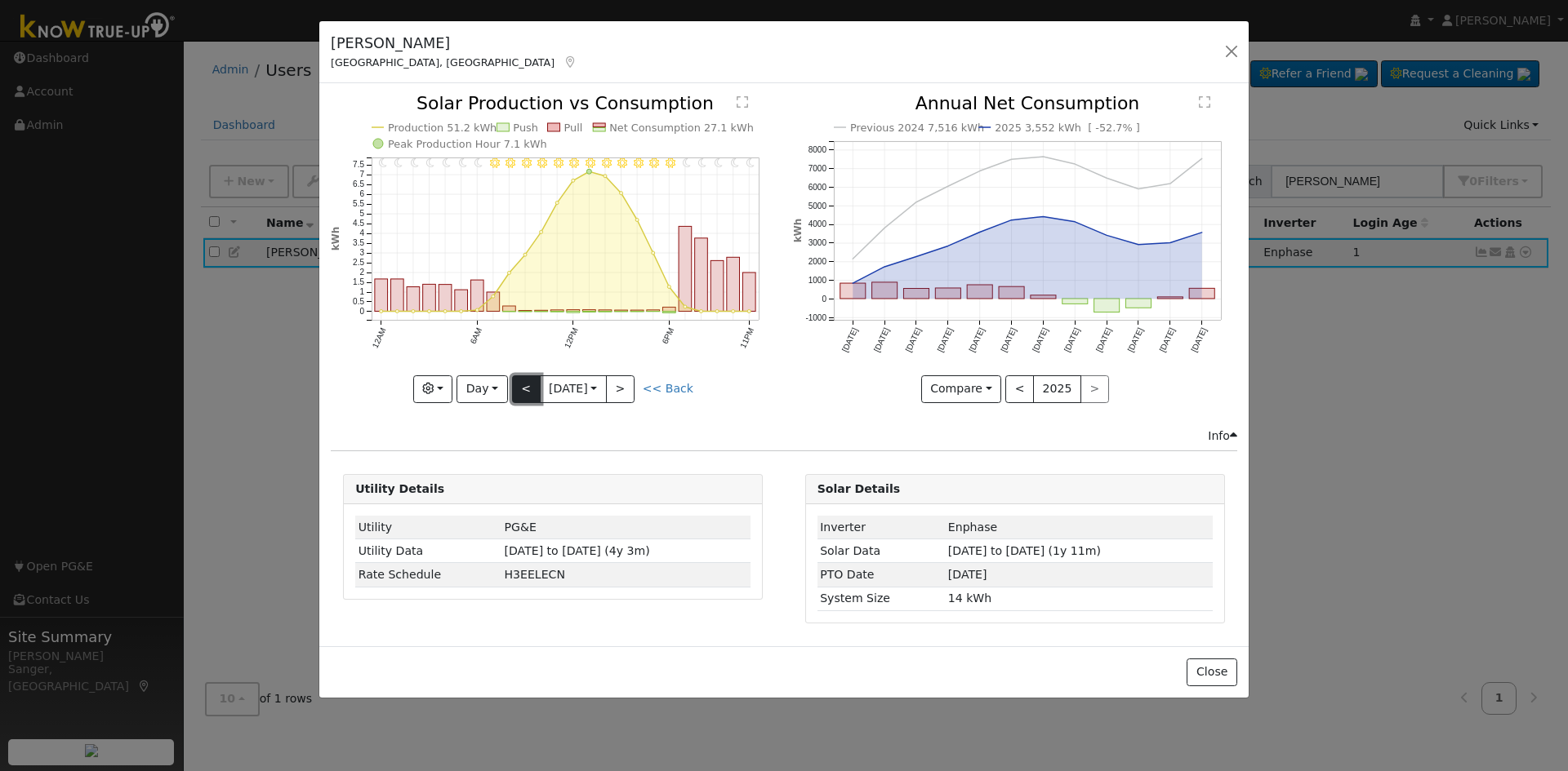
click at [528, 390] on button "<" at bounding box center [526, 390] width 29 height 28
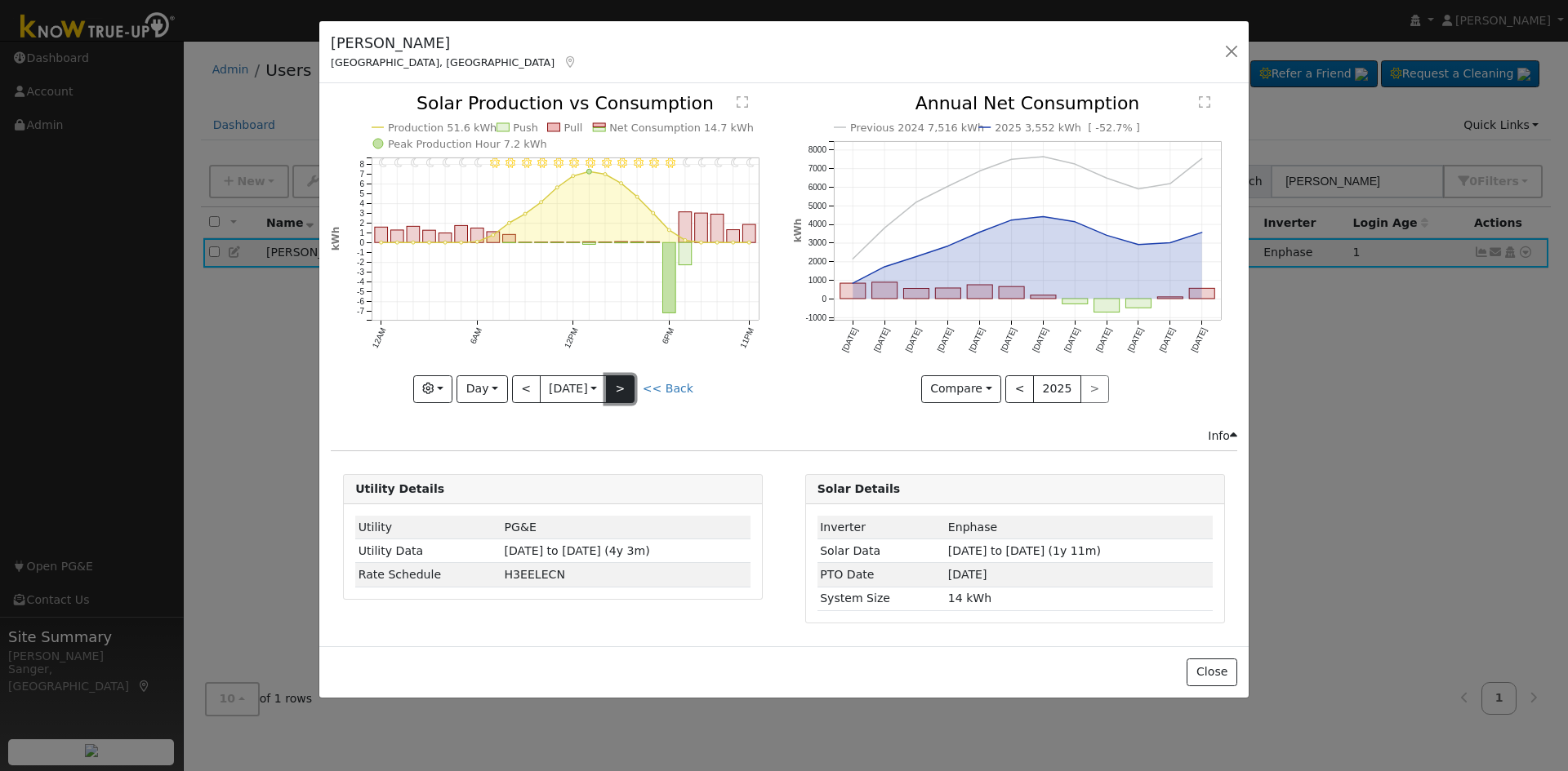
click at [631, 391] on button ">" at bounding box center [620, 390] width 29 height 28
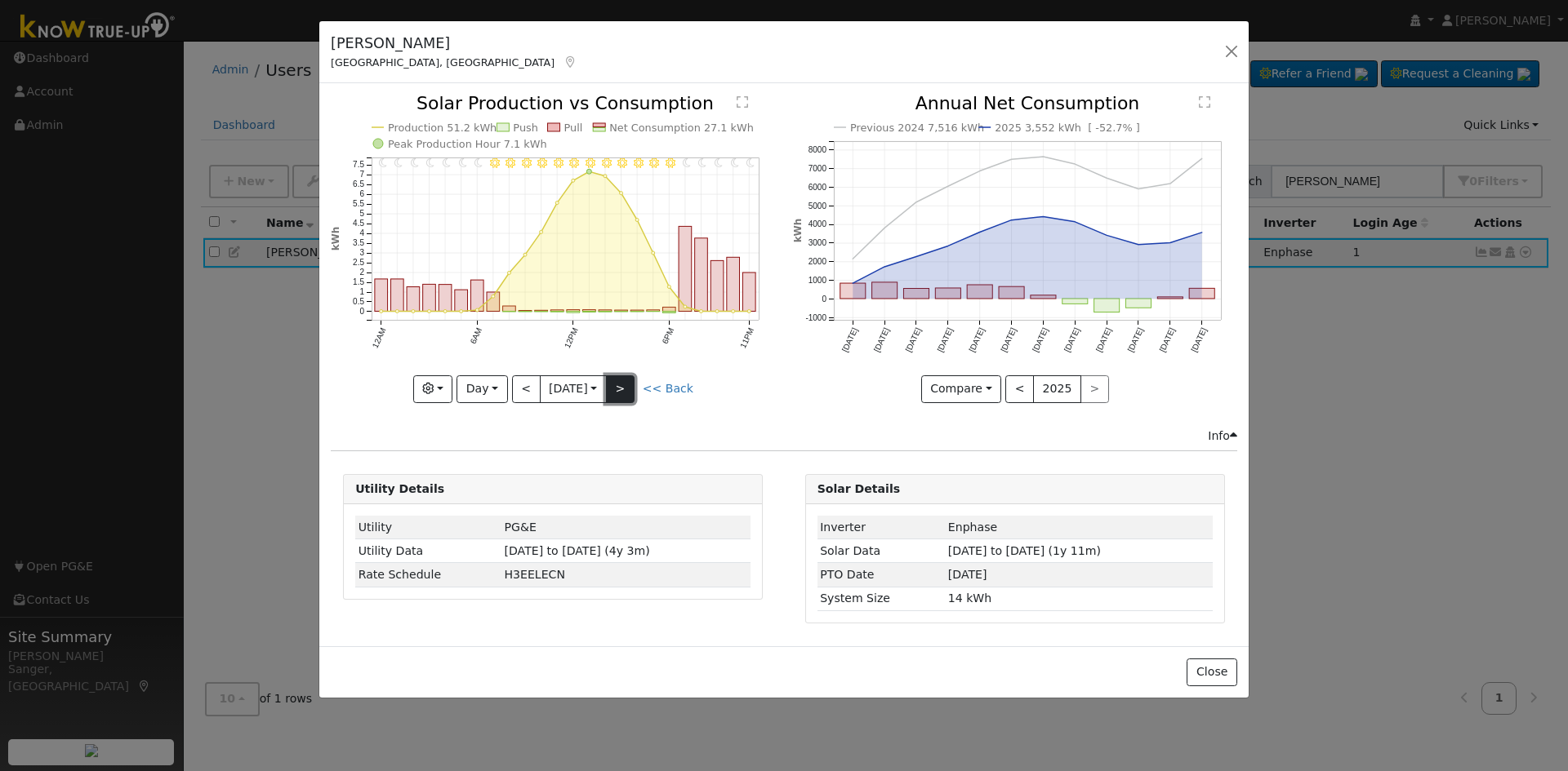
click at [631, 391] on button ">" at bounding box center [620, 390] width 29 height 28
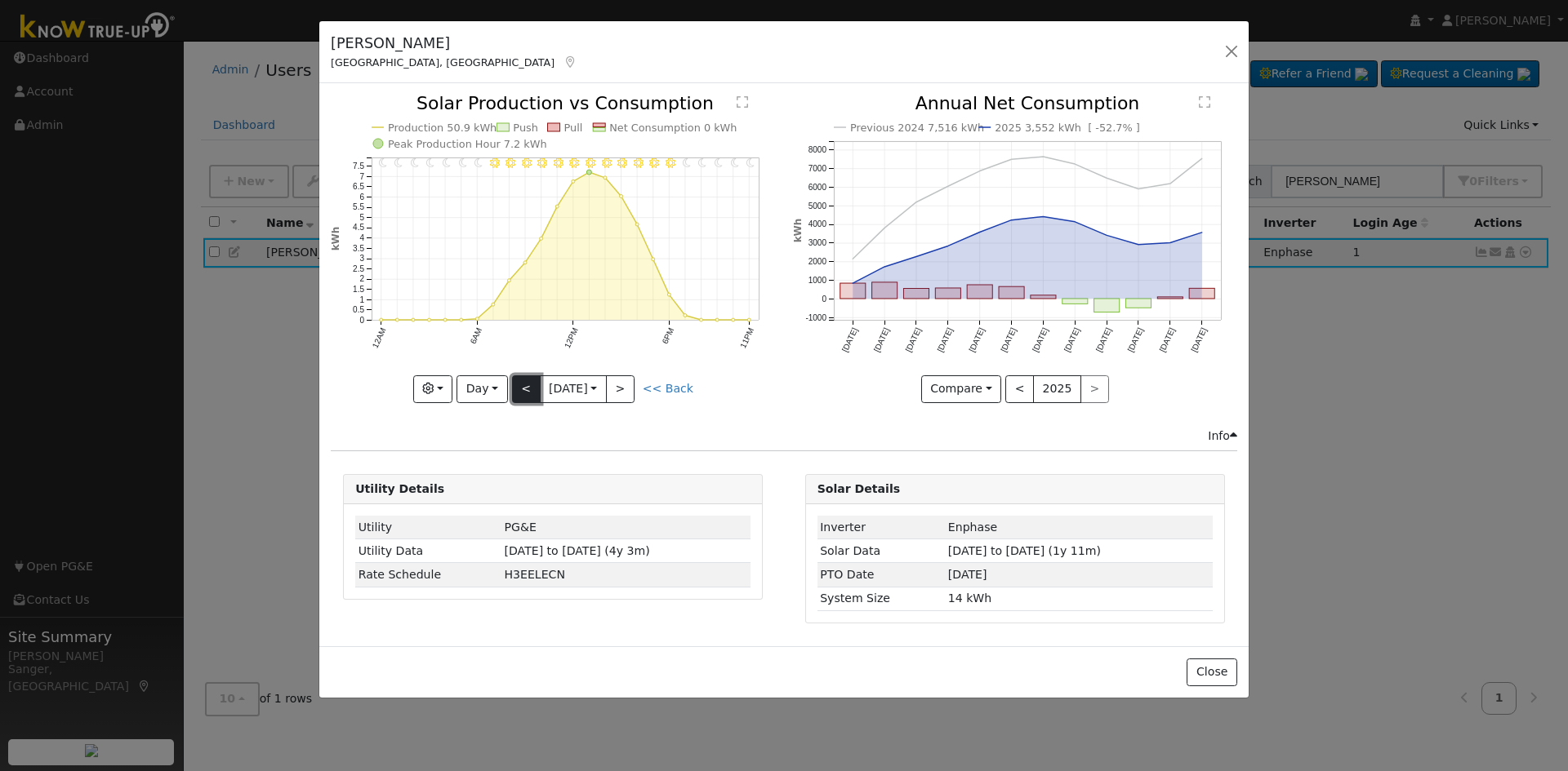
click at [523, 390] on button "<" at bounding box center [526, 390] width 29 height 28
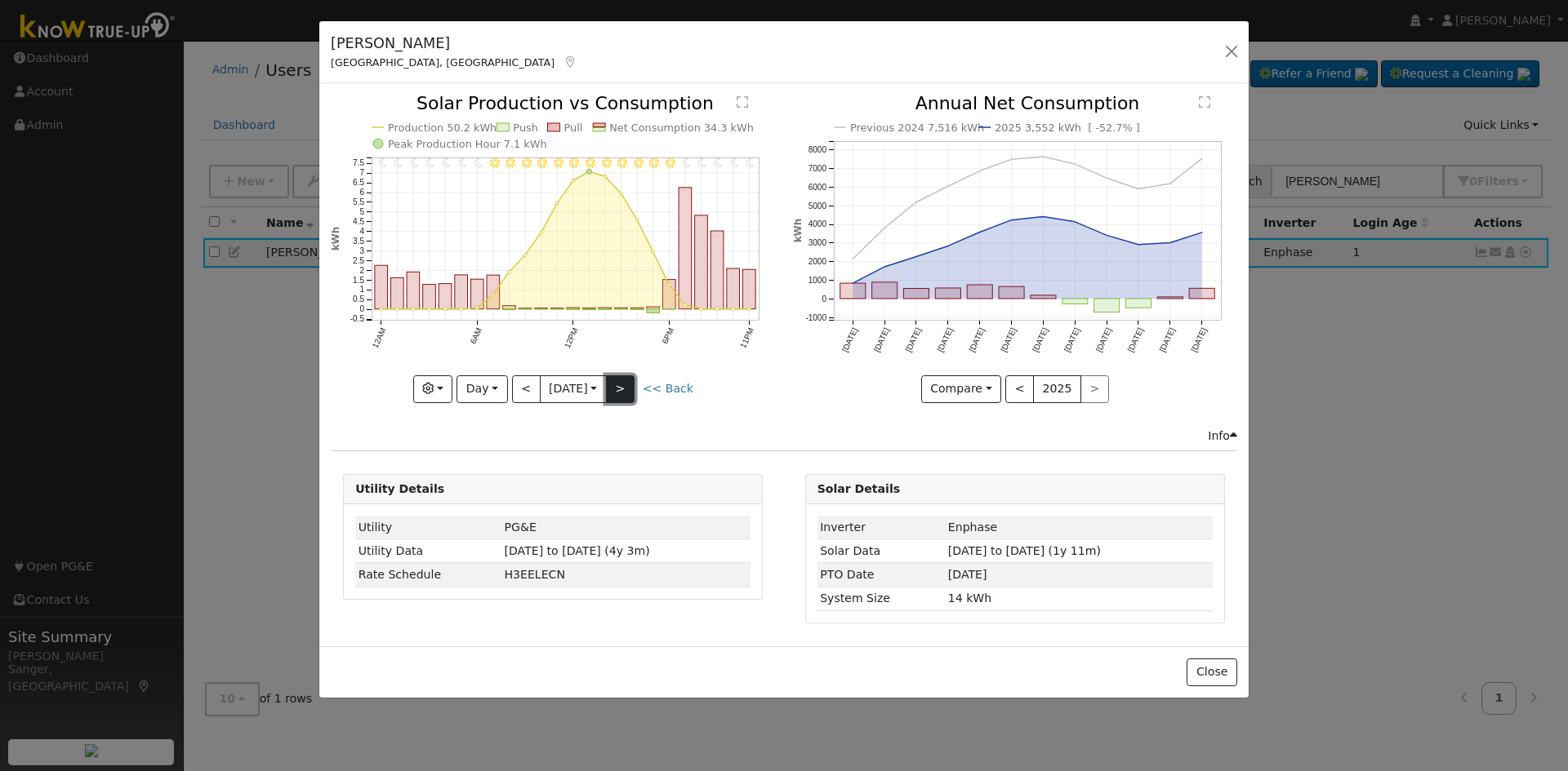
click at [621, 387] on button ">" at bounding box center [620, 390] width 29 height 28
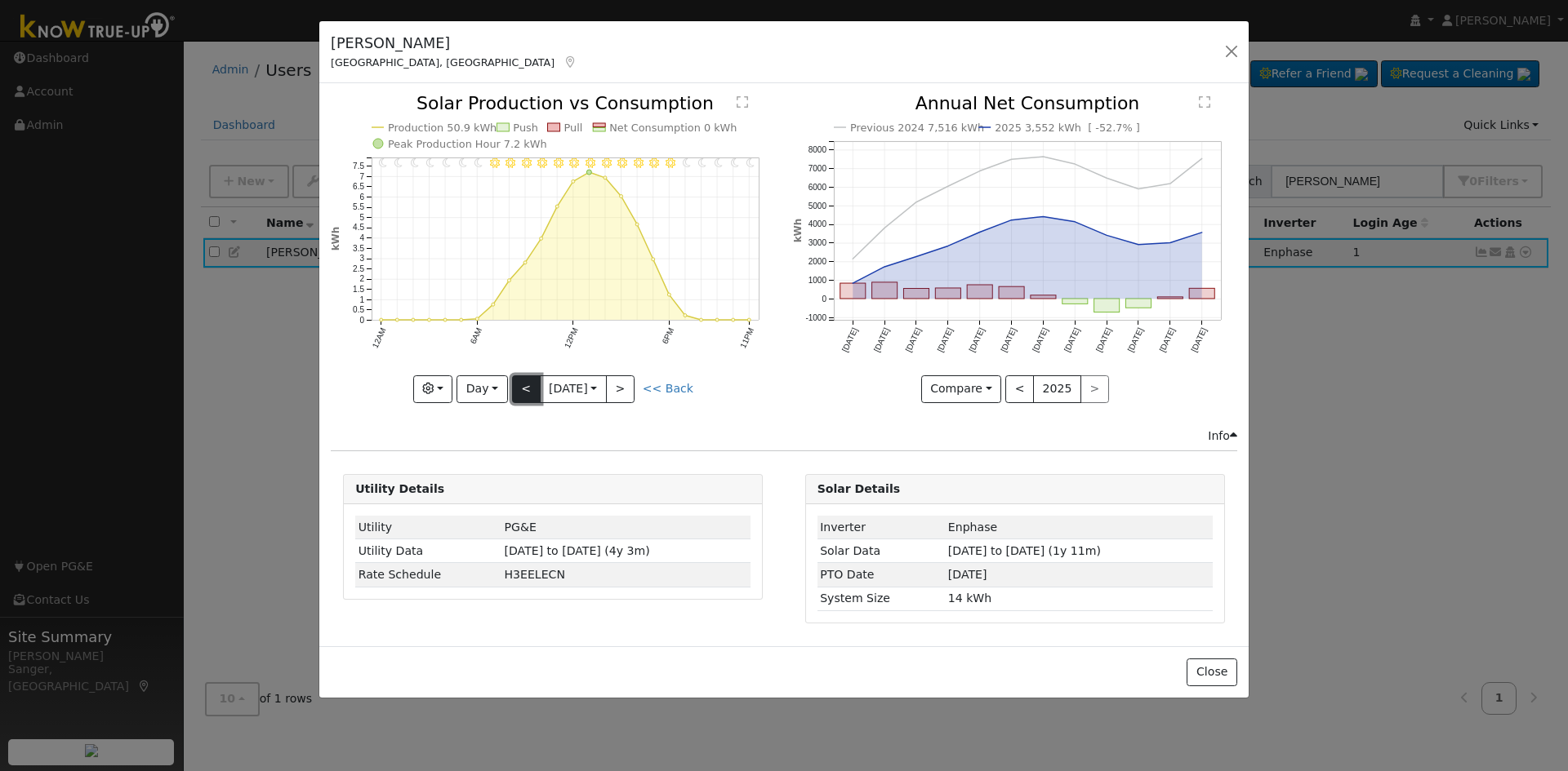
click at [522, 388] on button "<" at bounding box center [526, 390] width 29 height 28
type input "[DATE]"
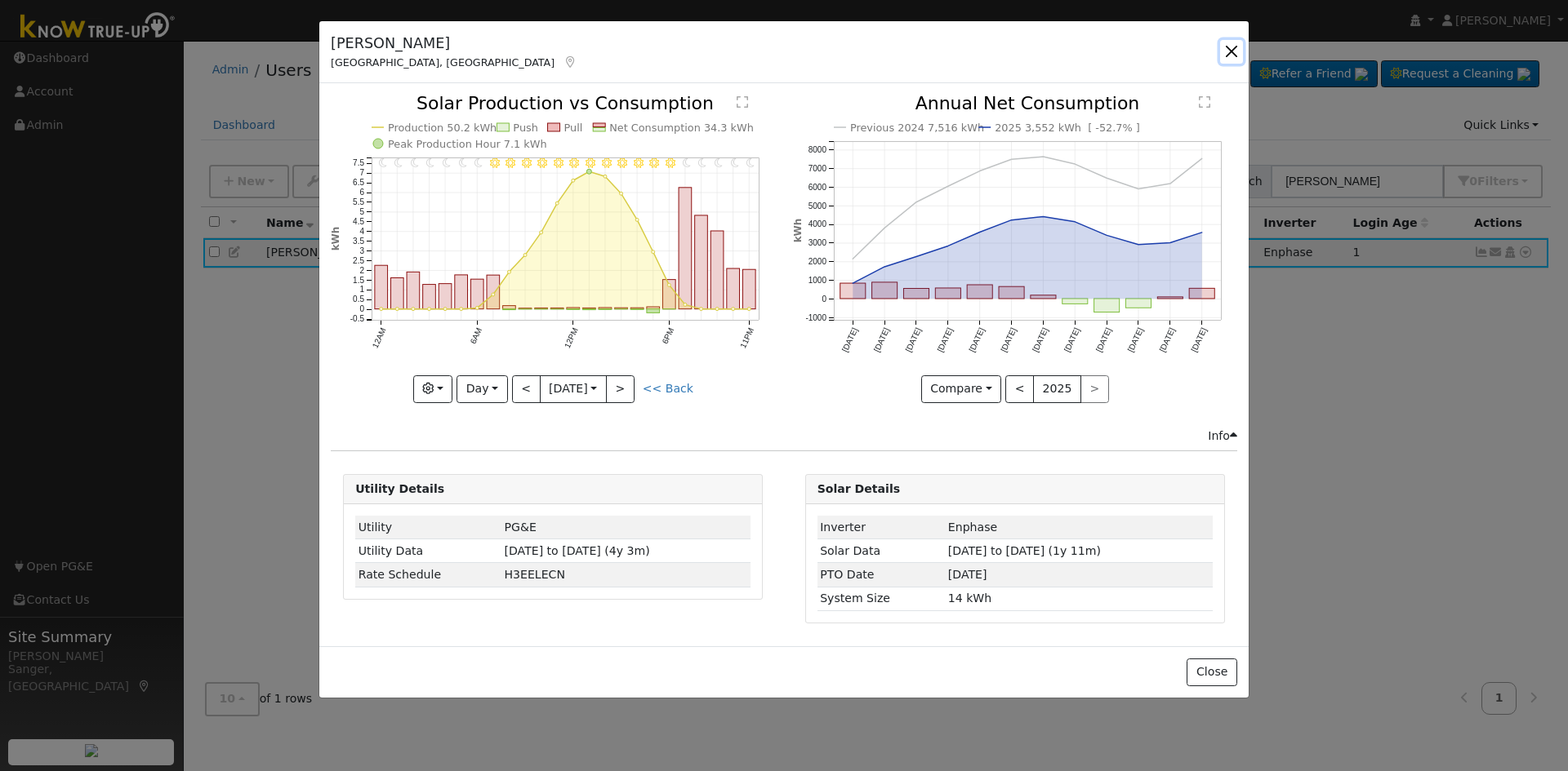
click at [1230, 47] on button "button" at bounding box center [1231, 51] width 23 height 23
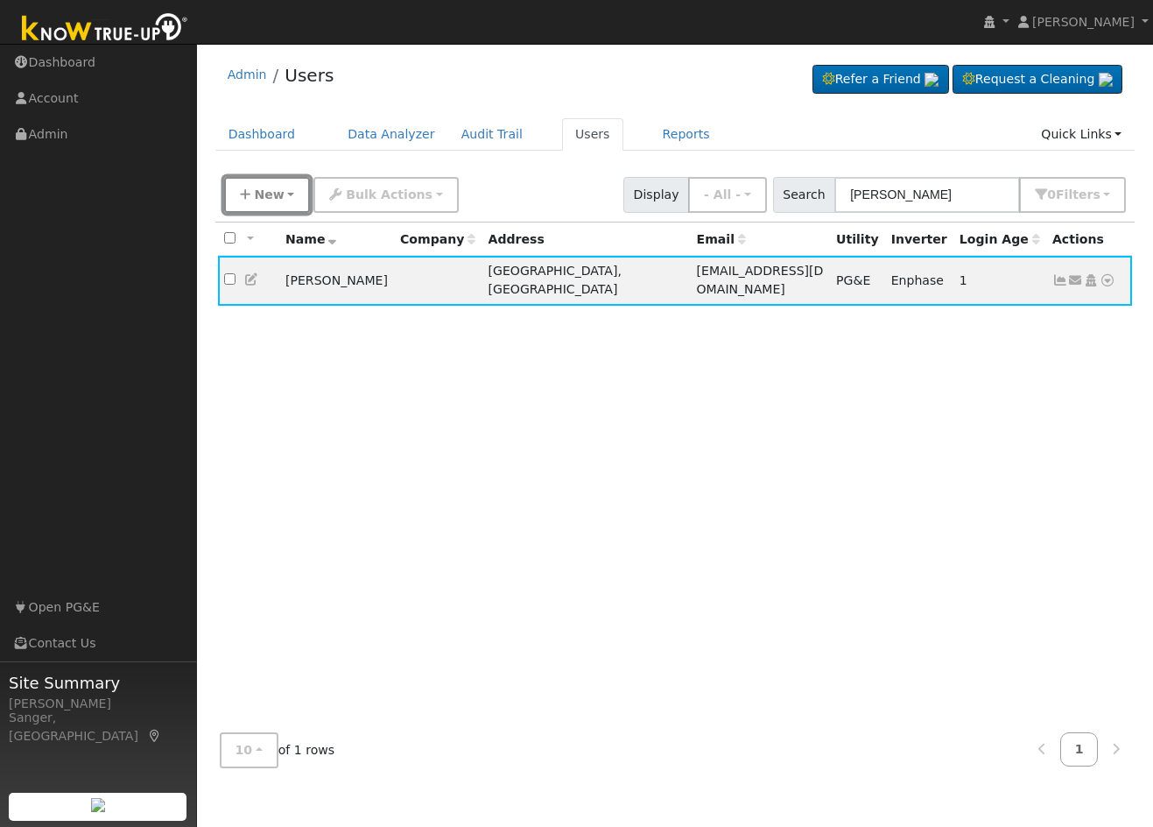
click at [252, 185] on button "New" at bounding box center [267, 195] width 87 height 36
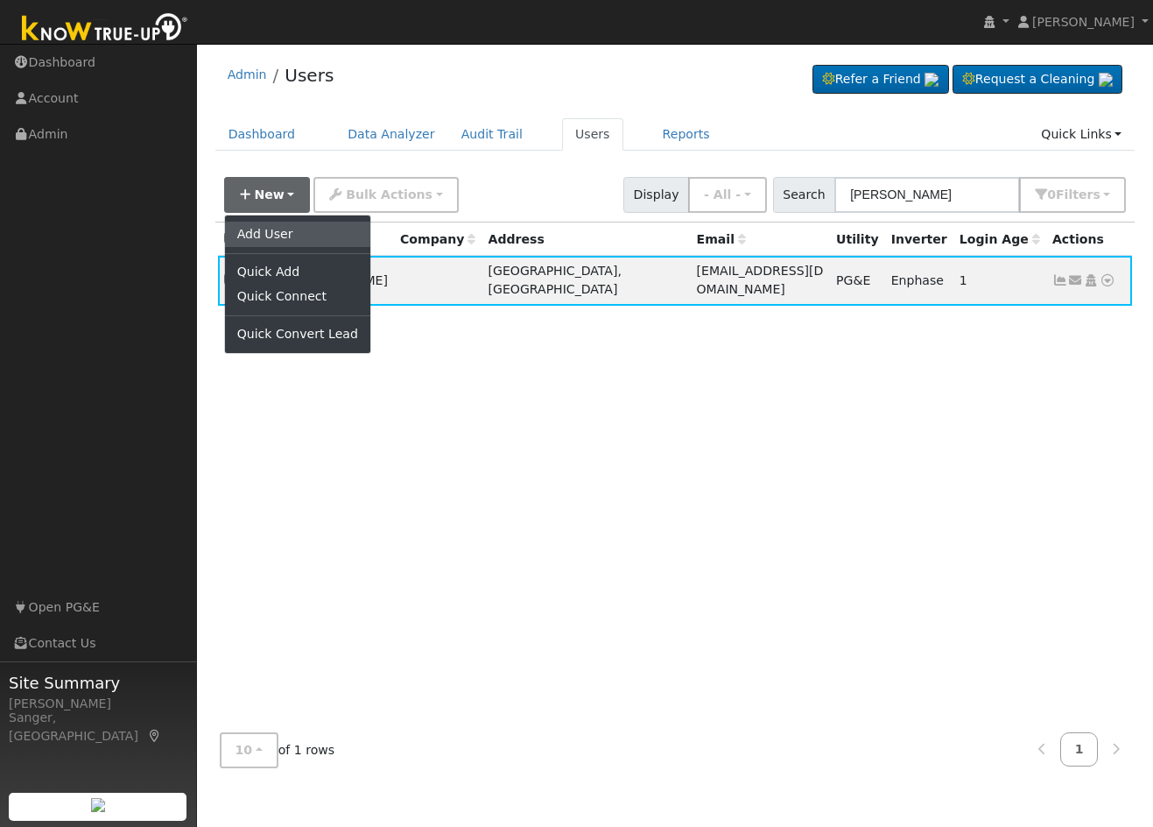
click at [266, 241] on link "Add User" at bounding box center [297, 234] width 145 height 25
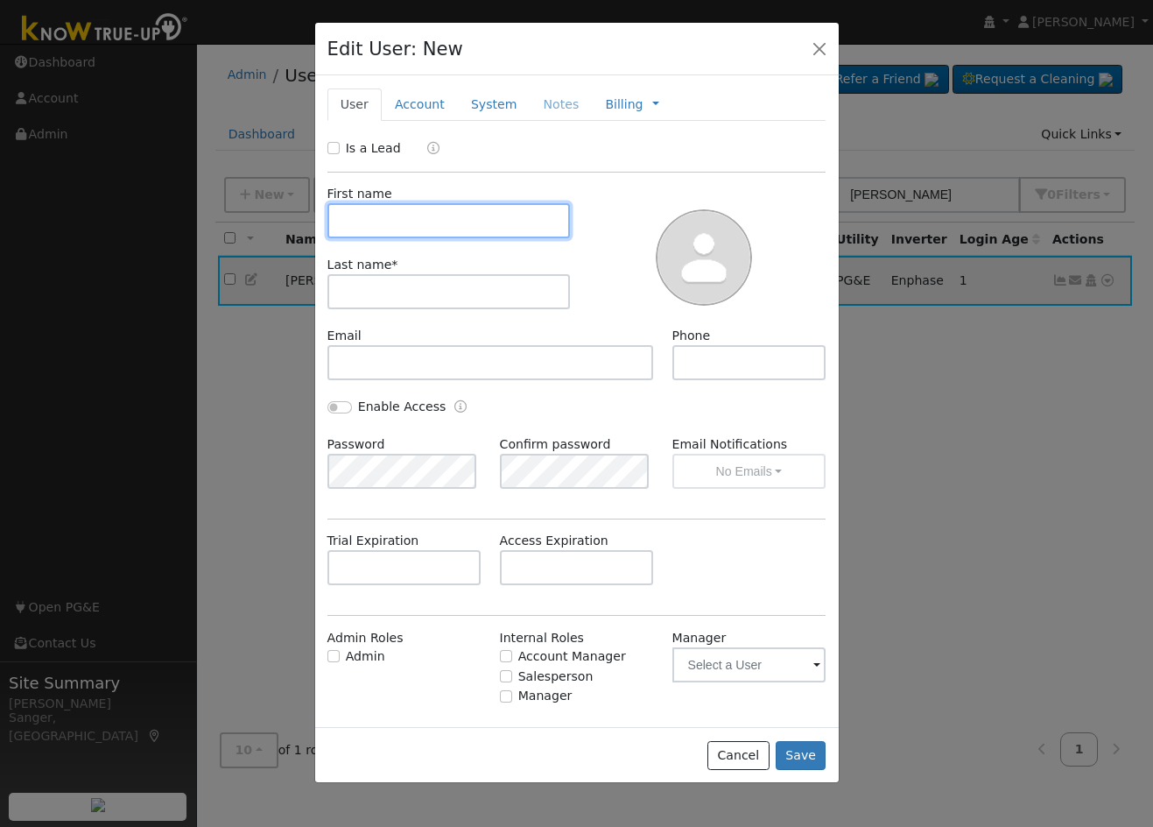
click at [476, 222] on input "text" at bounding box center [448, 220] width 243 height 35
paste input "Renee Steans"
type input "Renee Steans"
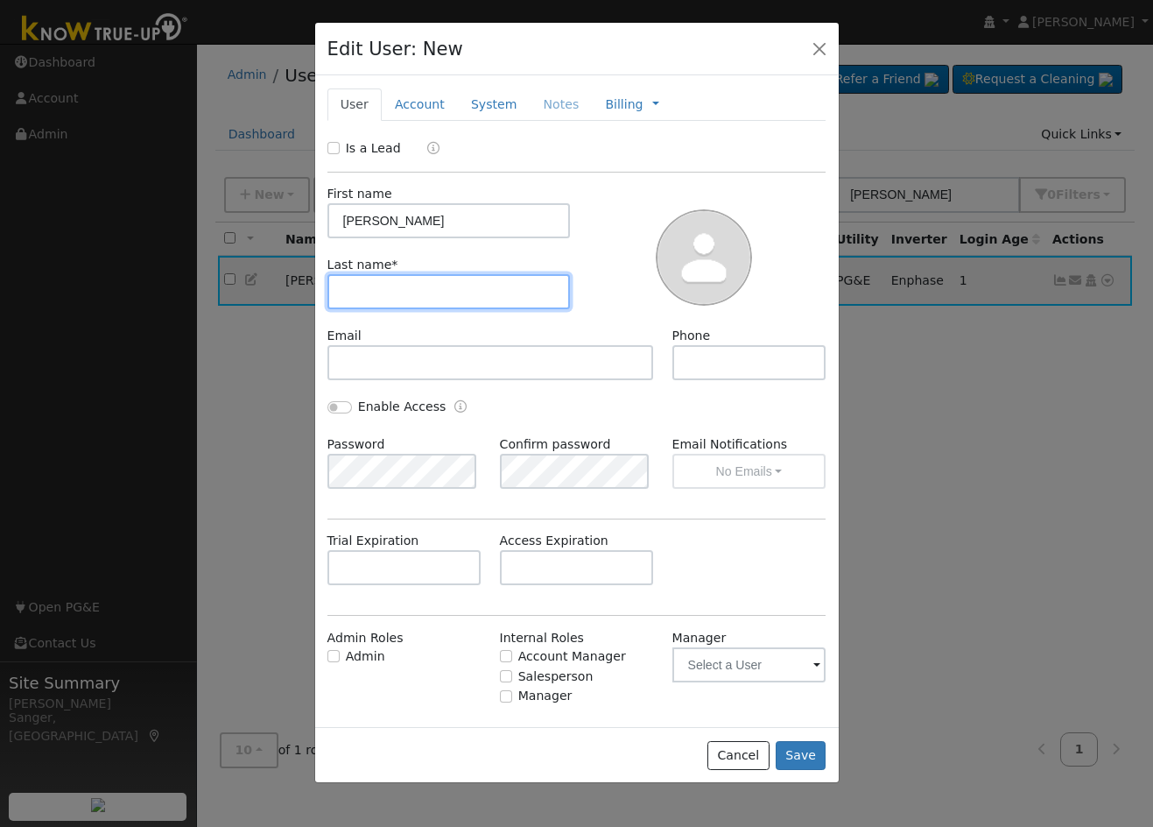
click at [385, 294] on input "text" at bounding box center [448, 291] width 243 height 35
paste input "Renee Steans"
drag, startPoint x: 383, startPoint y: 290, endPoint x: 239, endPoint y: 306, distance: 144.6
click at [0, 0] on div "Edit User: New Select an Ac... New Account Nickname Cancel Create Are you sure …" at bounding box center [0, 0] width 0 height 0
type input "Steans"
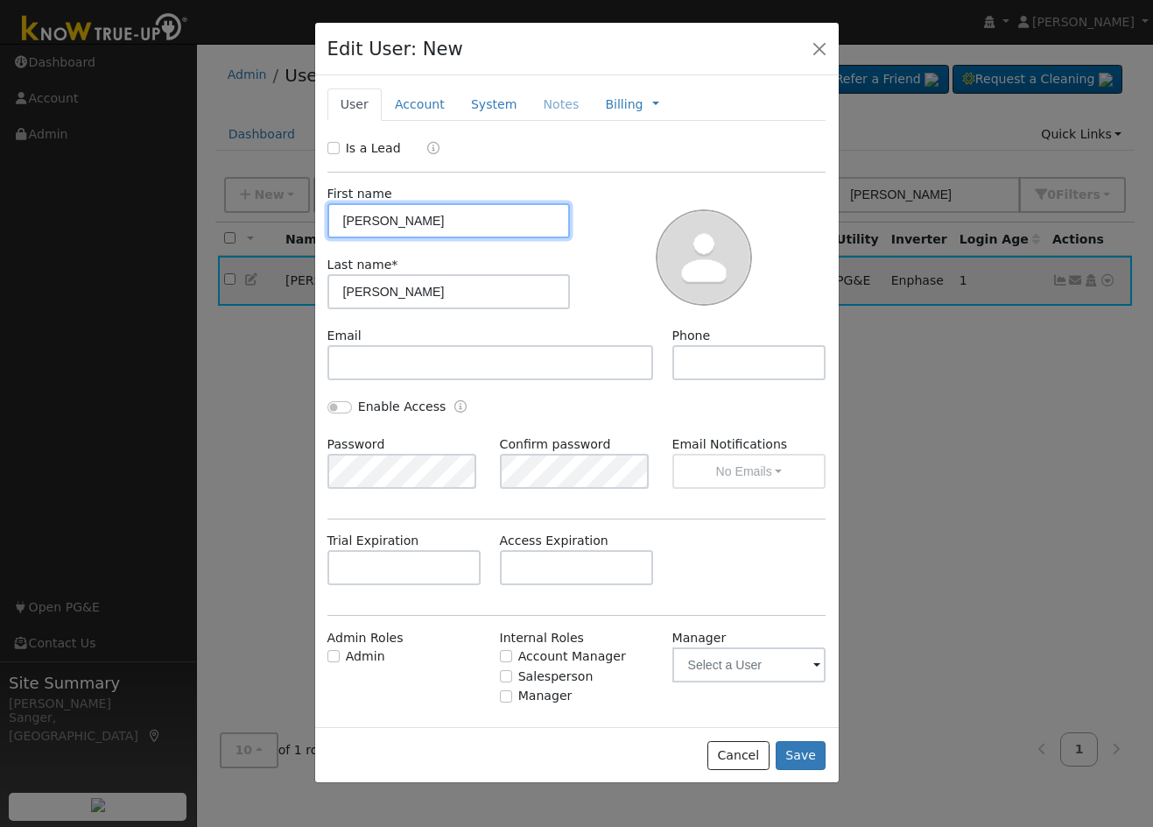
drag, startPoint x: 381, startPoint y: 221, endPoint x: 484, endPoint y: 225, distance: 103.4
click at [484, 225] on input "Renee Steans" at bounding box center [448, 220] width 243 height 35
type input "Renee"
click at [330, 148] on input "Is a Lead" at bounding box center [333, 148] width 12 height 12
checkbox input "true"
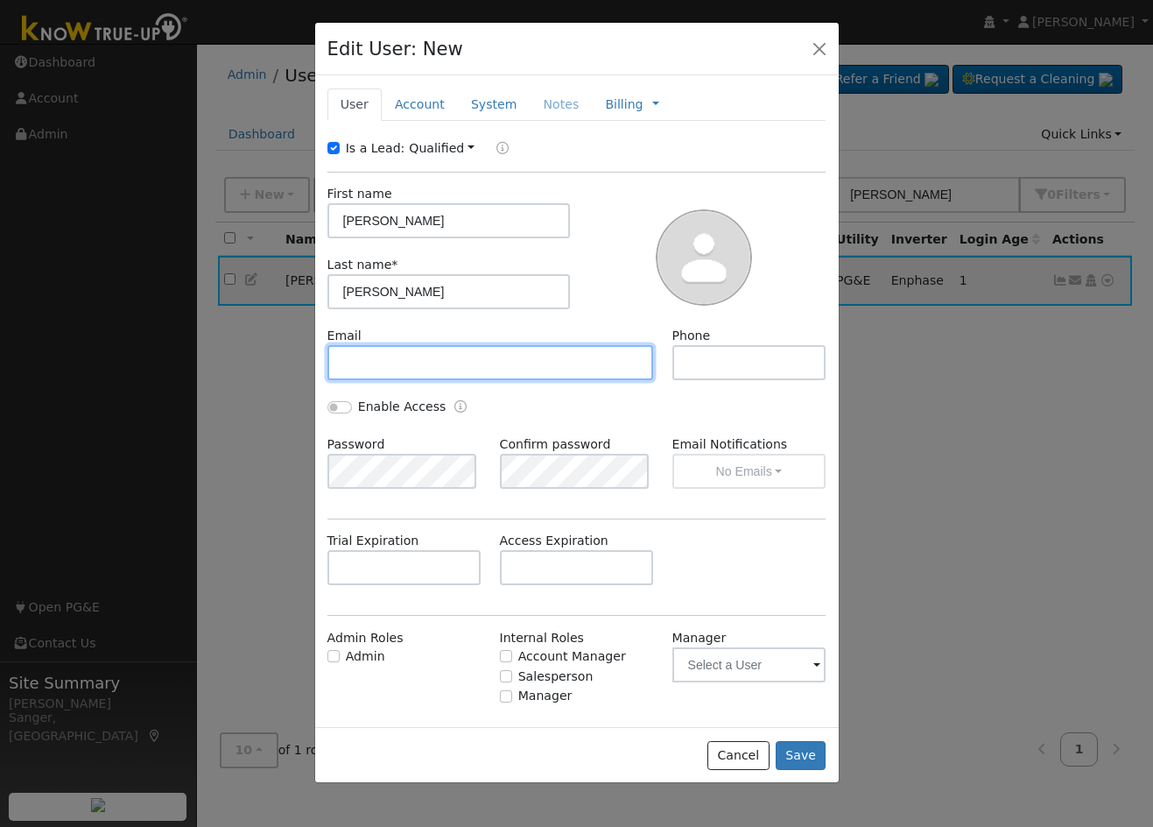
click at [405, 360] on input "text" at bounding box center [490, 362] width 327 height 35
paste input "prmstearns@yahoo.com"
type input "prmstearns@yahoo.com"
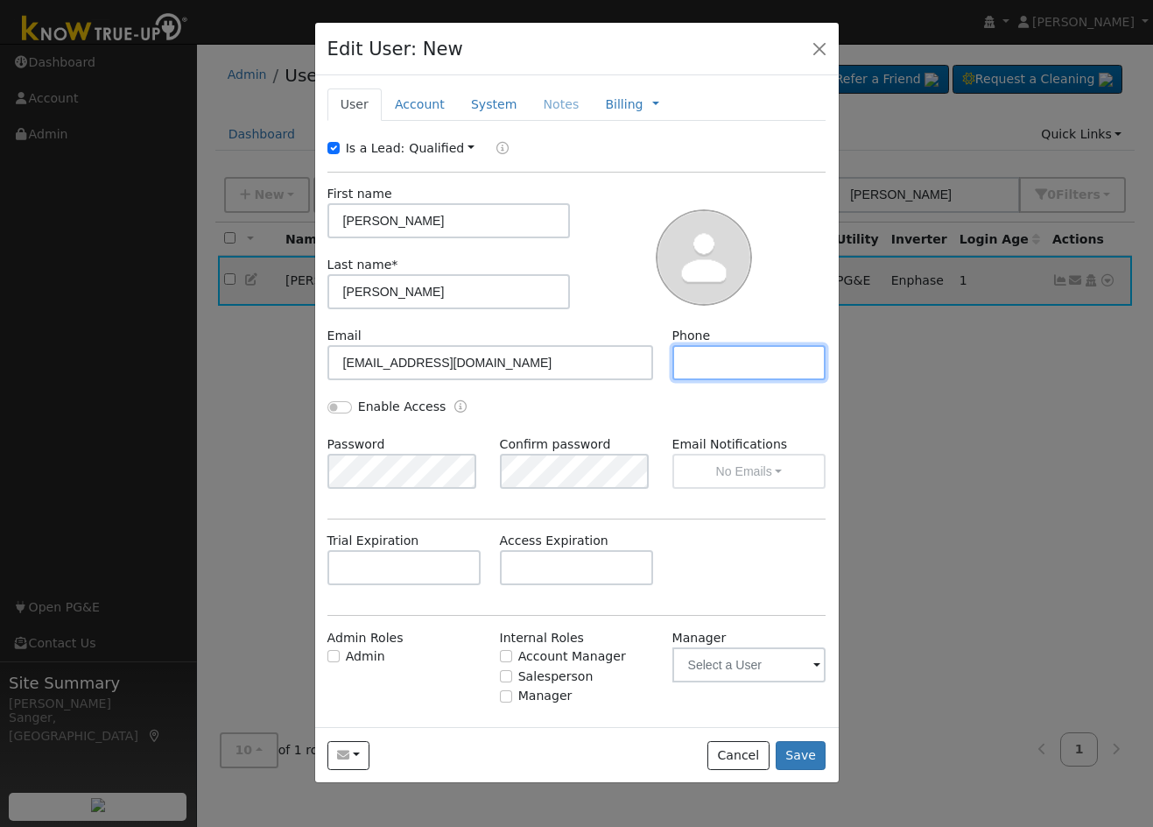
click at [717, 354] on input "text" at bounding box center [750, 362] width 154 height 35
paste input "(209) 648-9000"
type input "(209) 648-9000"
click at [430, 106] on link "Account" at bounding box center [420, 104] width 76 height 32
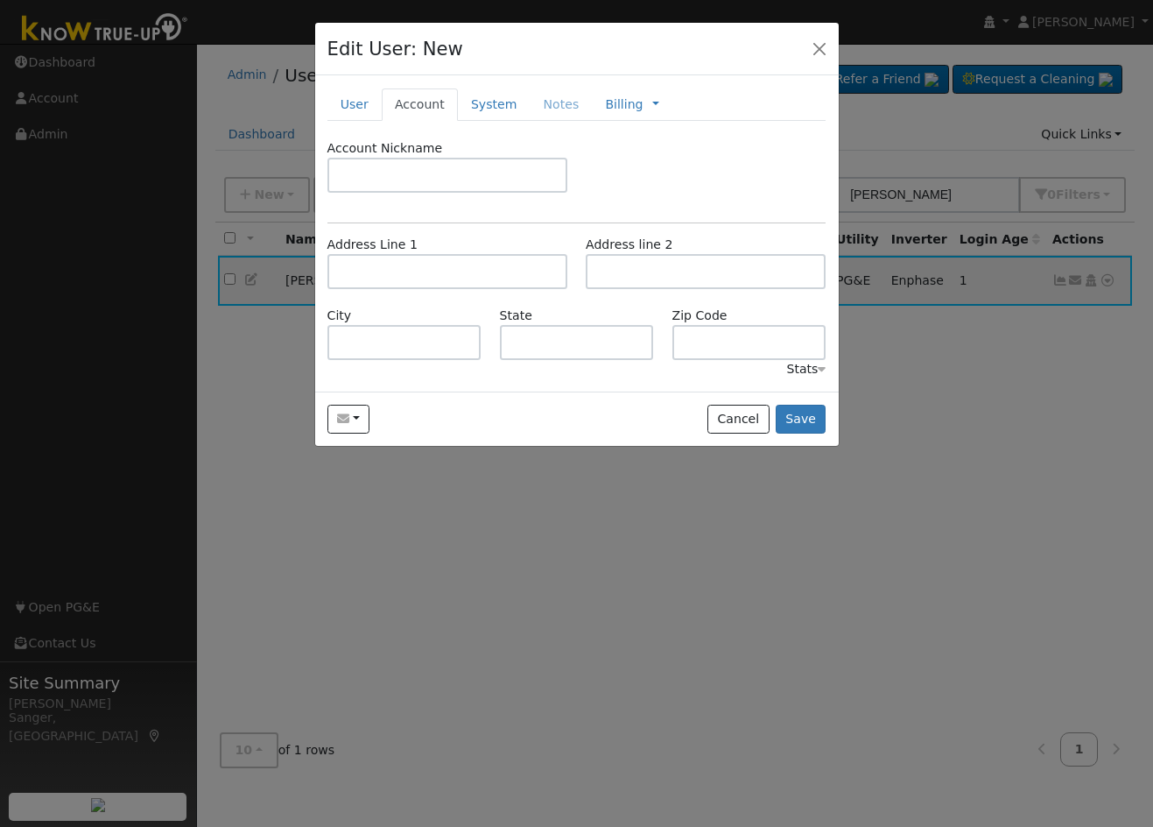
click at [362, 252] on label "Address Line 1" at bounding box center [372, 245] width 90 height 18
click at [365, 265] on input "text" at bounding box center [447, 271] width 240 height 35
paste input "1037 R Street Newman, CA 95360"
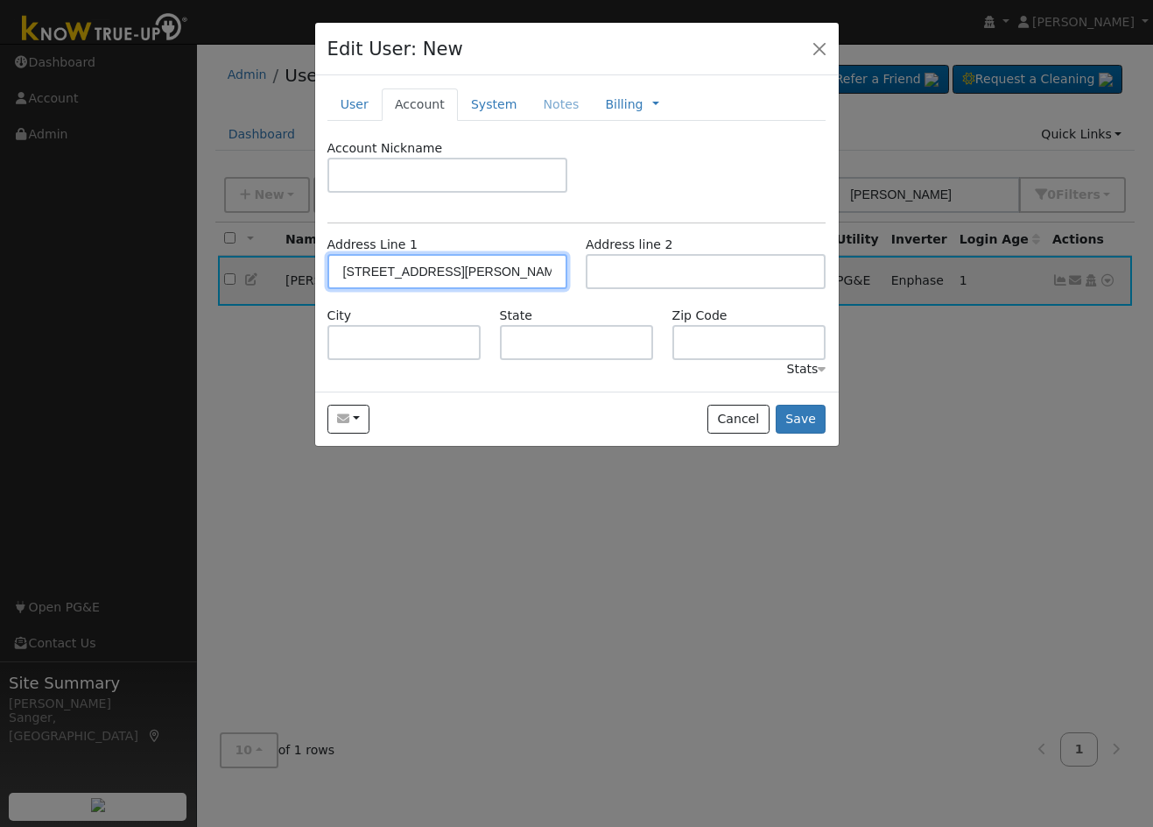
type input "1037 R Street"
type input "Newman"
type input "CA"
type input "95360"
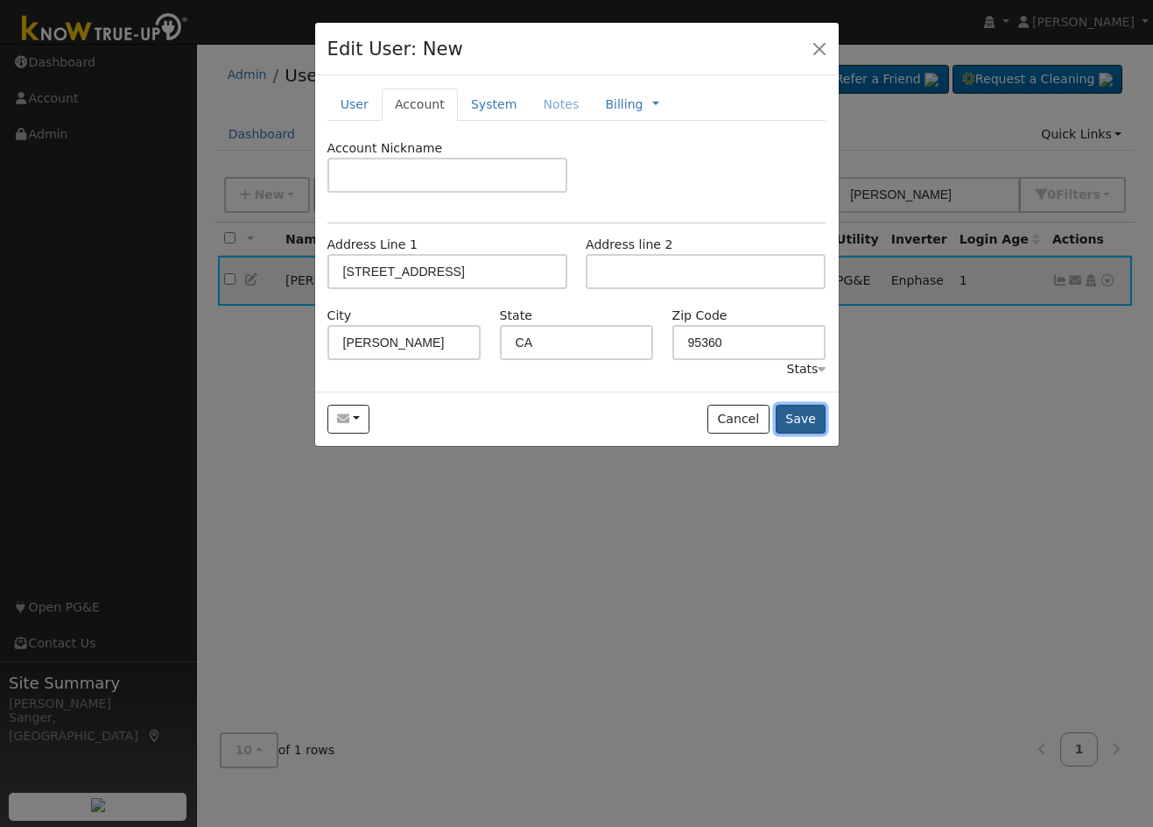
click at [807, 418] on button "Save" at bounding box center [801, 420] width 51 height 30
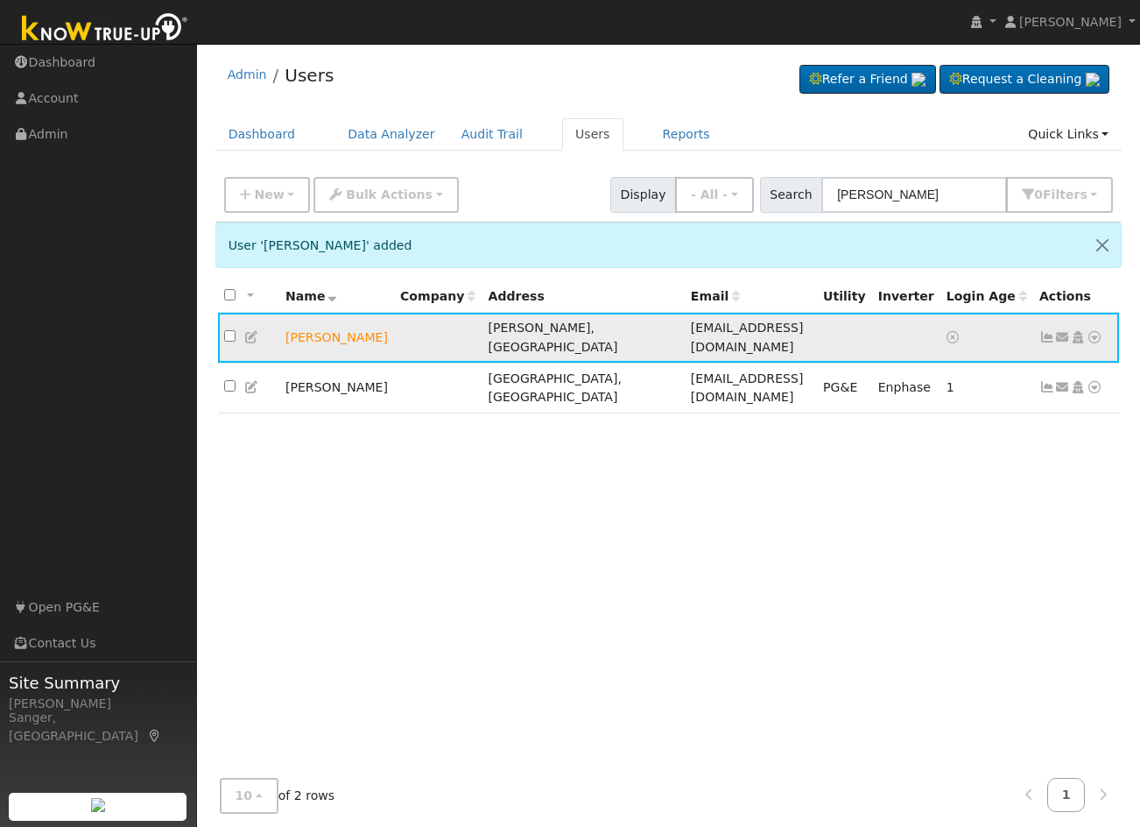
click at [1062, 331] on icon at bounding box center [1063, 337] width 16 height 12
click at [1011, 362] on link "Send Email..." at bounding box center [1008, 368] width 122 height 25
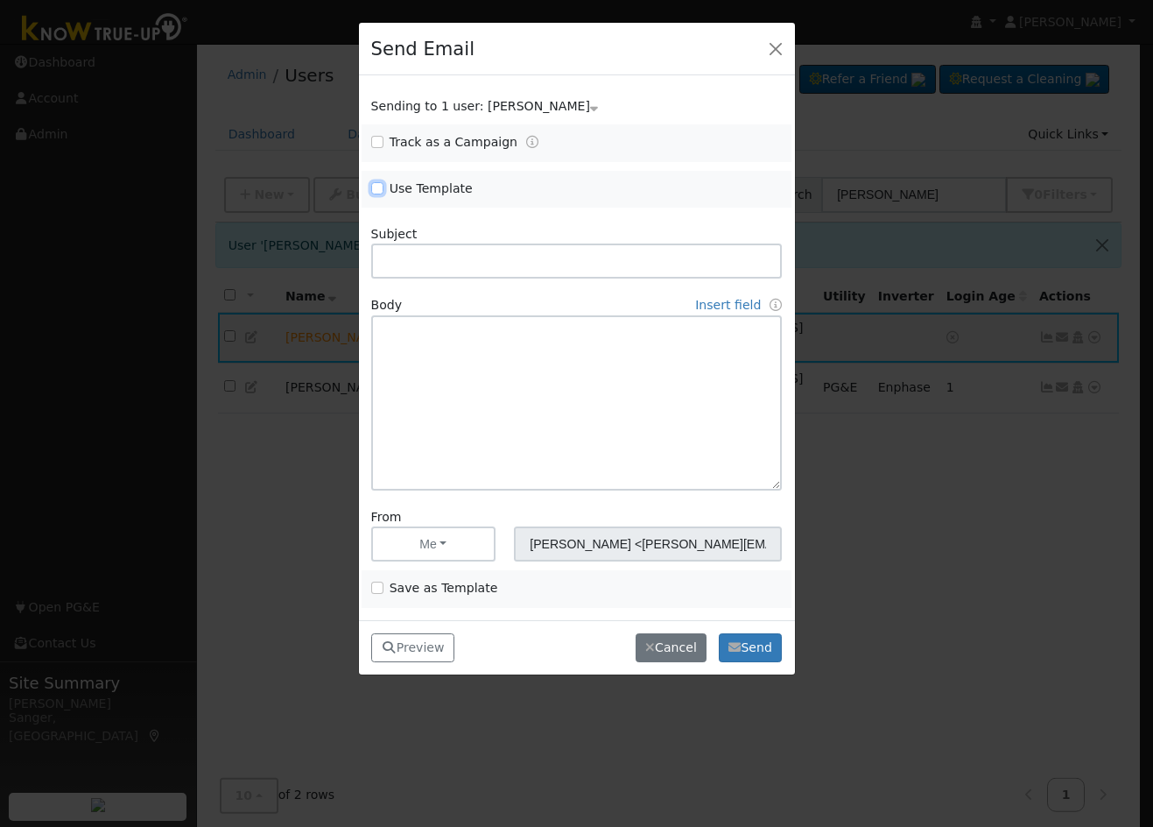
click at [378, 188] on input "Use Template" at bounding box center [377, 188] width 12 height 12
checkbox input "true"
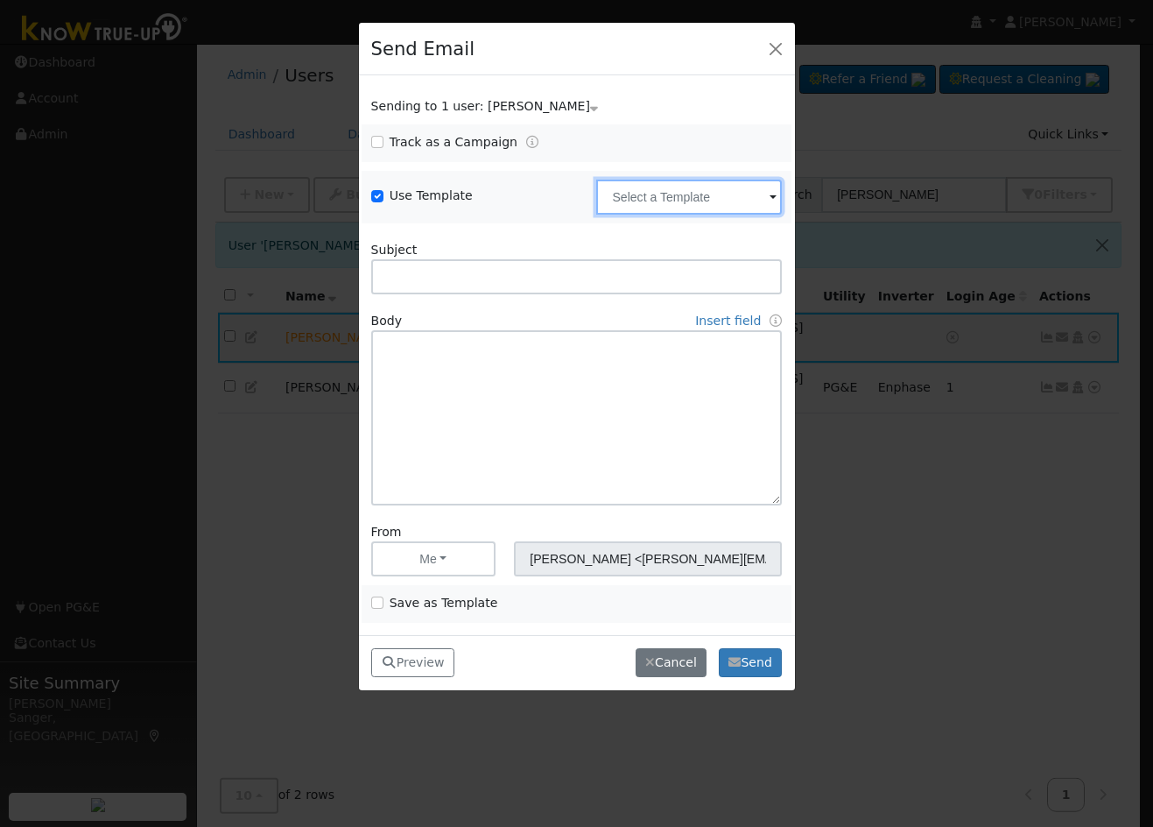
click at [651, 197] on input "text" at bounding box center [689, 197] width 186 height 35
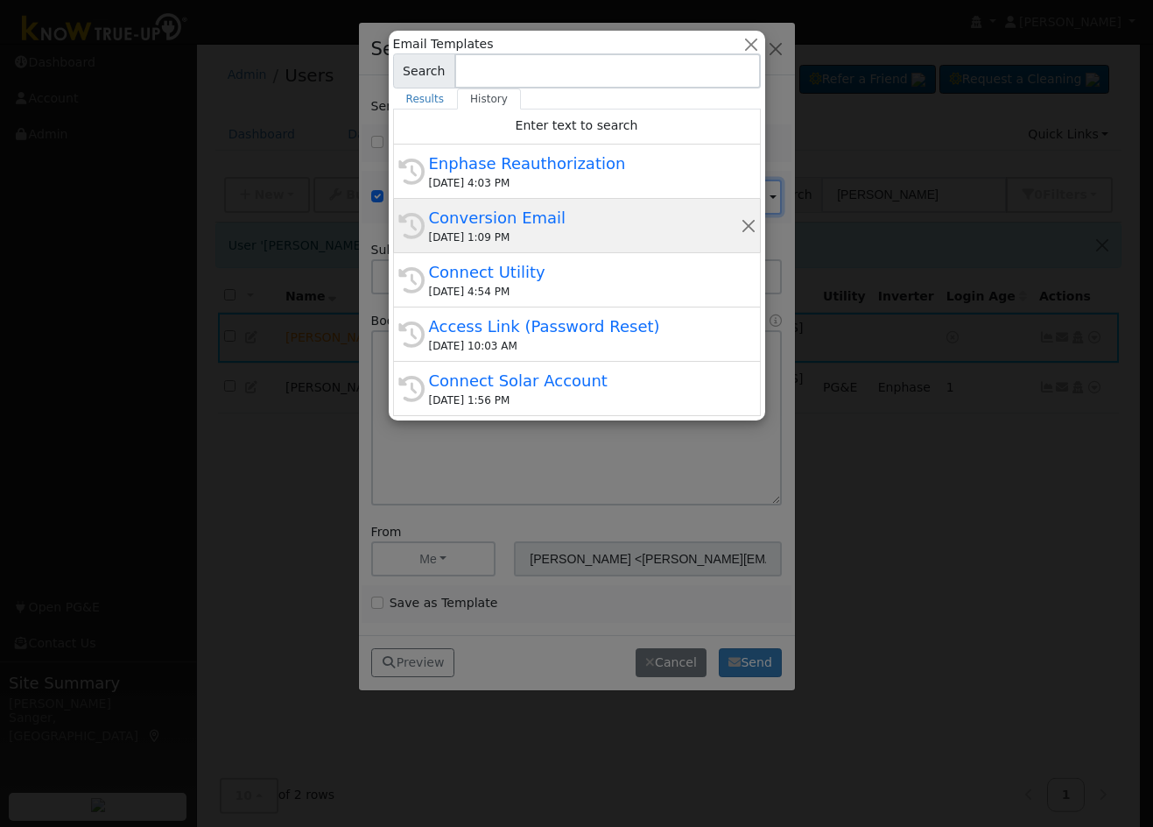
click at [540, 218] on div "Conversion Email" at bounding box center [585, 218] width 312 height 24
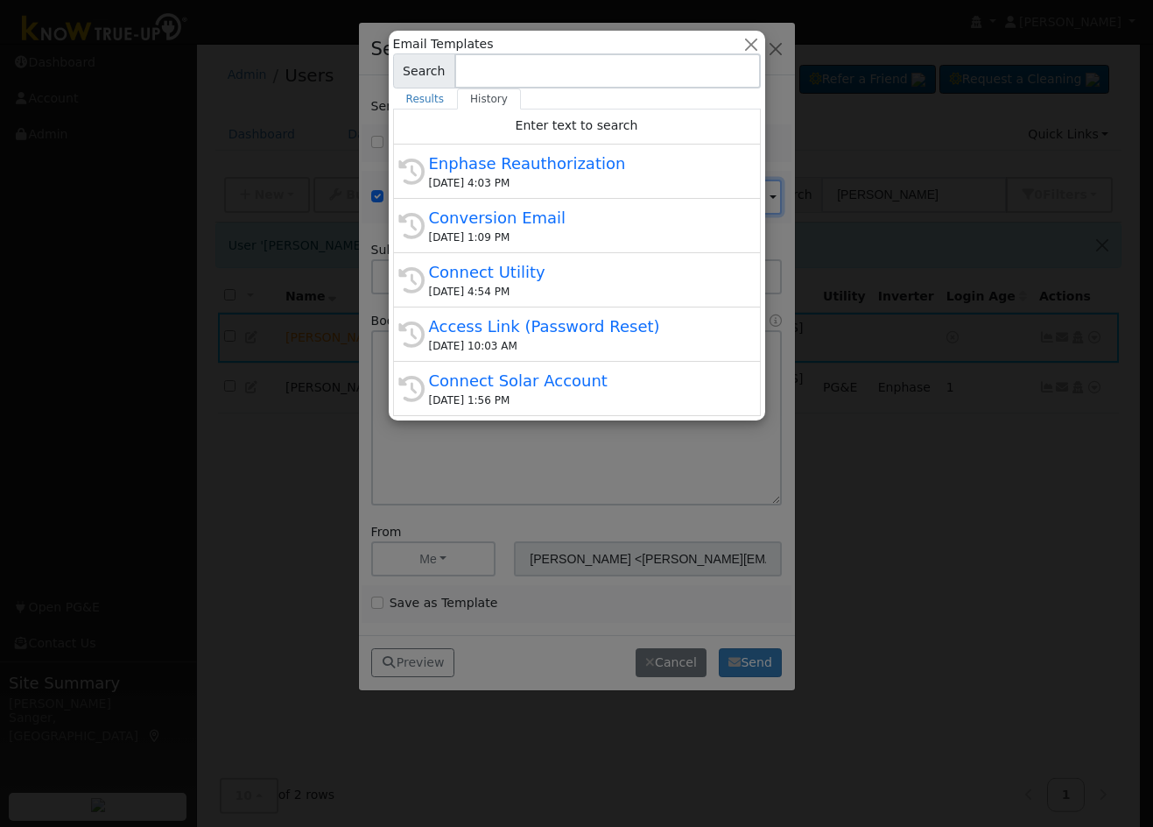
type input "Conversion Email"
type input "Connect Your Utility Account"
type textarea "Dear {user_fname}, The first step is to connect your electric utility account. …"
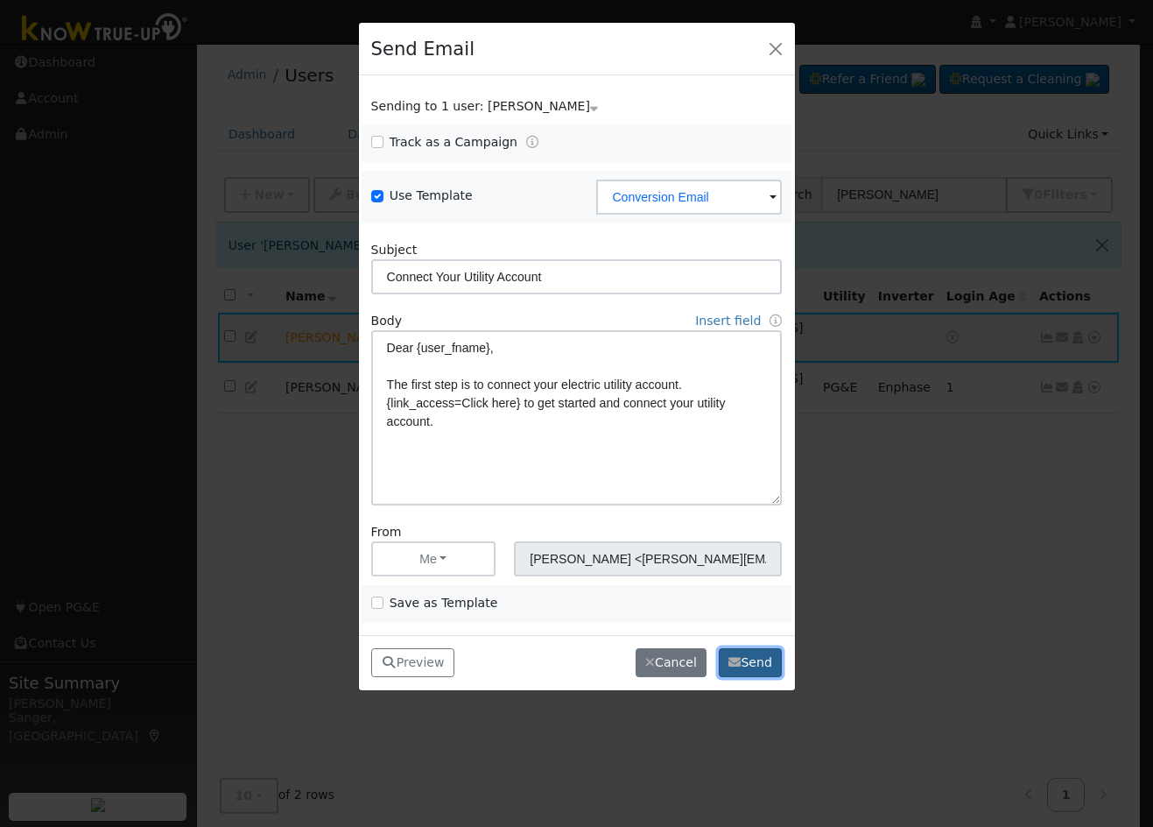
click at [760, 658] on button "Send" at bounding box center [751, 663] width 64 height 30
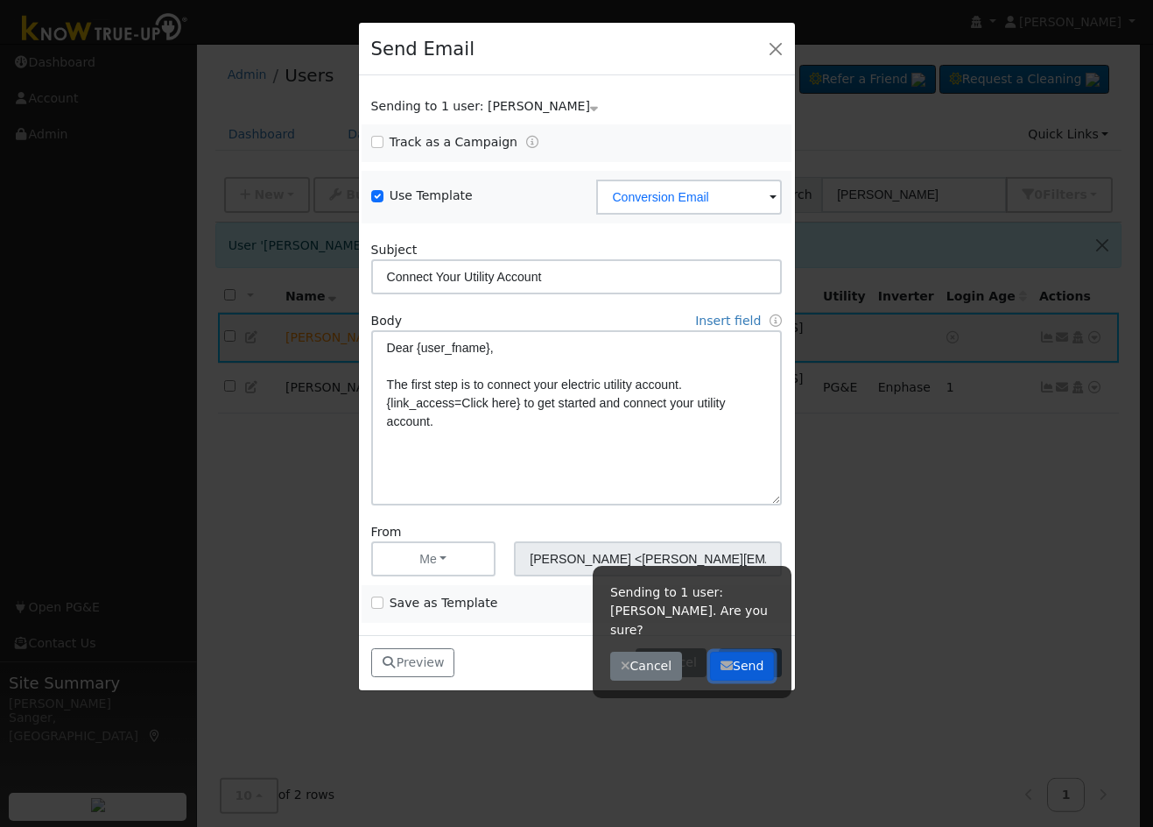
click at [760, 658] on button "Send" at bounding box center [742, 666] width 64 height 30
